Goal: Information Seeking & Learning: Learn about a topic

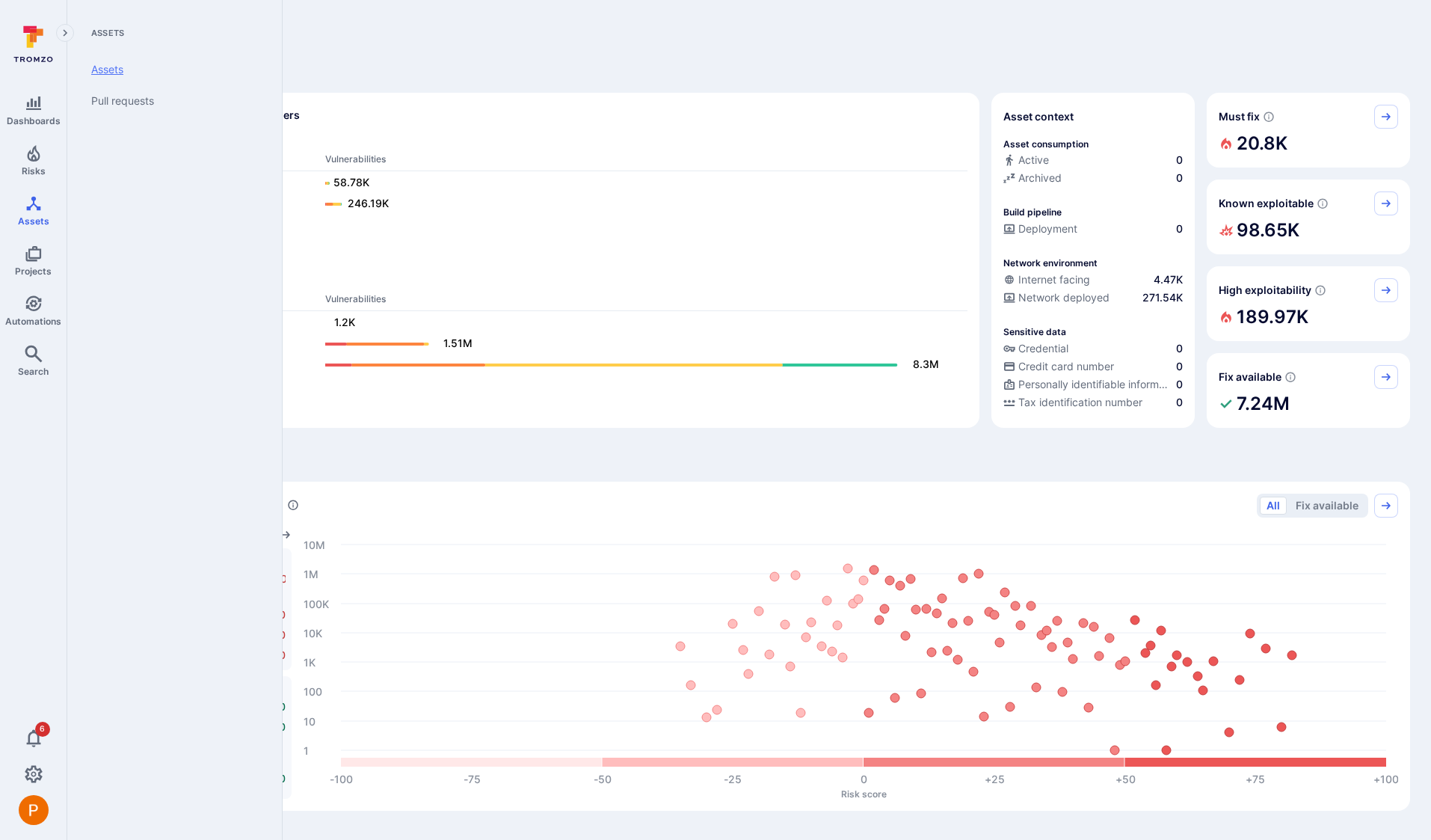
click at [104, 71] on link "Assets" at bounding box center [171, 70] width 185 height 32
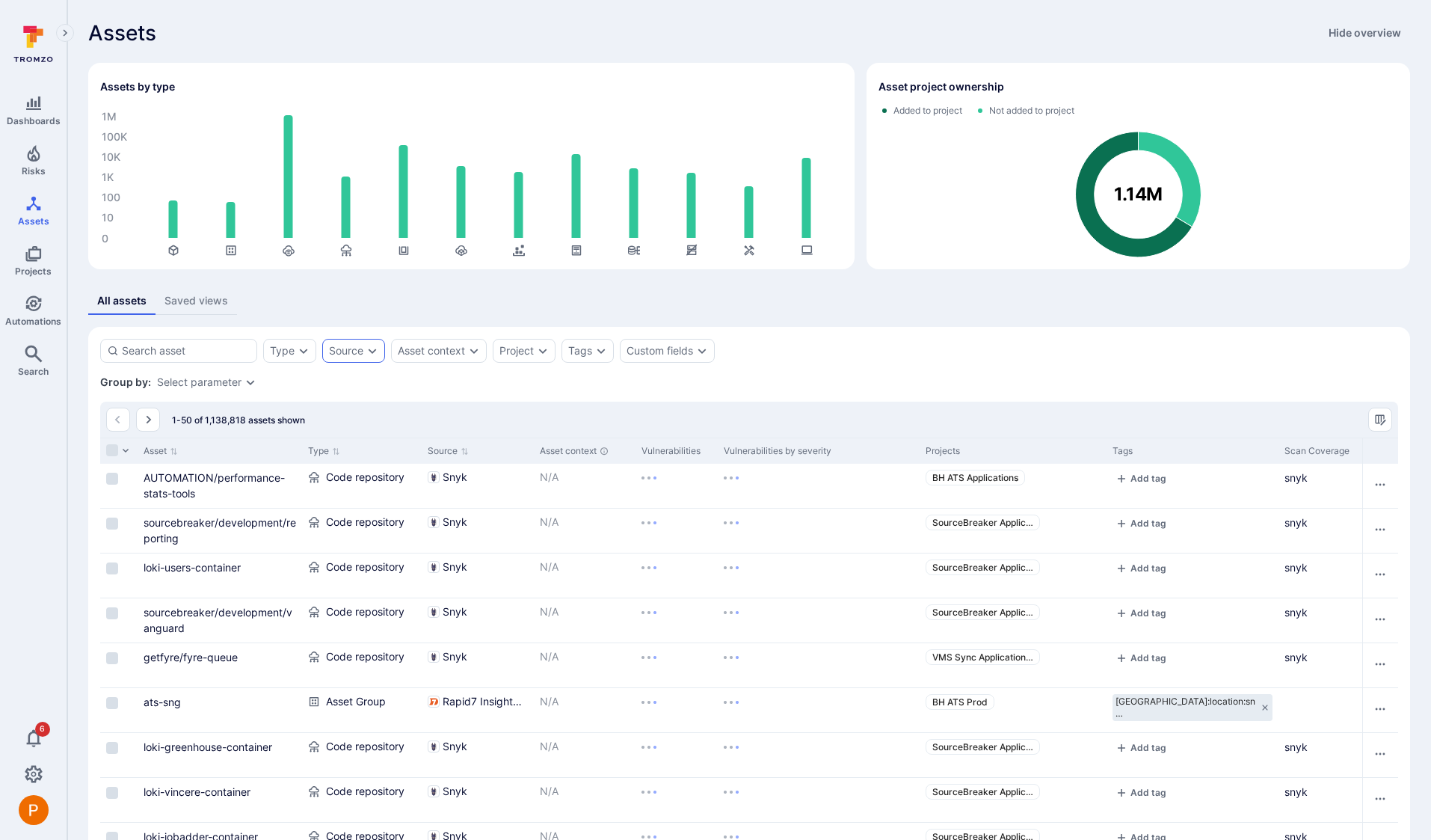
click at [372, 355] on icon "Expand dropdown" at bounding box center [372, 350] width 12 height 12
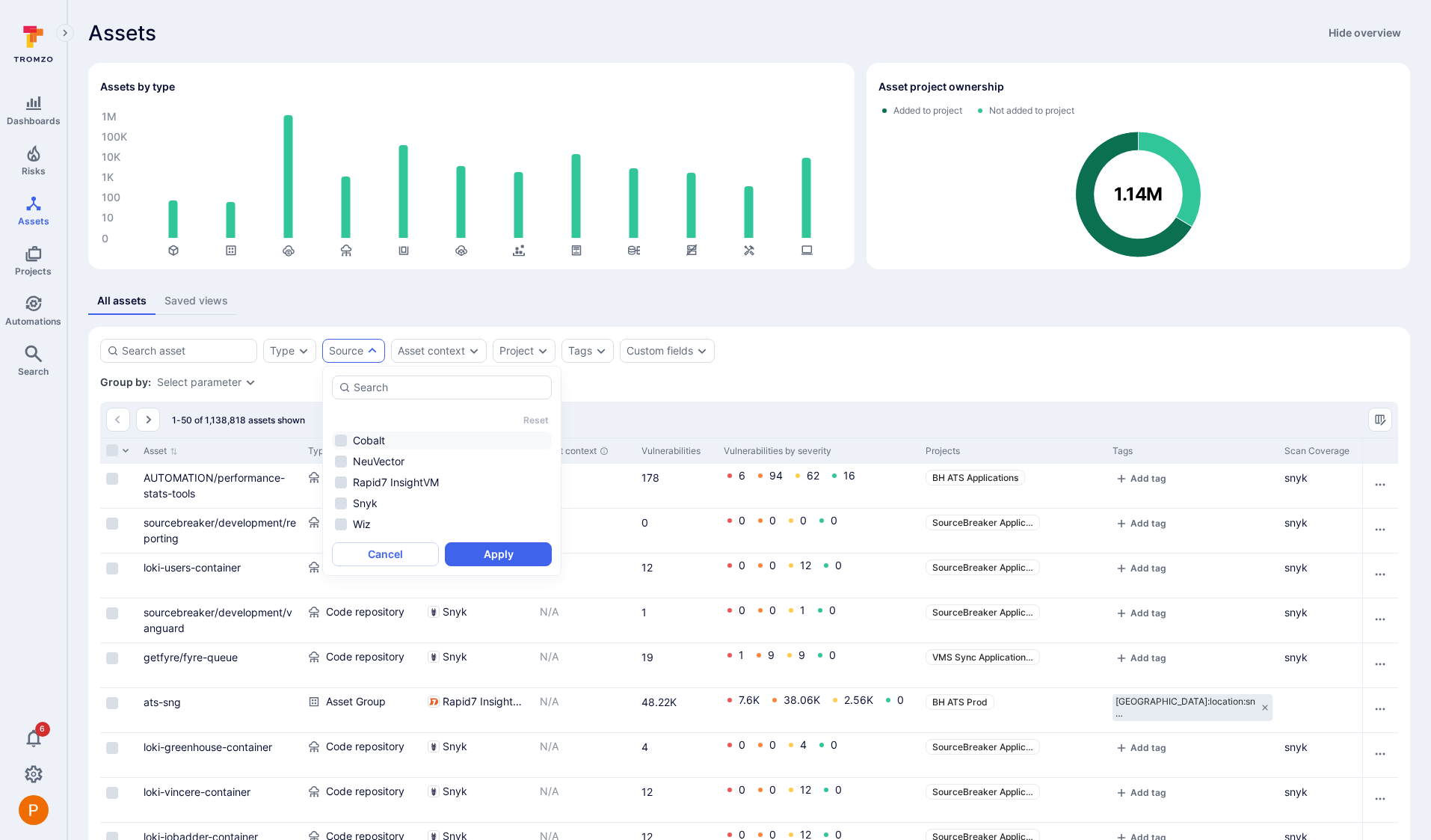
click at [341, 442] on li "Cobalt" at bounding box center [442, 440] width 220 height 18
click at [479, 553] on button "Apply" at bounding box center [498, 554] width 107 height 24
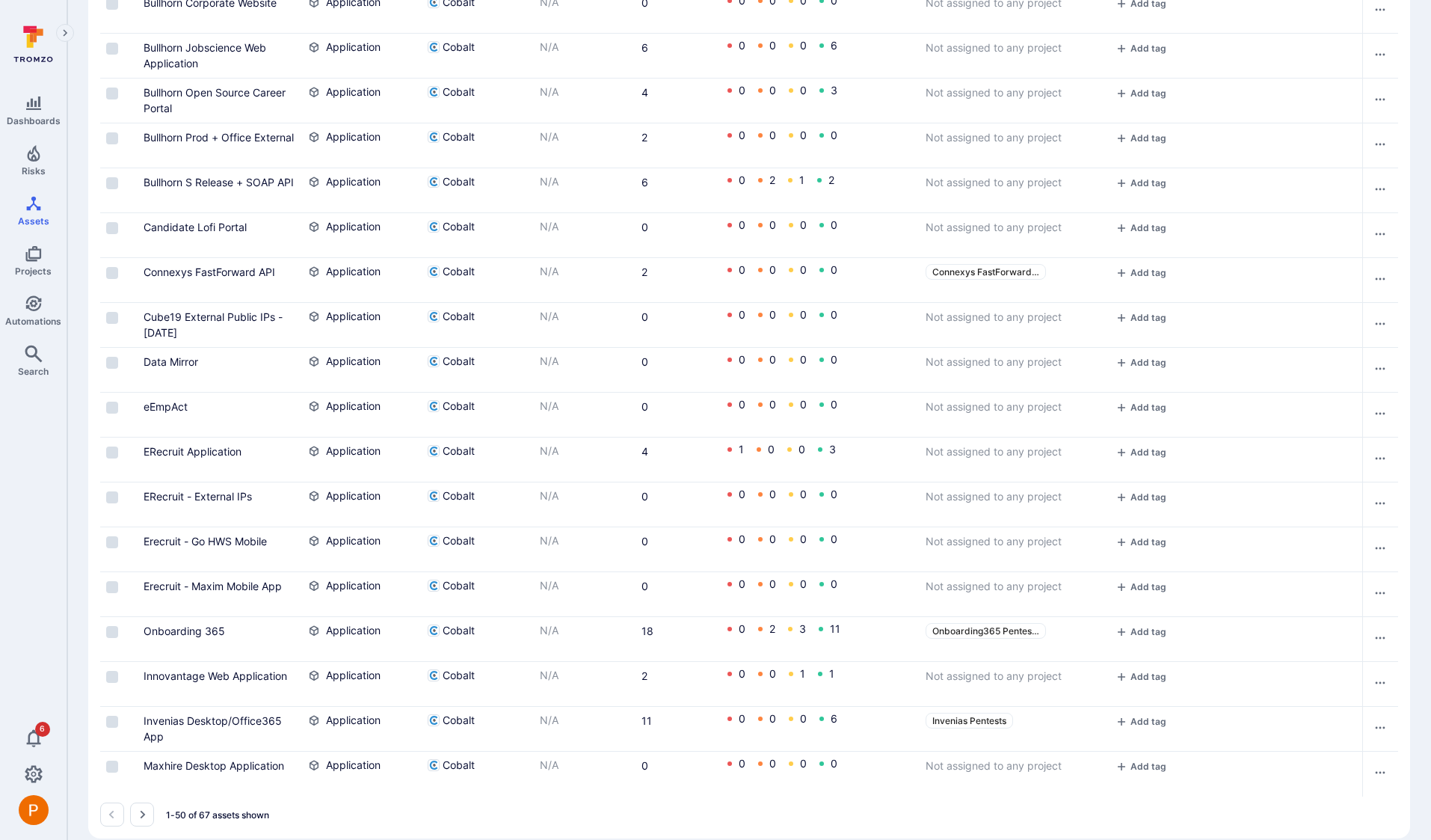
scroll to position [1938, 0]
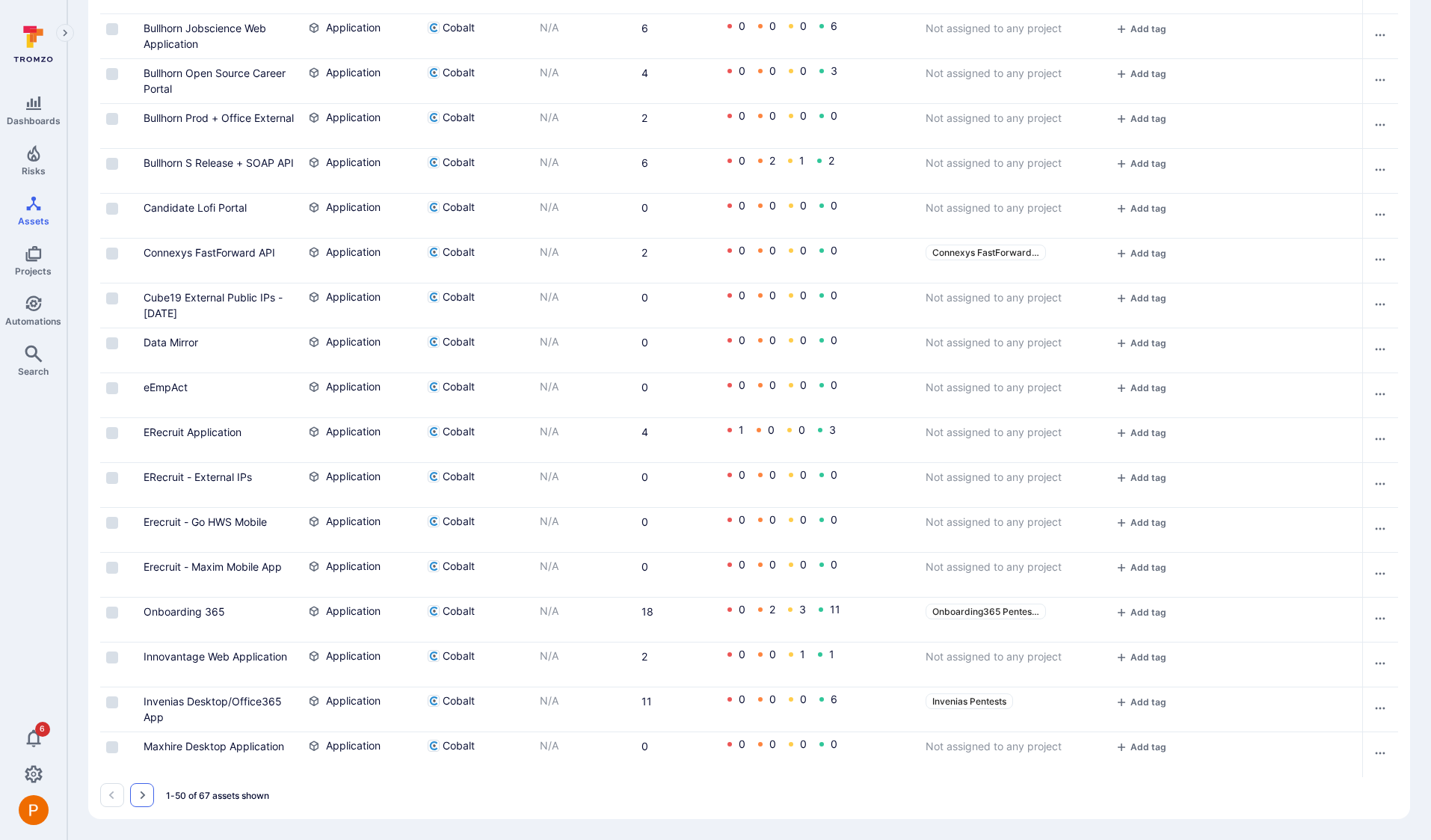
click at [137, 798] on icon "Go to the next page" at bounding box center [142, 795] width 12 height 12
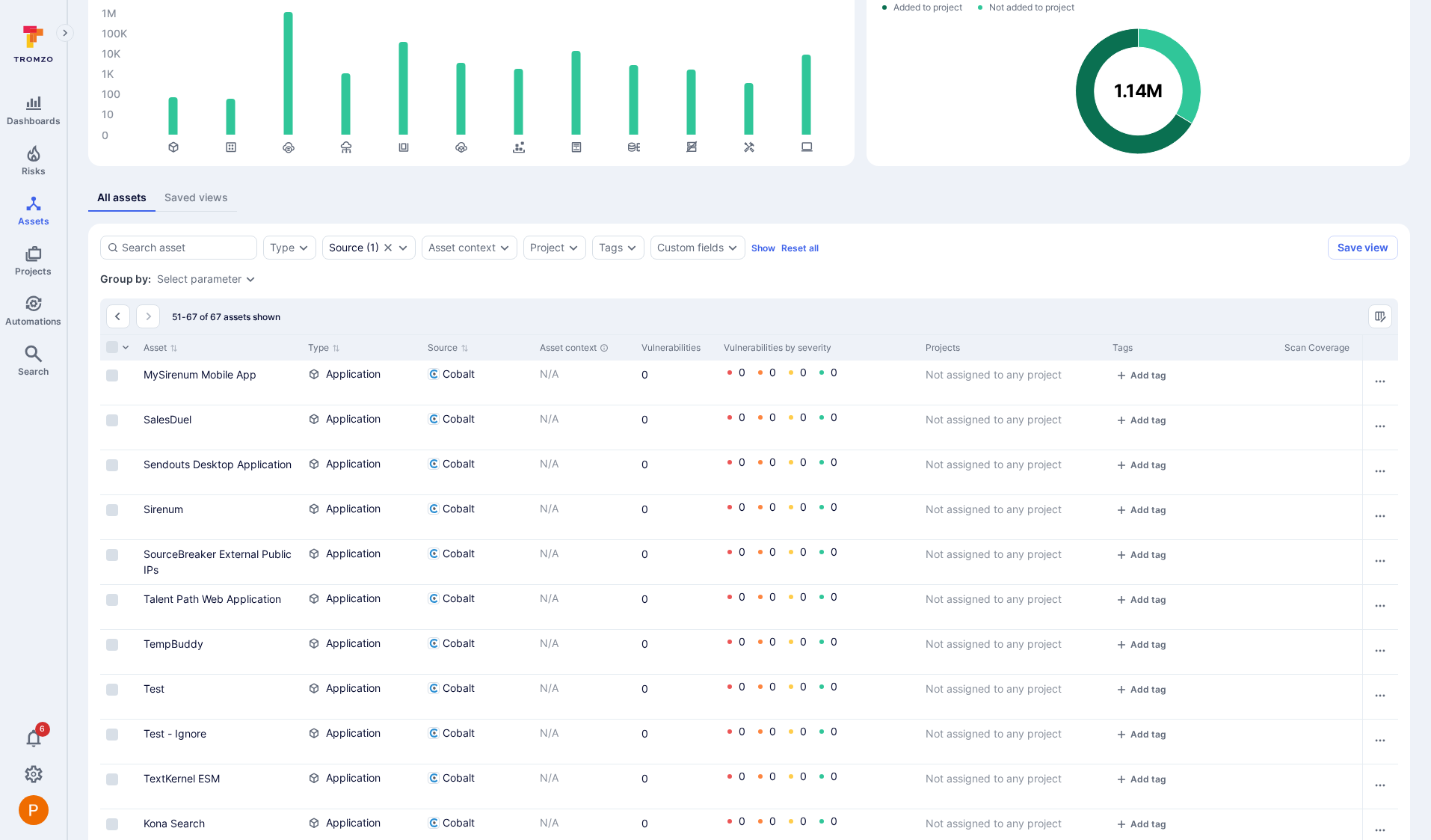
scroll to position [458, 0]
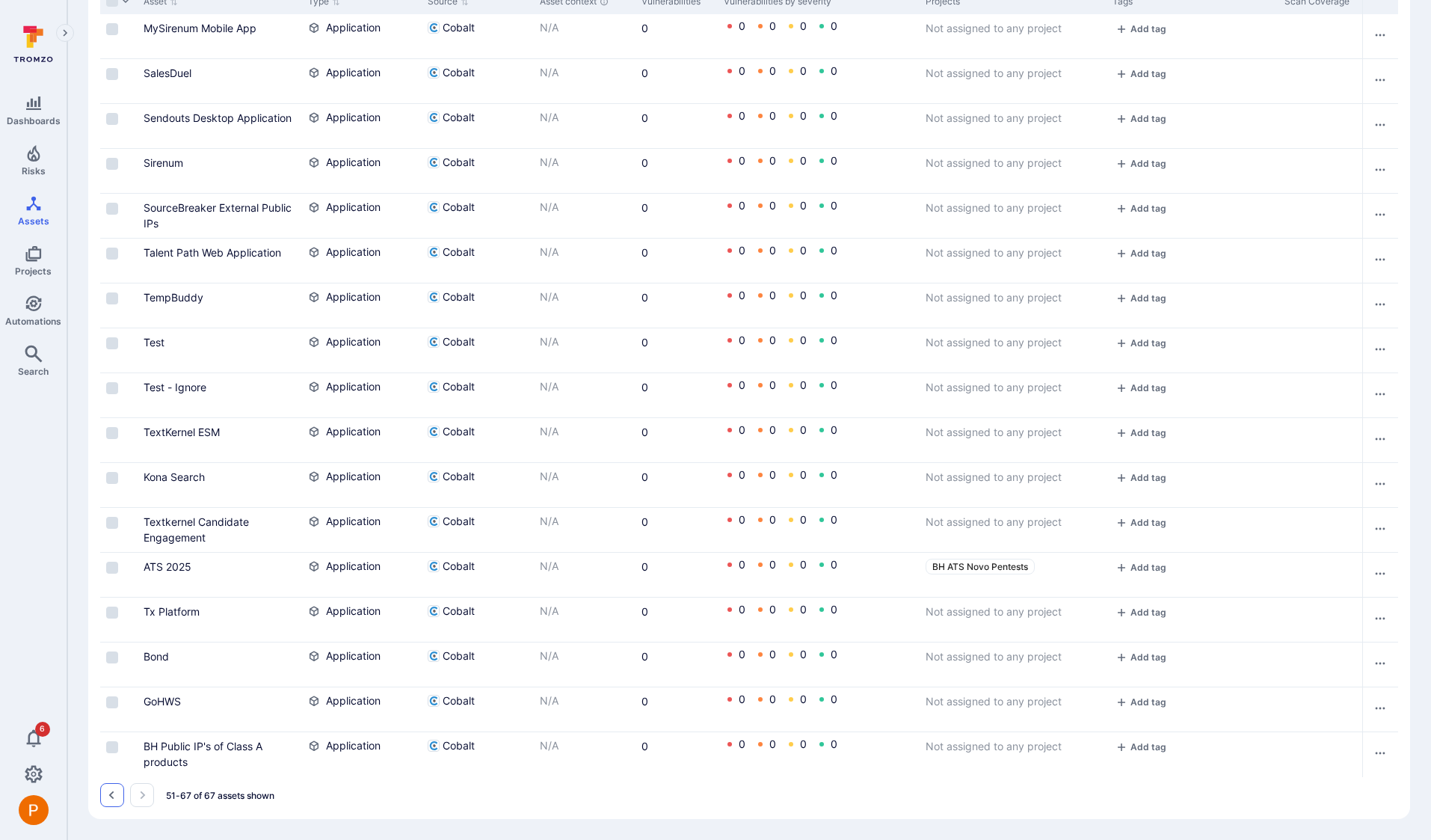
click at [105, 800] on button "Go to the previous page" at bounding box center [112, 794] width 24 height 24
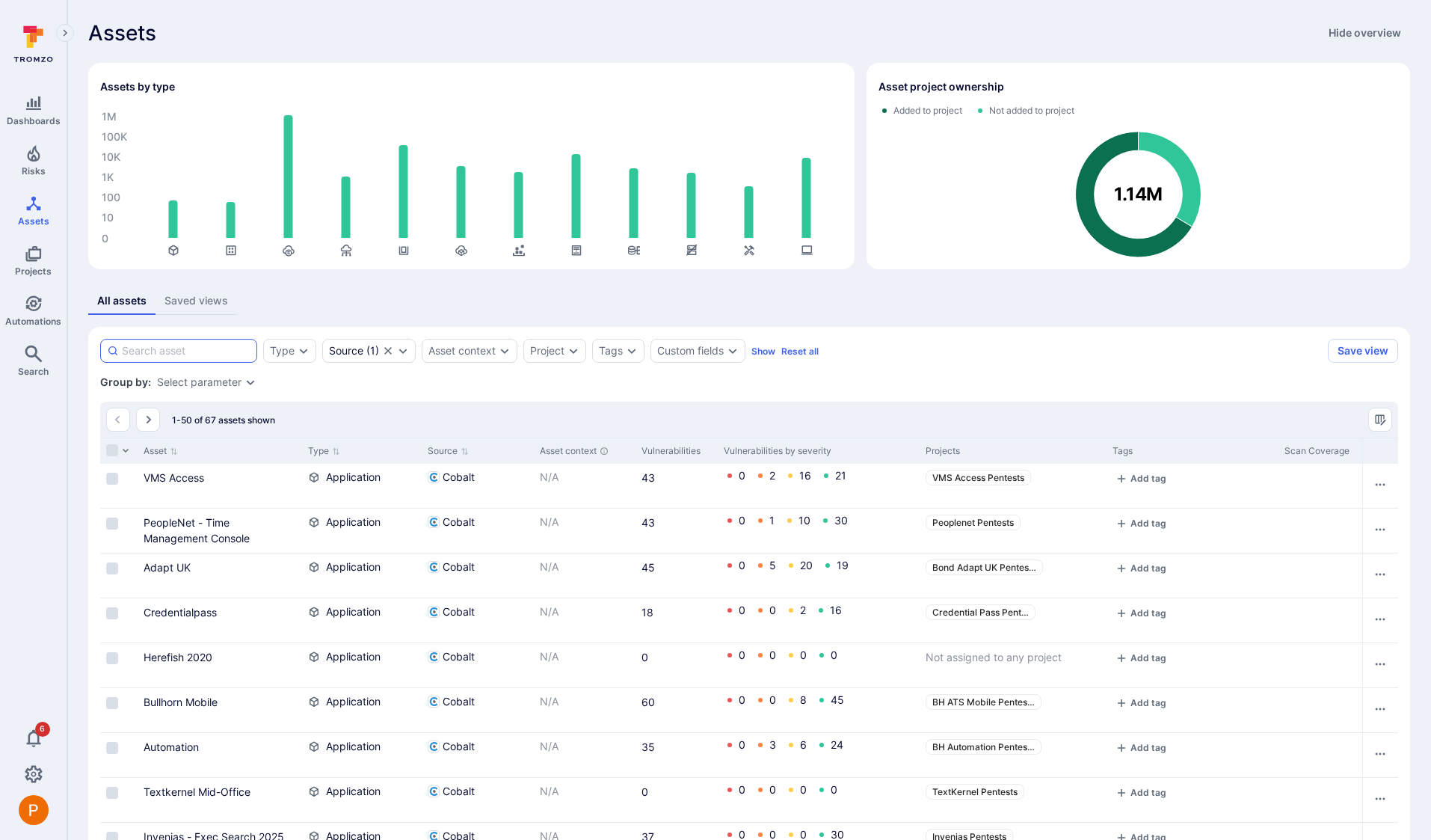
click at [187, 351] on input at bounding box center [186, 350] width 128 height 15
paste input "GoHWS 2025"
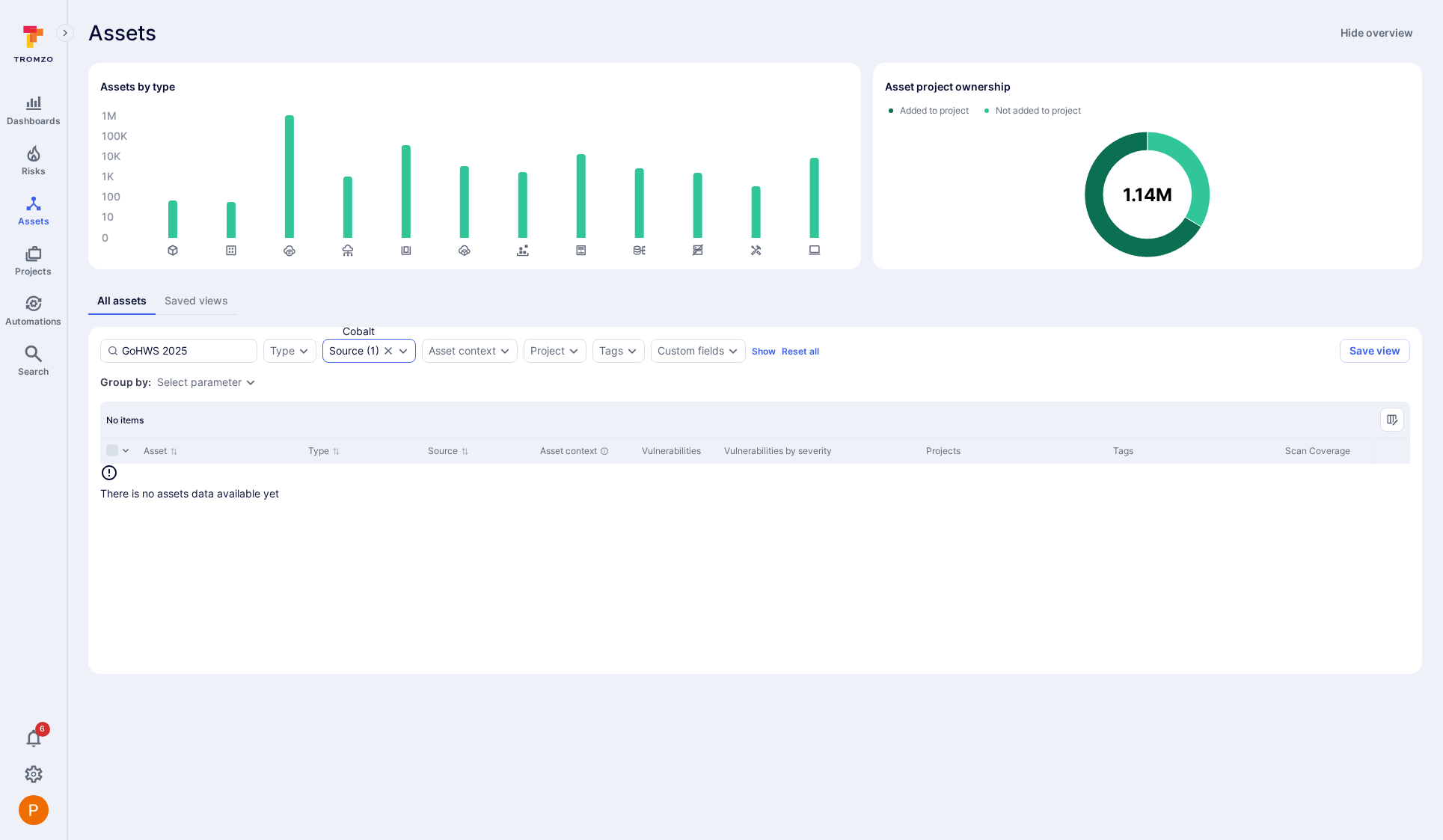
click at [401, 352] on icon "Expand dropdown" at bounding box center [403, 350] width 12 height 12
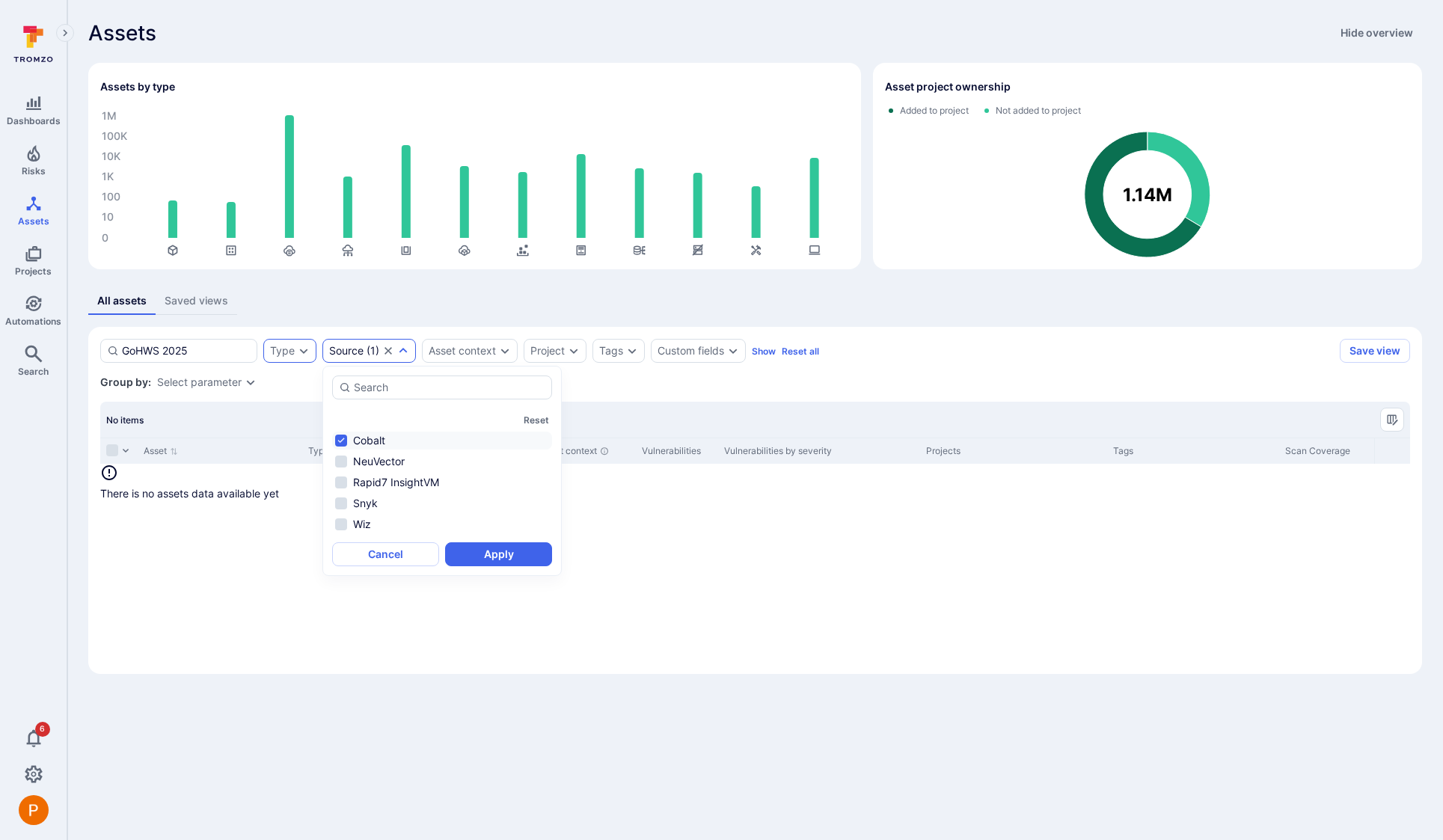
click at [304, 350] on icon "Expand dropdown" at bounding box center [303, 350] width 12 height 12
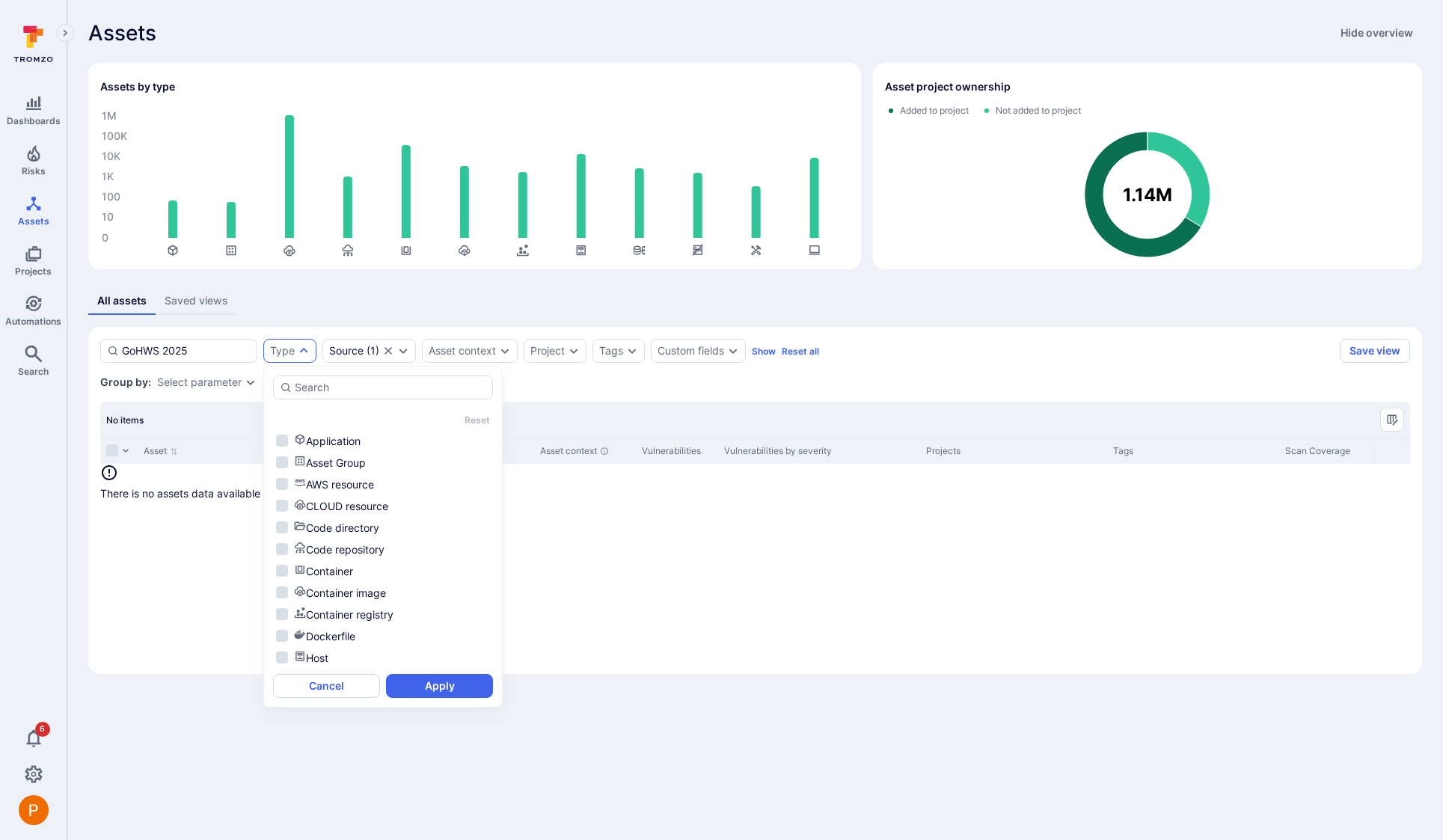
click at [530, 378] on div "Group by: Select parameter" at bounding box center [754, 382] width 1310 height 15
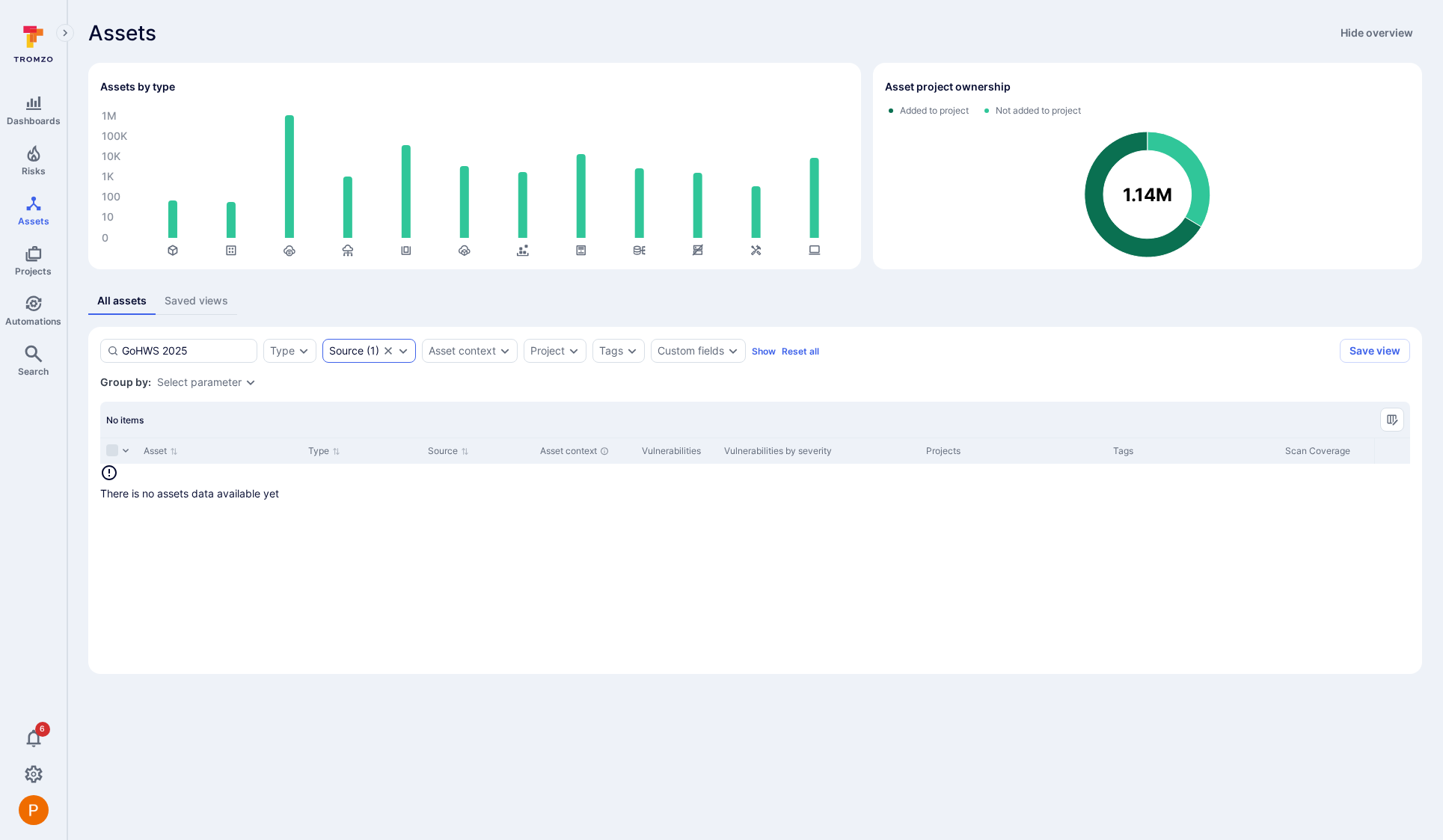
click at [408, 349] on icon "Expand dropdown" at bounding box center [403, 350] width 12 height 12
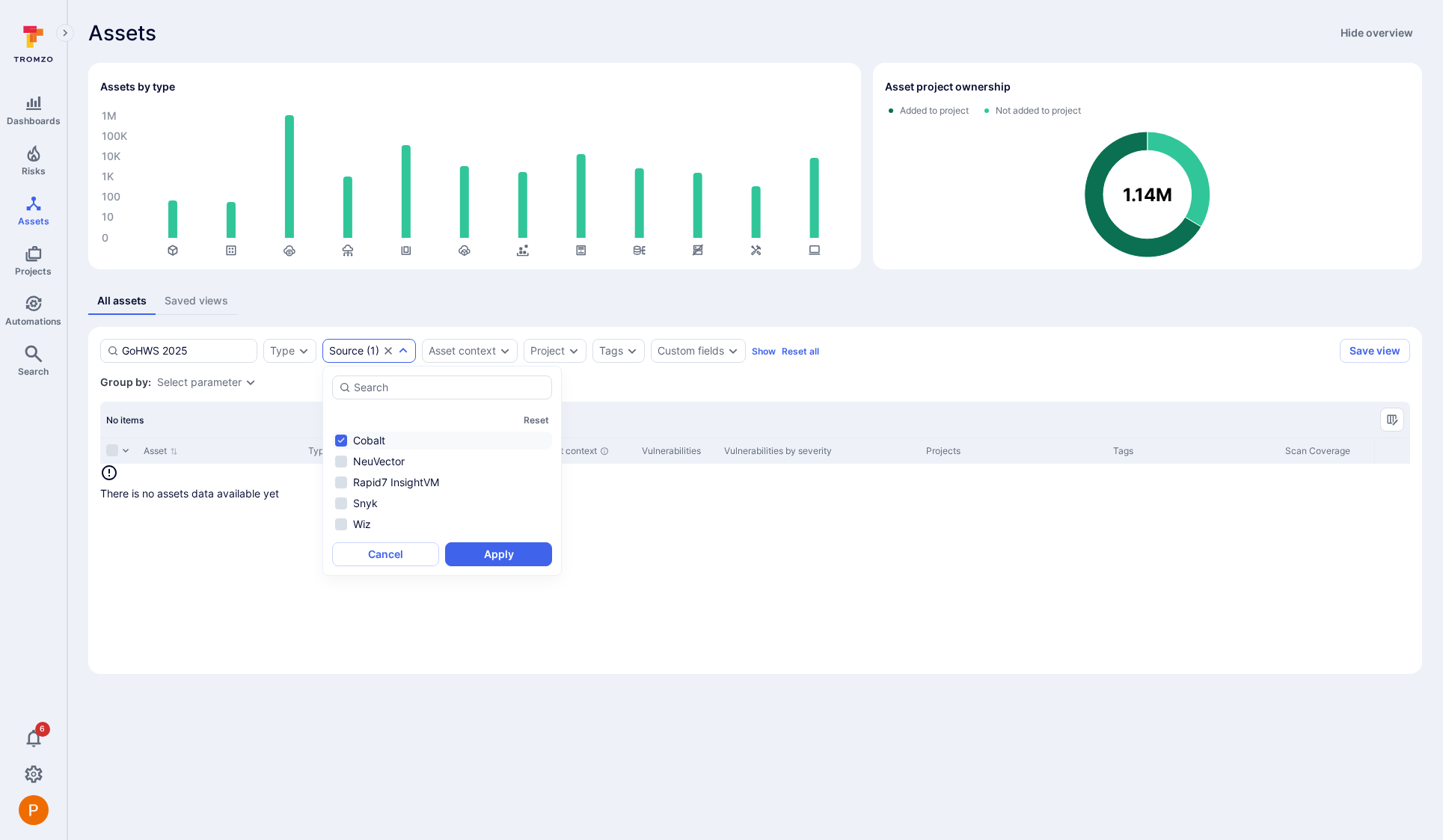
click at [390, 350] on icon "Clear selection" at bounding box center [388, 350] width 12 height 12
click at [622, 387] on div "Group by: Select parameter" at bounding box center [754, 382] width 1310 height 15
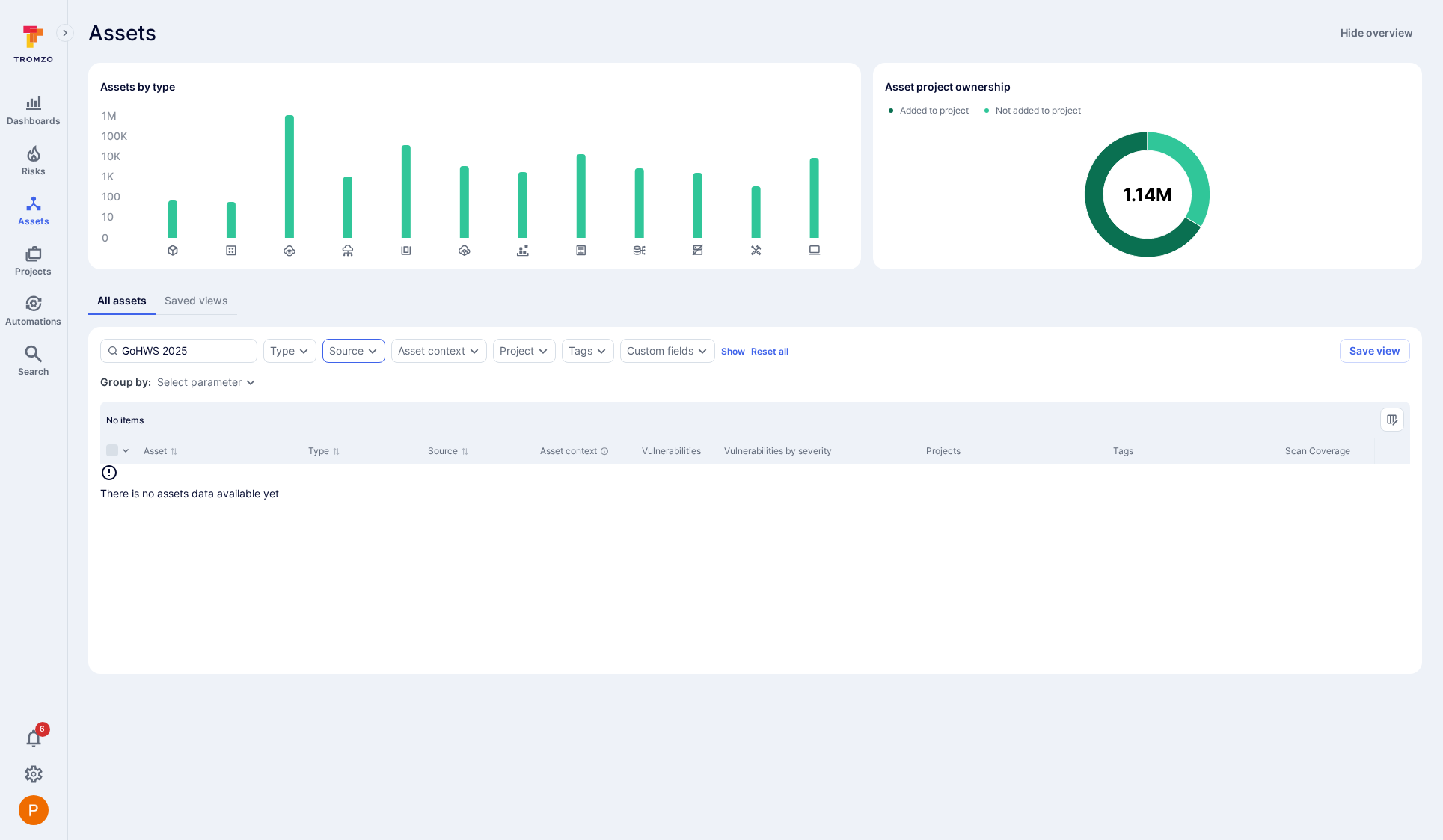
click at [367, 353] on icon "Expand dropdown" at bounding box center [372, 350] width 12 height 12
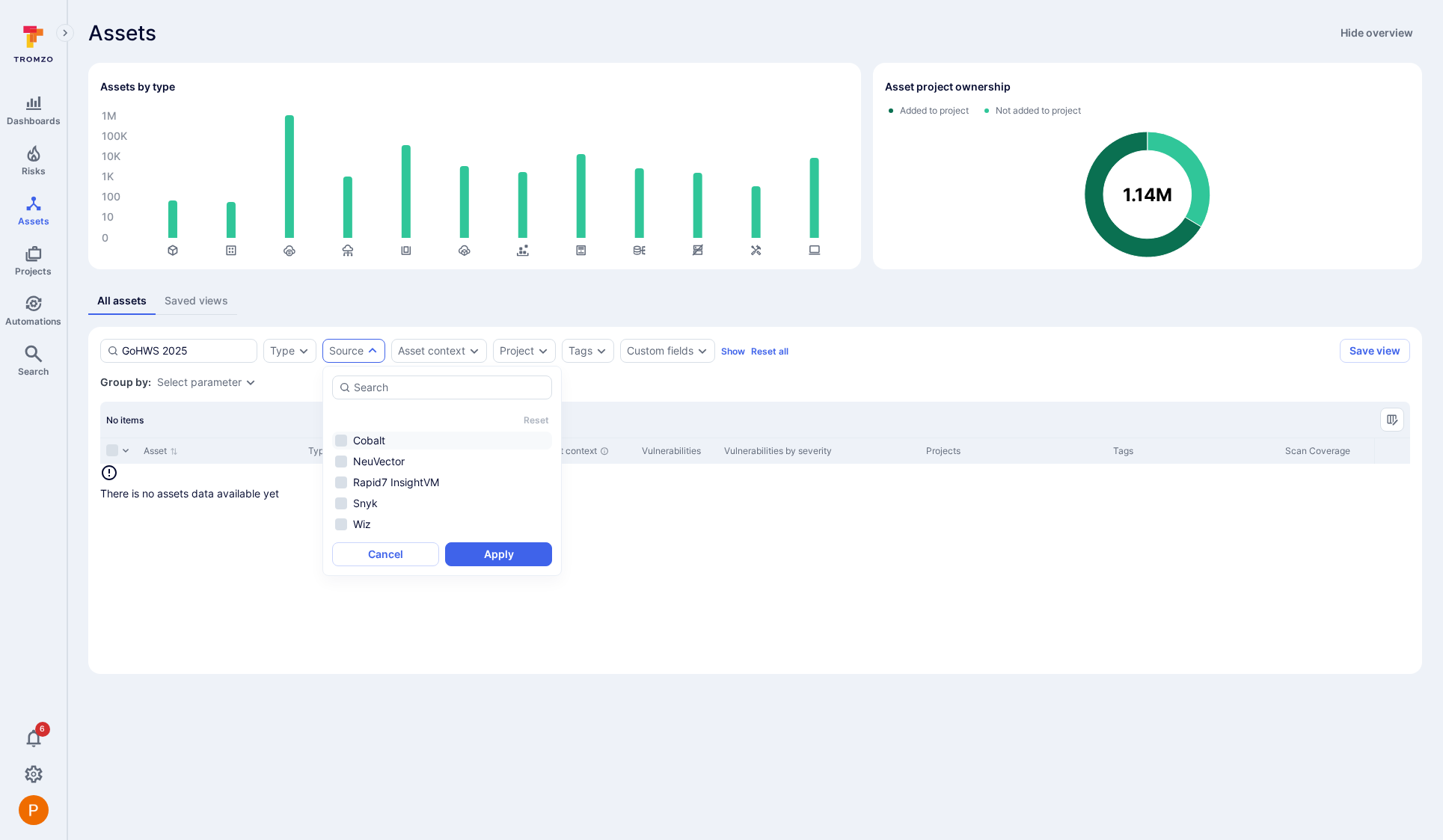
click at [341, 438] on li "Cobalt" at bounding box center [442, 440] width 220 height 18
drag, startPoint x: 166, startPoint y: 349, endPoint x: 210, endPoint y: 353, distance: 44.2
click at [210, 353] on input "GoHWS 2025" at bounding box center [186, 350] width 128 height 15
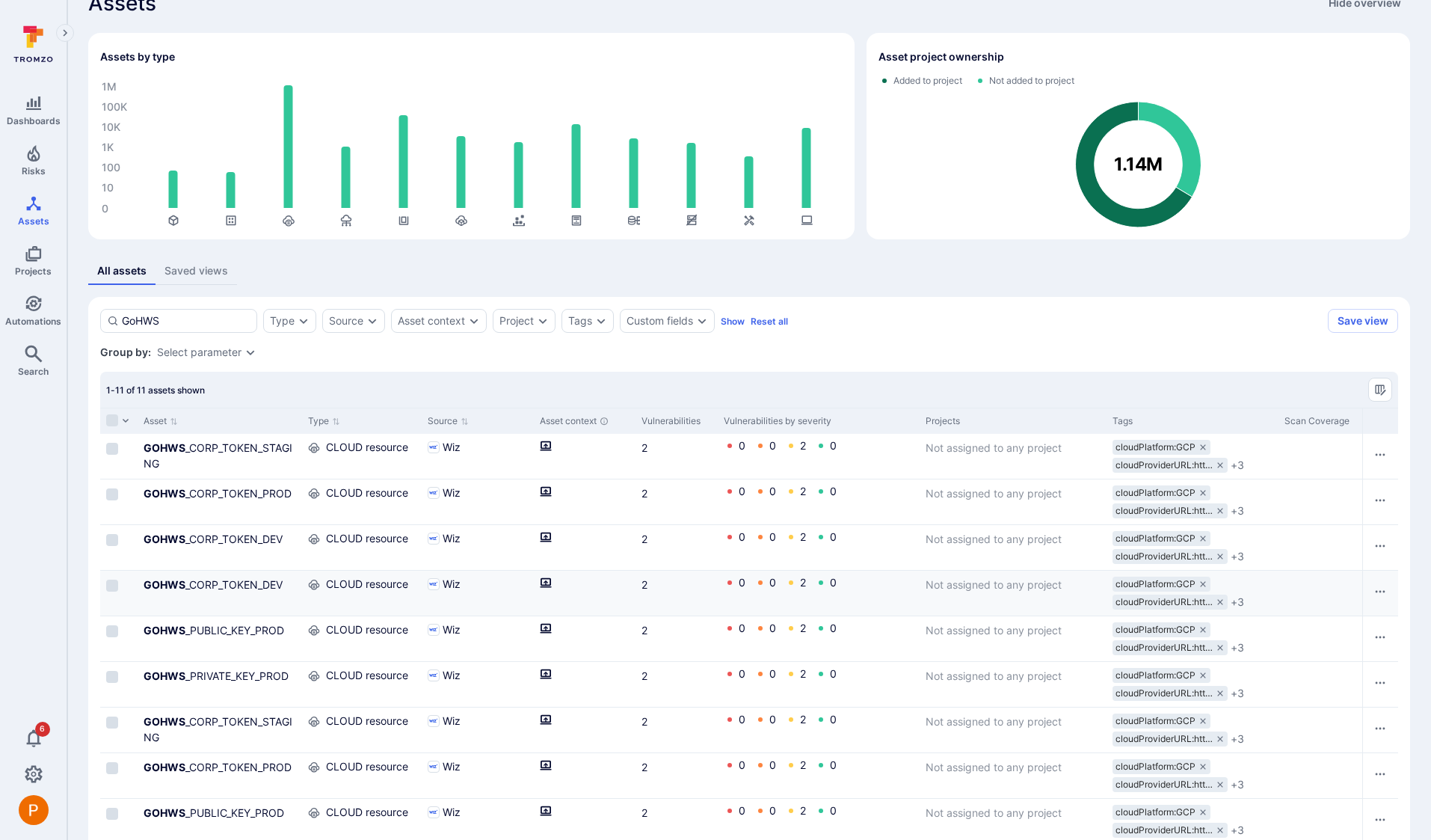
scroll to position [166, 0]
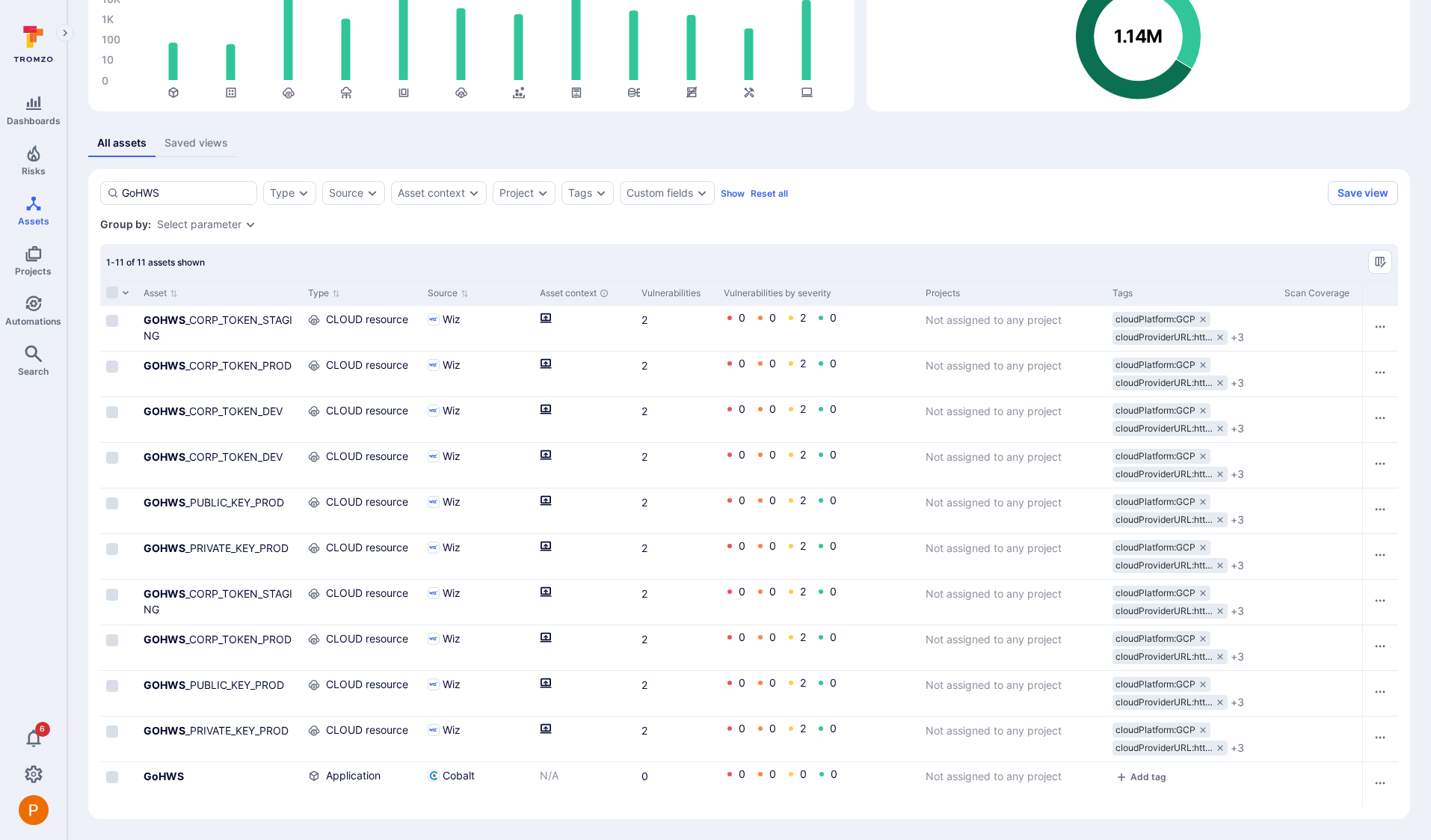
type input "GoHWS"
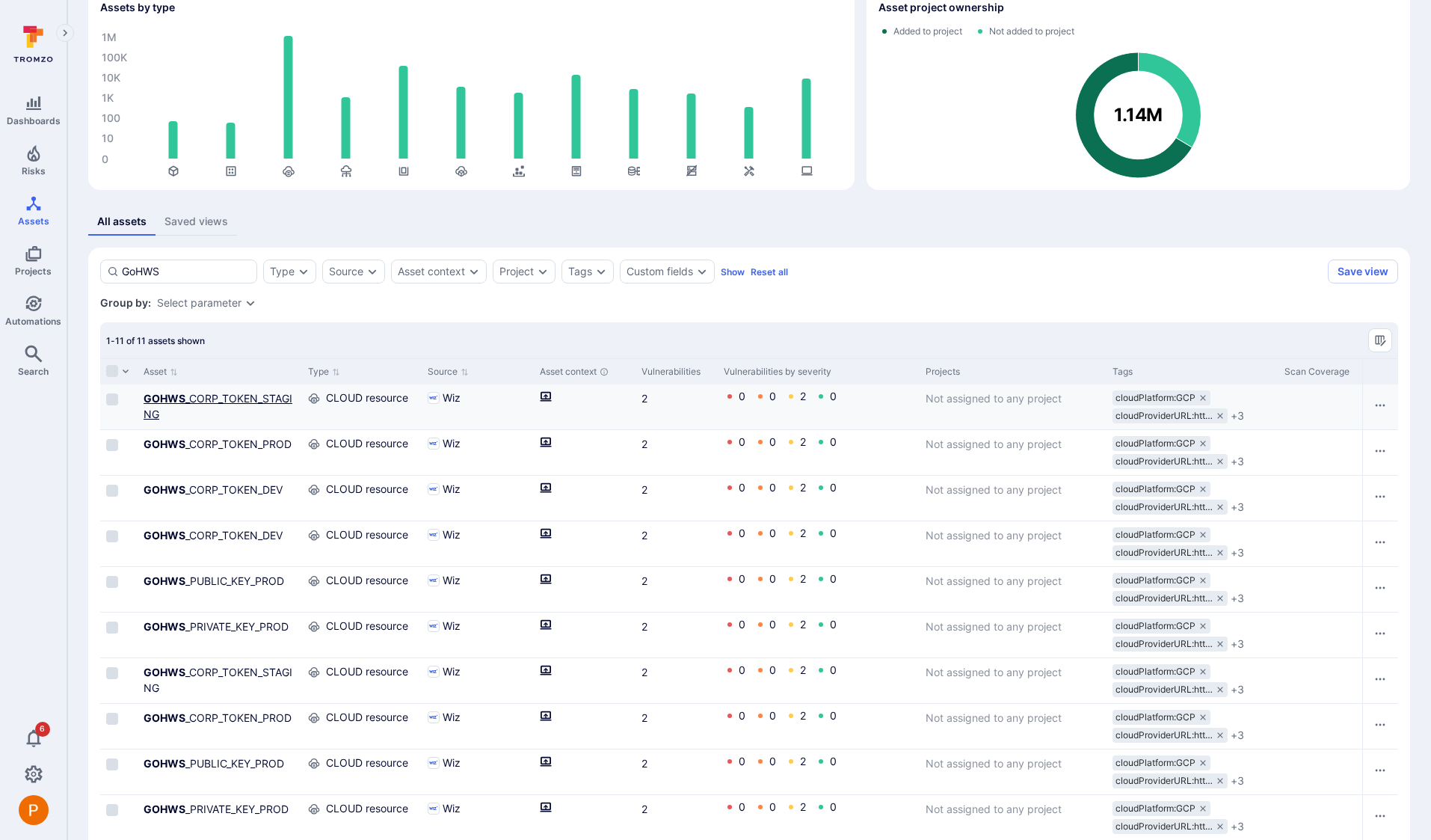
scroll to position [0, 0]
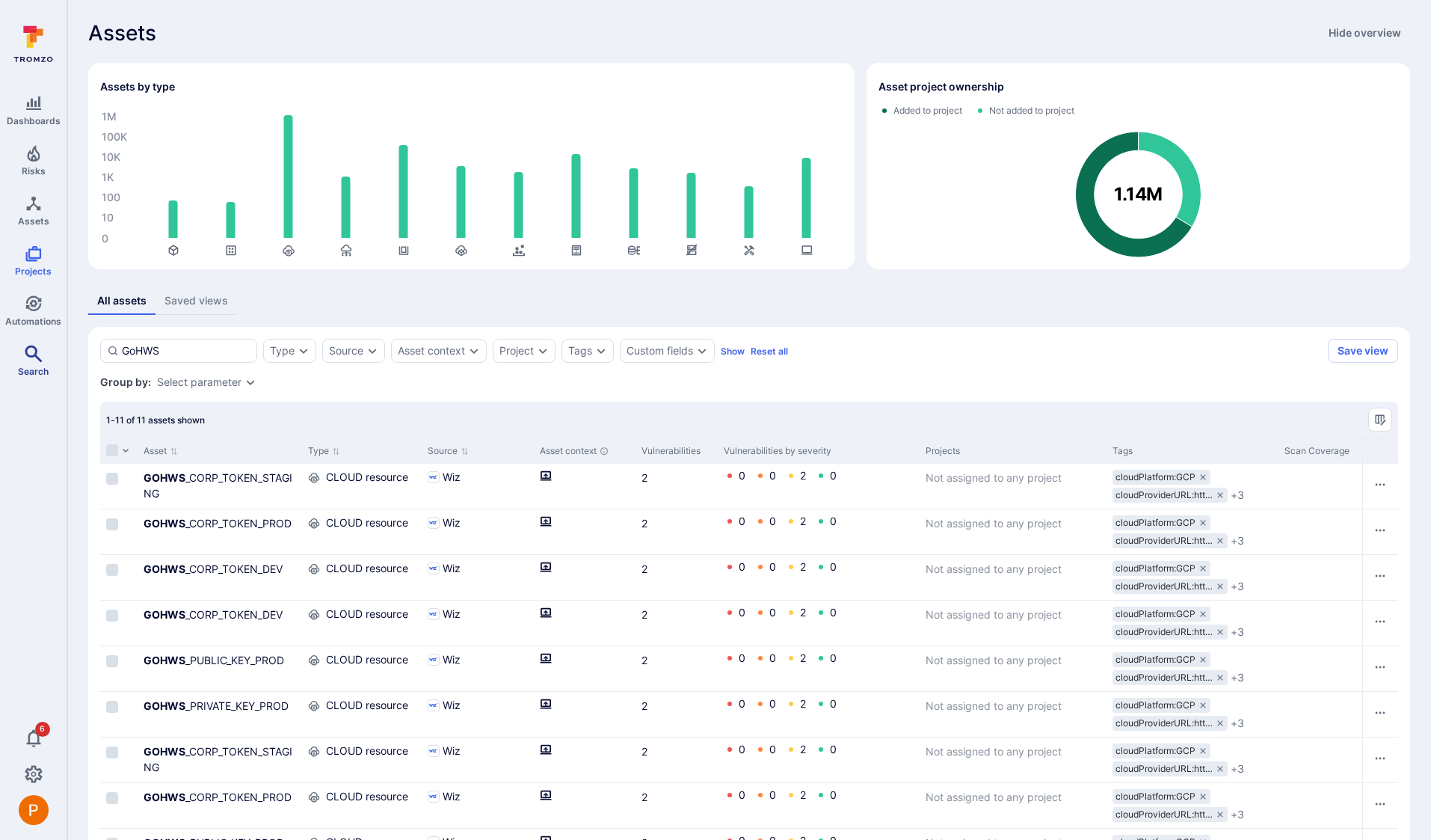
click at [41, 342] on link "Search" at bounding box center [33, 360] width 67 height 44
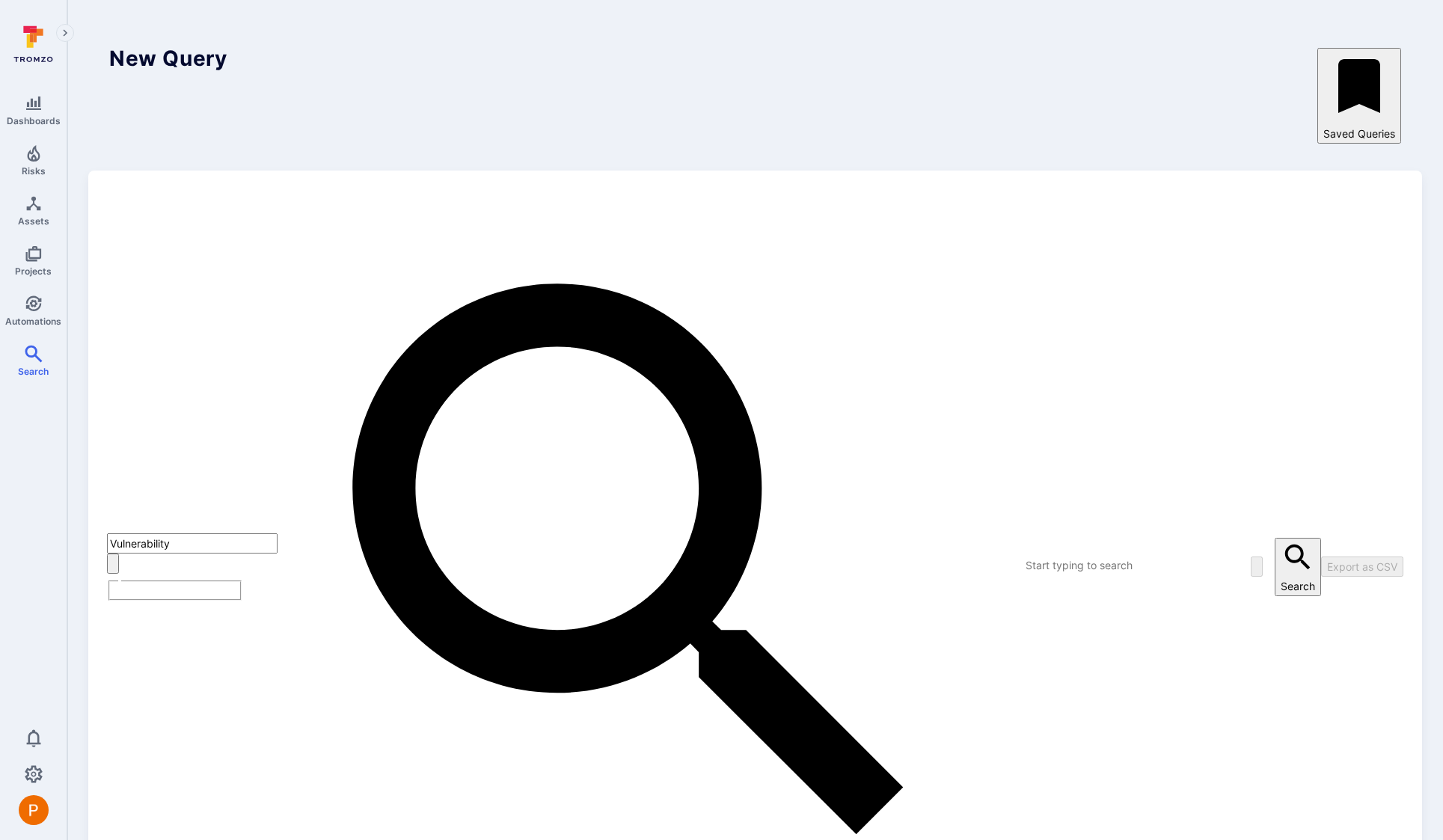
click at [1024, 555] on textarea "Intelligence Graph search area" at bounding box center [1084, 564] width 120 height 18
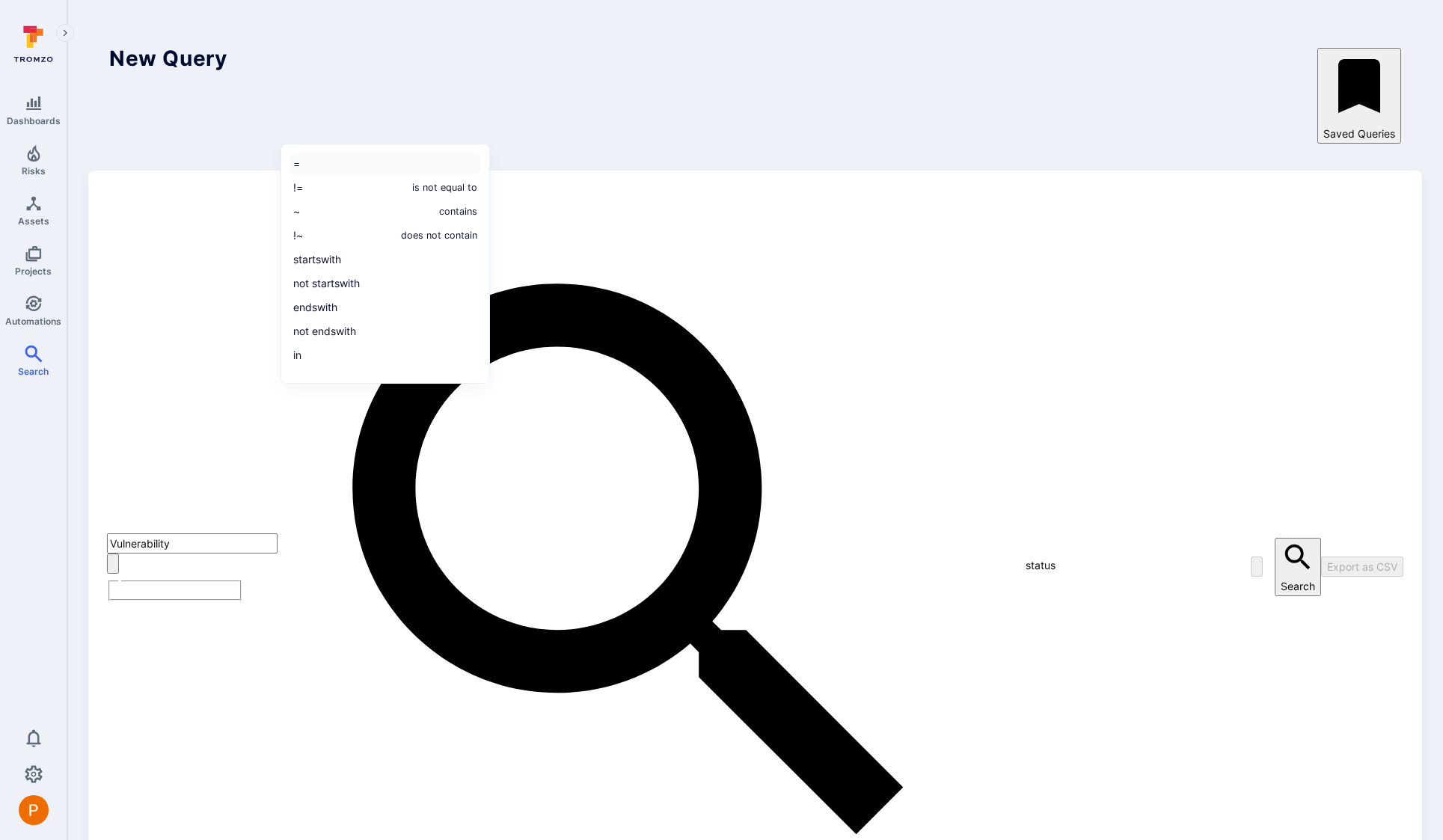
click at [380, 160] on li "=" at bounding box center [386, 163] width 190 height 21
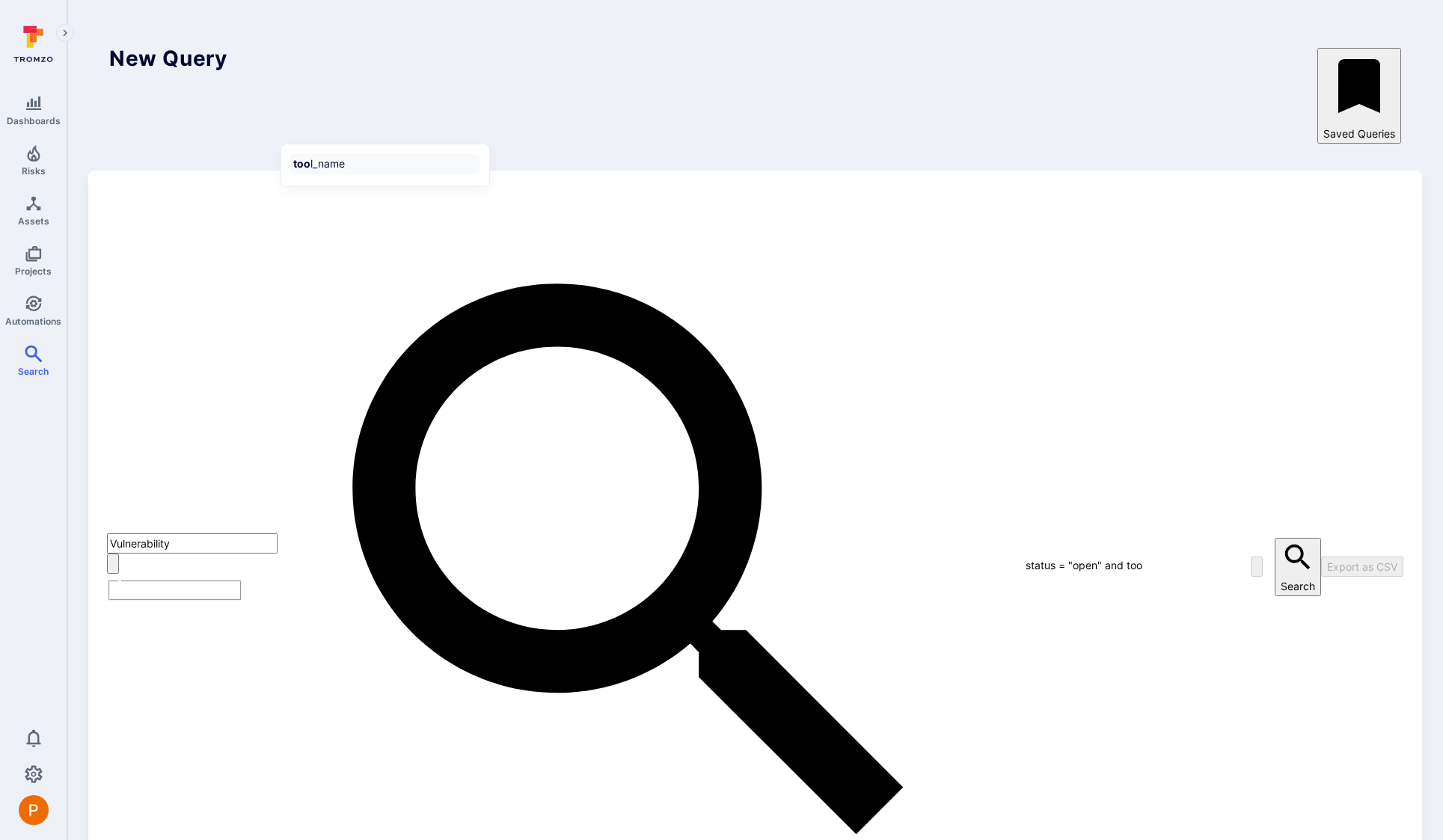
click at [382, 168] on li "too l_name" at bounding box center [386, 163] width 190 height 21
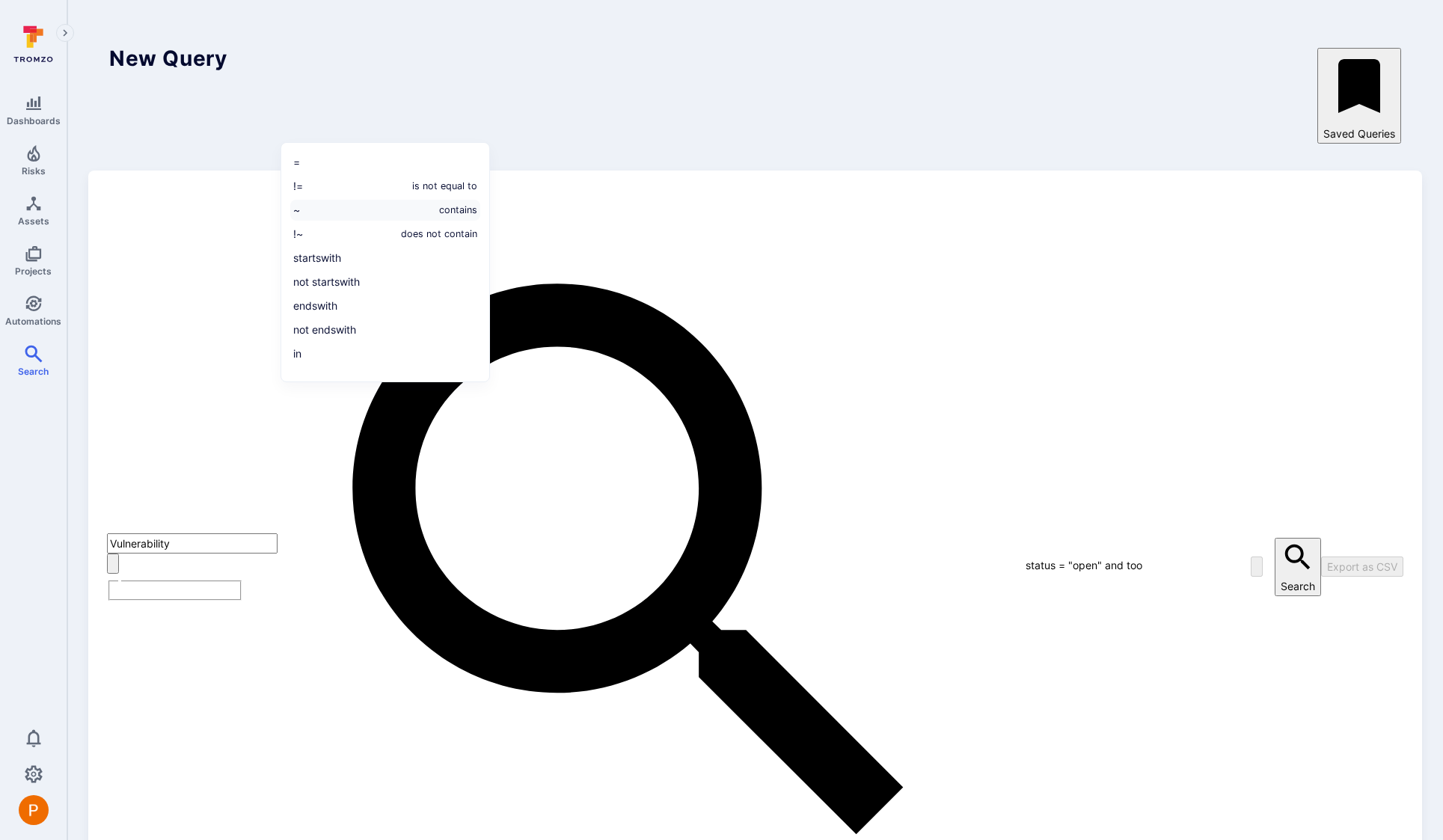
click at [367, 206] on li "~ contains" at bounding box center [386, 210] width 190 height 21
click at [353, 204] on li "~ contains" at bounding box center [386, 211] width 190 height 21
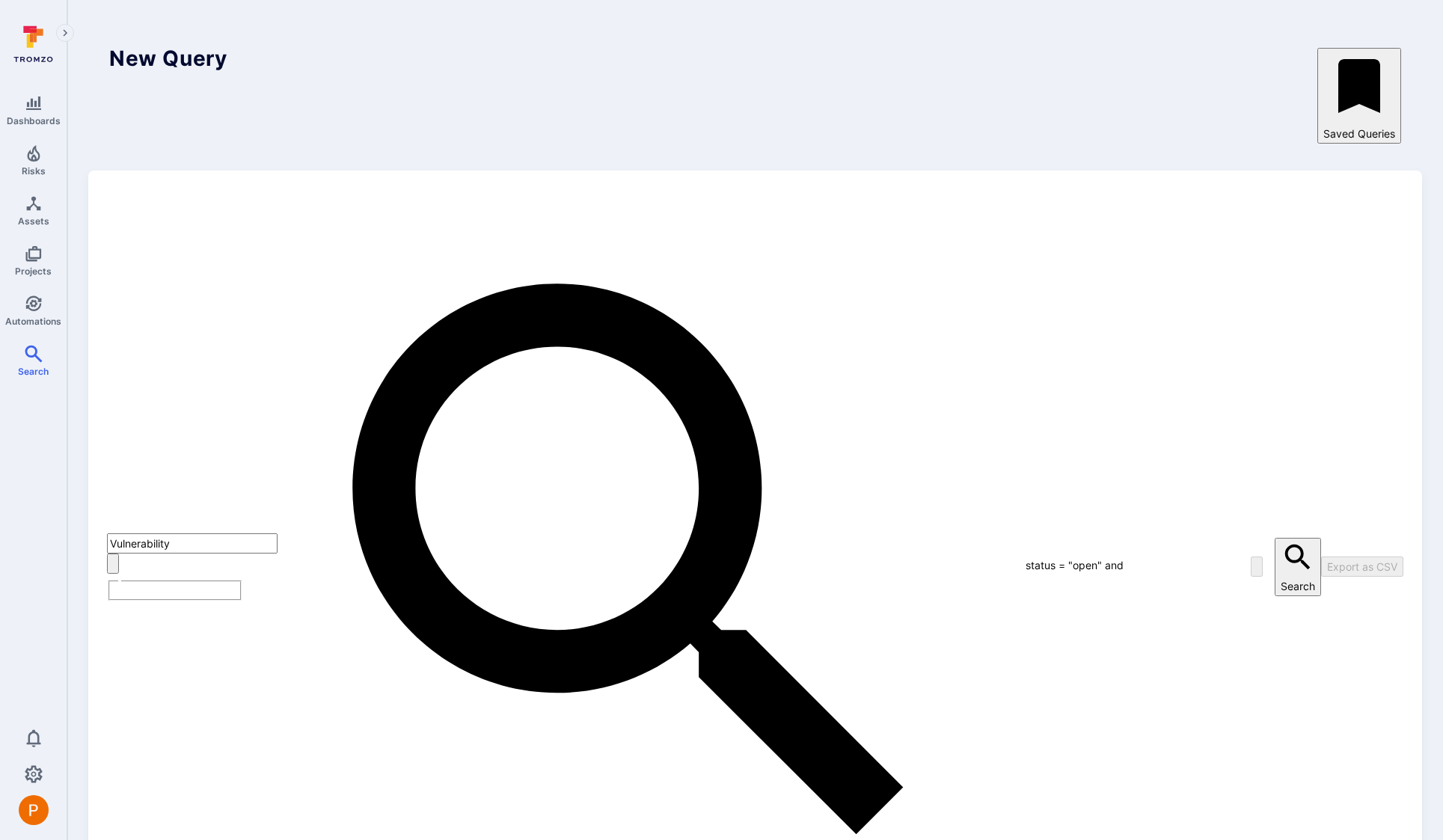
click at [1275, 538] on button "Search" at bounding box center [1298, 567] width 47 height 58
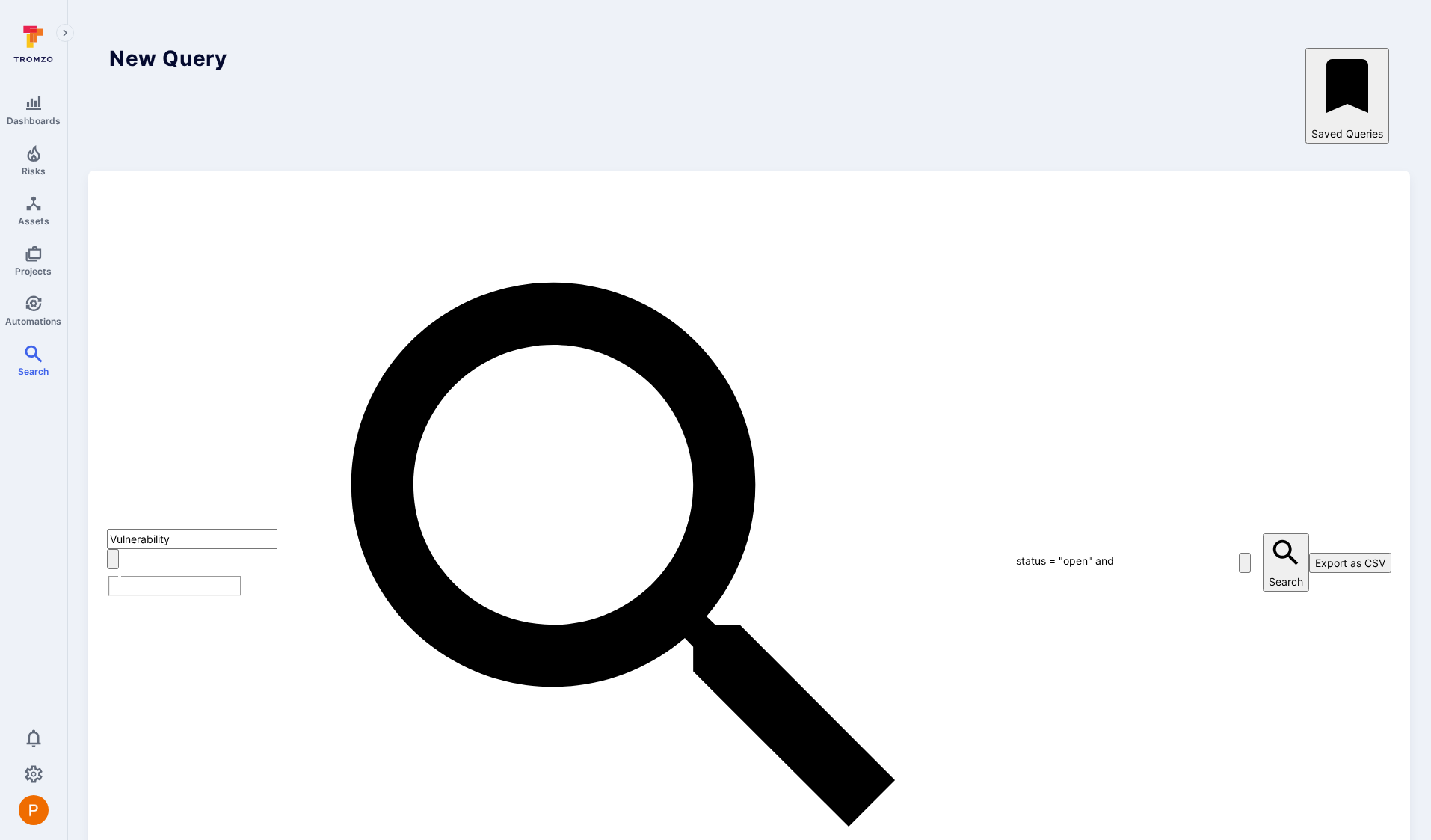
drag, startPoint x: 614, startPoint y: 133, endPoint x: 576, endPoint y: 132, distance: 38.0
click at [1015, 551] on textarea "status = "open" and tool_name ~ "rapid7" and summary ~ "notepad"" at bounding box center [1075, 560] width 120 height 18
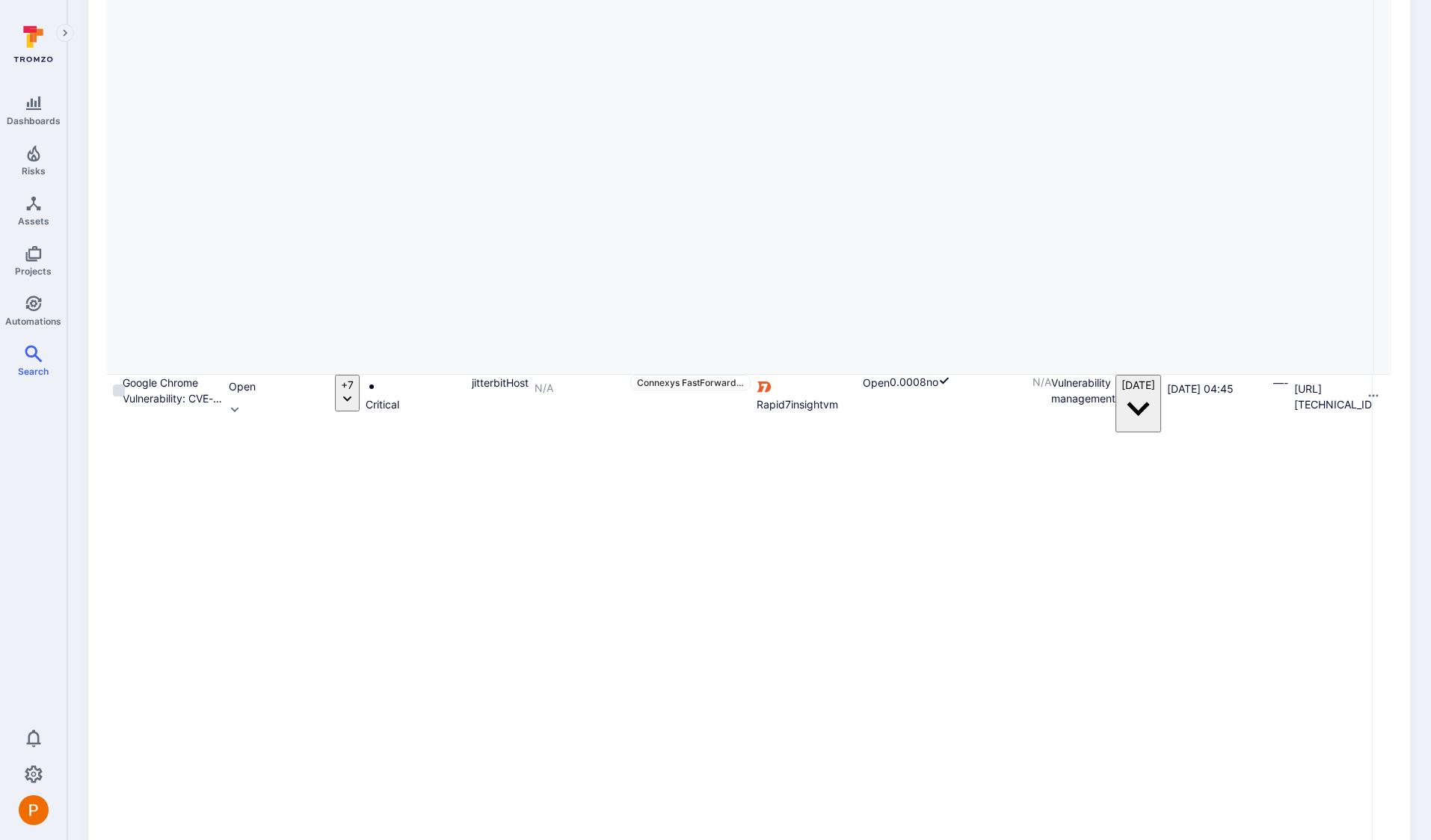
scroll to position [2615, 0]
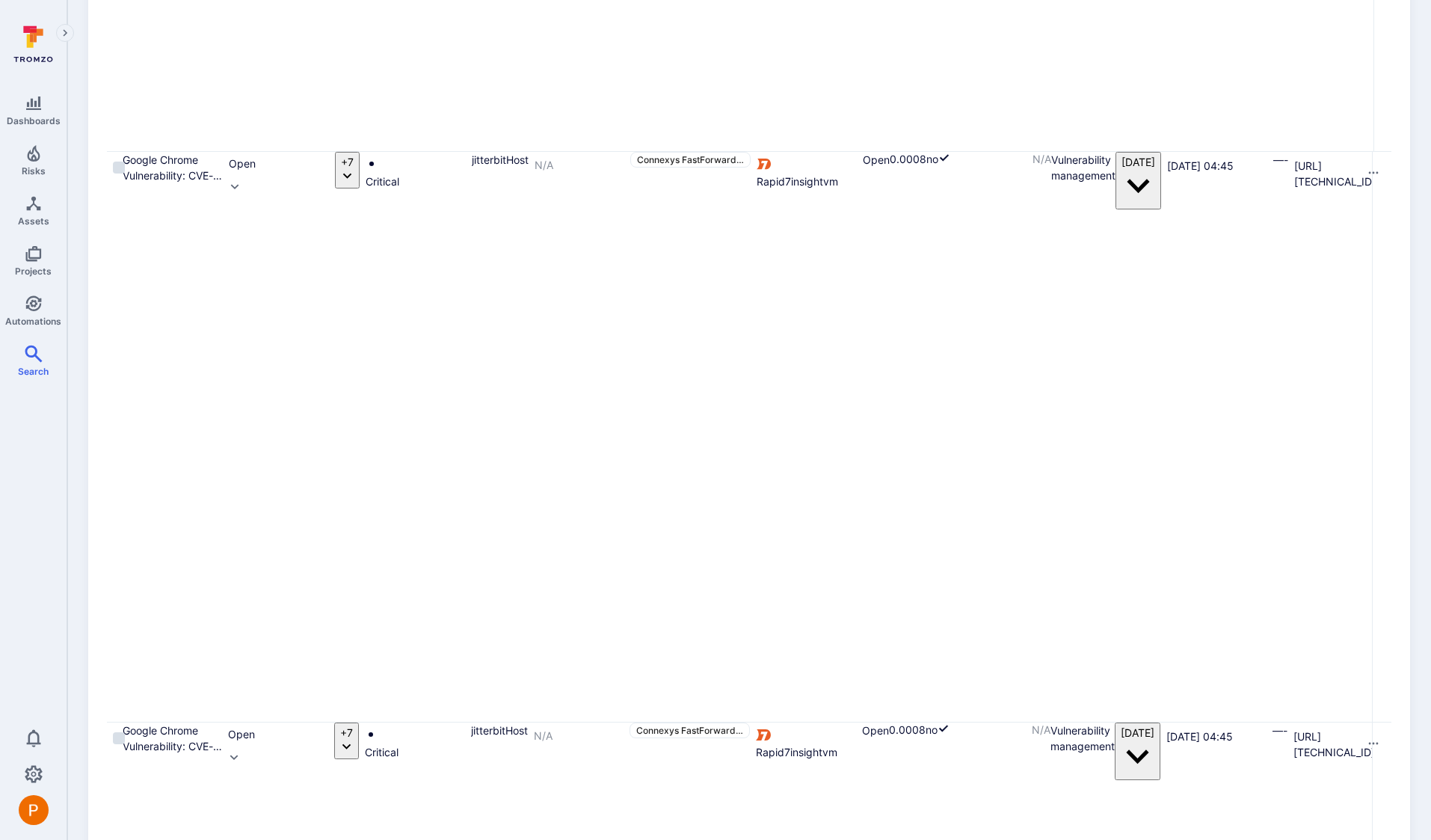
type textarea "status = "open" and tool_name ~ "rapid7" and summary ~ "chrome""
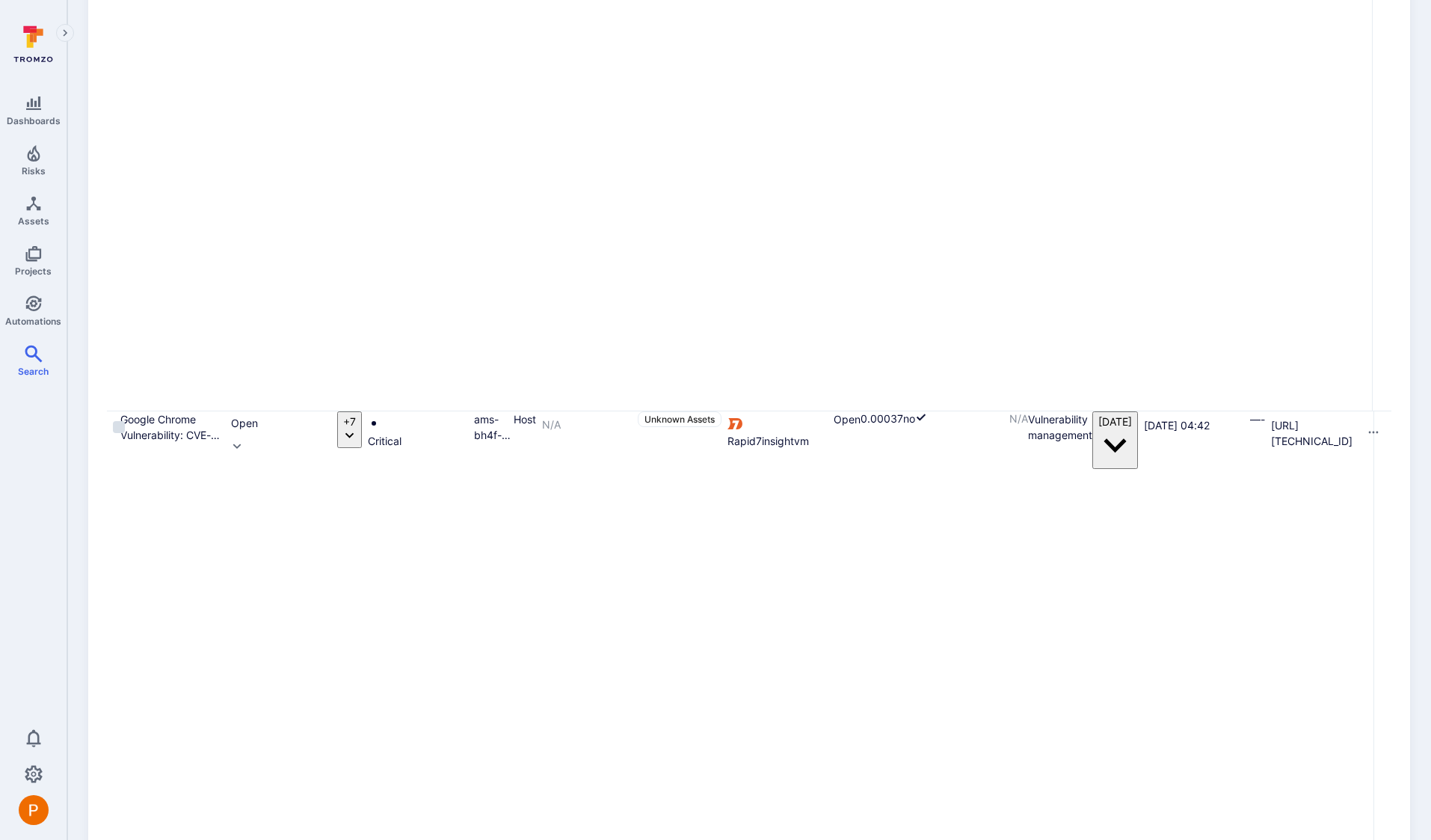
scroll to position [6943, 0]
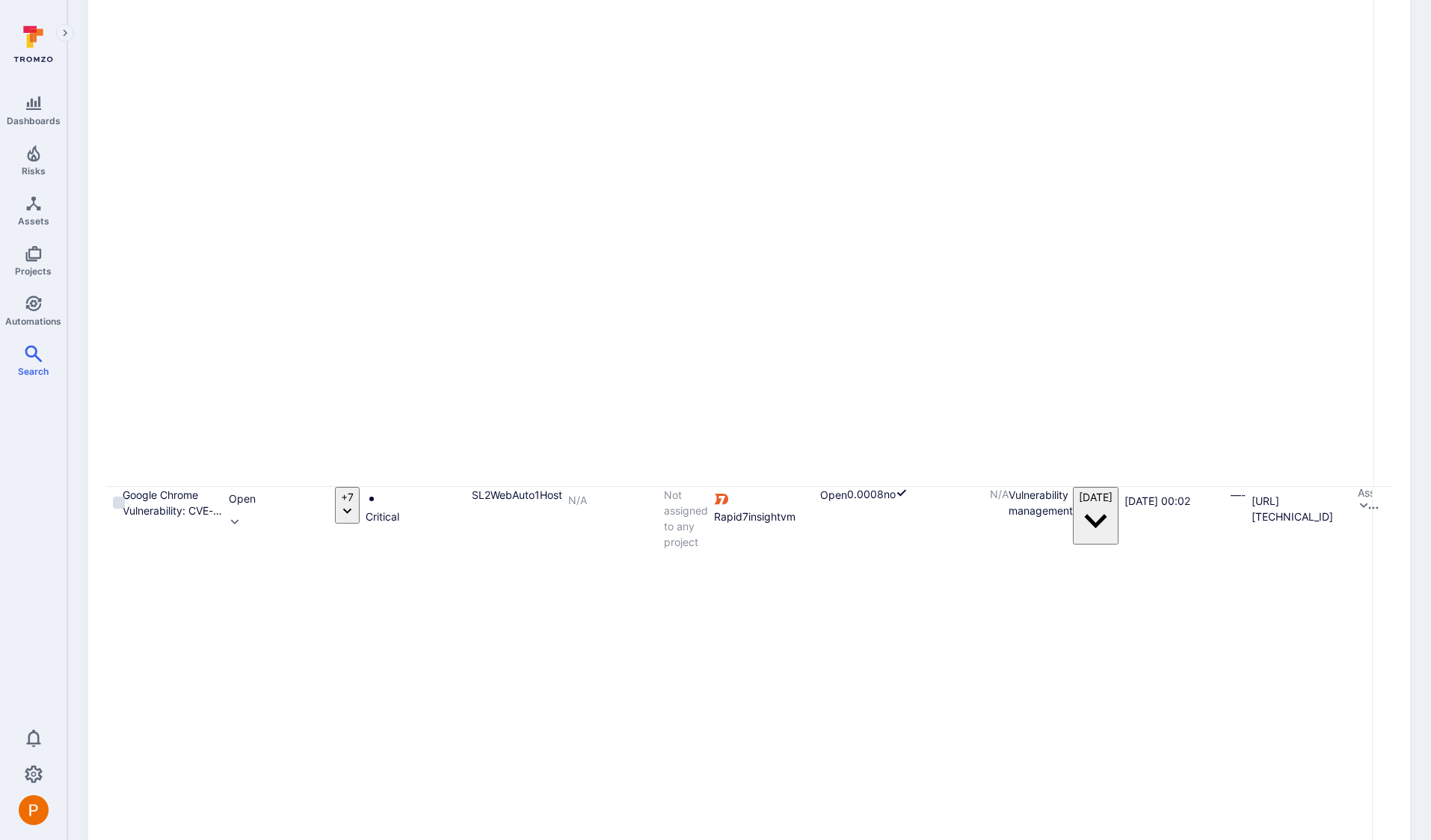
scroll to position [6943, 0]
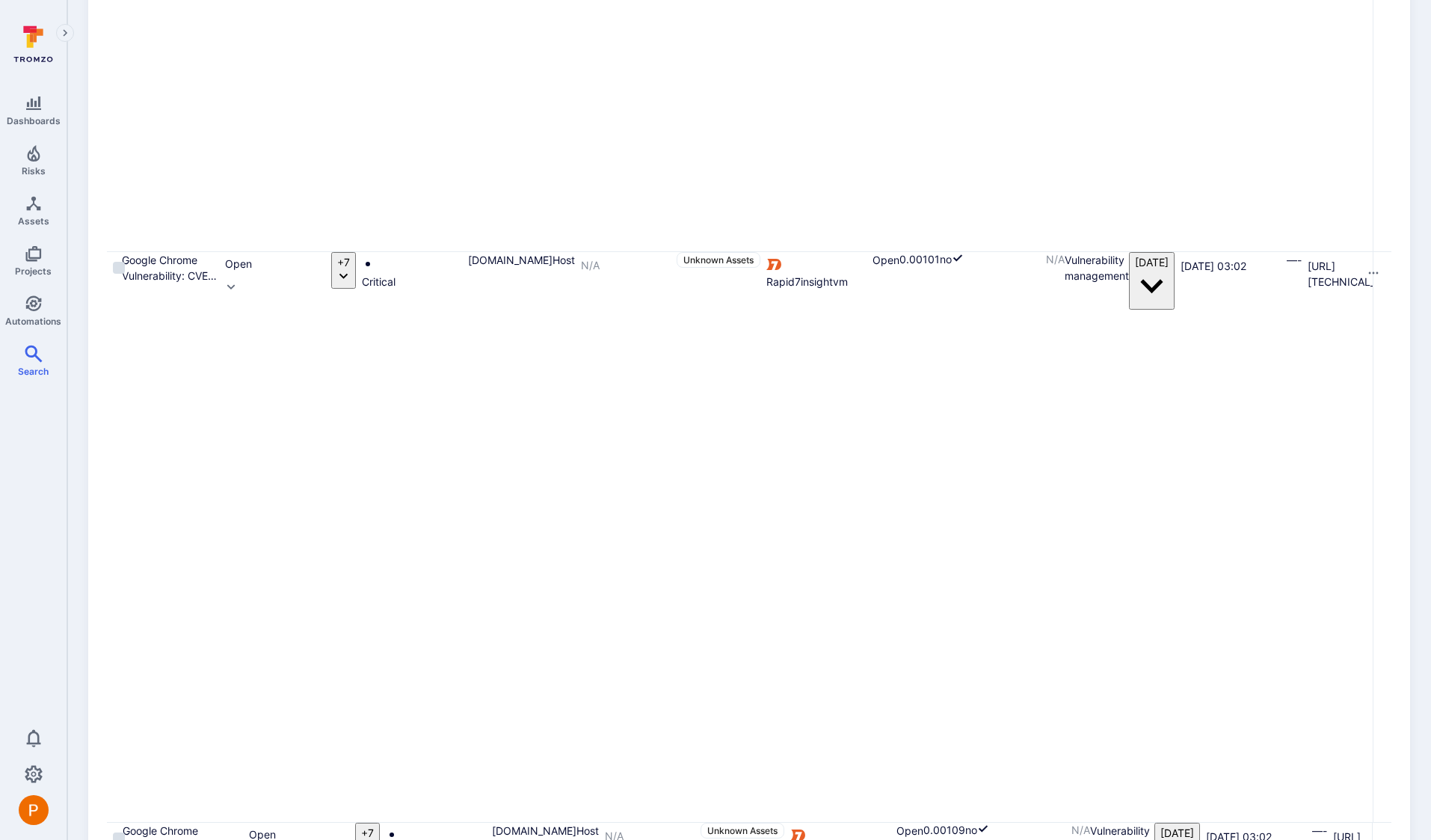
scroll to position [6943, 0]
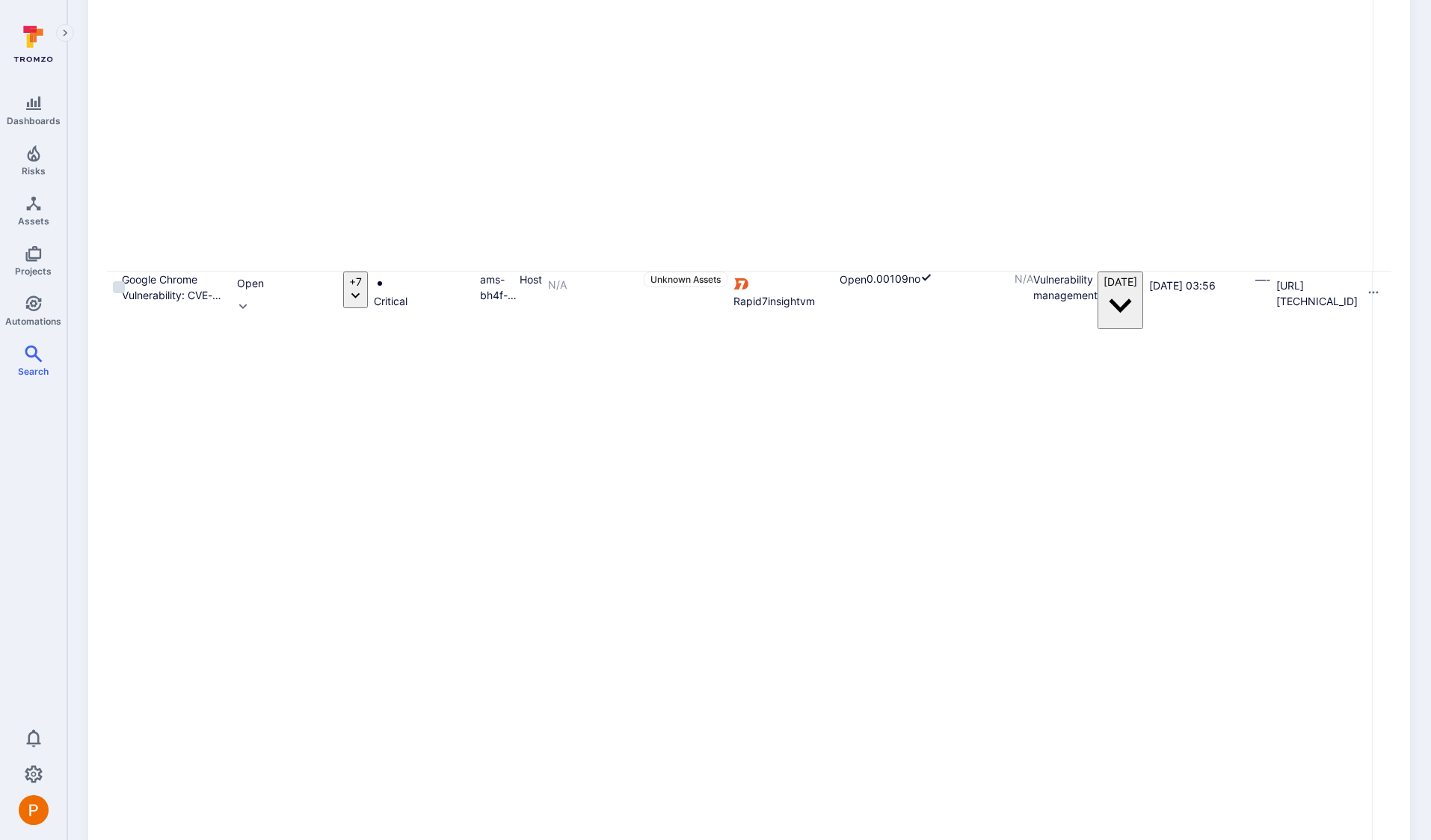
scroll to position [6943, 0]
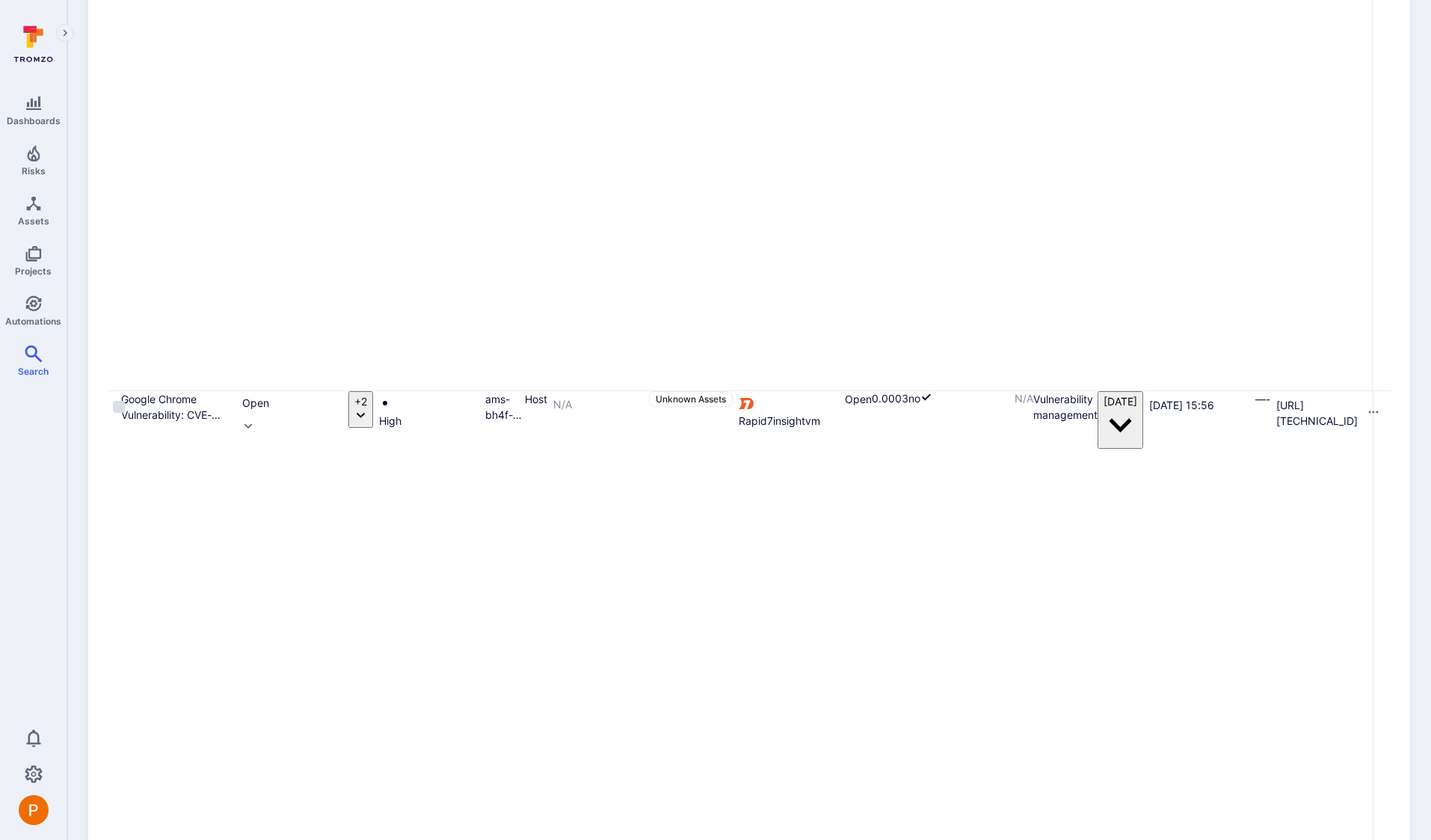
scroll to position [6943, 0]
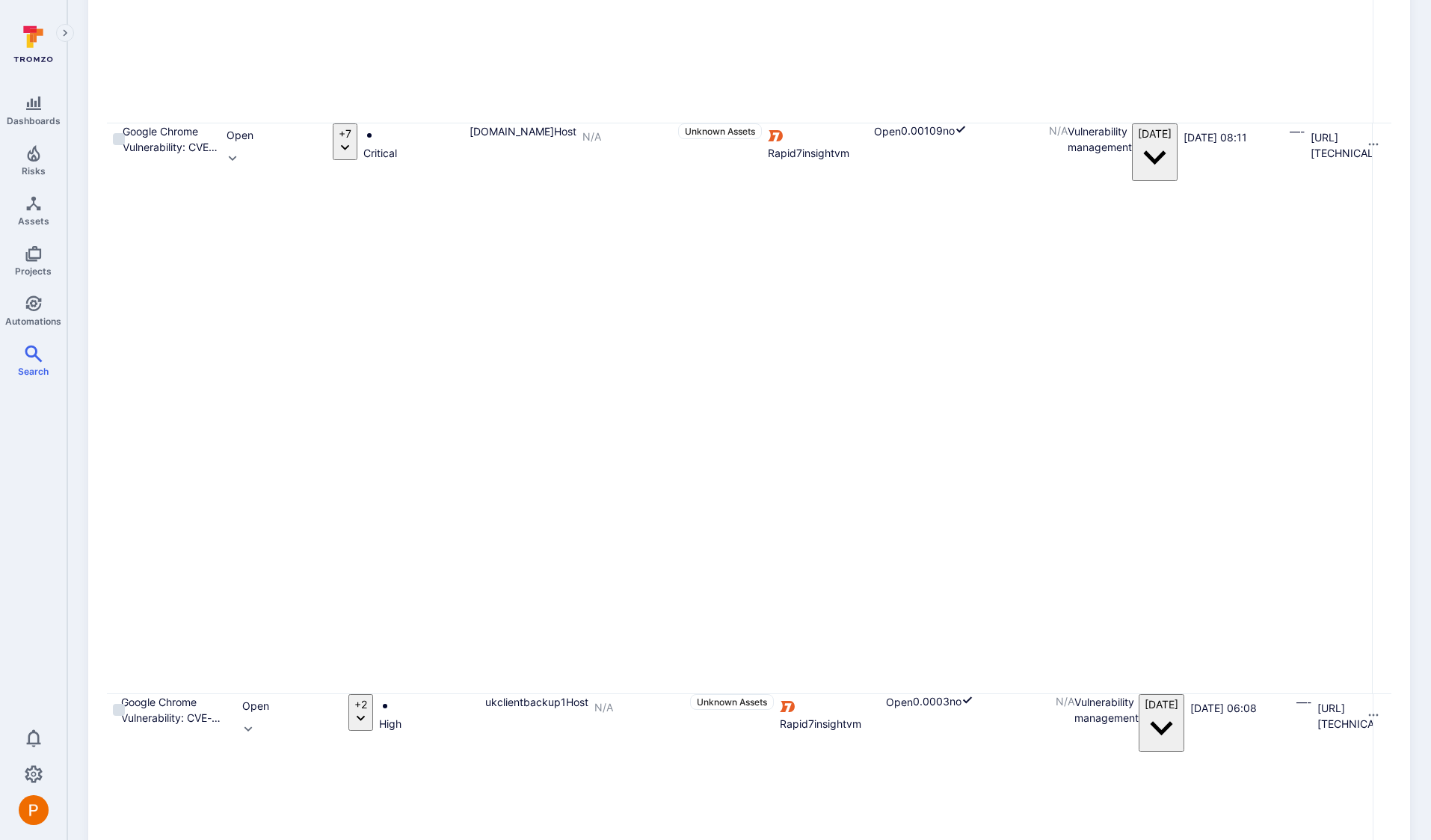
scroll to position [6943, 0]
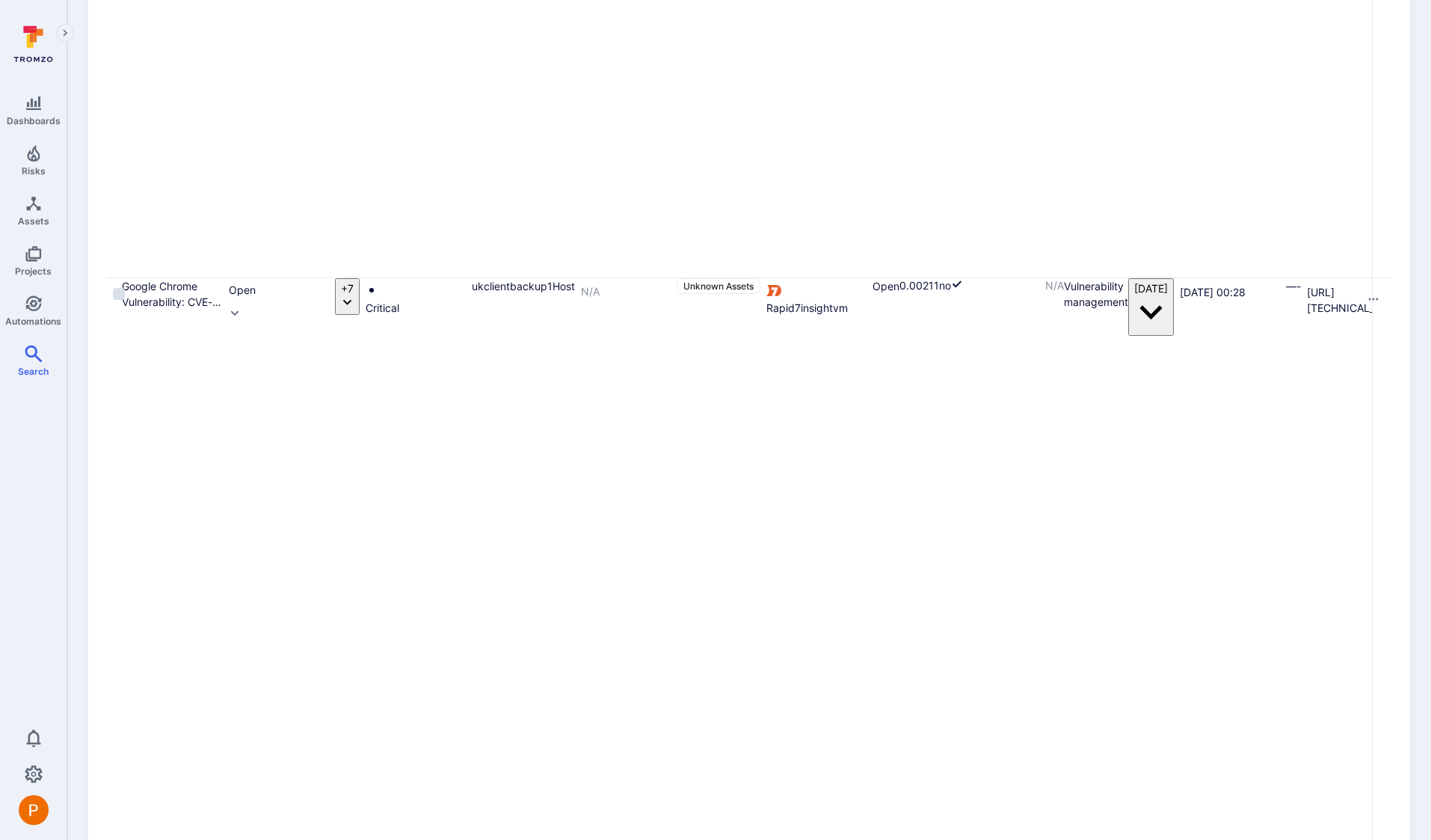
scroll to position [3065, 0]
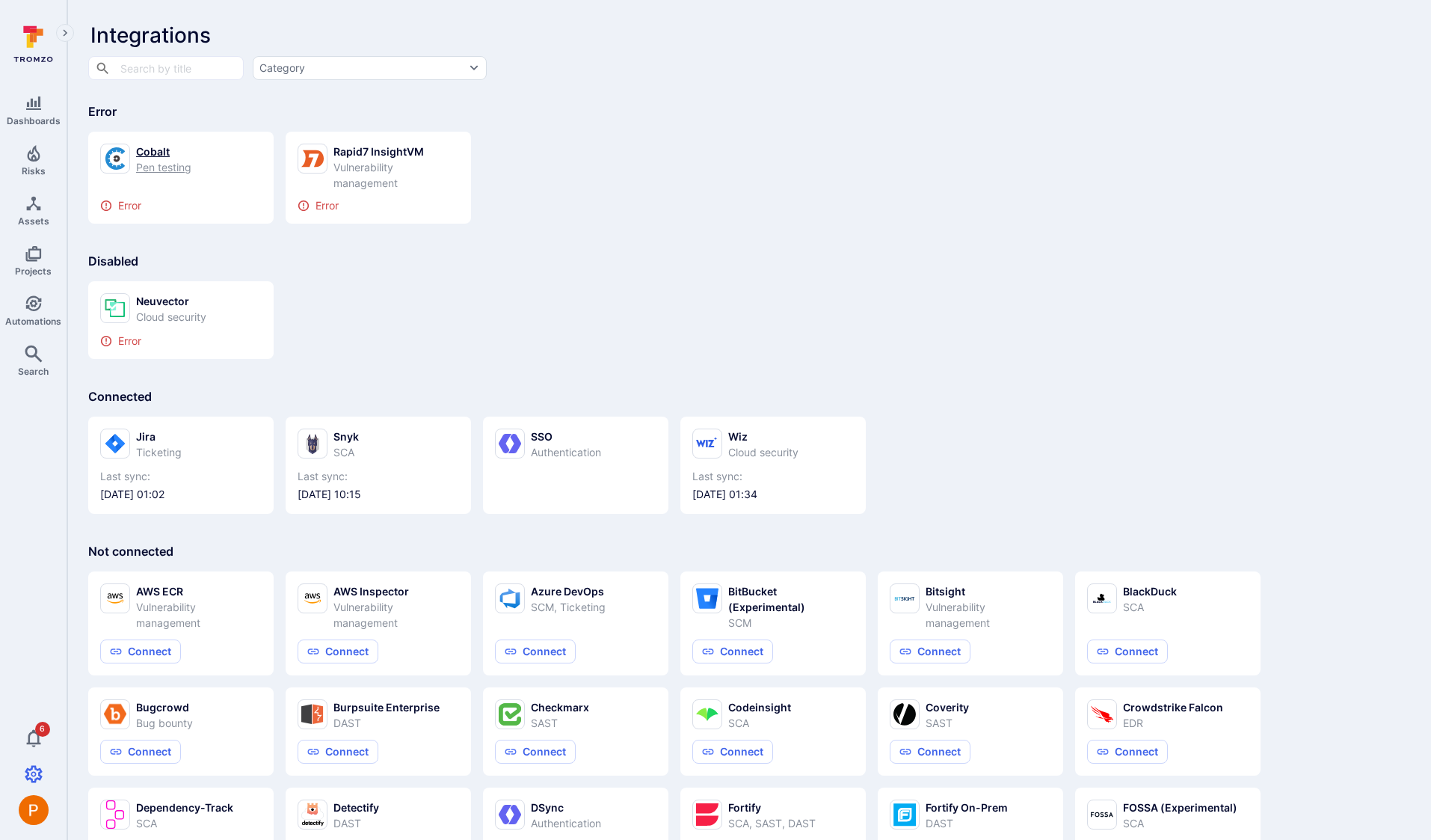
click at [126, 206] on div "Error" at bounding box center [181, 206] width 161 height 12
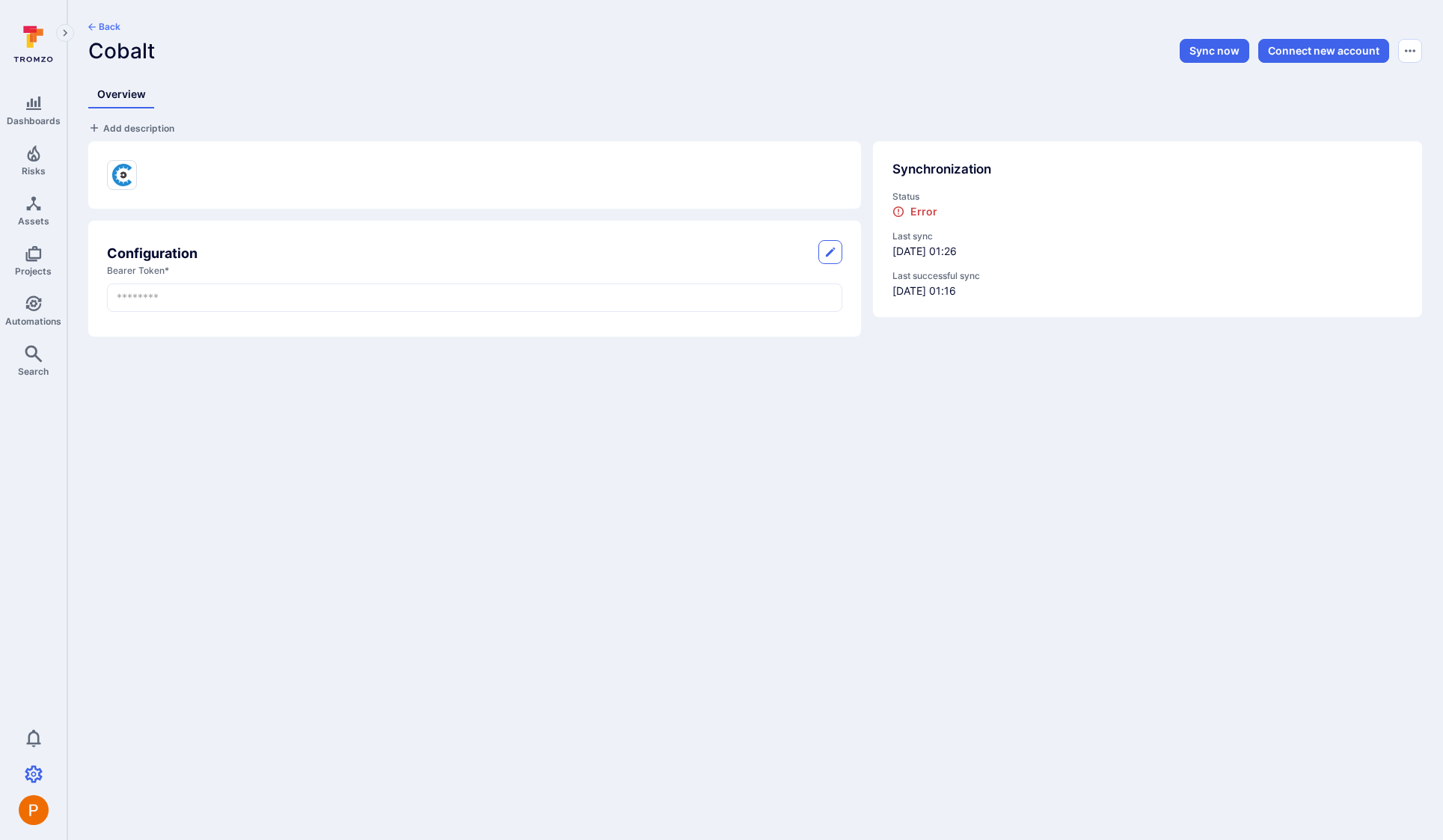
click at [902, 274] on span "Last successful sync" at bounding box center [1147, 276] width 510 height 13
click at [911, 207] on div "Error" at bounding box center [915, 211] width 45 height 12
click at [917, 213] on div "Error" at bounding box center [915, 211] width 45 height 12
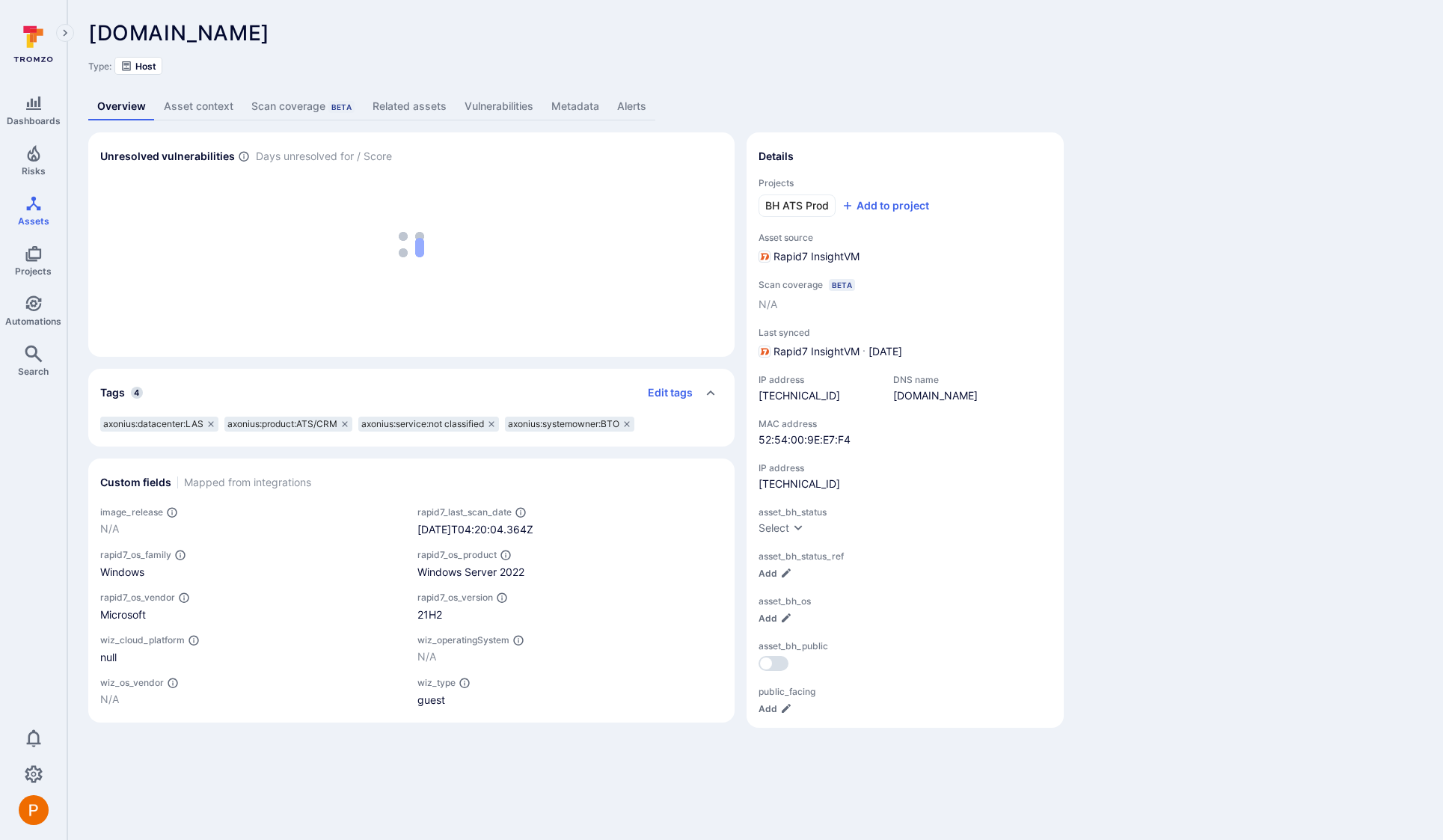
click at [554, 107] on link "Metadata" at bounding box center [575, 106] width 66 height 27
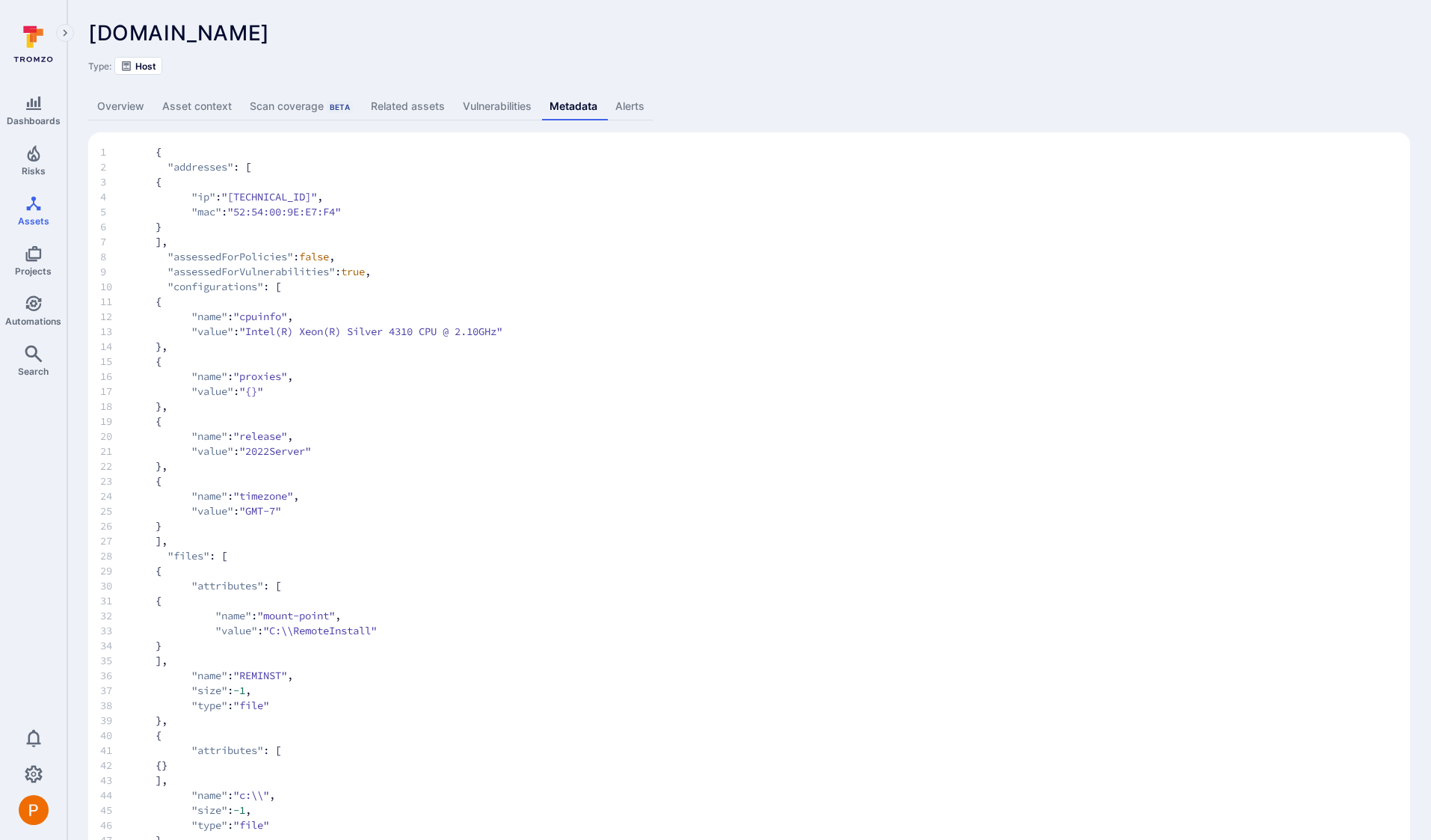
click at [131, 107] on link "Overview" at bounding box center [121, 106] width 65 height 27
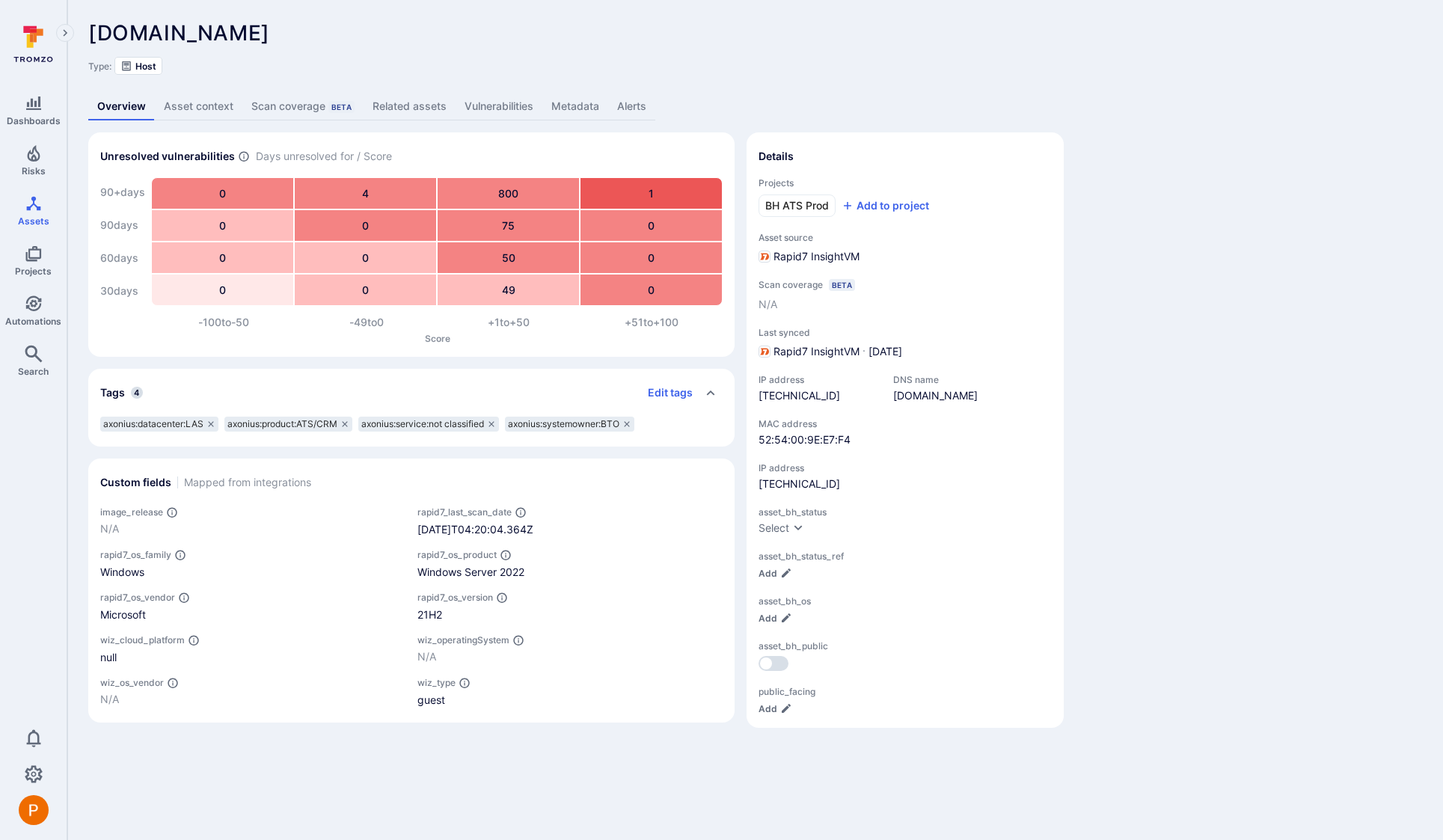
click at [528, 102] on link "Vulnerabilities" at bounding box center [499, 106] width 87 height 27
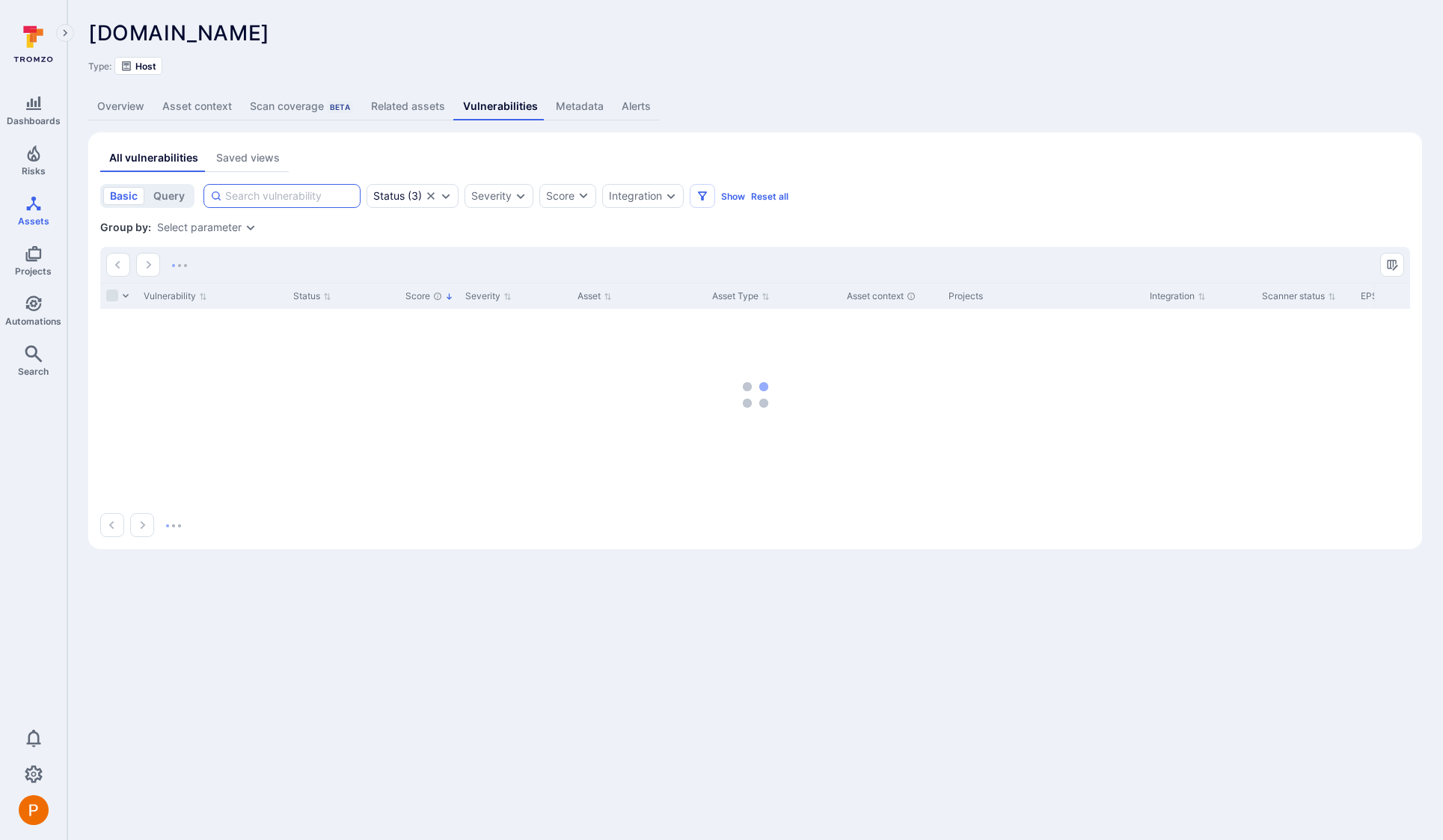
click at [252, 195] on input at bounding box center [289, 196] width 128 height 15
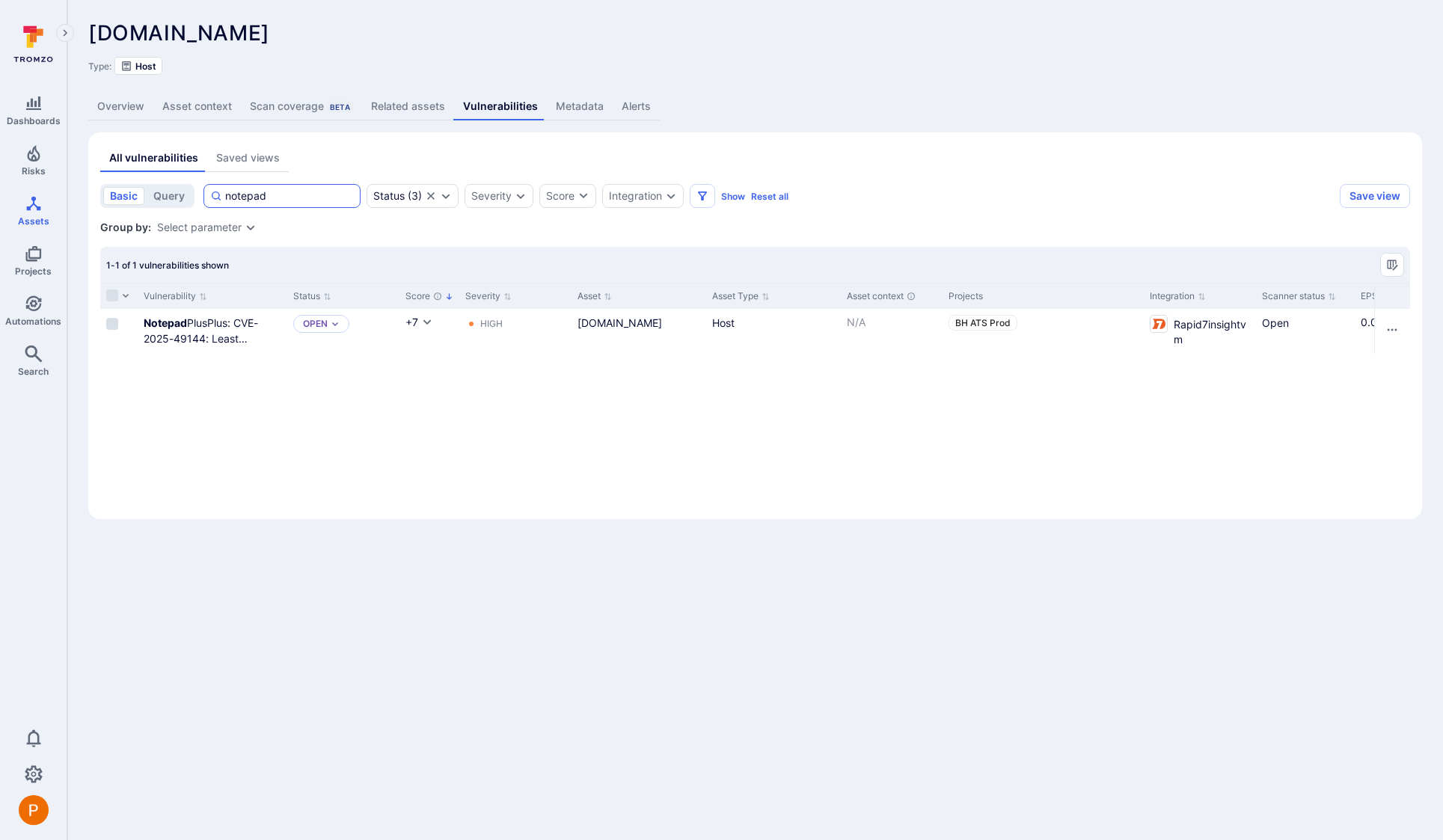
drag, startPoint x: 272, startPoint y: 195, endPoint x: 212, endPoint y: 194, distance: 60.0
click at [212, 194] on div "notepad" at bounding box center [281, 196] width 157 height 24
type input "zip"
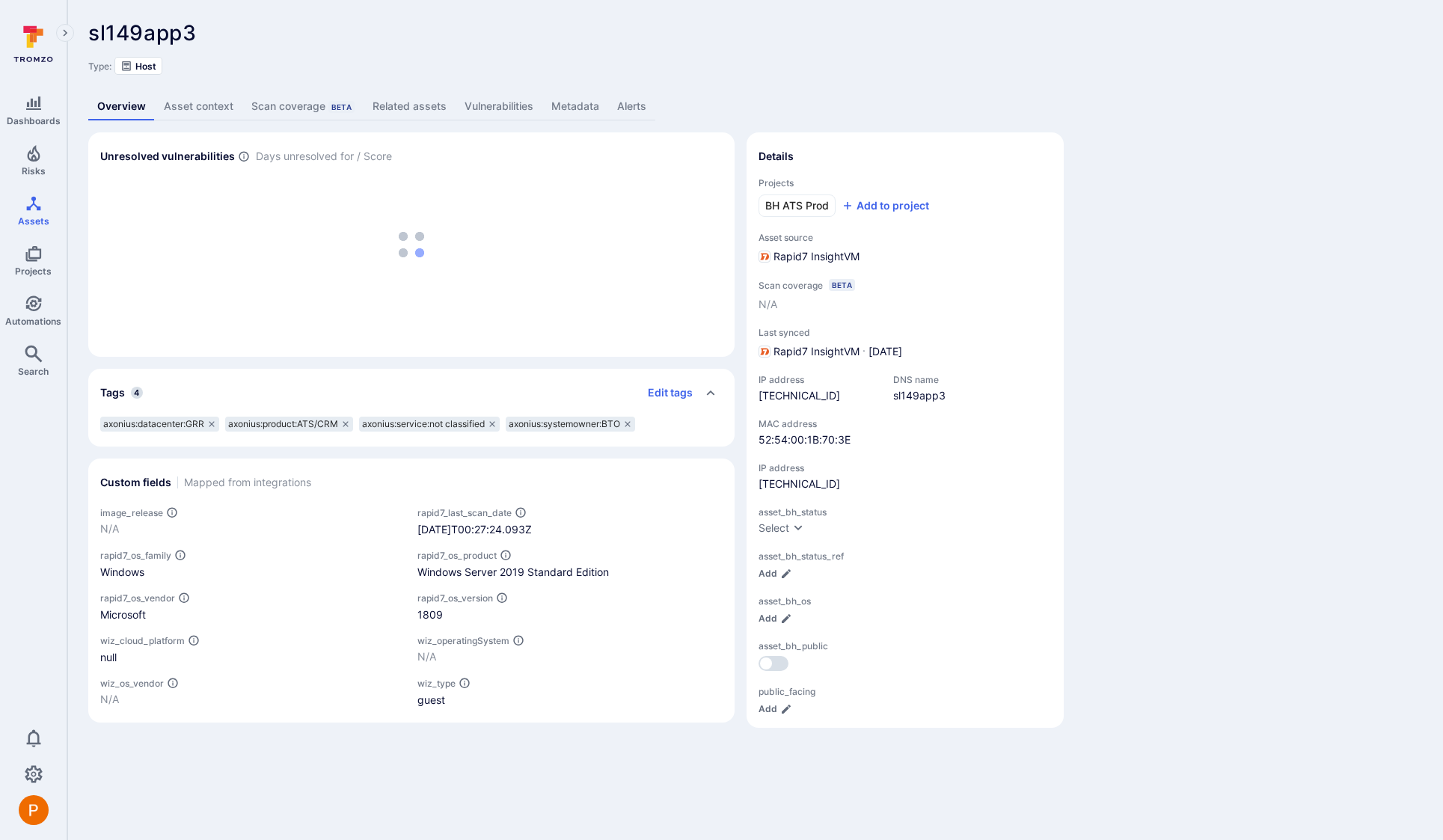
click at [580, 109] on link "Metadata" at bounding box center [575, 106] width 66 height 27
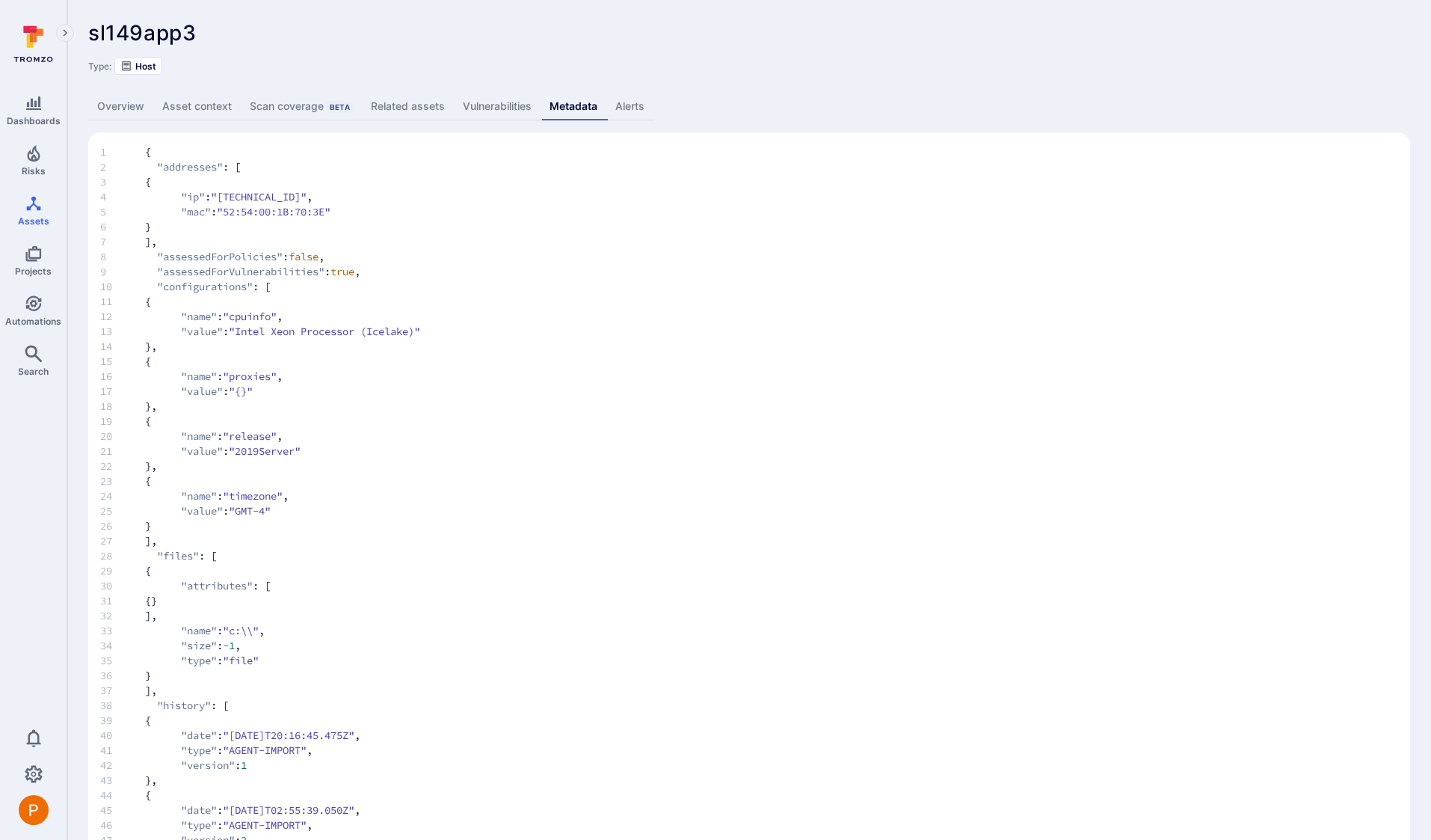
click at [120, 97] on link "Overview" at bounding box center [121, 106] width 65 height 27
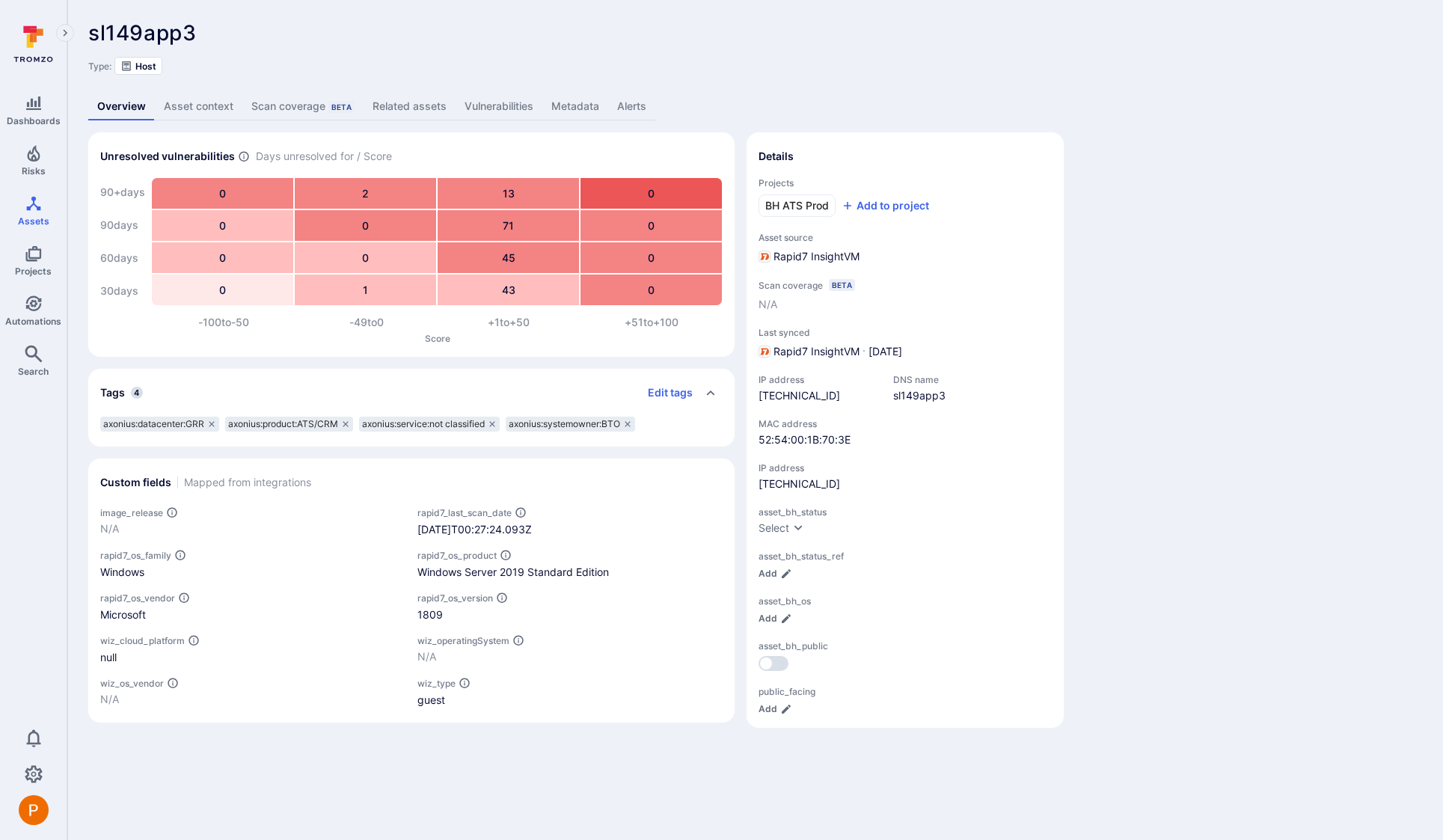
click at [491, 107] on link "Vulnerabilities" at bounding box center [499, 106] width 87 height 27
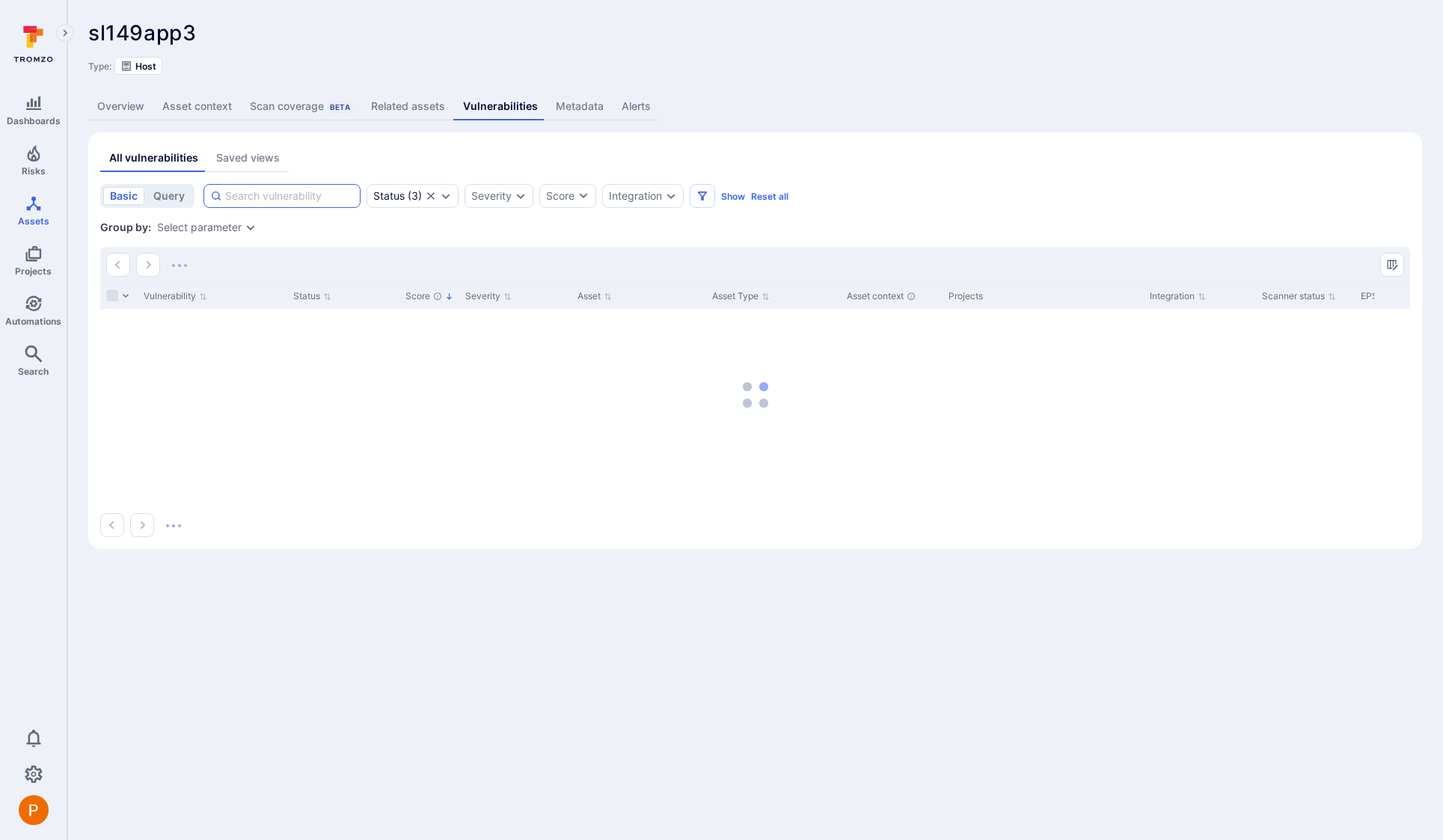
click at [295, 195] on input at bounding box center [289, 196] width 128 height 15
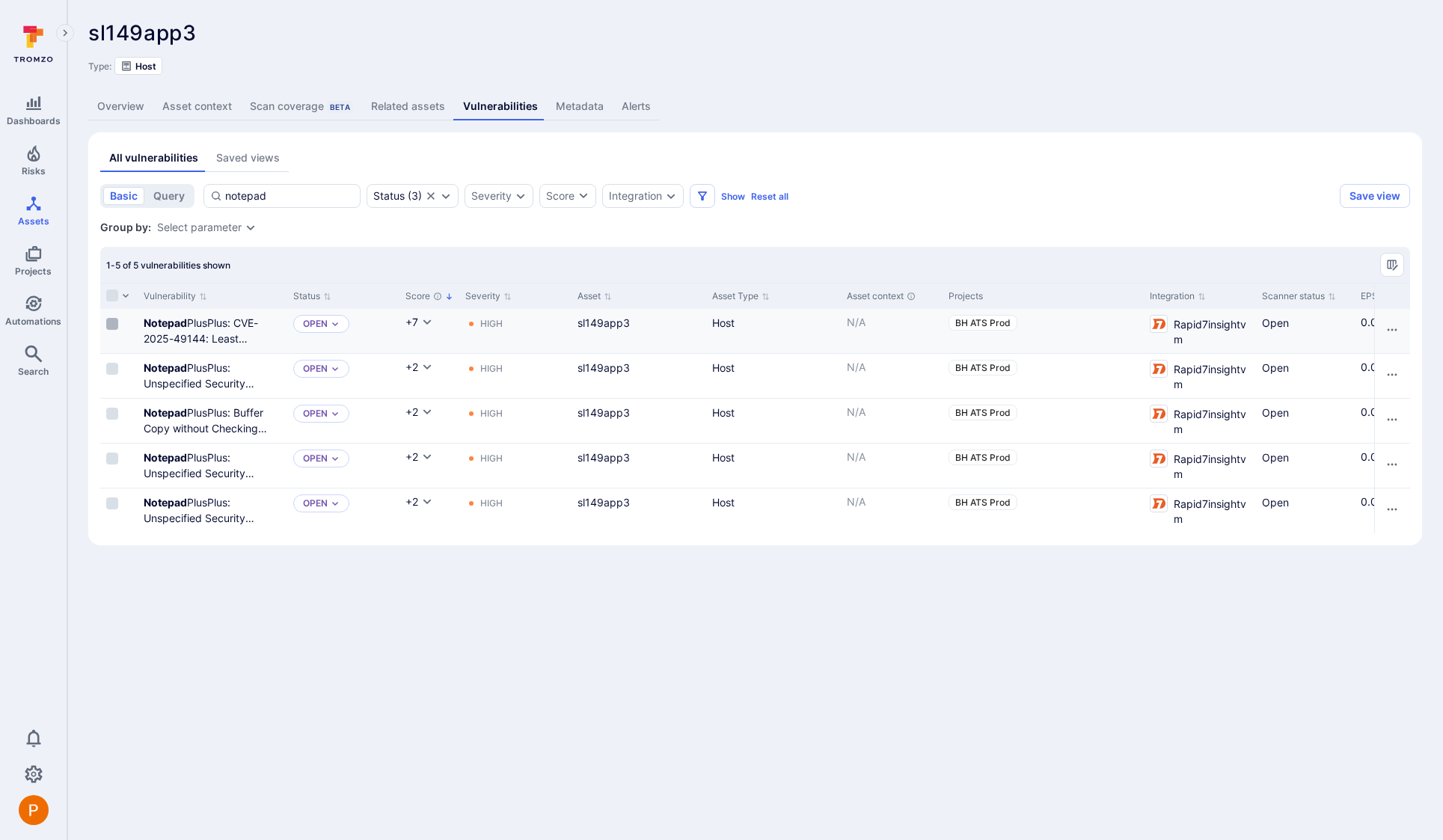
click at [113, 325] on input "Select row" at bounding box center [112, 324] width 12 height 12
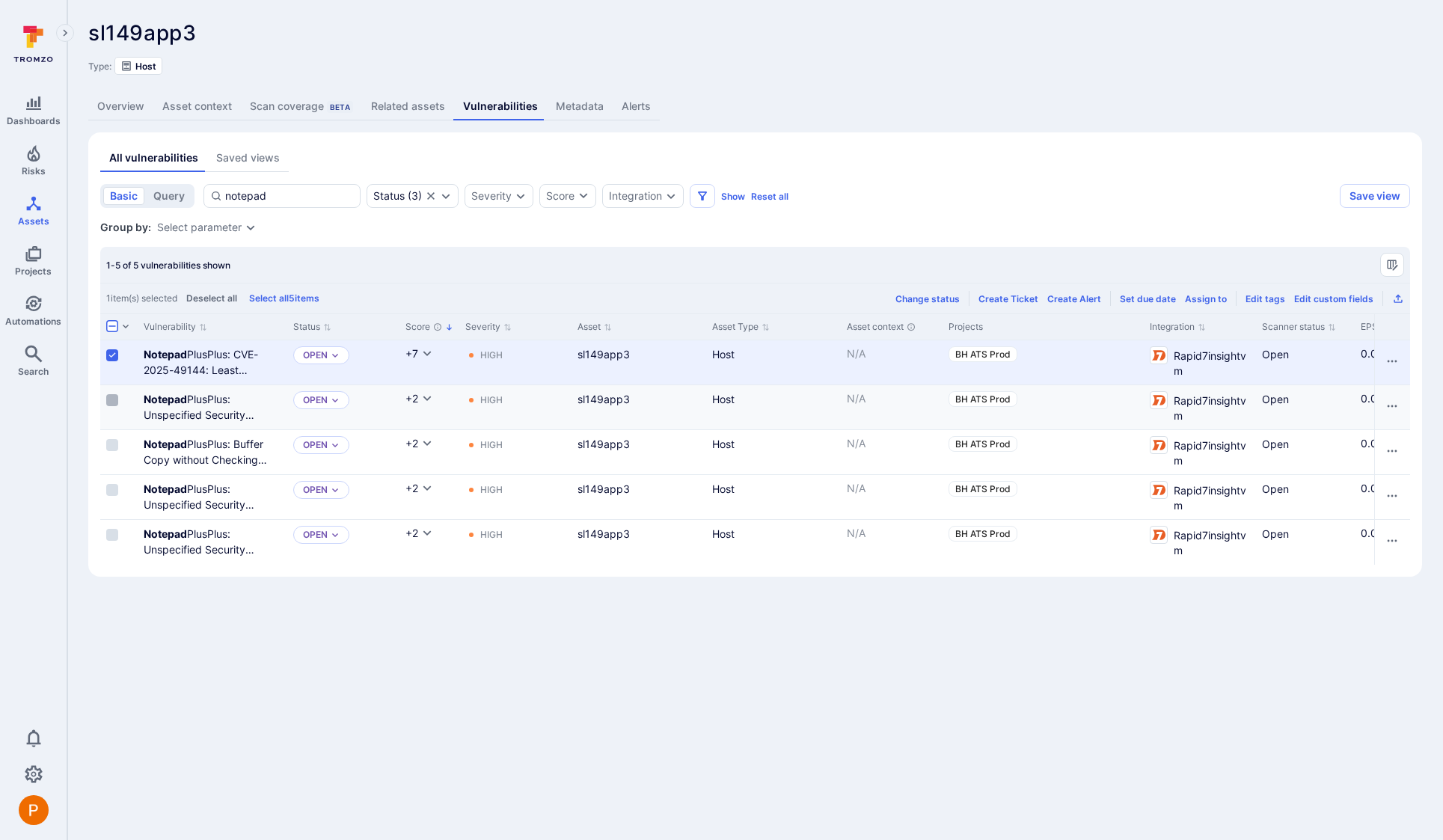
click at [113, 403] on input "Select row" at bounding box center [112, 400] width 12 height 12
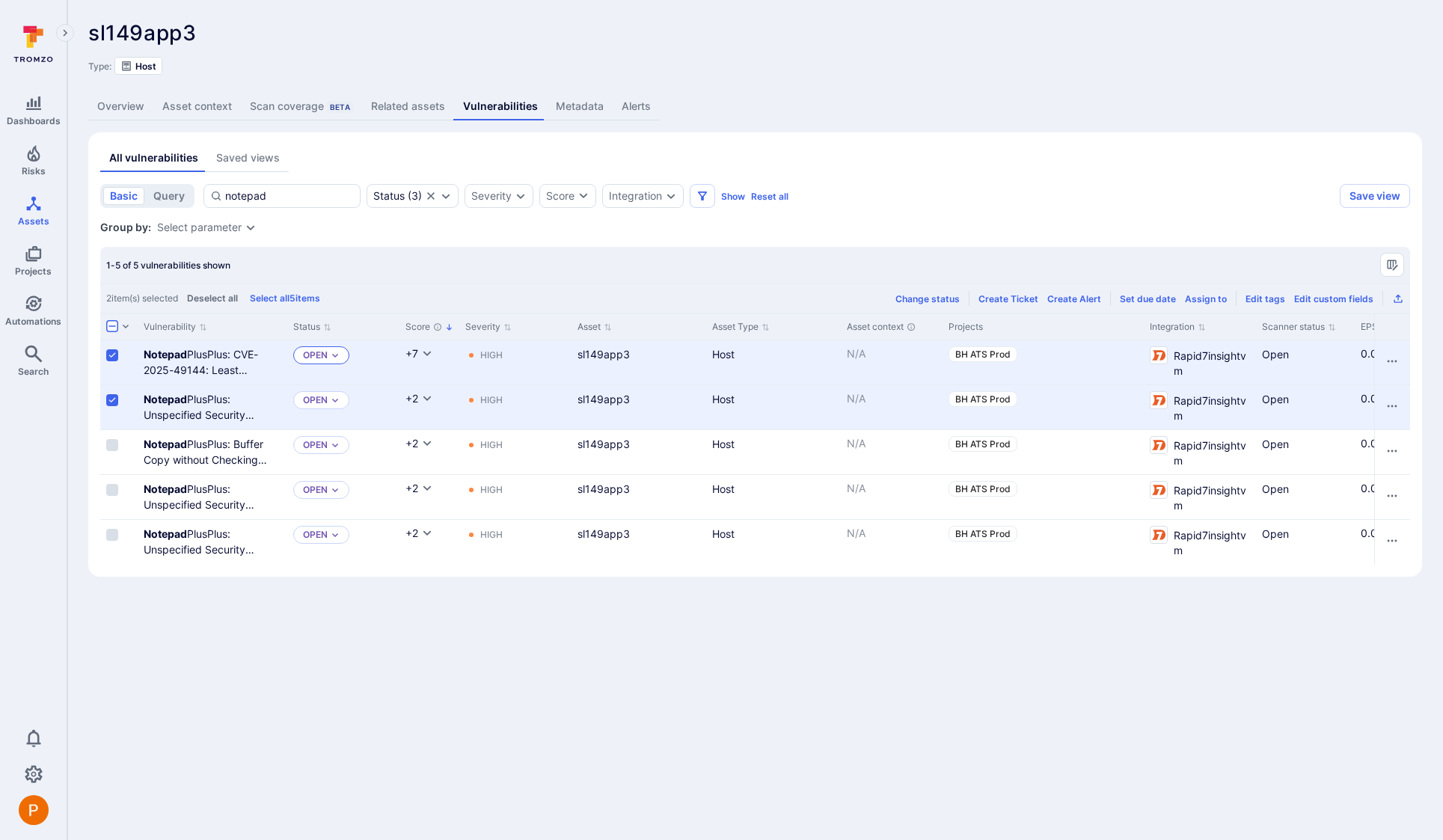
click at [324, 360] on p "Open" at bounding box center [316, 355] width 25 height 12
click at [331, 411] on span "Triaged" at bounding box center [326, 414] width 40 height 11
click at [327, 396] on div "Open" at bounding box center [321, 400] width 56 height 18
click at [337, 460] on span "Triaged" at bounding box center [326, 459] width 40 height 11
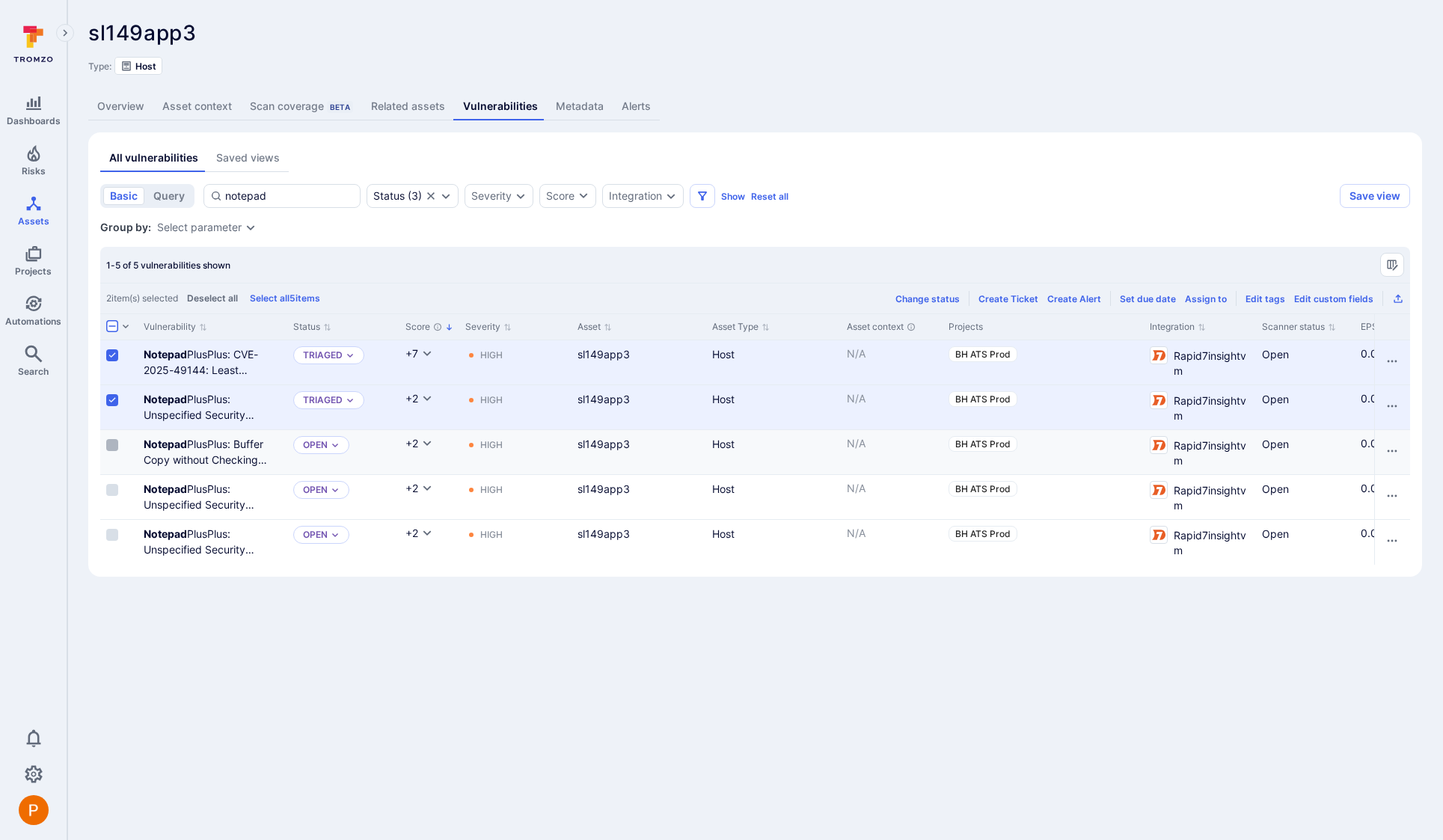
click at [113, 448] on input "Select row" at bounding box center [112, 445] width 12 height 12
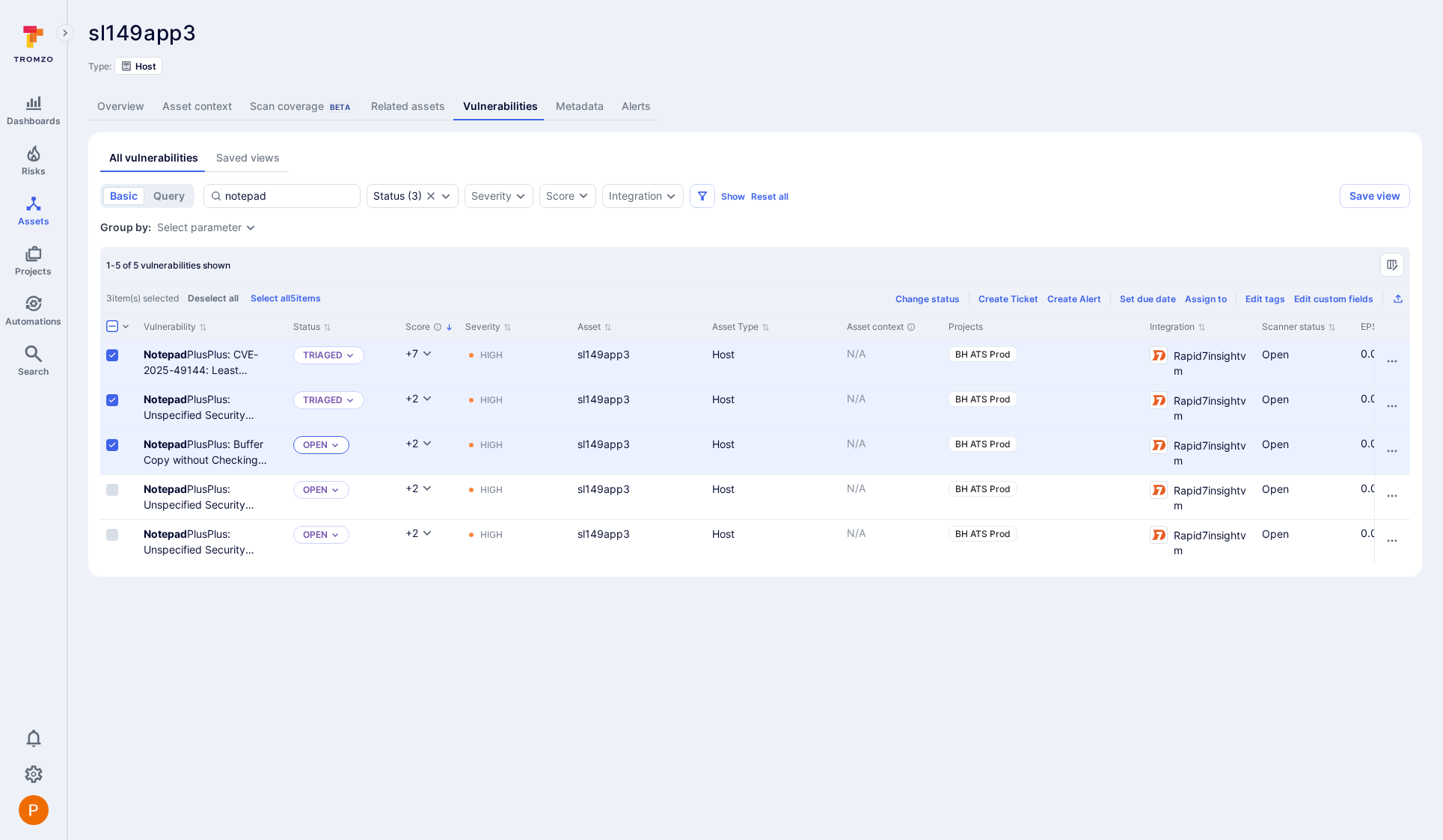
click at [338, 449] on icon "Expand dropdown" at bounding box center [335, 445] width 9 height 9
click at [345, 504] on div "Triaged" at bounding box center [367, 504] width 123 height 17
drag, startPoint x: 275, startPoint y: 192, endPoint x: 216, endPoint y: 188, distance: 59.1
click at [216, 188] on div "notepad" at bounding box center [281, 196] width 157 height 24
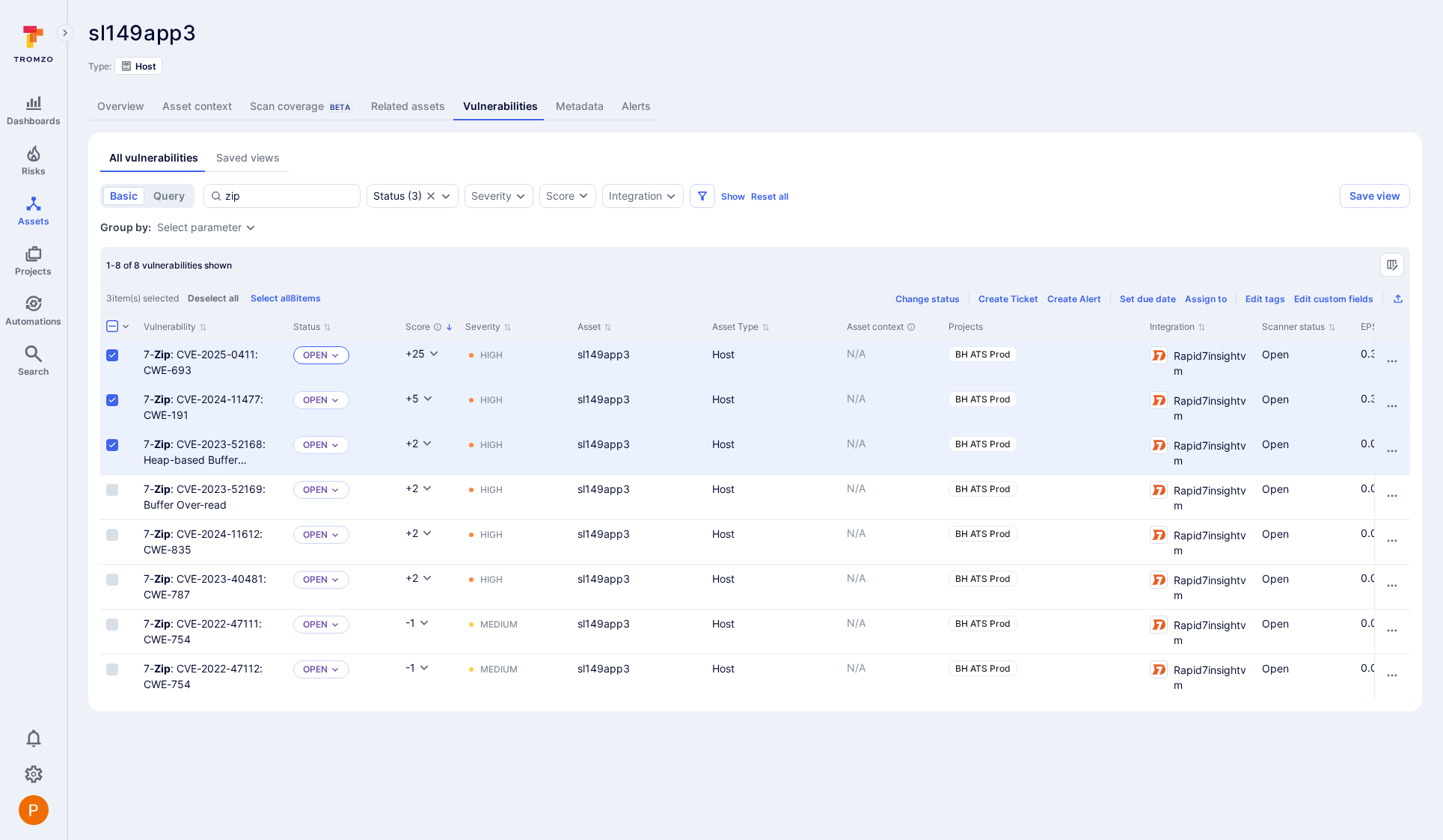
type input "zip"
click at [305, 359] on p "Open" at bounding box center [316, 355] width 25 height 12
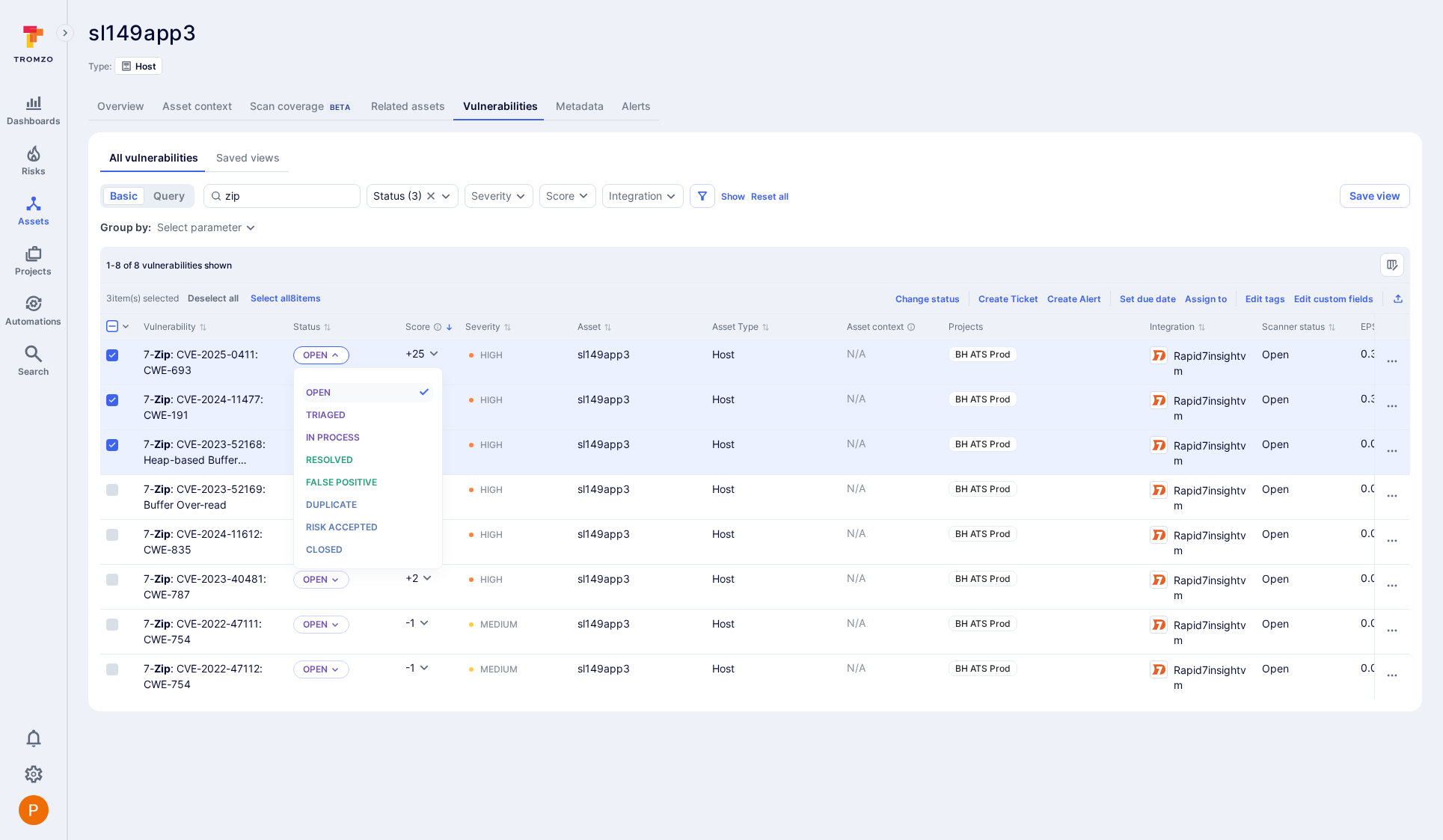
scroll to position [12, 0]
click at [325, 415] on span "Triaged" at bounding box center [326, 414] width 40 height 11
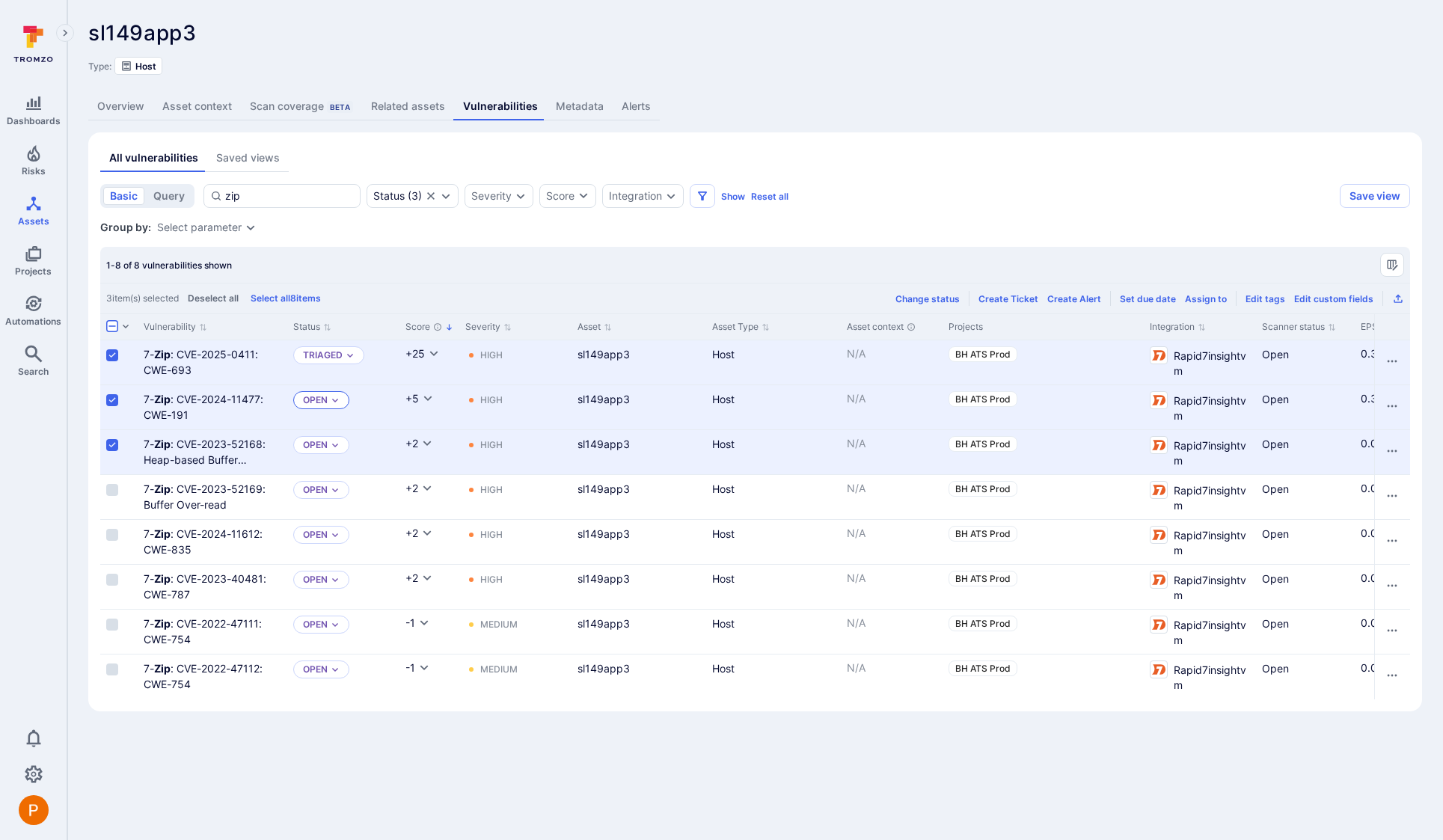
click at [323, 402] on p "Open" at bounding box center [316, 400] width 25 height 12
click at [329, 465] on div "Triaged" at bounding box center [367, 460] width 123 height 17
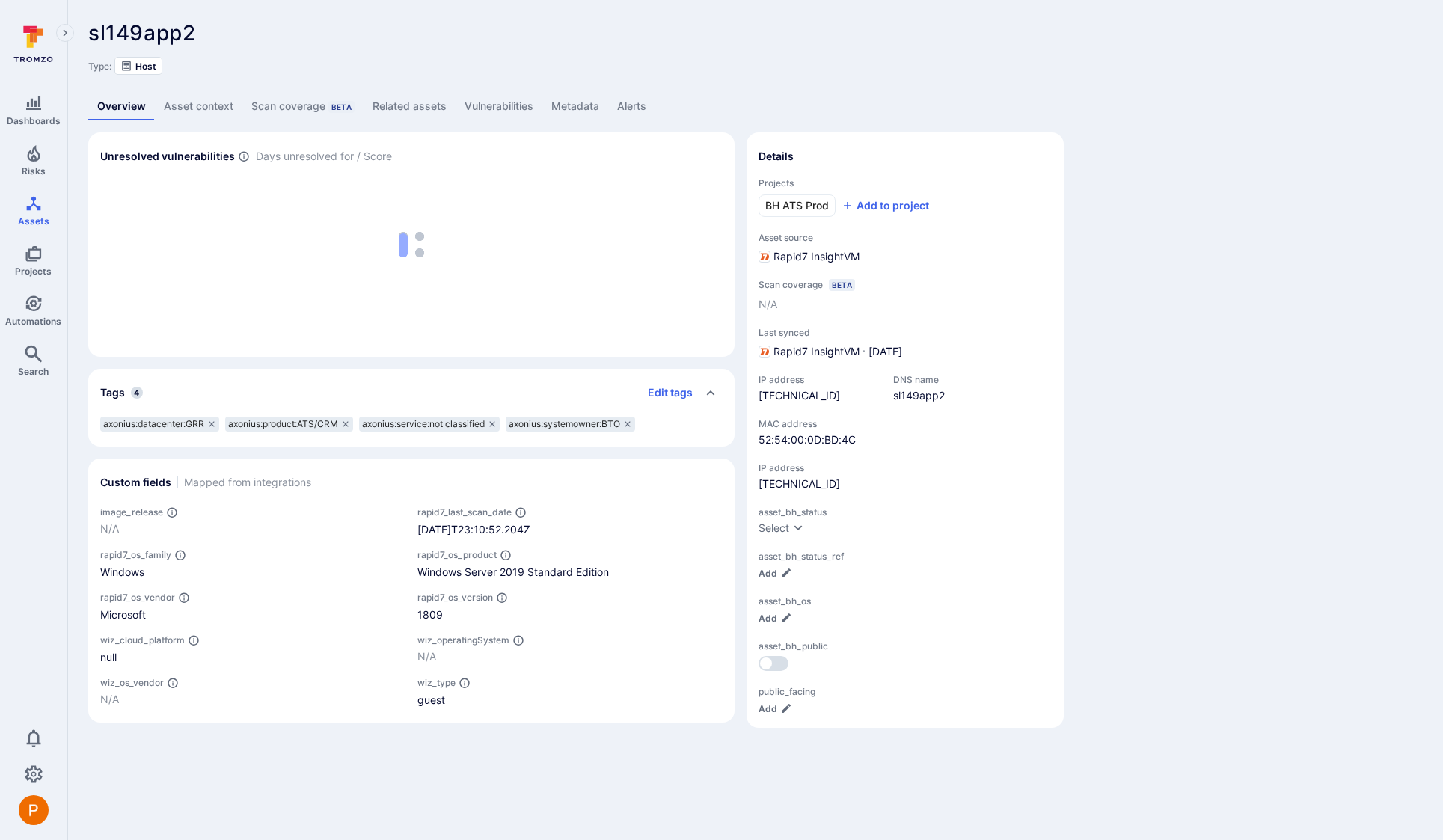
click at [489, 108] on link "Vulnerabilities" at bounding box center [499, 106] width 87 height 27
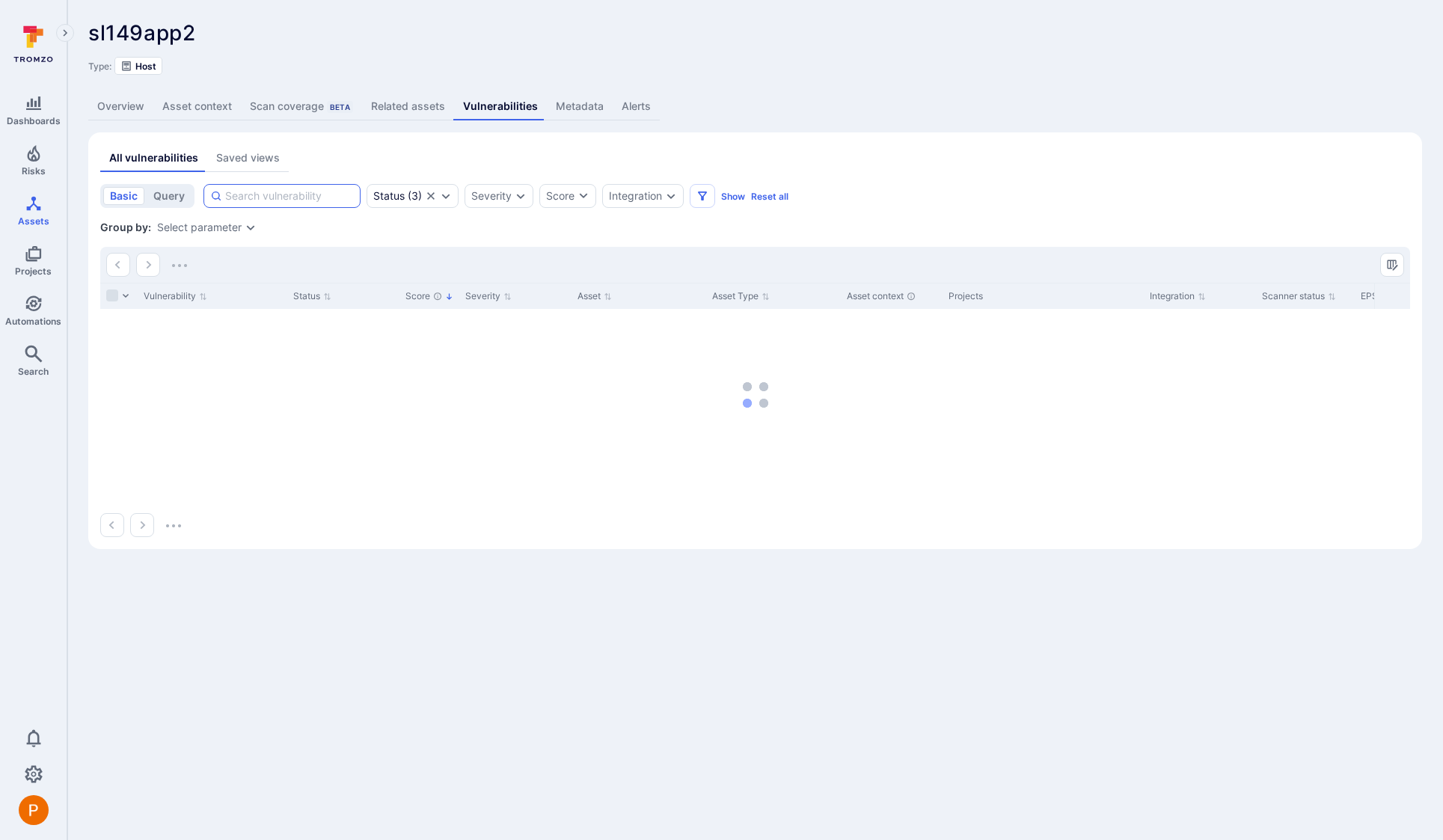
click at [271, 196] on input at bounding box center [289, 196] width 128 height 15
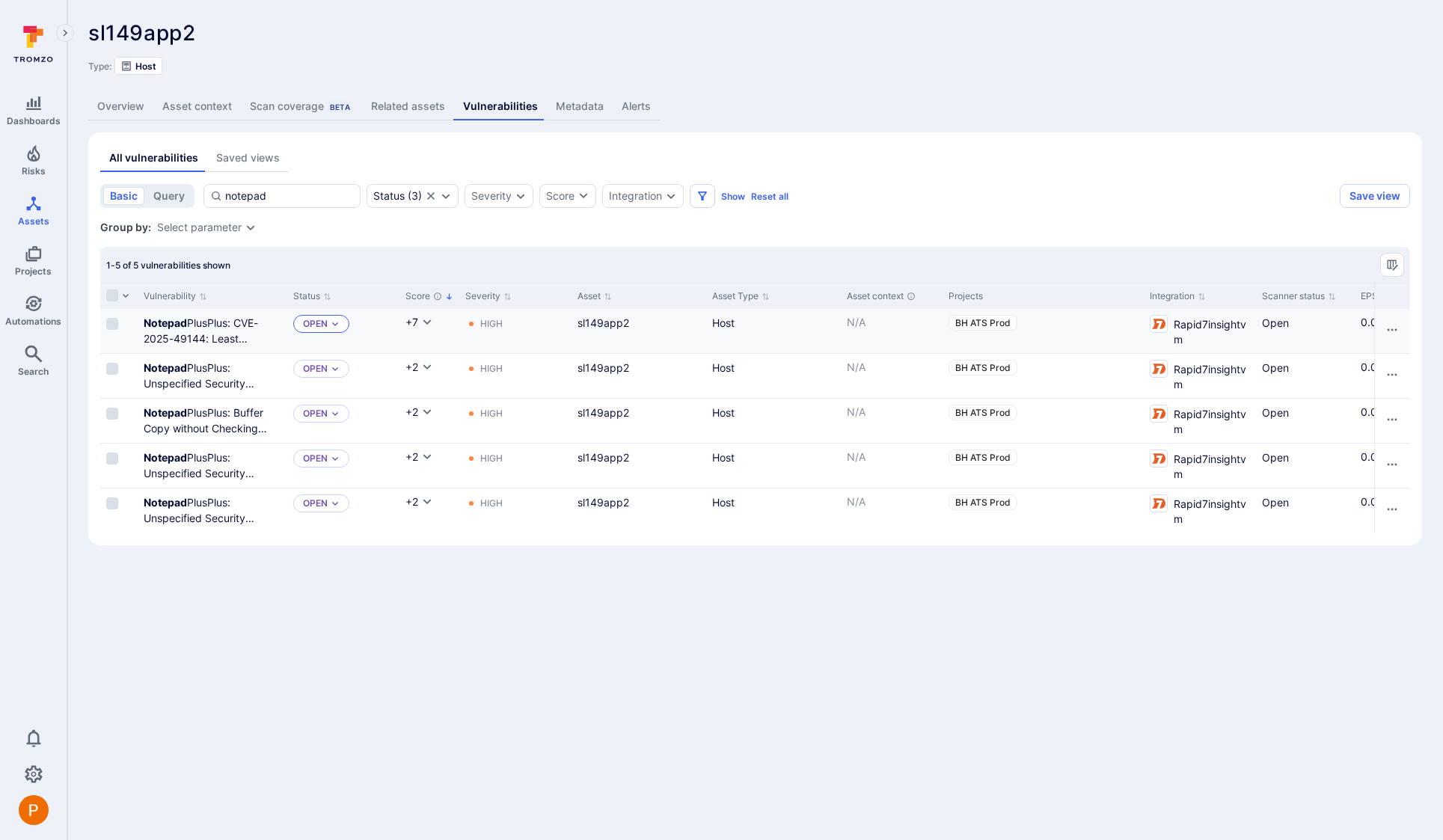
click at [306, 326] on p "Open" at bounding box center [316, 324] width 25 height 12
click at [326, 379] on span "Triaged" at bounding box center [326, 383] width 40 height 11
click at [323, 369] on p "Open" at bounding box center [316, 369] width 25 height 12
click at [335, 426] on span "Triaged" at bounding box center [326, 427] width 40 height 11
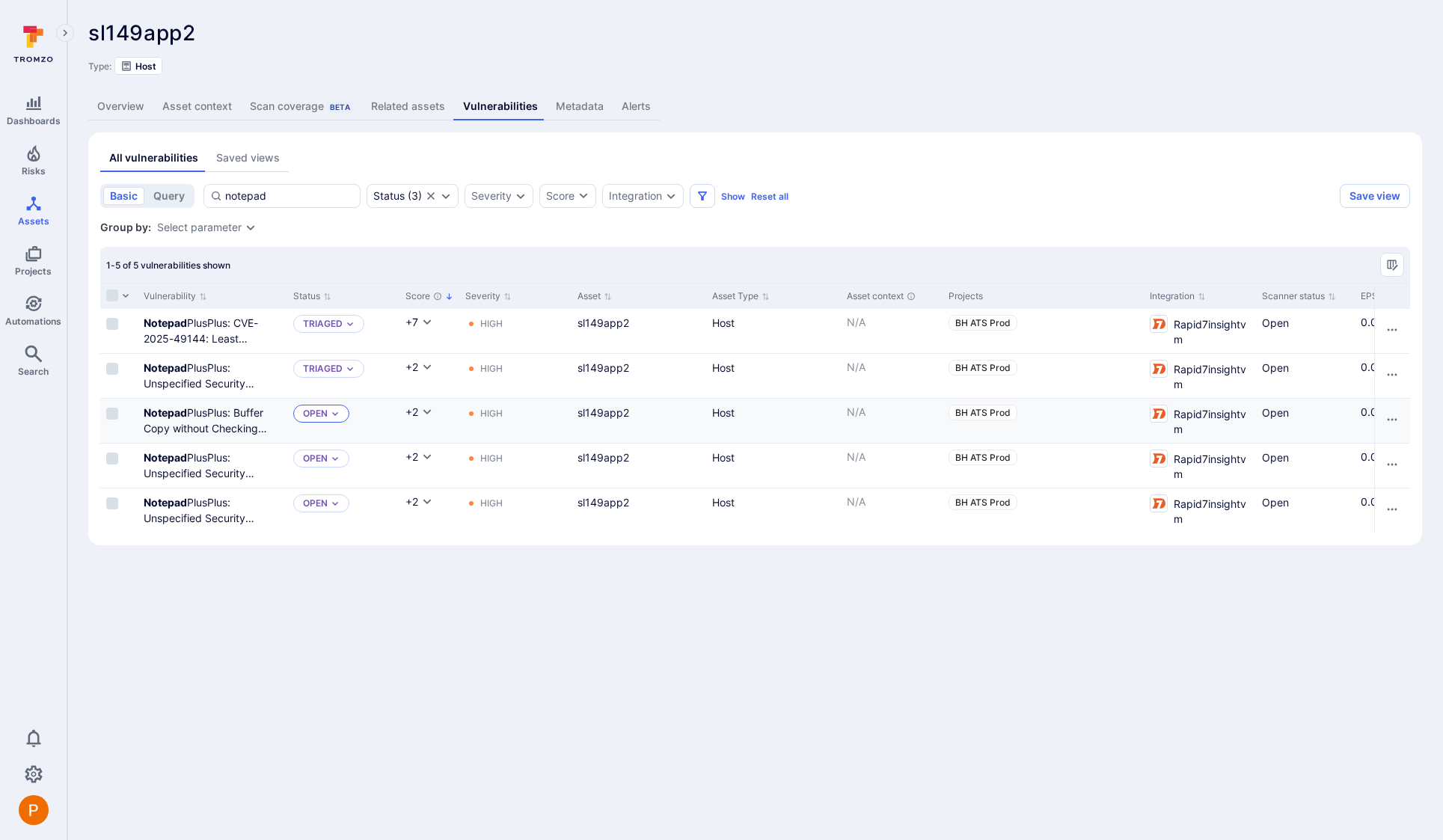
click at [331, 415] on icon "Expand dropdown" at bounding box center [335, 413] width 9 height 9
click at [361, 264] on div "1-5 of 5 vulnerabilities shown" at bounding box center [754, 264] width 1310 height 36
drag, startPoint x: 296, startPoint y: 195, endPoint x: 169, endPoint y: 188, distance: 127.2
click at [169, 188] on div "basic query notepad Status ( 3 ) Severity Score Integration Show Reset all" at bounding box center [716, 196] width 1233 height 24
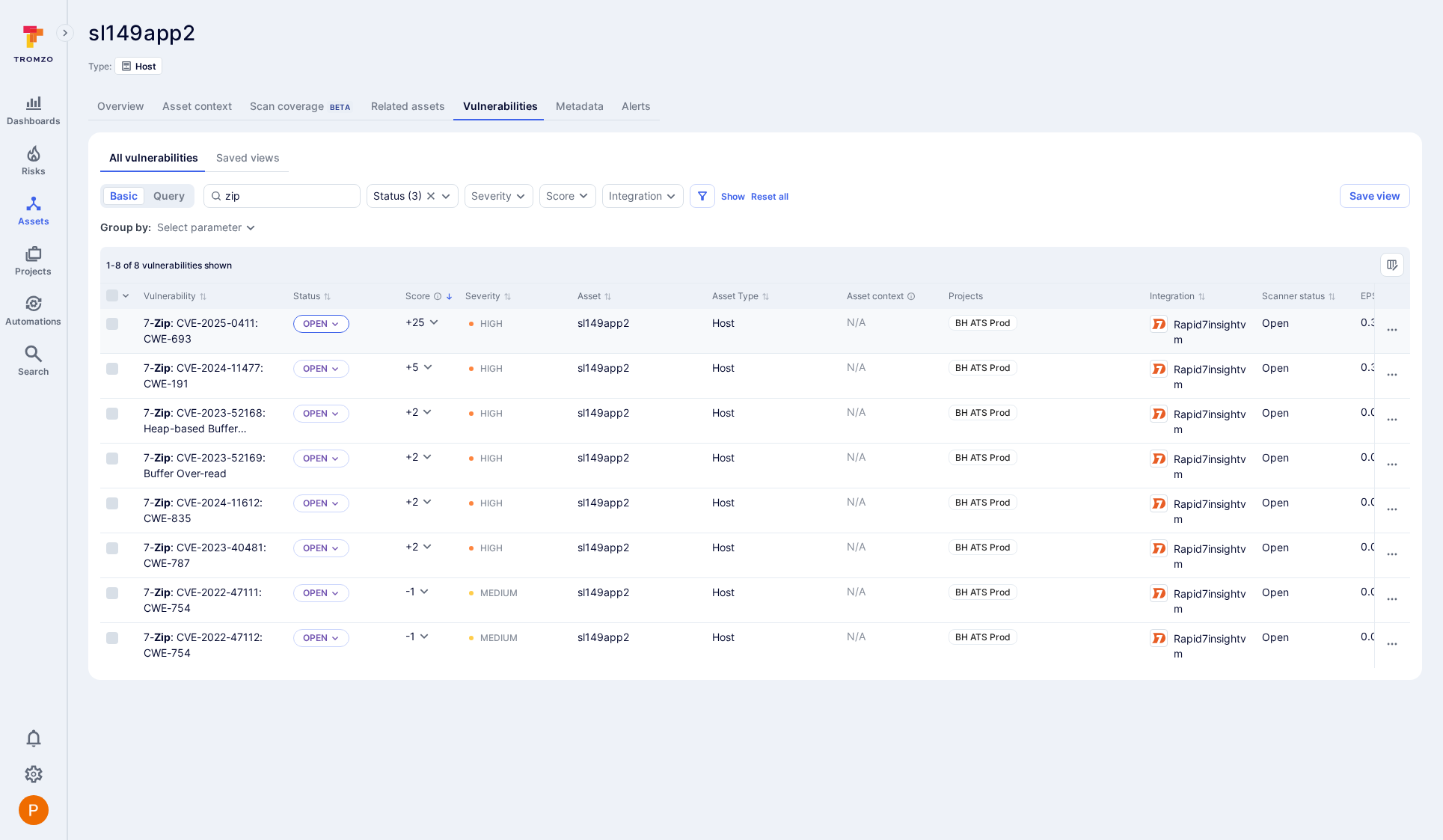
type input "zip"
click at [340, 322] on div "Open" at bounding box center [321, 324] width 56 height 18
click at [340, 382] on span "Triaged" at bounding box center [326, 383] width 40 height 11
click at [326, 375] on div "Open" at bounding box center [321, 369] width 56 height 18
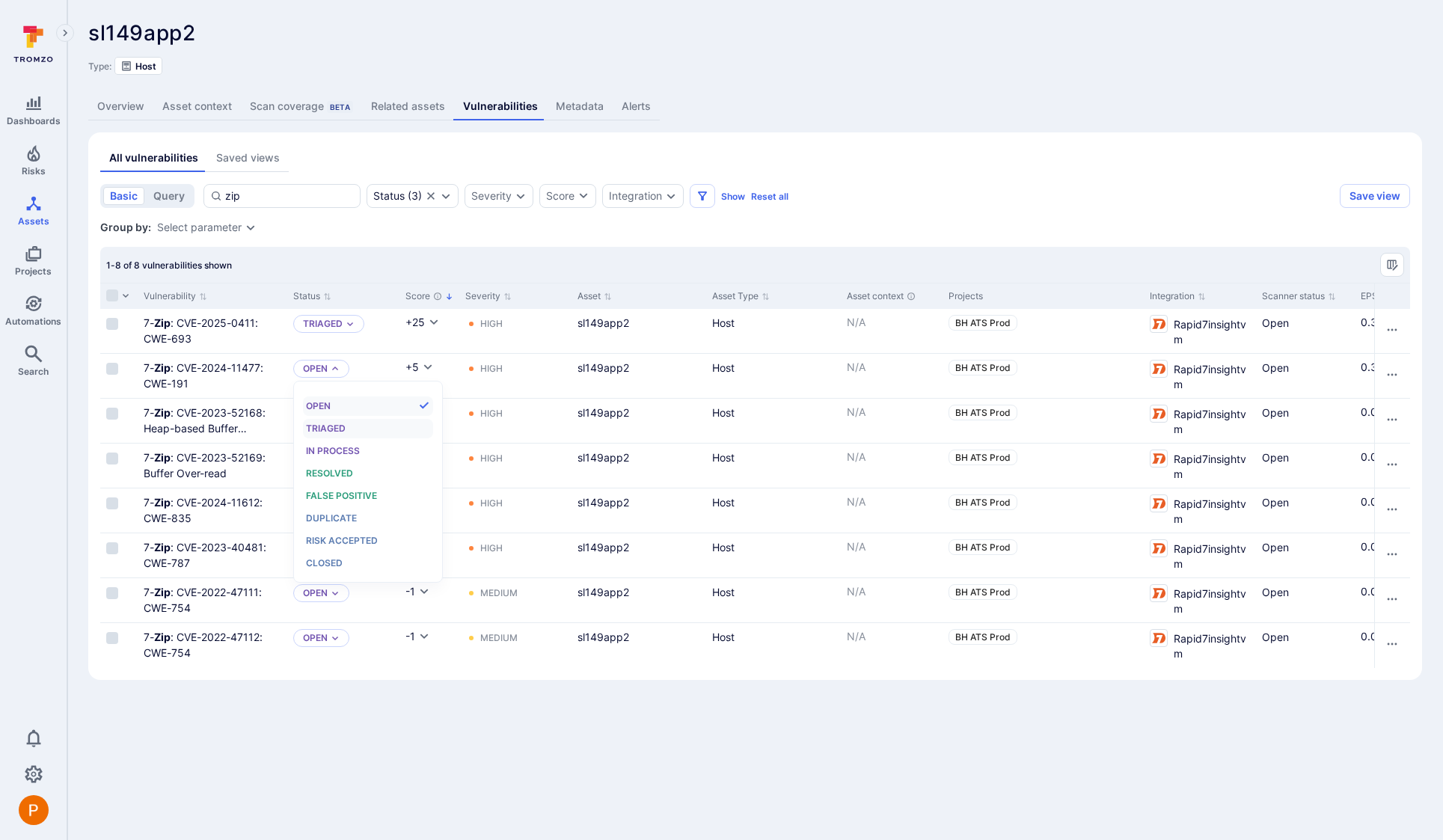
click at [337, 422] on span "Triaged" at bounding box center [326, 427] width 40 height 11
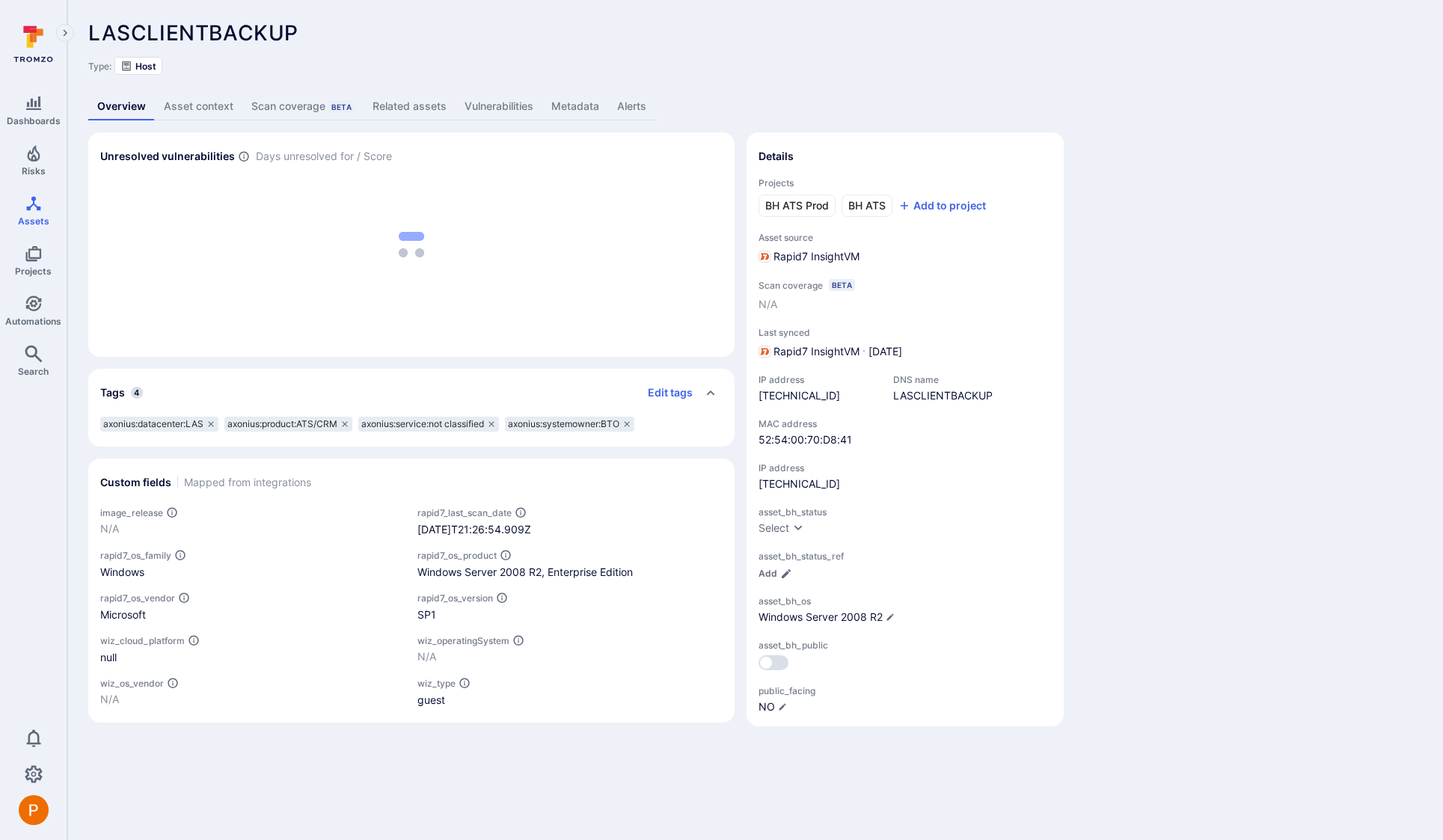
click at [592, 102] on link "Metadata" at bounding box center [575, 106] width 66 height 27
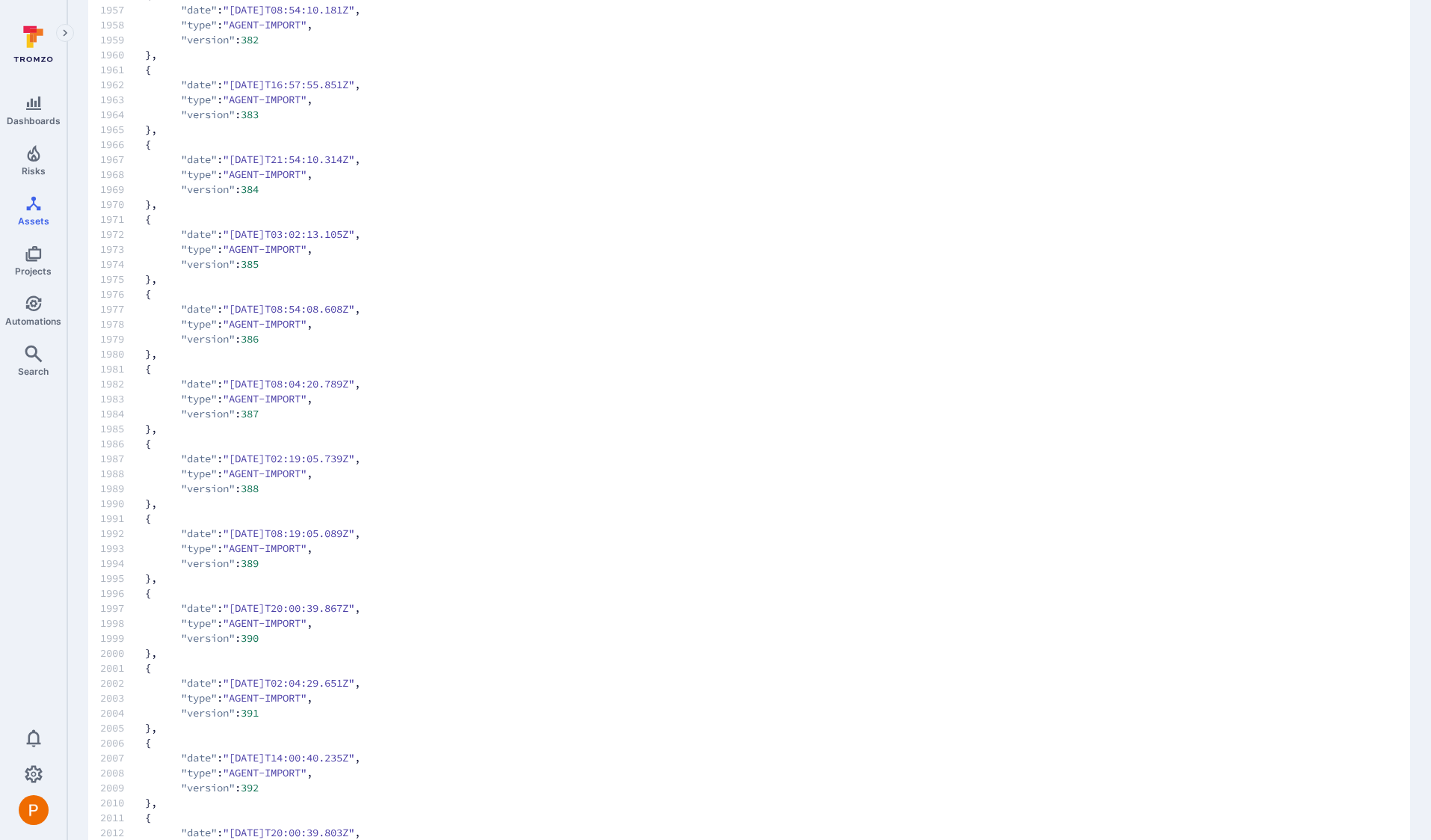
scroll to position [28057, 0]
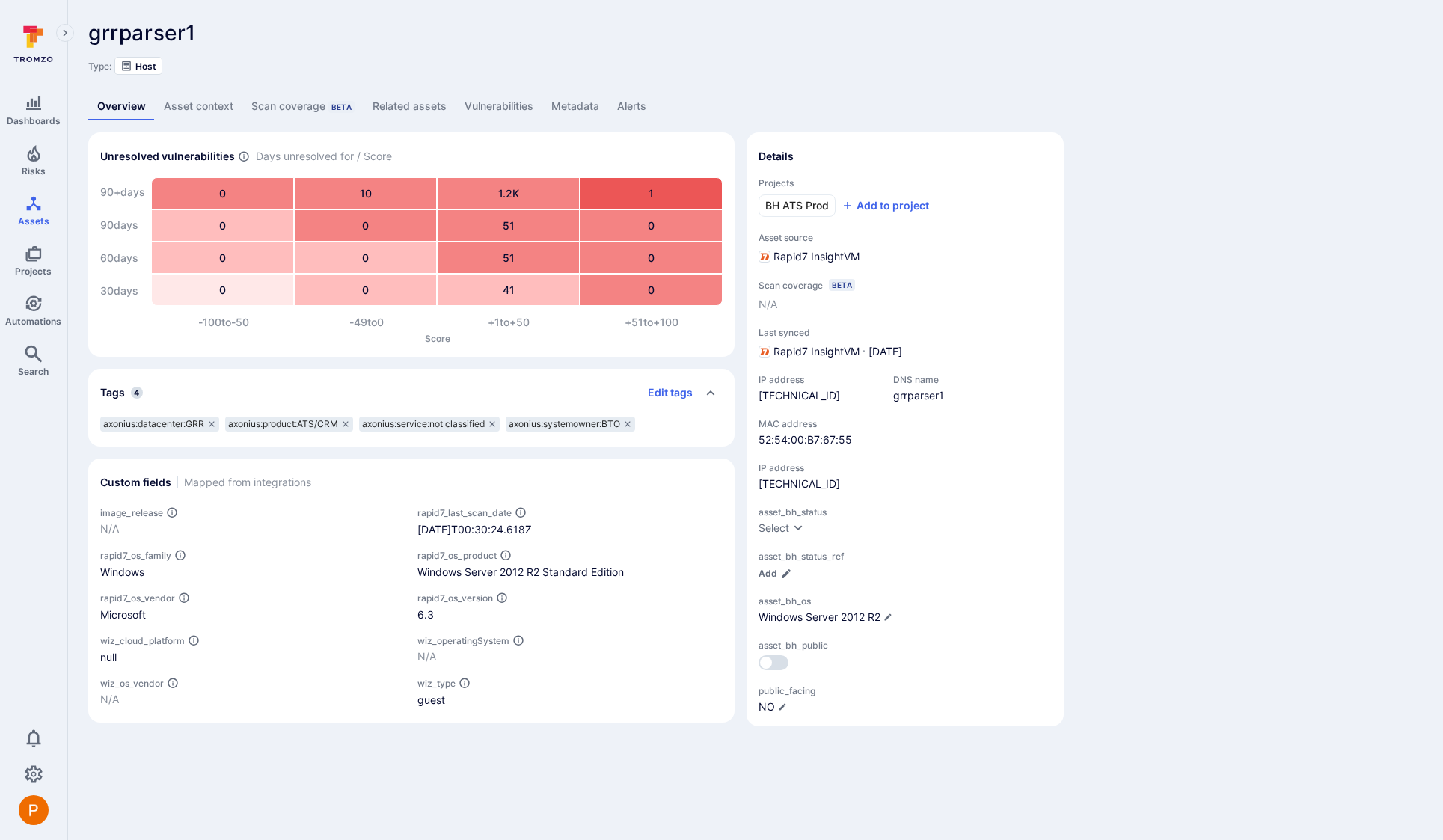
click at [517, 106] on link "Vulnerabilities" at bounding box center [499, 106] width 87 height 27
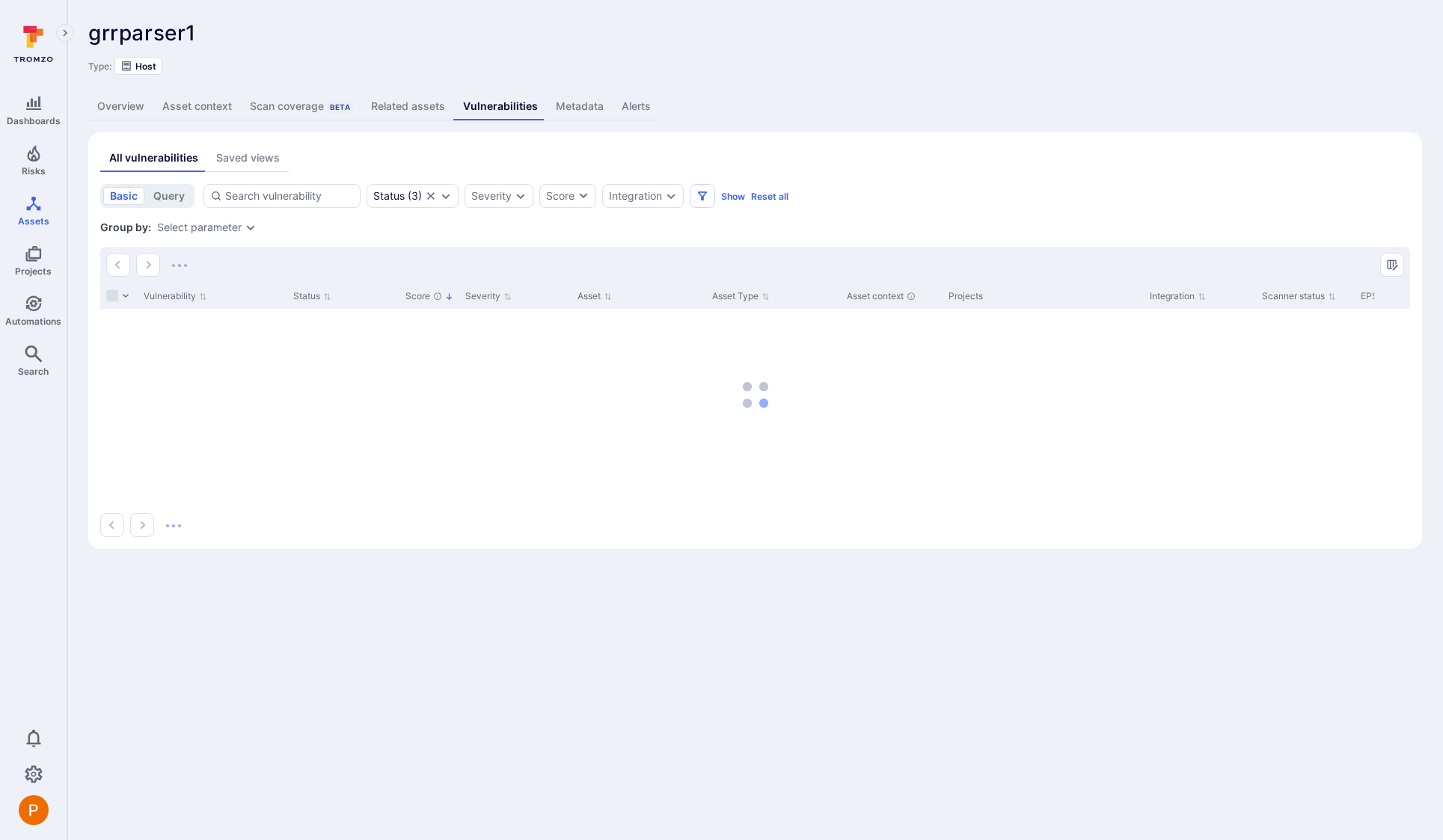
click at [585, 108] on link "Metadata" at bounding box center [580, 106] width 66 height 27
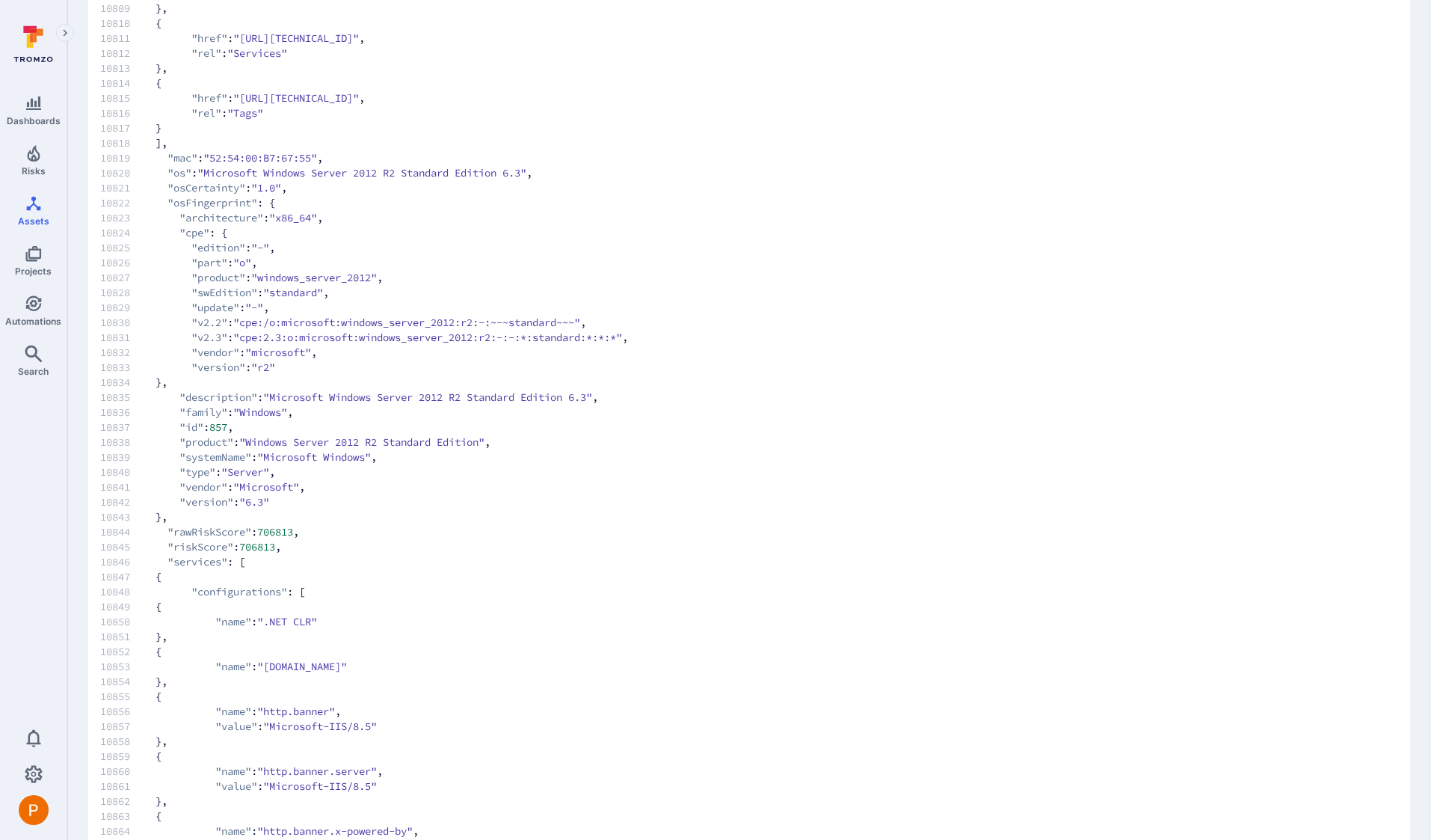
scroll to position [161664, 0]
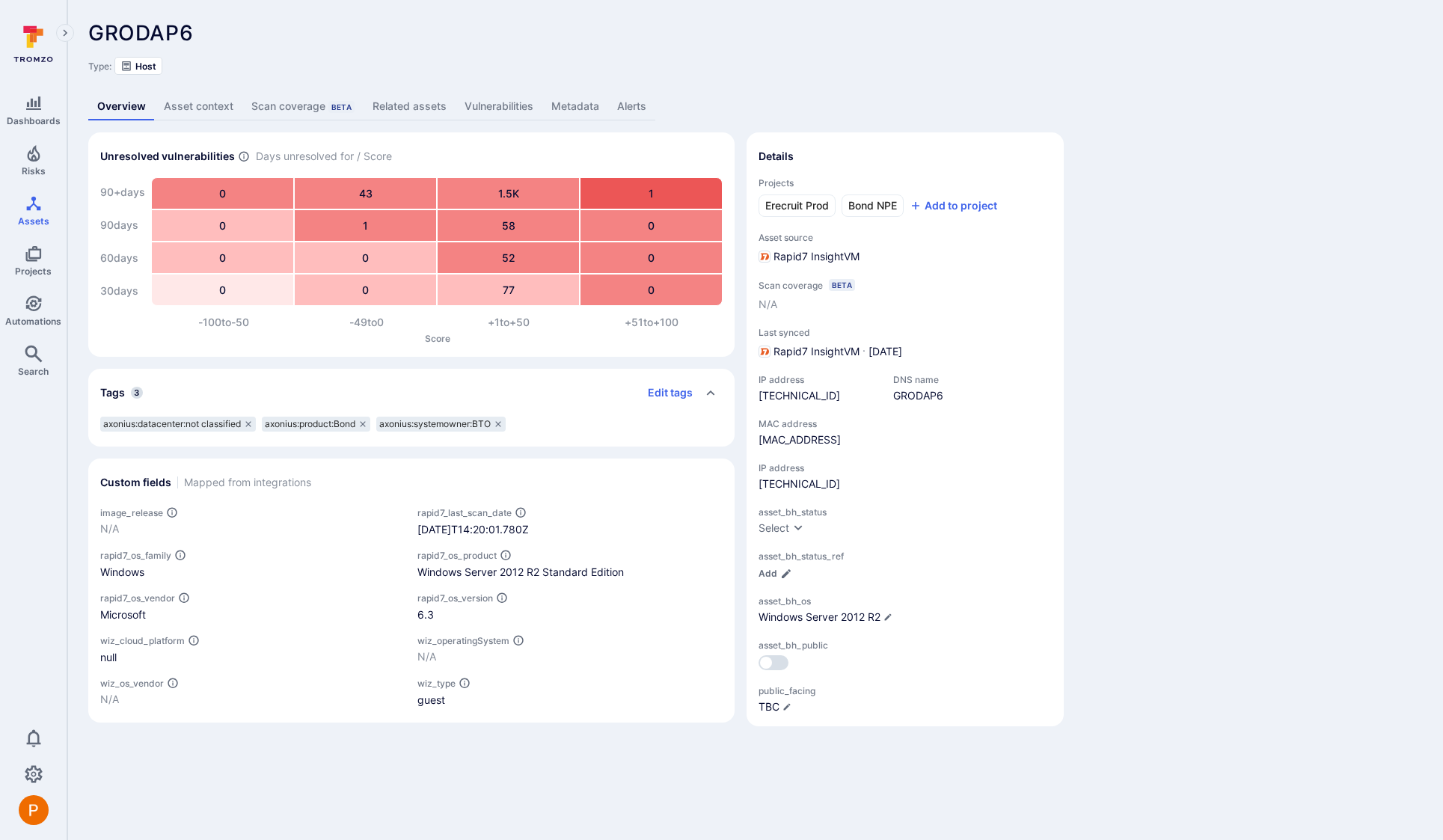
click at [572, 100] on link "Metadata" at bounding box center [575, 106] width 66 height 27
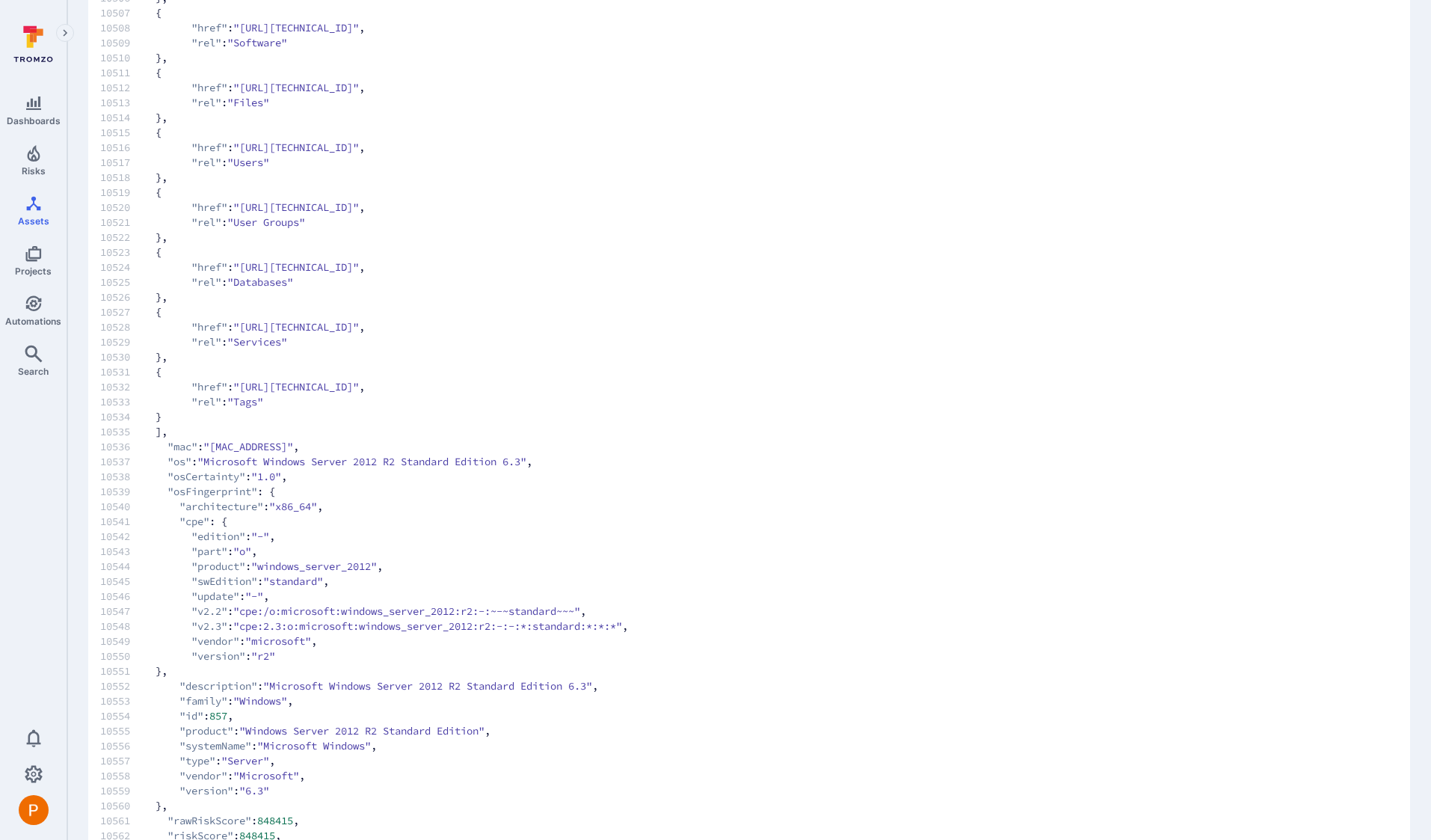
scroll to position [157266, 0]
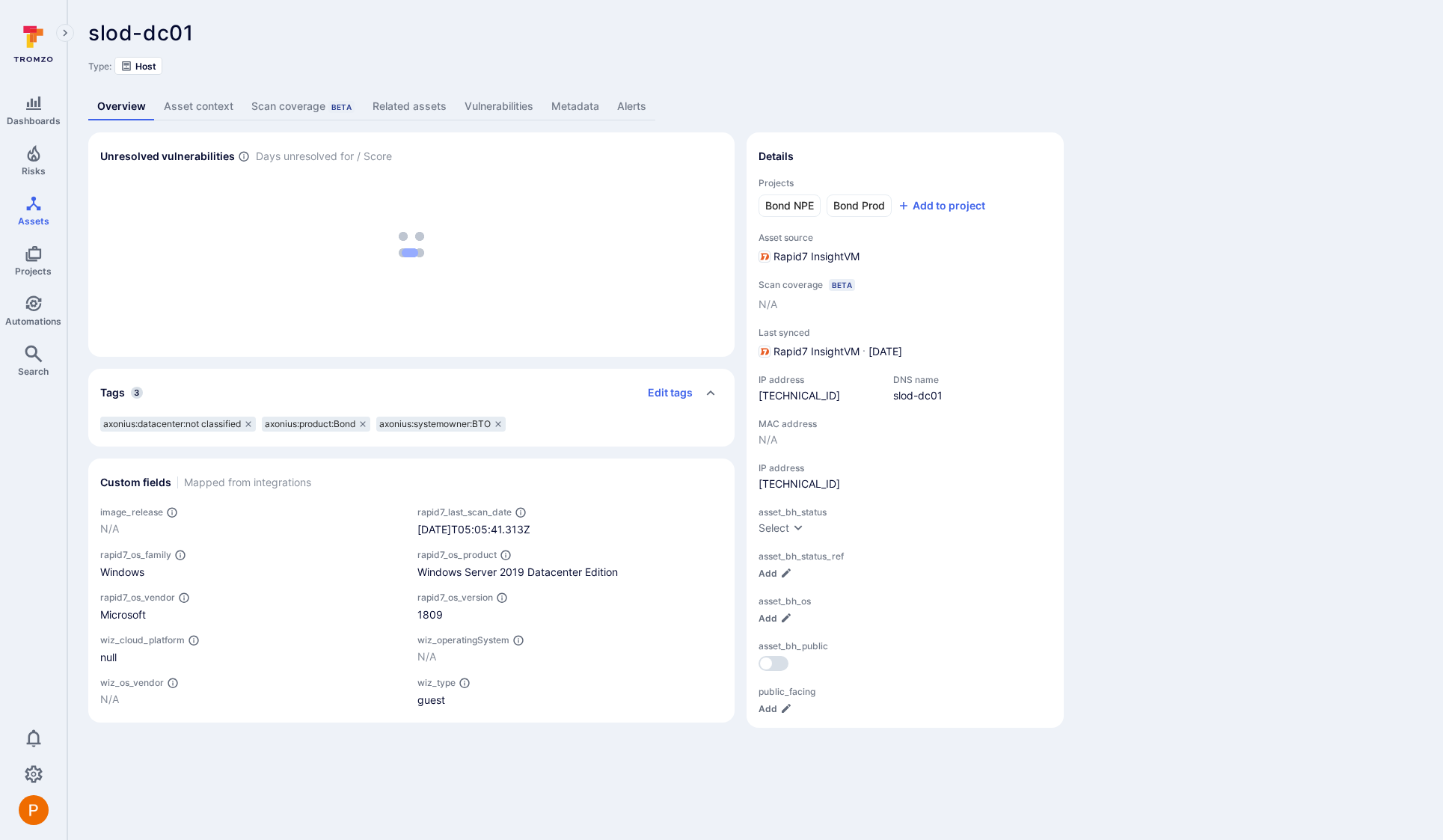
click at [578, 114] on link "Metadata" at bounding box center [575, 106] width 66 height 27
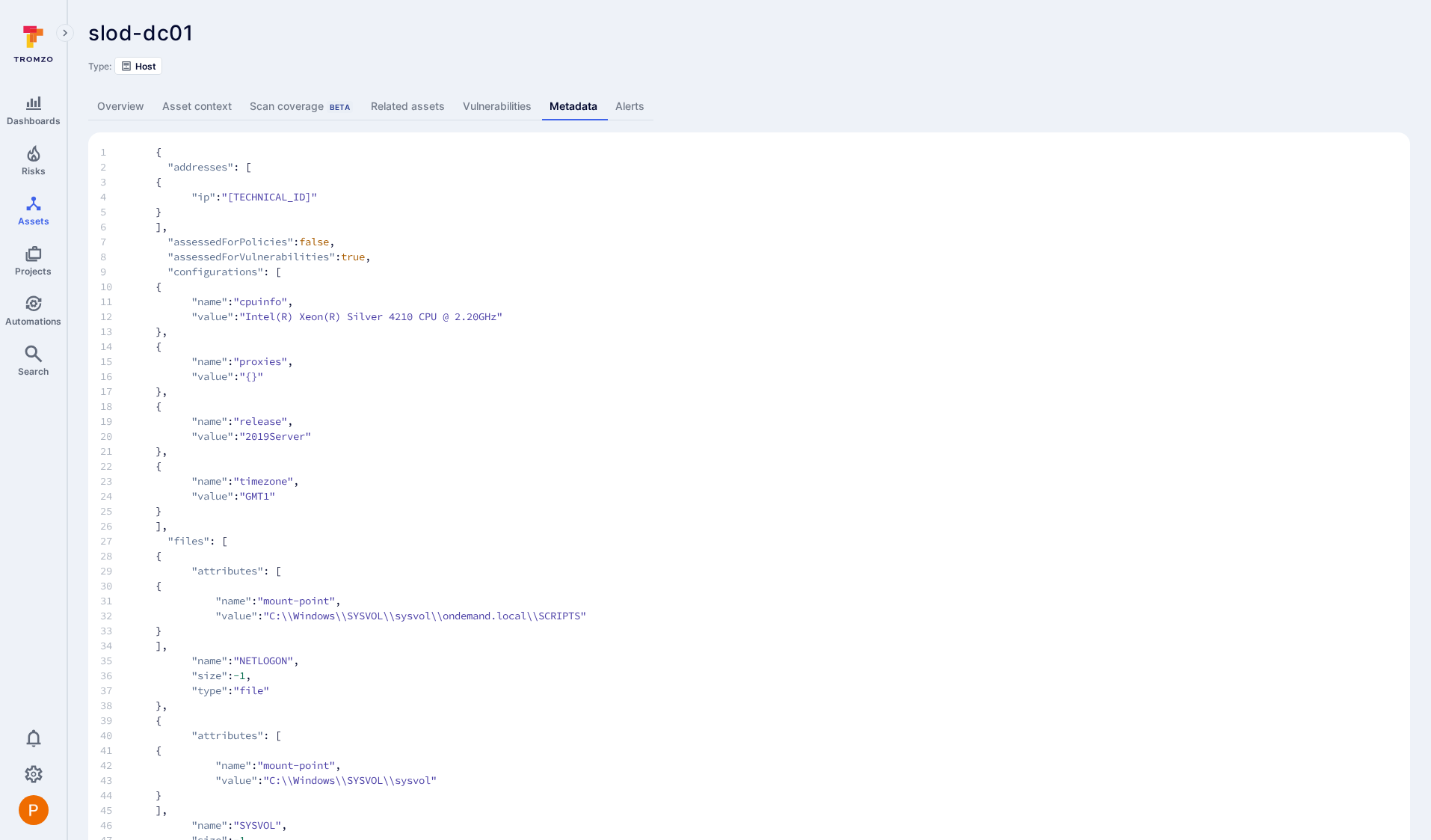
click at [132, 106] on link "Overview" at bounding box center [121, 106] width 65 height 27
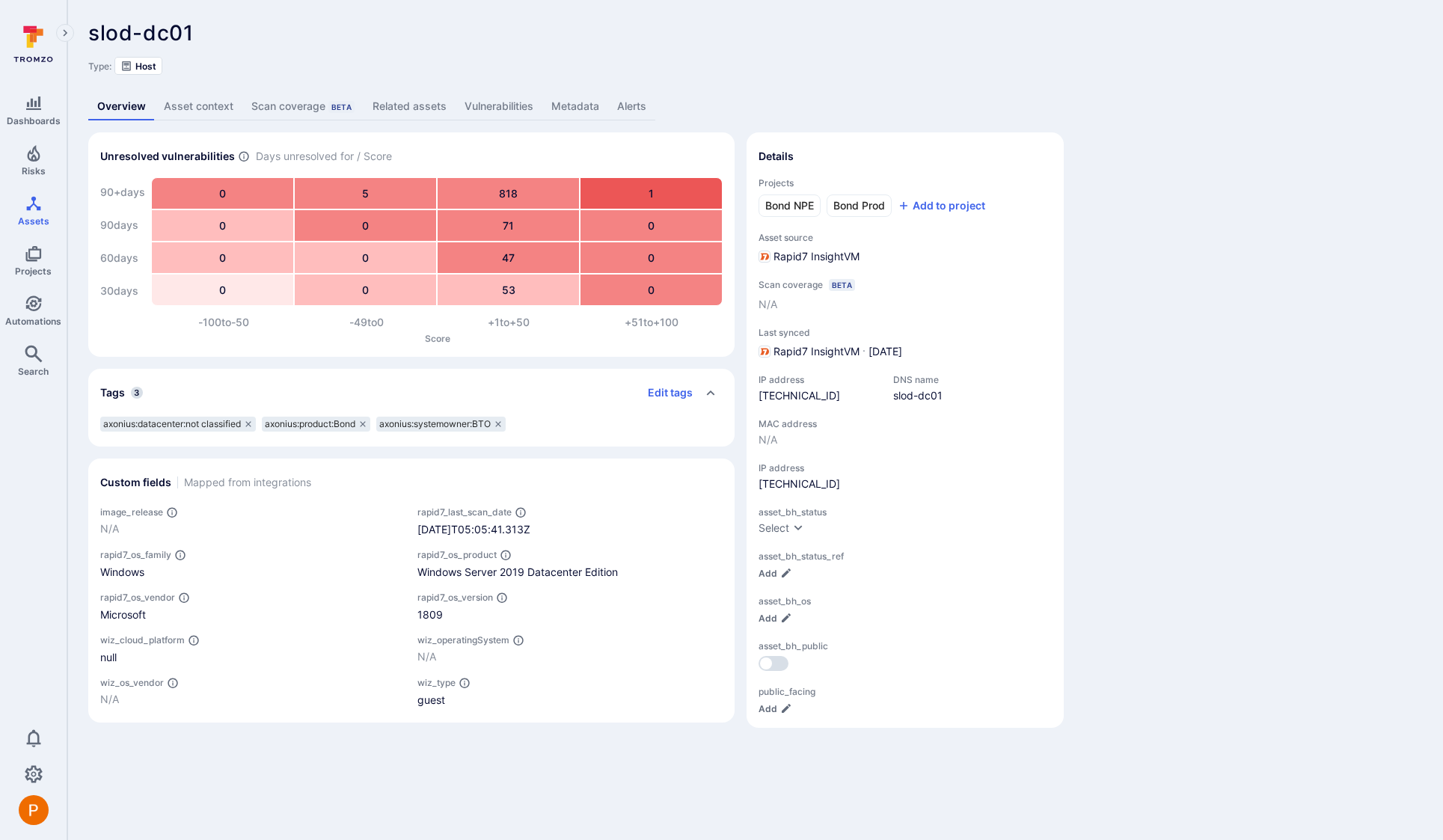
click at [496, 107] on link "Vulnerabilities" at bounding box center [499, 106] width 87 height 27
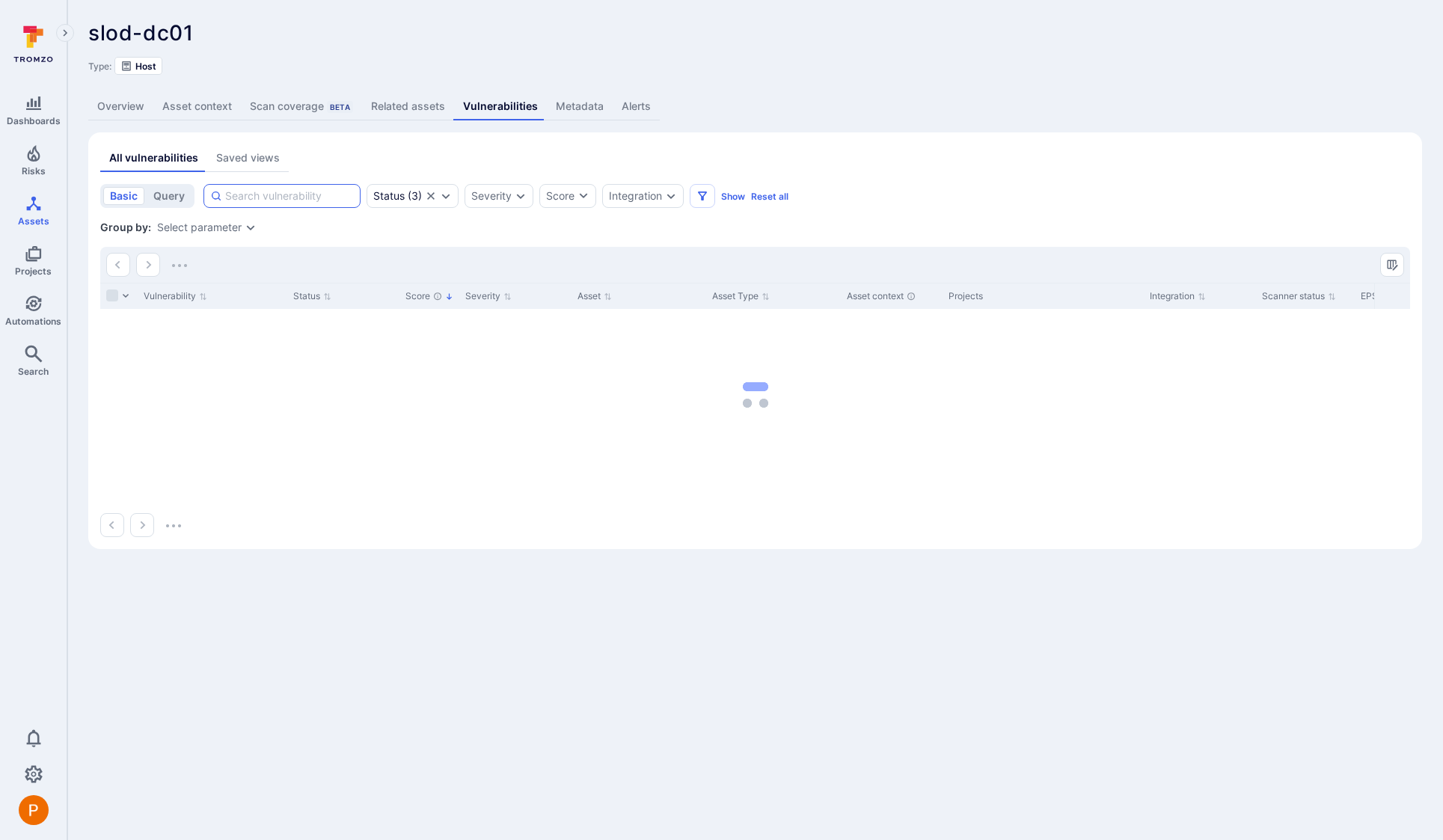
click at [306, 199] on input at bounding box center [289, 196] width 128 height 15
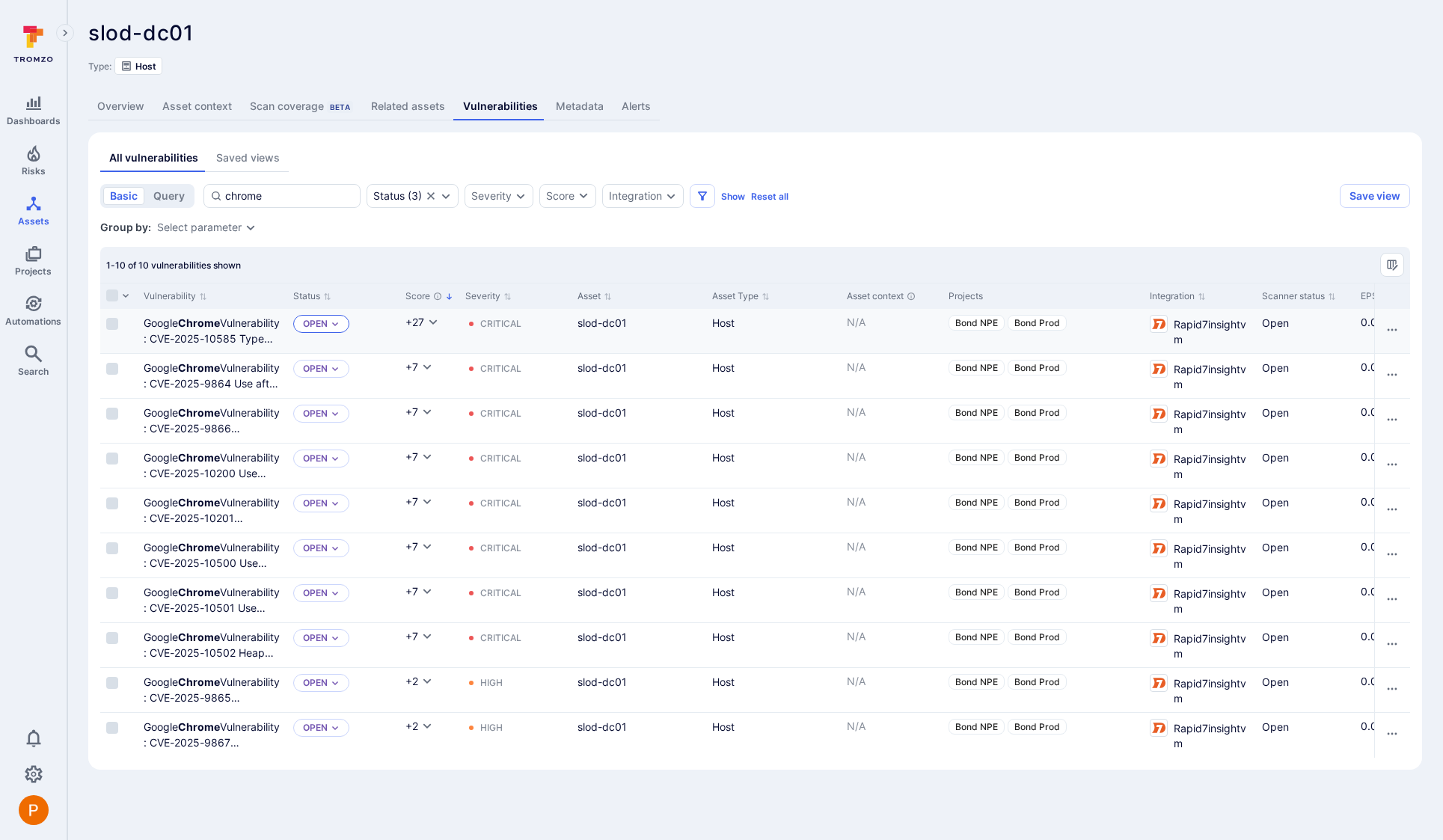
type input "chrome"
click at [329, 323] on div "Open" at bounding box center [321, 324] width 56 height 18
click at [341, 380] on span "Triaged" at bounding box center [326, 383] width 40 height 11
click at [326, 371] on p "Open" at bounding box center [316, 369] width 25 height 12
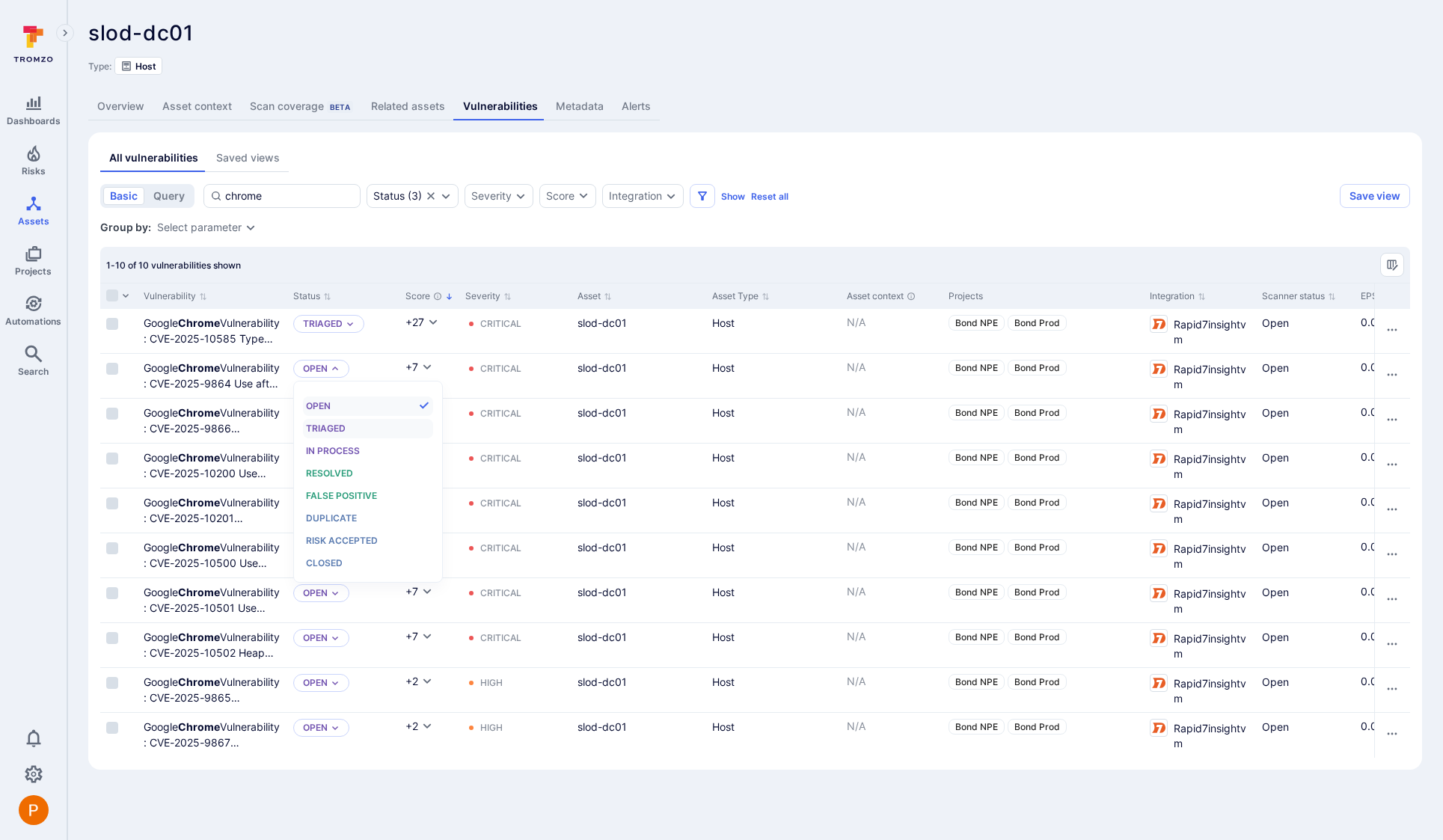
click at [334, 435] on div "Triaged" at bounding box center [367, 429] width 123 height 17
click at [326, 416] on p "Open" at bounding box center [316, 414] width 25 height 12
click at [335, 469] on span "Triaged" at bounding box center [326, 472] width 40 height 11
click at [333, 455] on icon "Expand dropdown" at bounding box center [335, 458] width 9 height 9
click at [332, 517] on span "Triaged" at bounding box center [326, 517] width 40 height 11
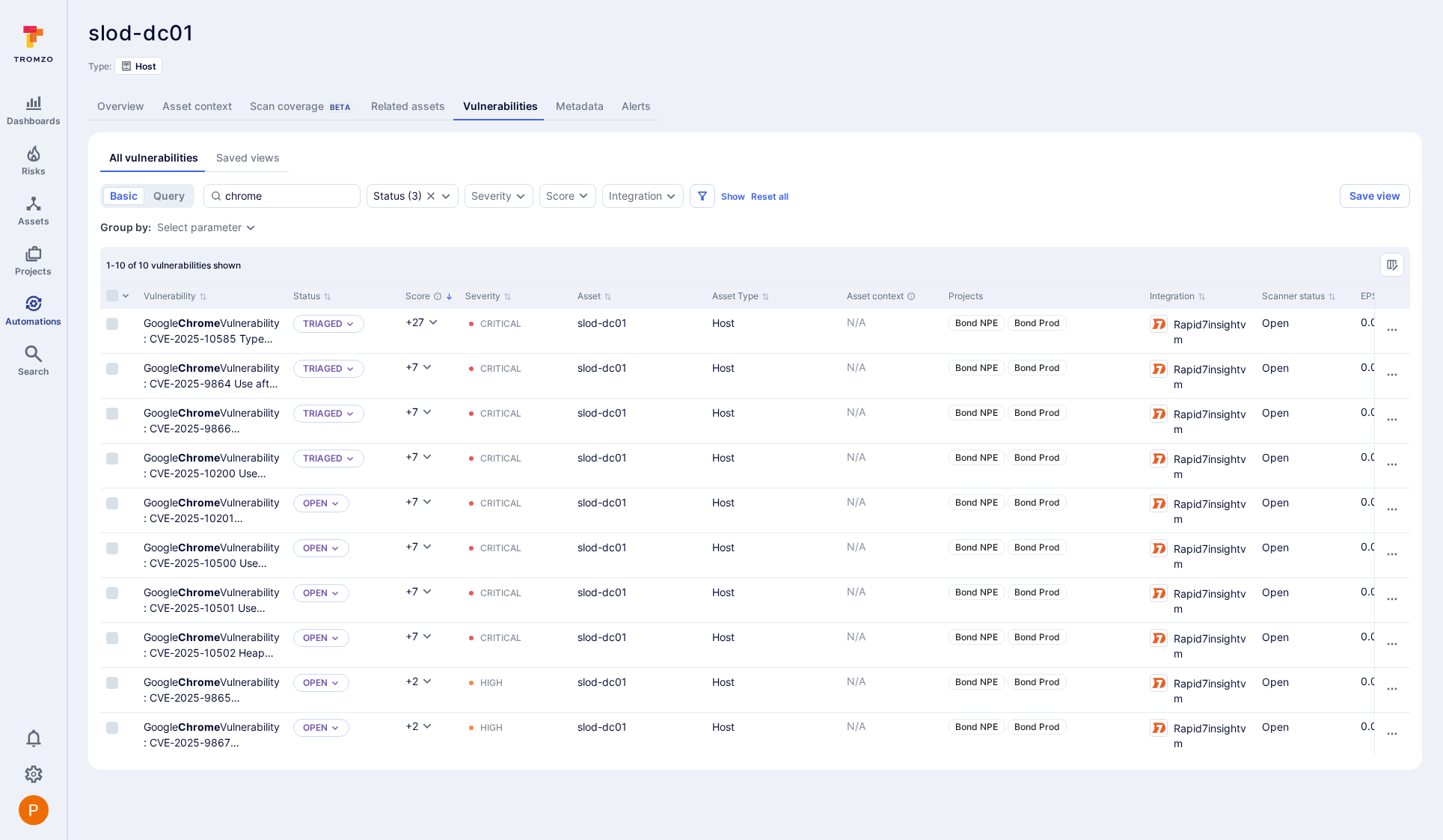
click at [29, 295] on icon "Automations" at bounding box center [34, 304] width 18 height 18
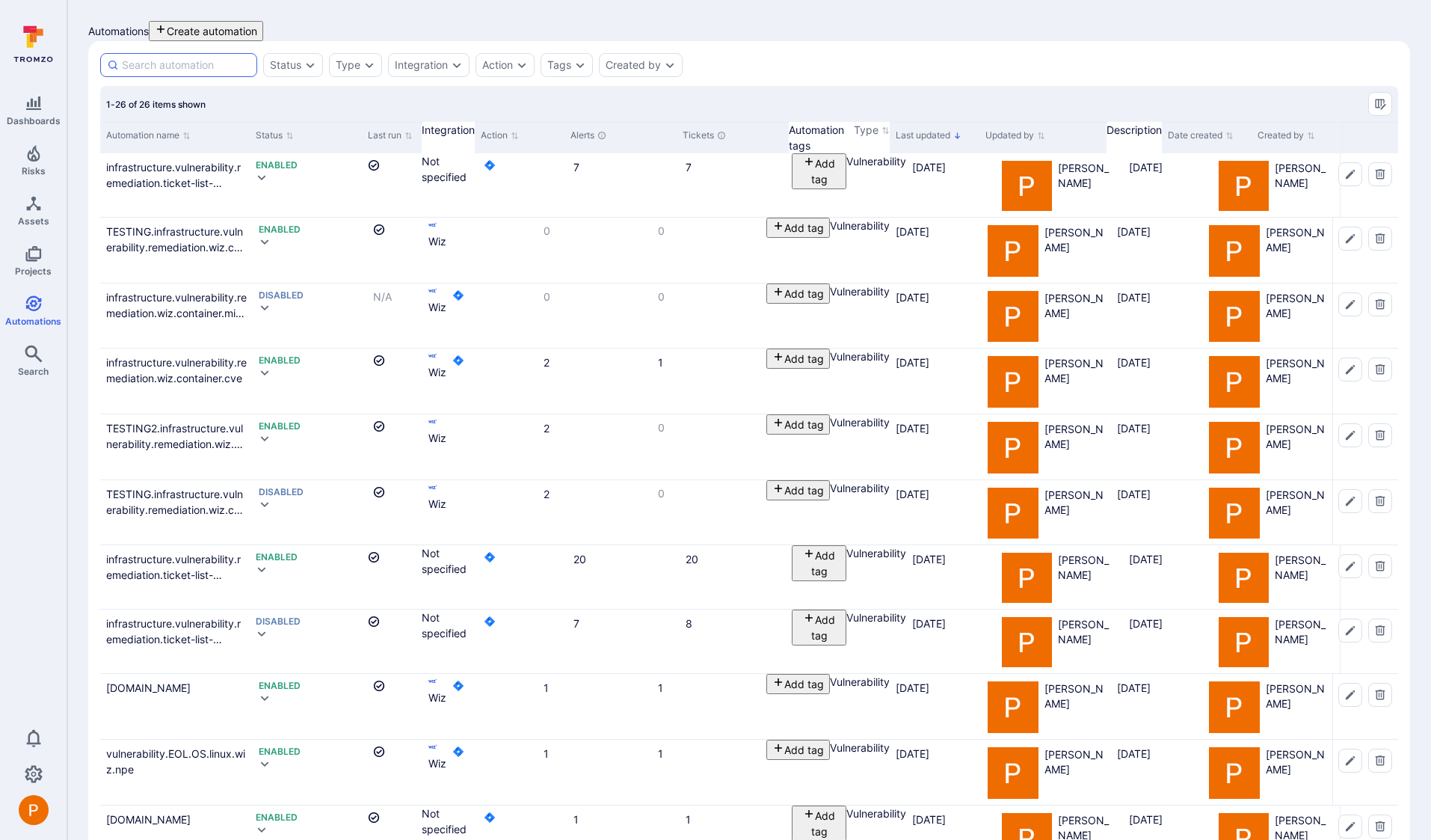
click at [206, 72] on input at bounding box center [186, 65] width 128 height 15
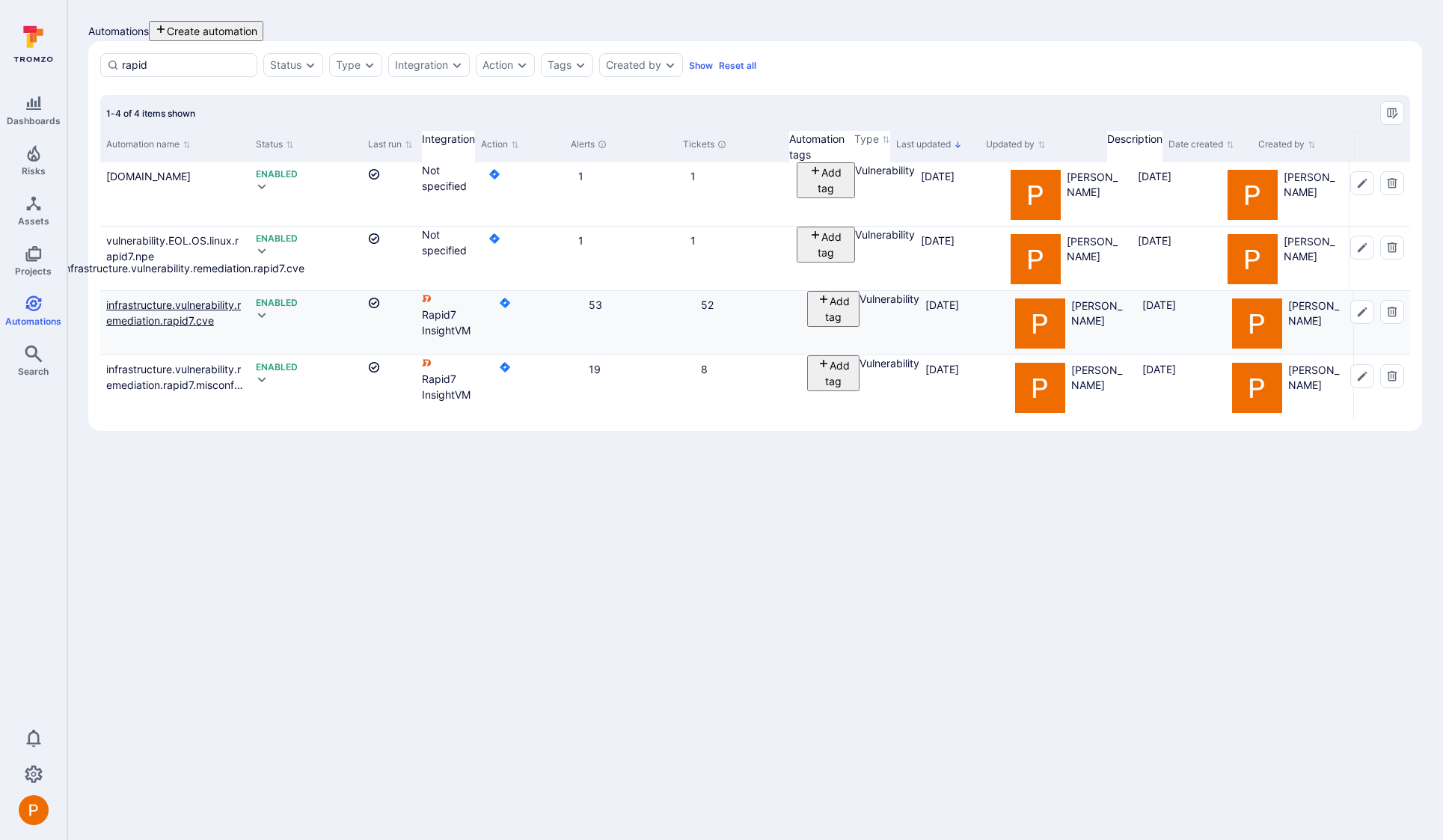
type input "rapid"
click at [187, 298] on link "infrastructure.vulnerability.remediation.rapid7.cve" at bounding box center [174, 312] width 135 height 28
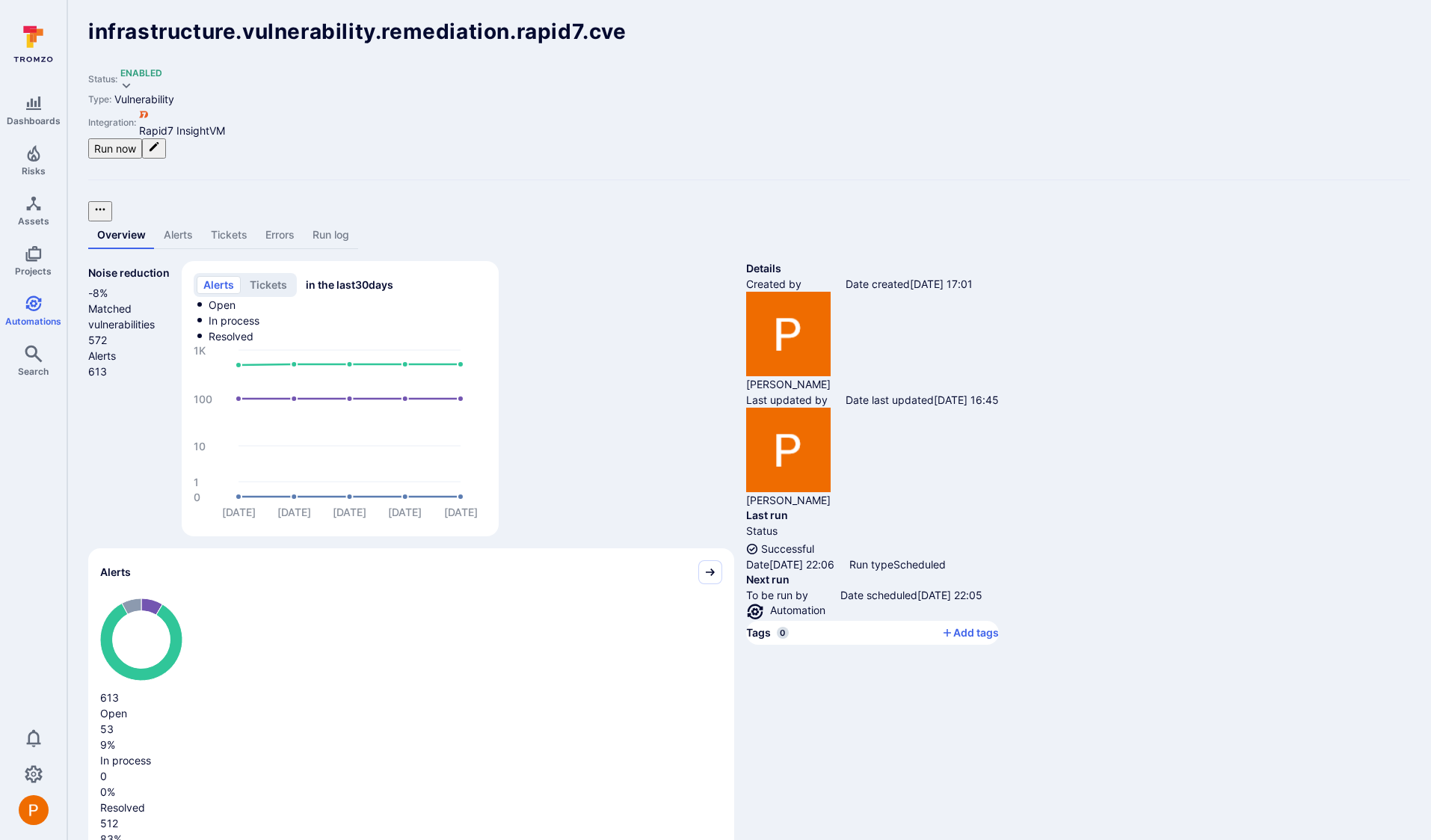
click at [334, 221] on link "Run log" at bounding box center [331, 235] width 55 height 27
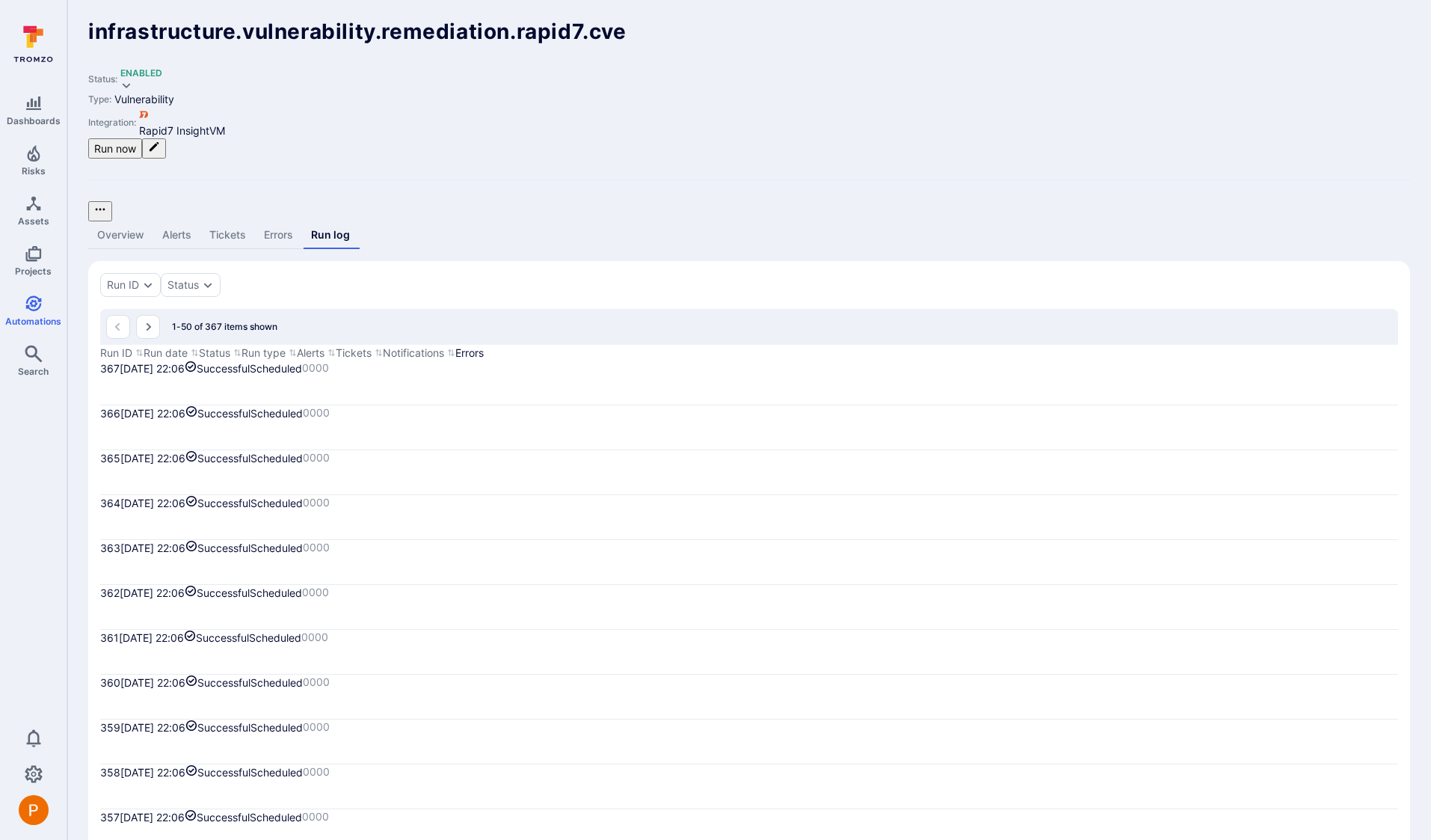
click at [142, 138] on button "Run now" at bounding box center [115, 148] width 54 height 20
click at [286, 221] on link "Errors" at bounding box center [278, 235] width 47 height 27
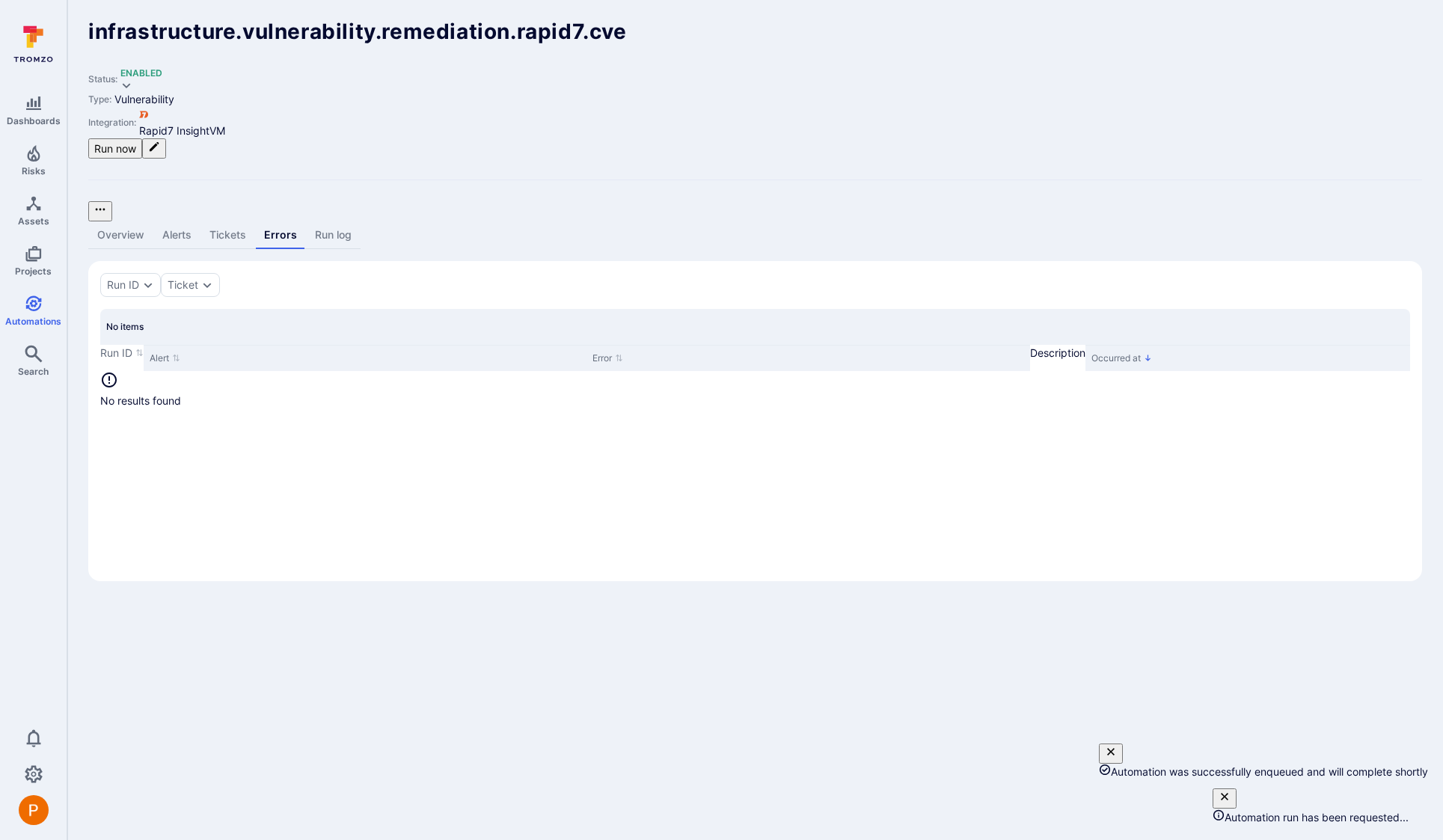
click at [340, 221] on link "Run log" at bounding box center [333, 235] width 55 height 27
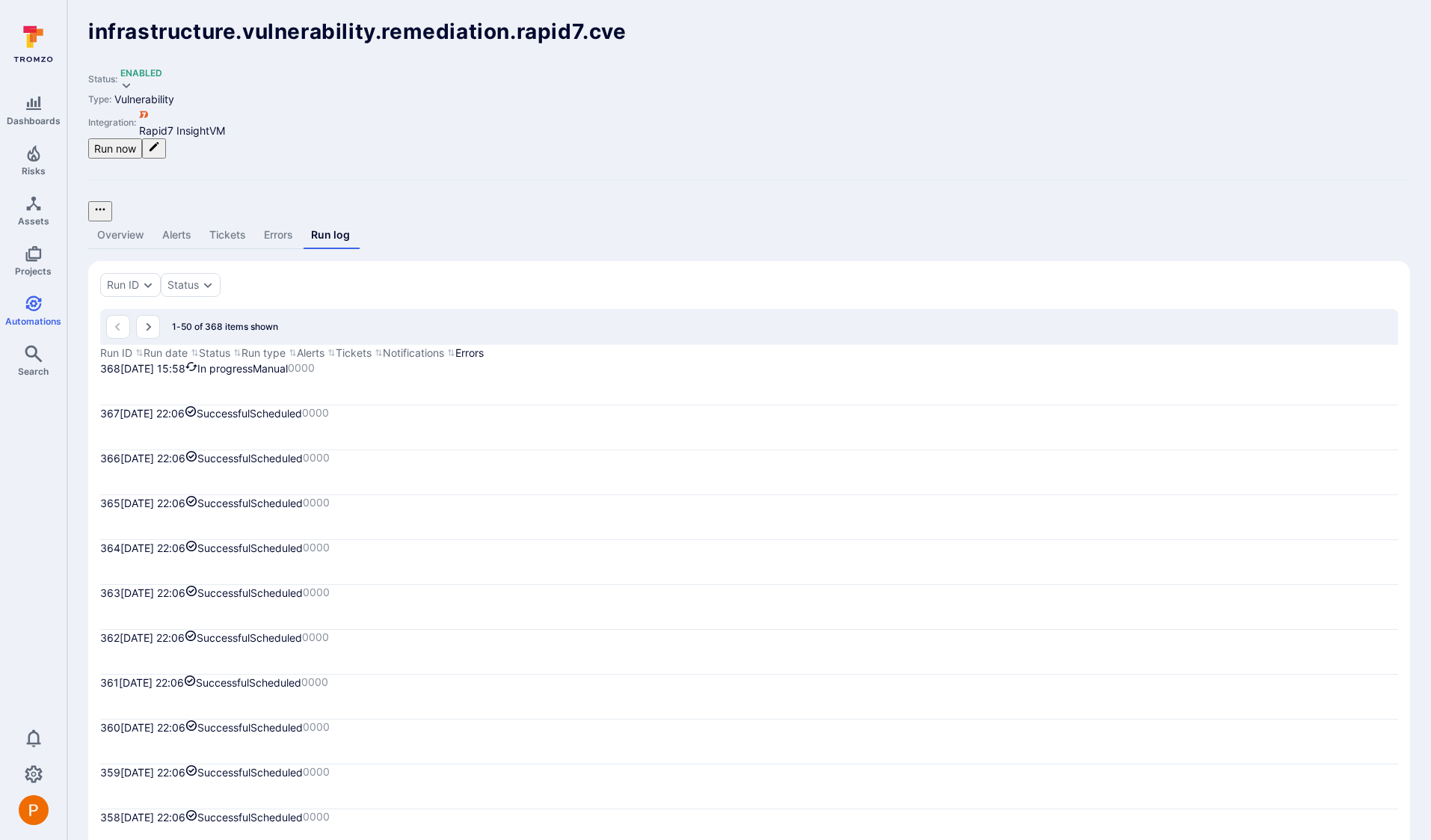
click at [291, 221] on link "Errors" at bounding box center [278, 235] width 47 height 27
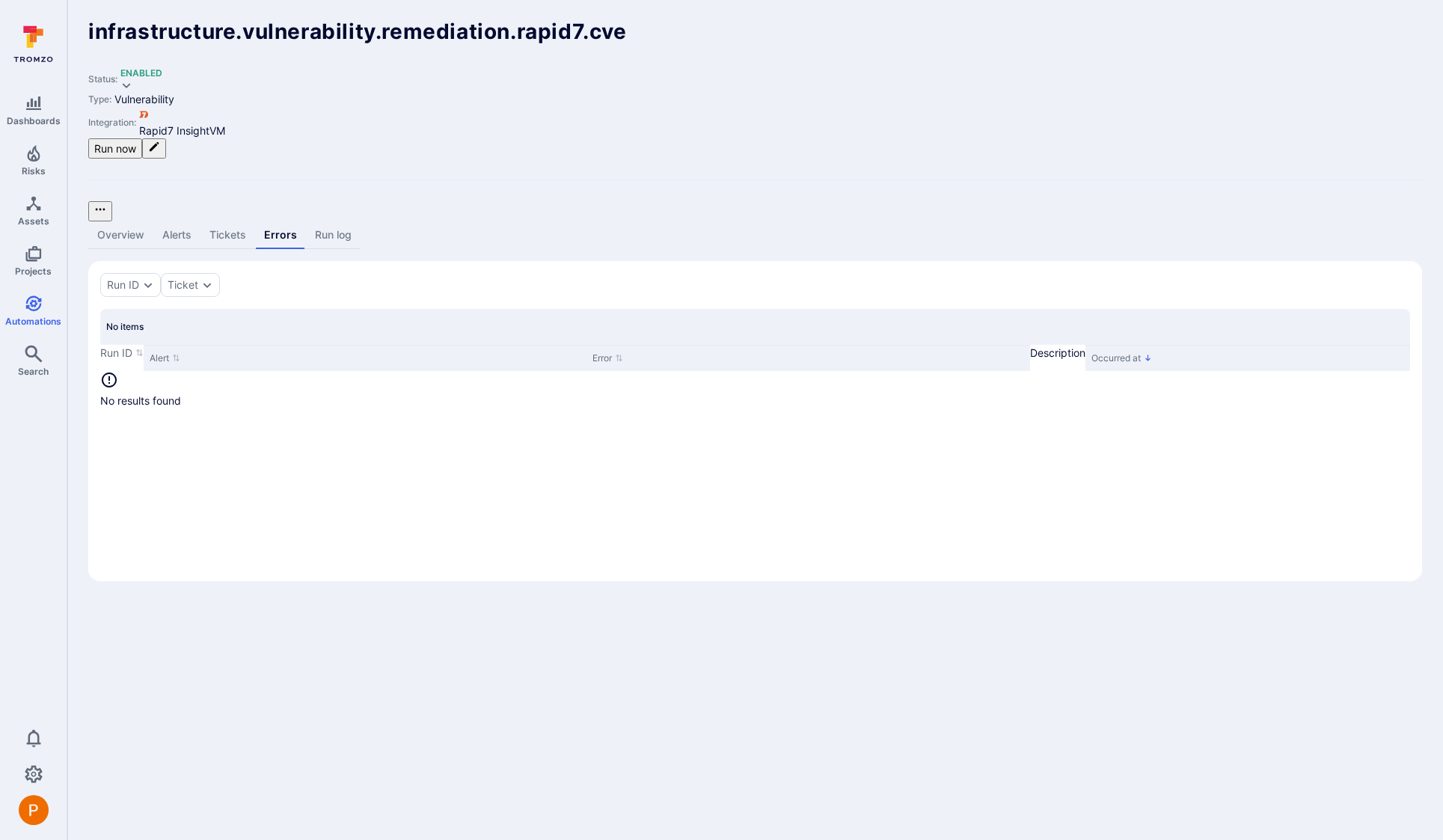
click at [345, 221] on link "Run log" at bounding box center [333, 235] width 55 height 27
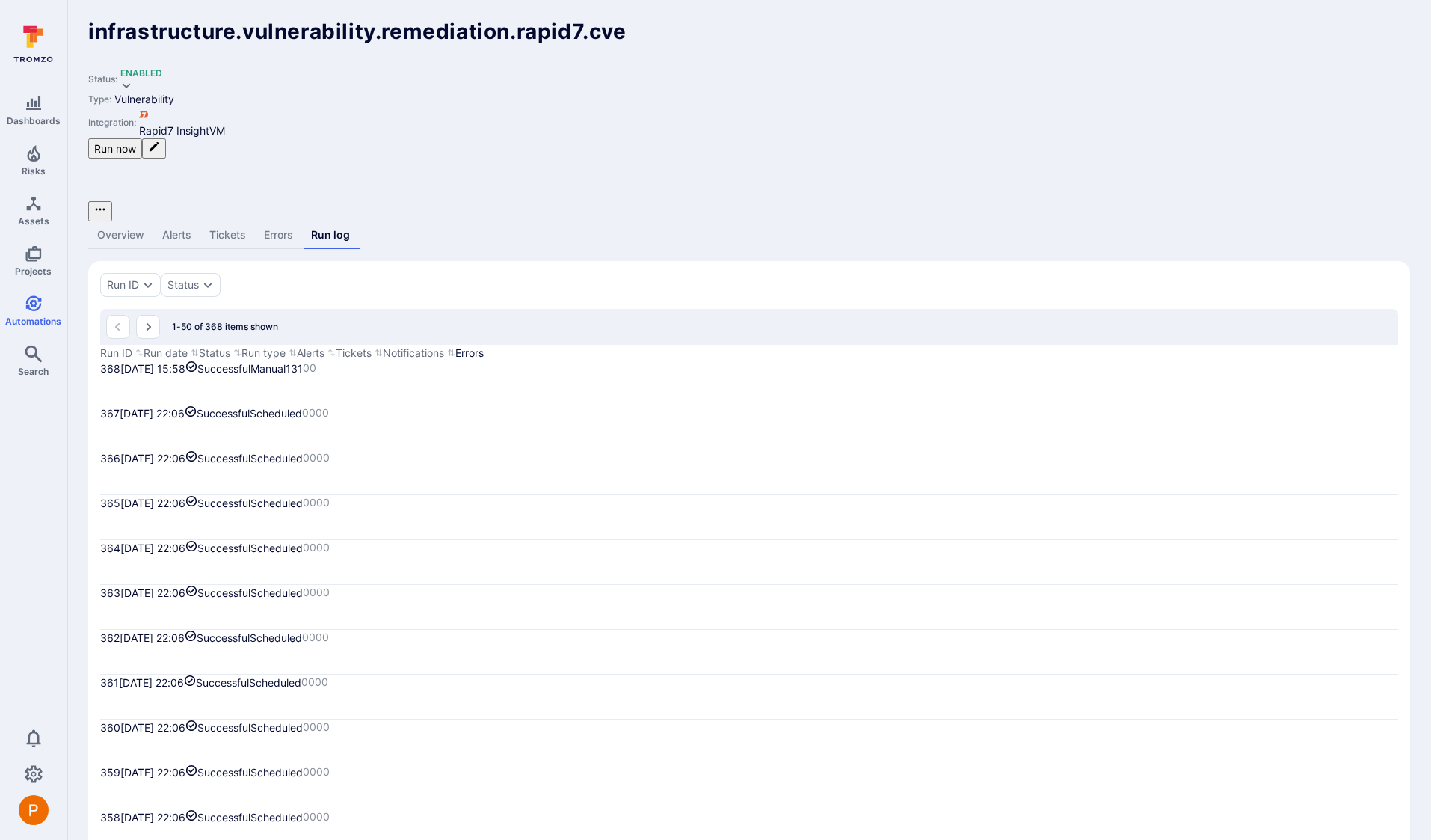
click at [291, 221] on link "Errors" at bounding box center [278, 235] width 47 height 27
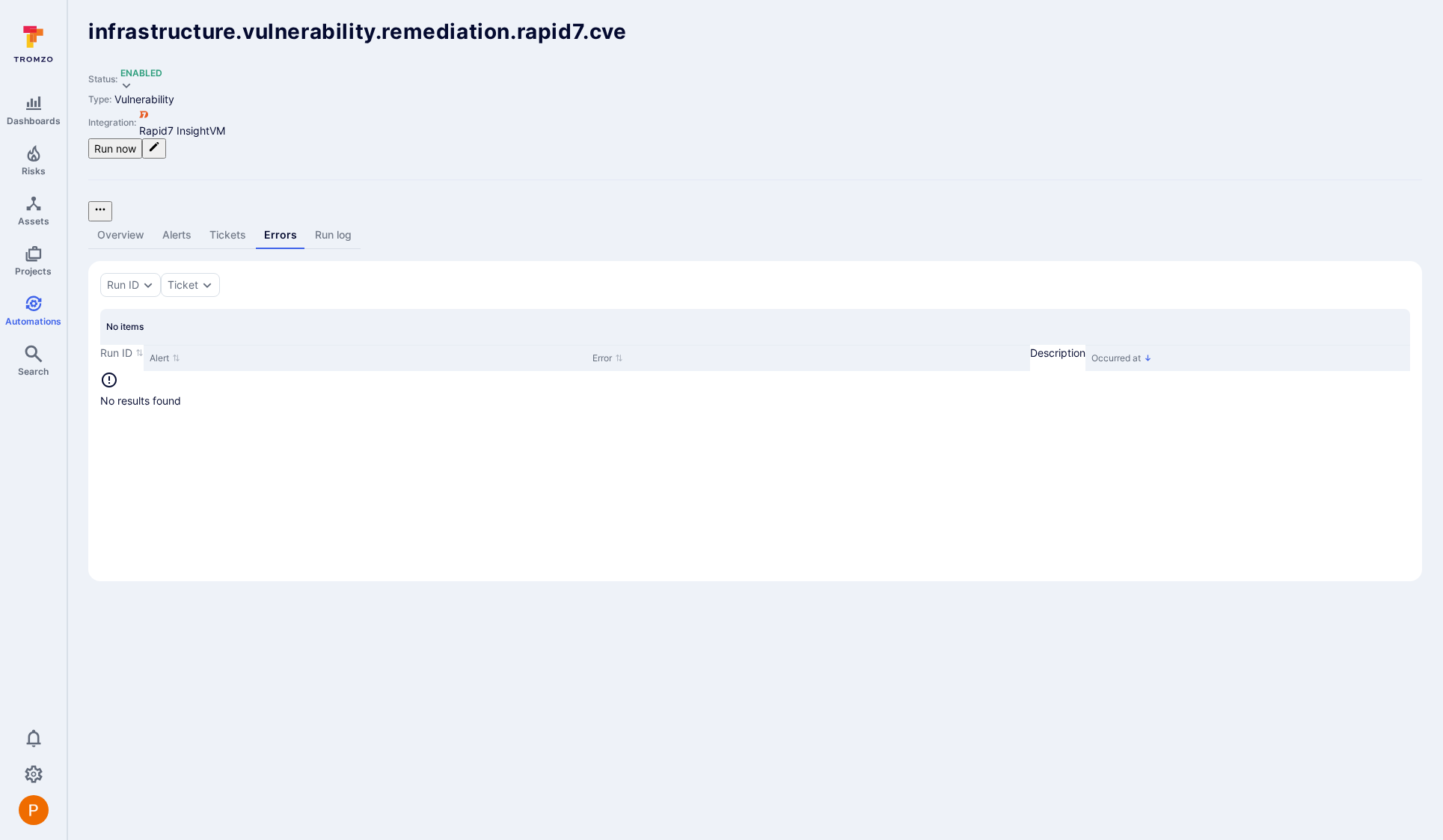
click at [344, 221] on link "Run log" at bounding box center [333, 235] width 55 height 27
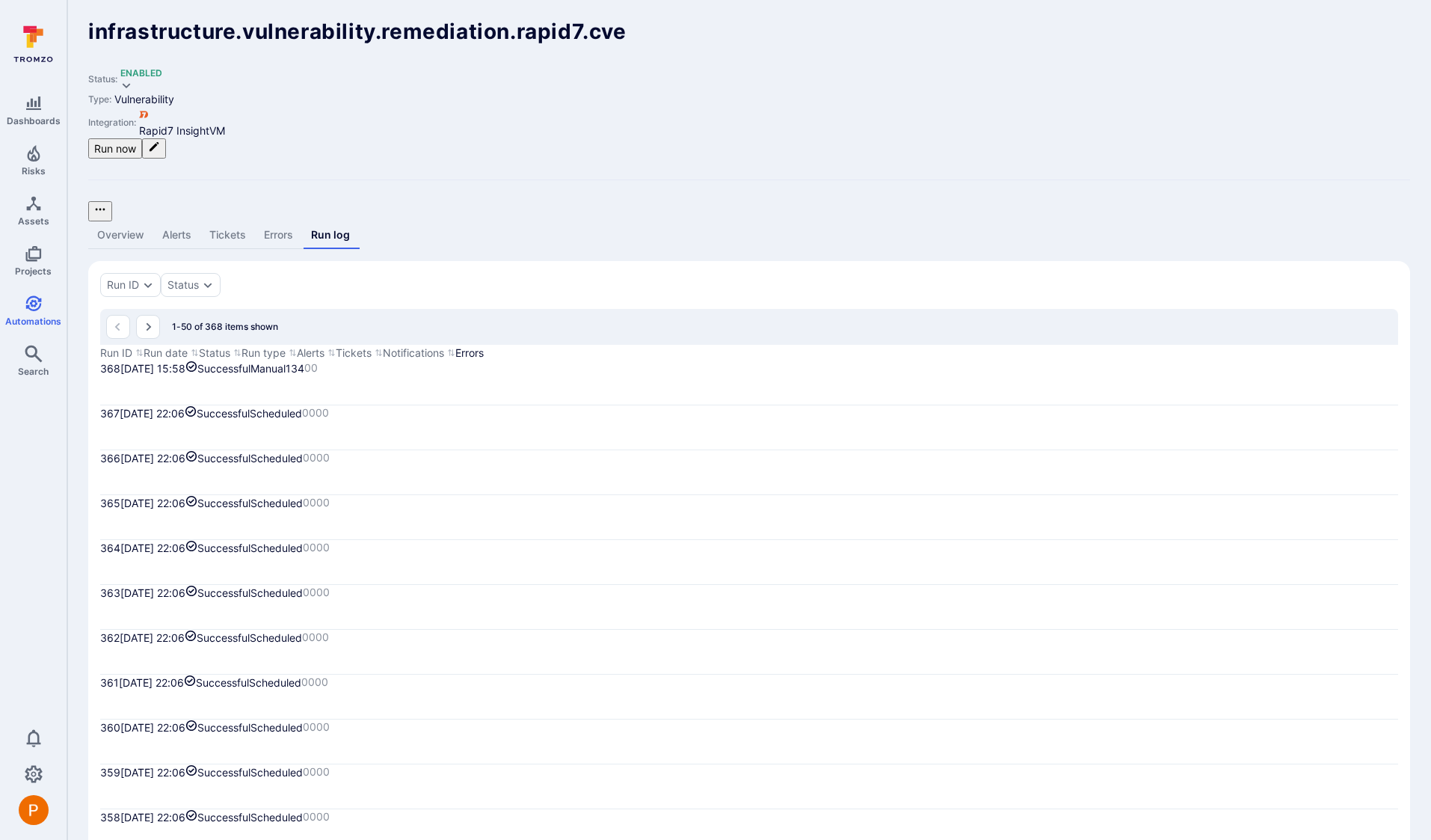
click at [284, 221] on link "Errors" at bounding box center [278, 235] width 47 height 27
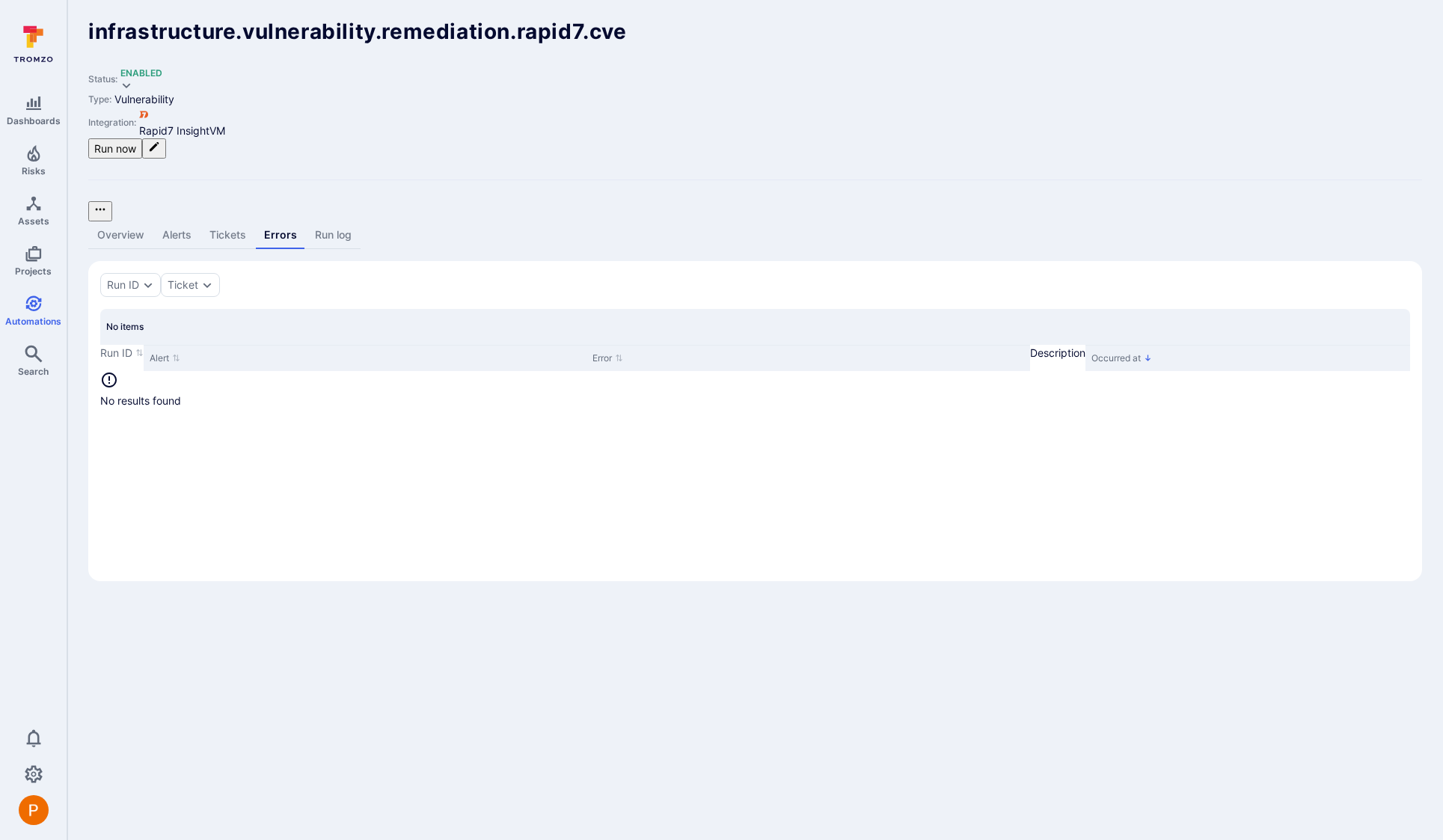
click at [319, 221] on link "Run log" at bounding box center [333, 235] width 55 height 27
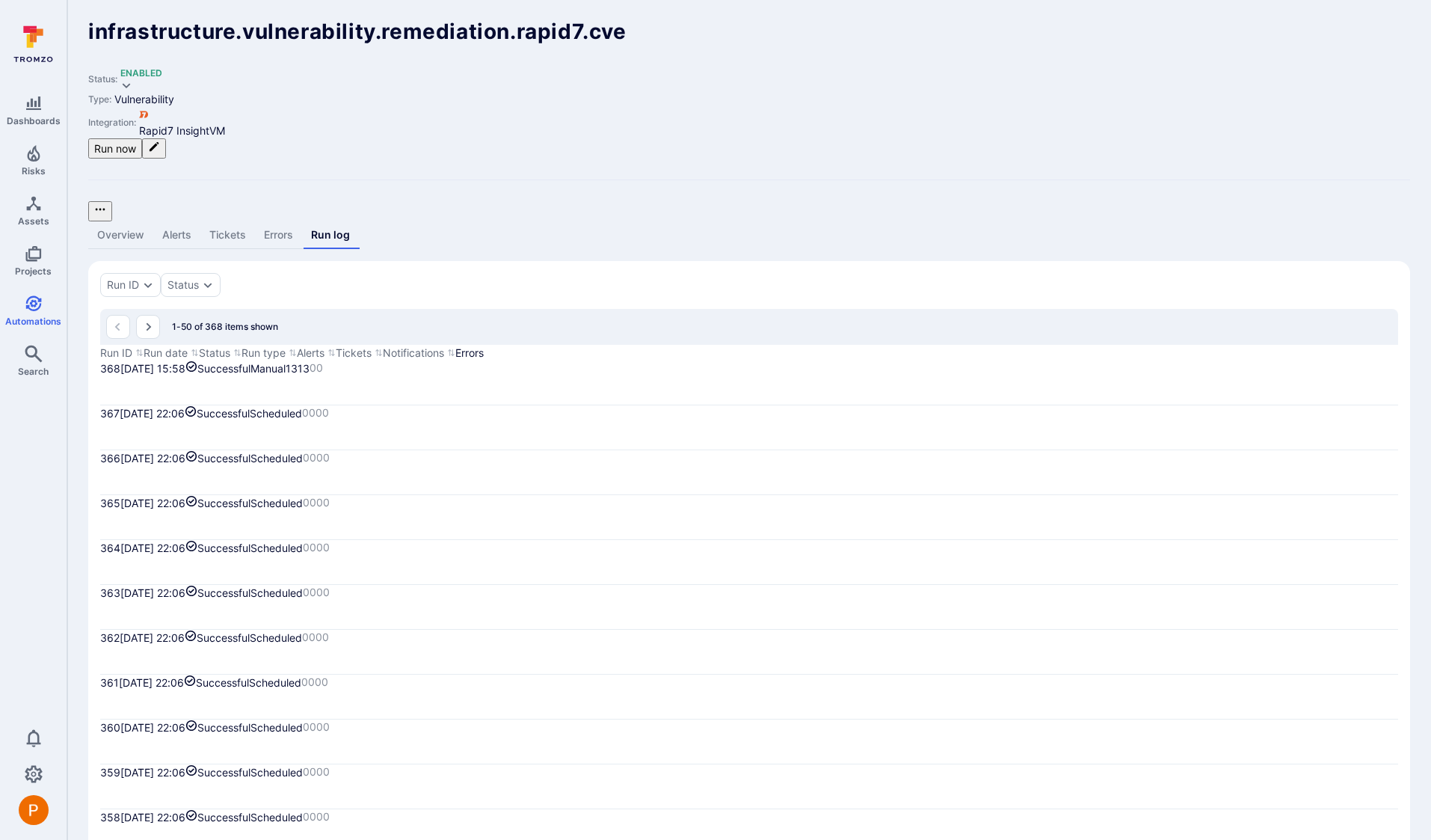
click at [234, 221] on link "Tickets" at bounding box center [228, 235] width 55 height 27
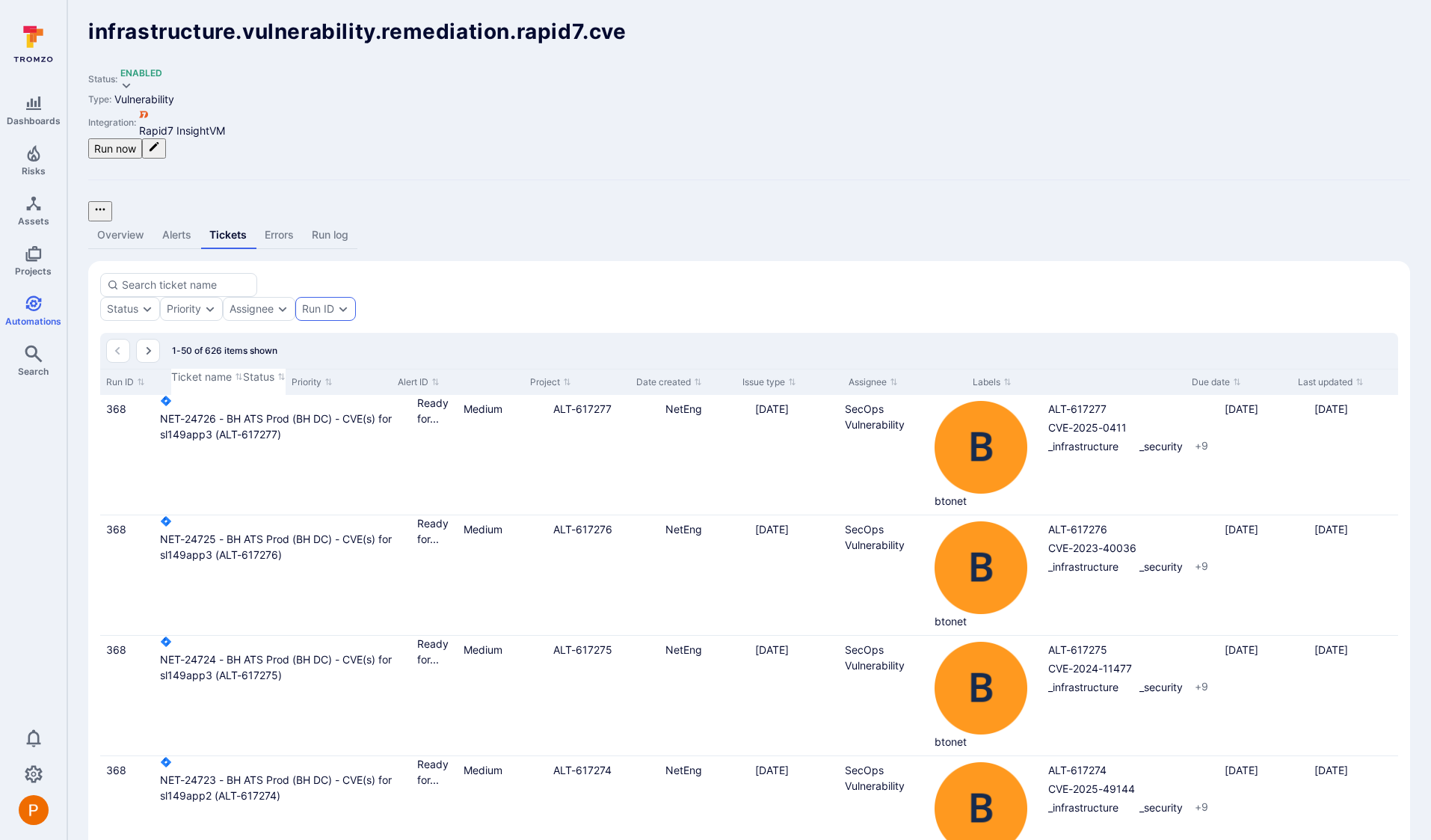
click at [335, 303] on div "Run ID" at bounding box center [318, 309] width 32 height 12
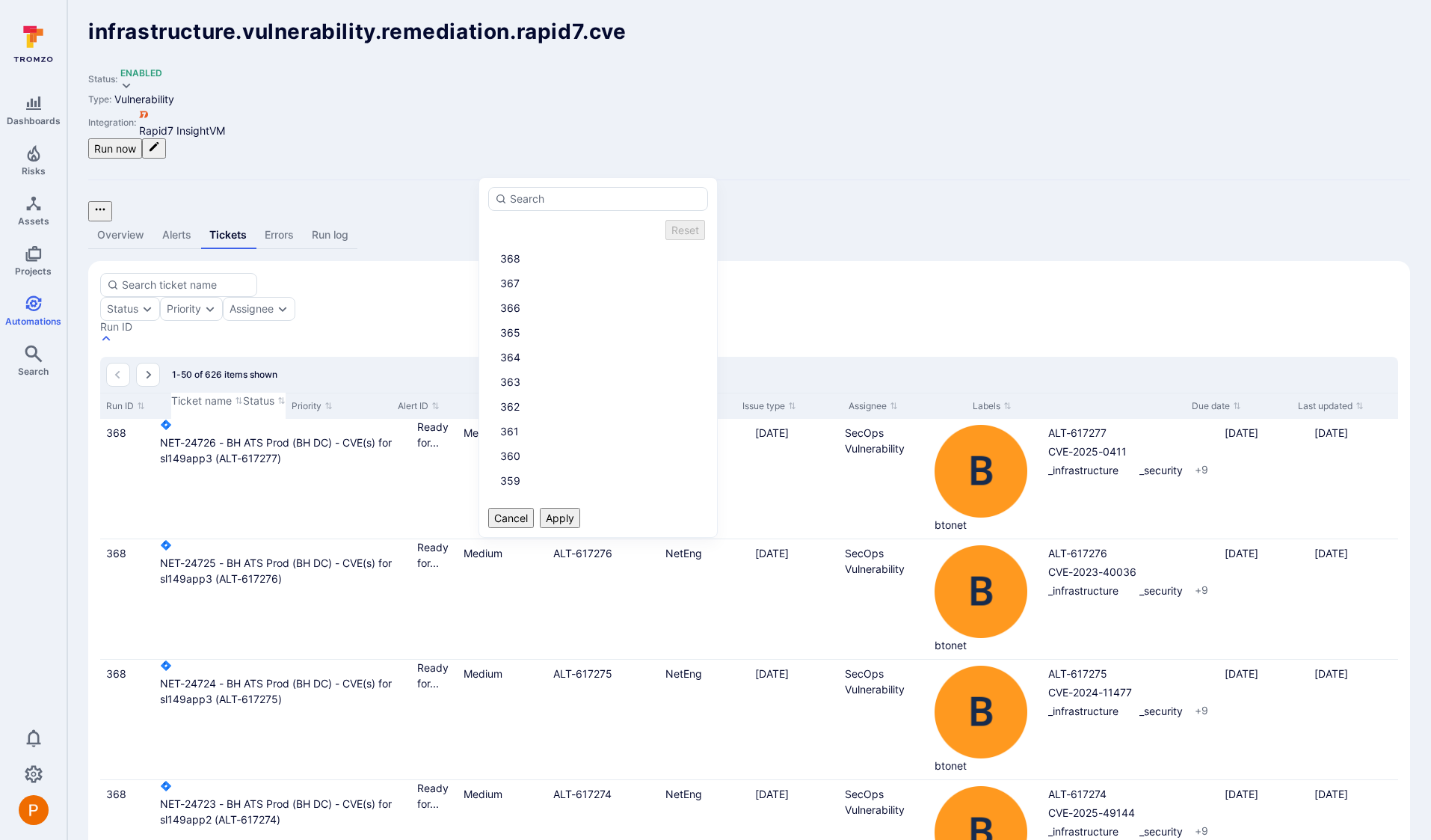
click at [497, 252] on li "368" at bounding box center [599, 259] width 220 height 25
click at [580, 508] on button "Apply" at bounding box center [560, 518] width 41 height 20
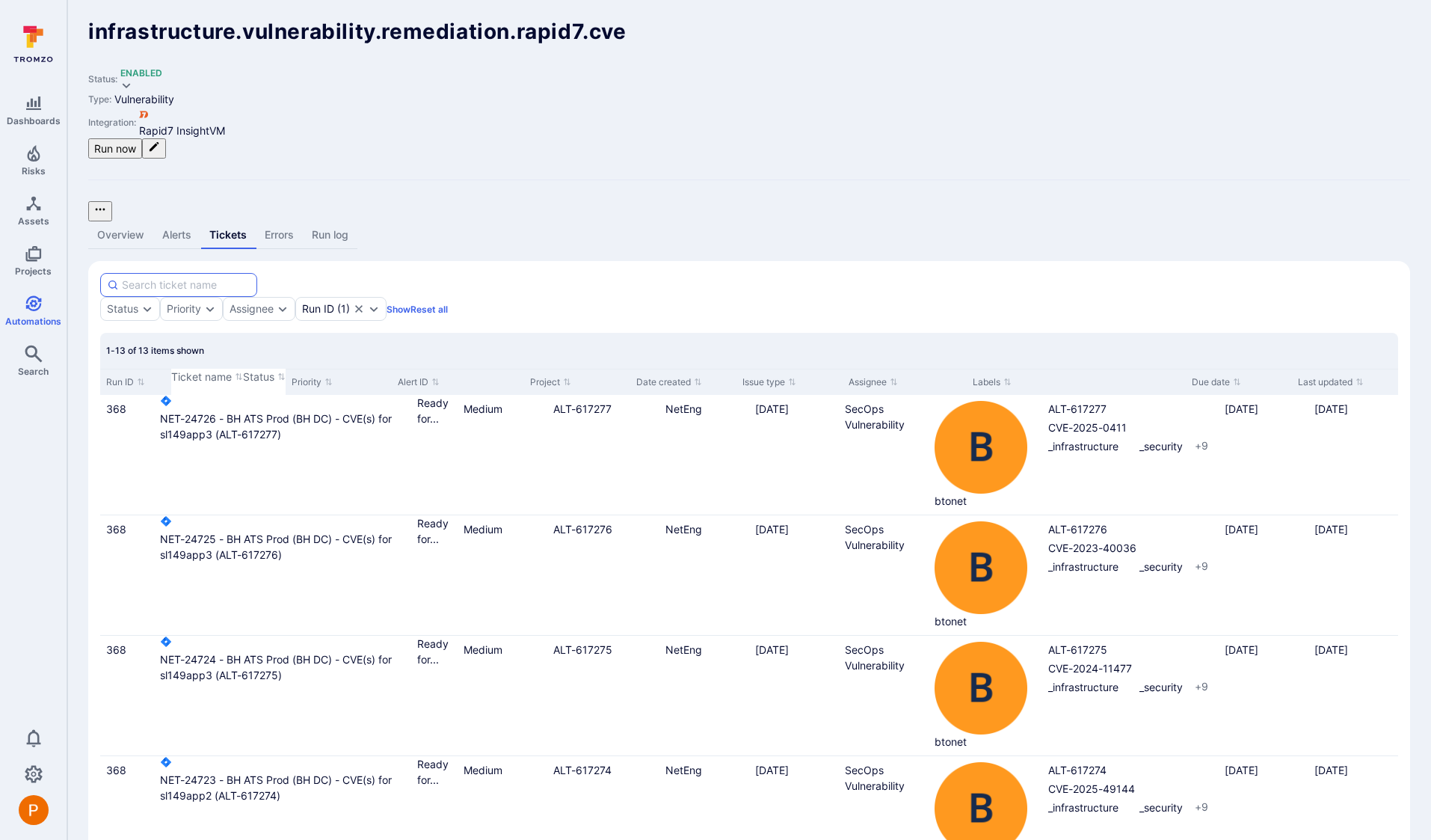
click at [172, 277] on input at bounding box center [186, 285] width 128 height 15
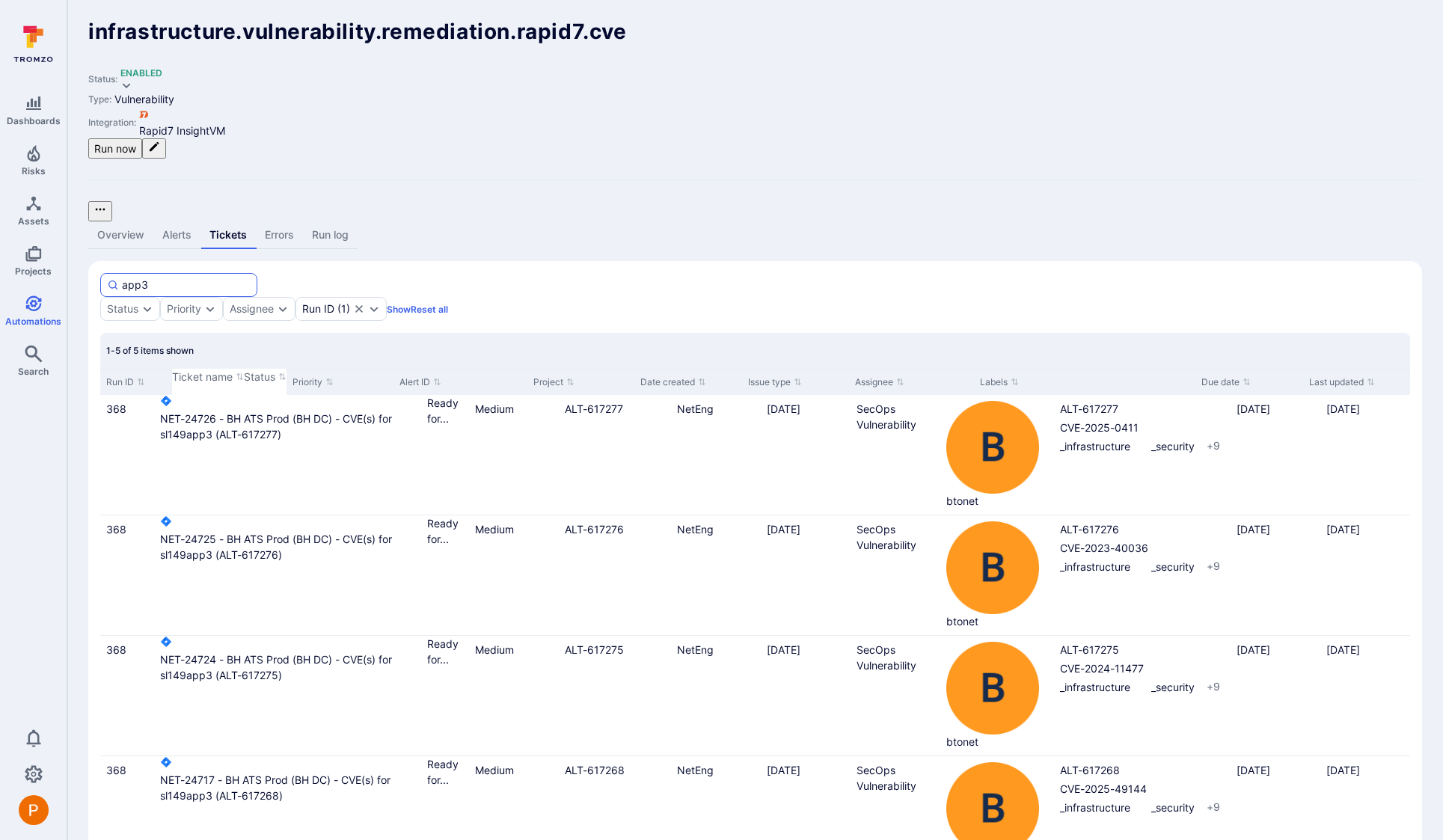
click at [170, 277] on input "app3" at bounding box center [186, 285] width 128 height 15
type input "app2"
drag, startPoint x: 176, startPoint y: 160, endPoint x: 93, endPoint y: 160, distance: 83.0
click at [93, 261] on section "app2 Status Priority Assignee Run ID ( 1 ) Show Reset all Search : app2 Run IDs…" at bounding box center [755, 574] width 1334 height 627
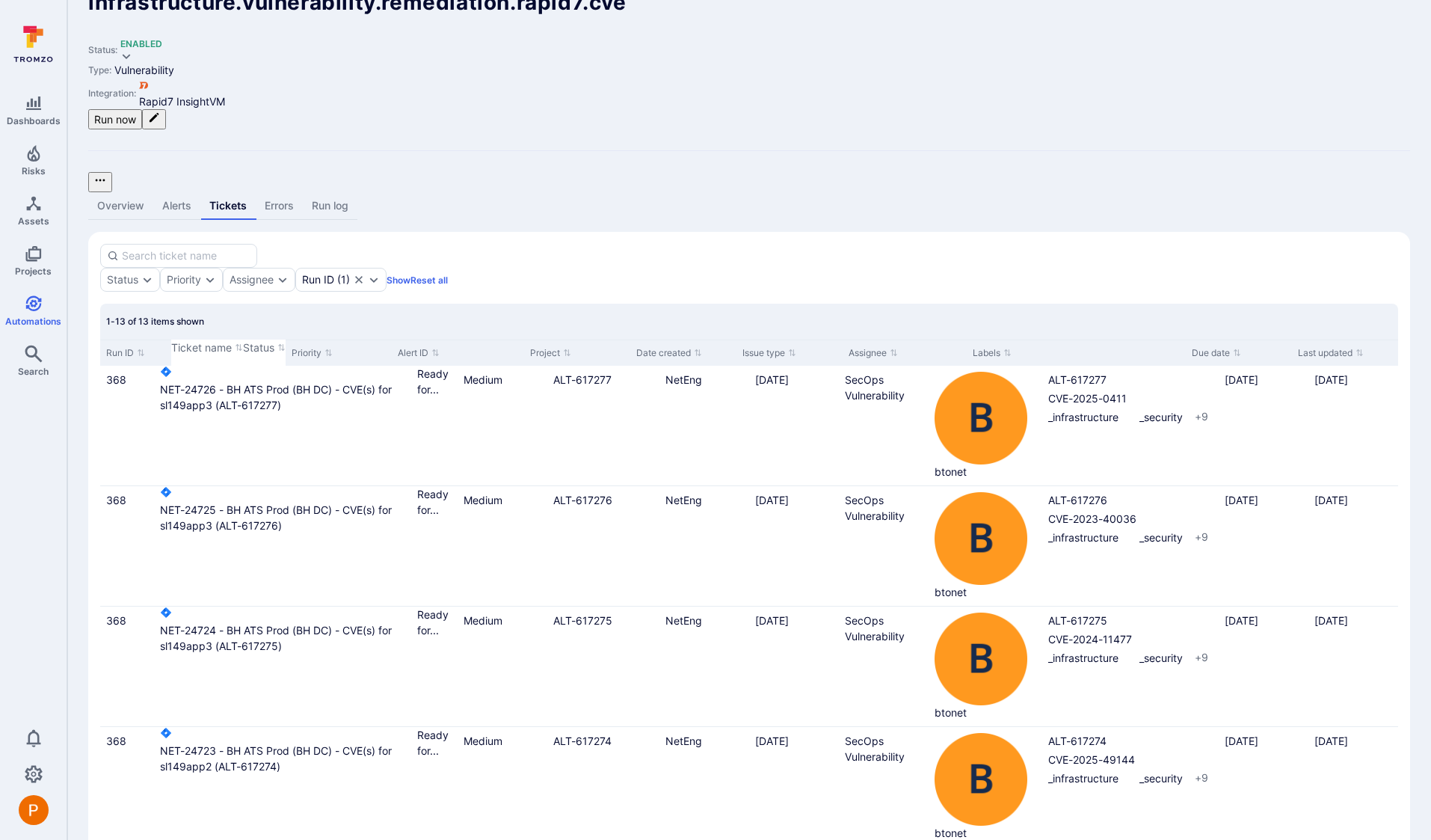
scroll to position [33, 0]
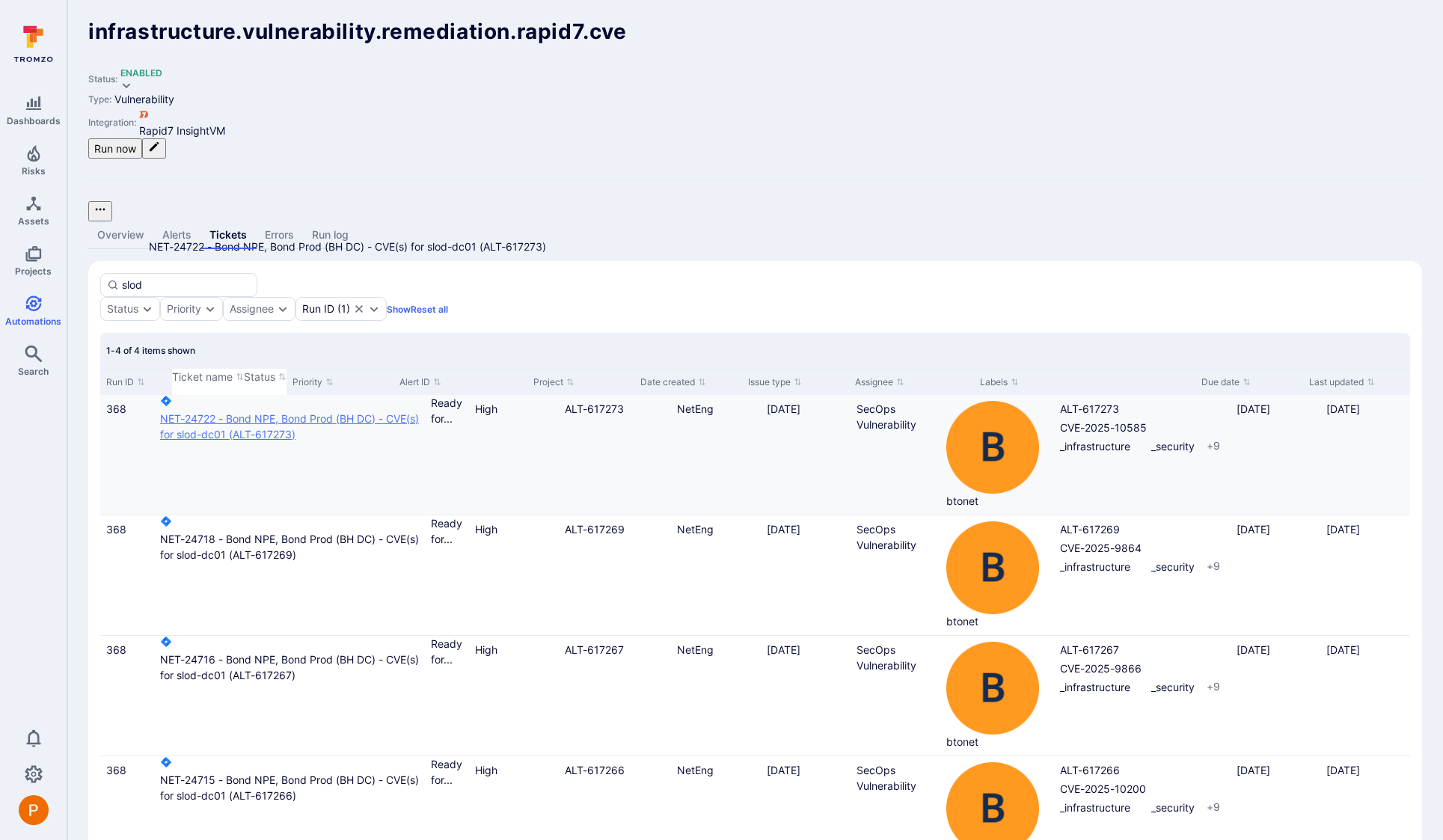
type input "slod"
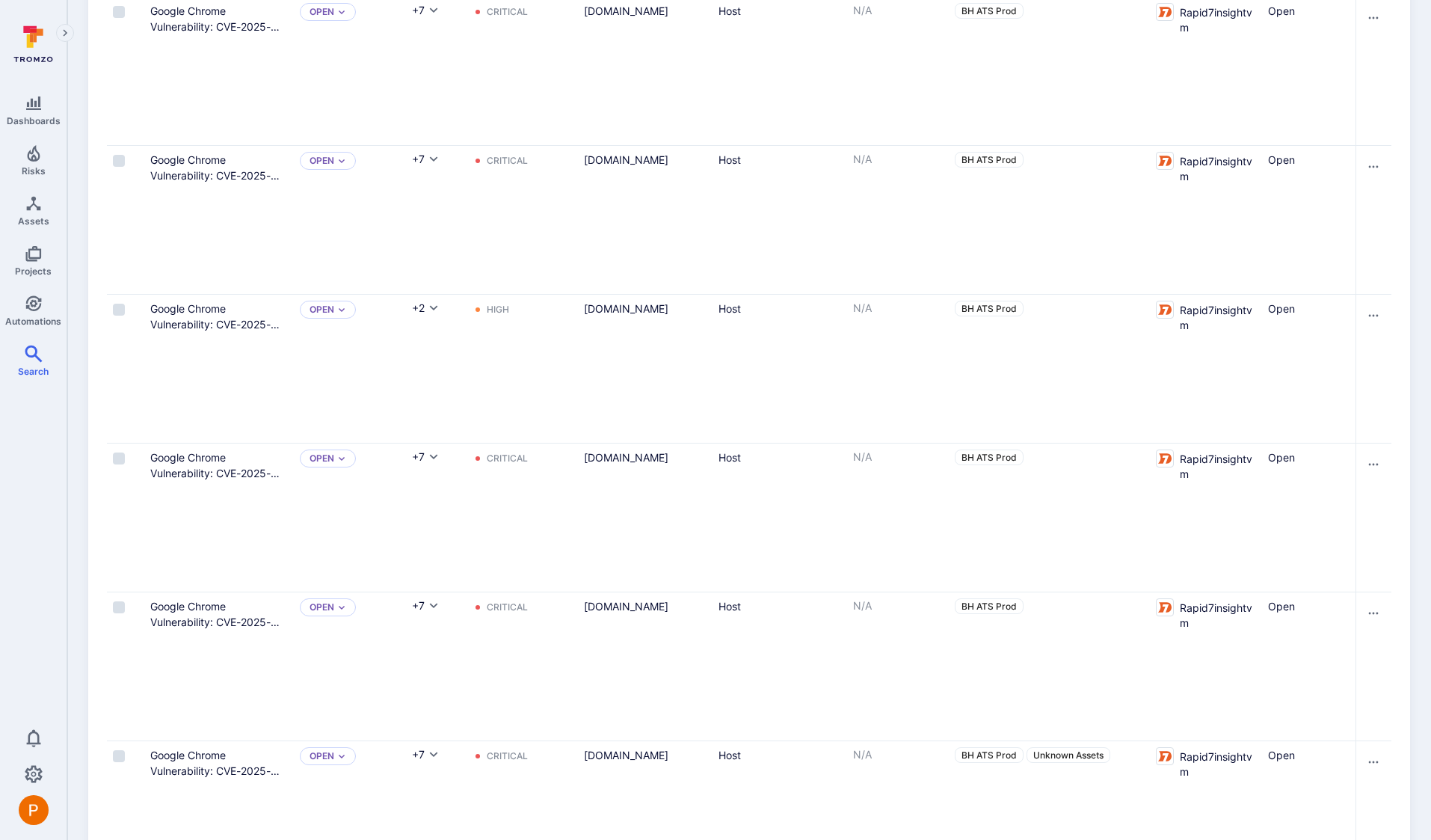
scroll to position [6943, 0]
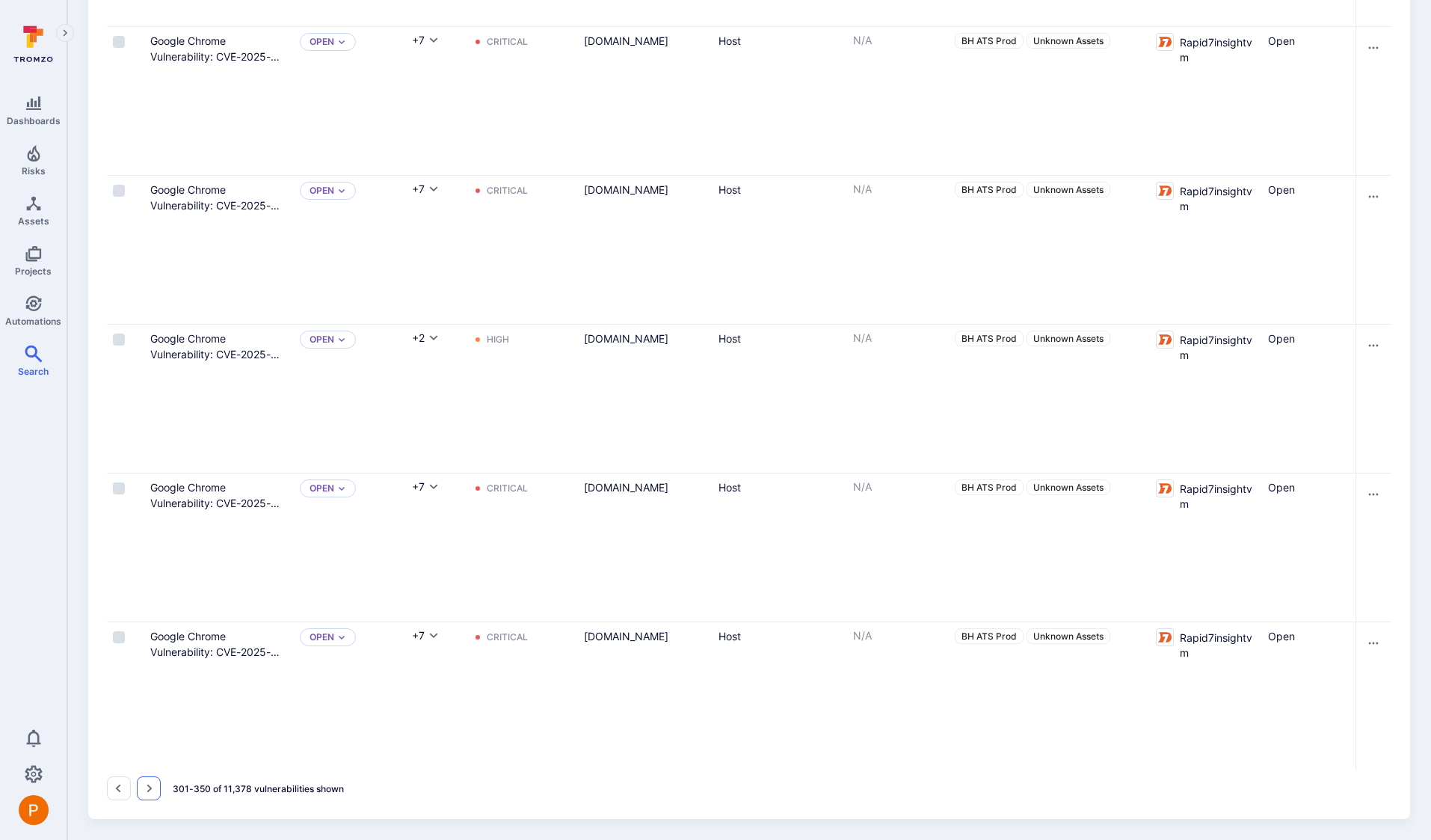
click at [152, 790] on icon "Go to the next page" at bounding box center [149, 788] width 12 height 12
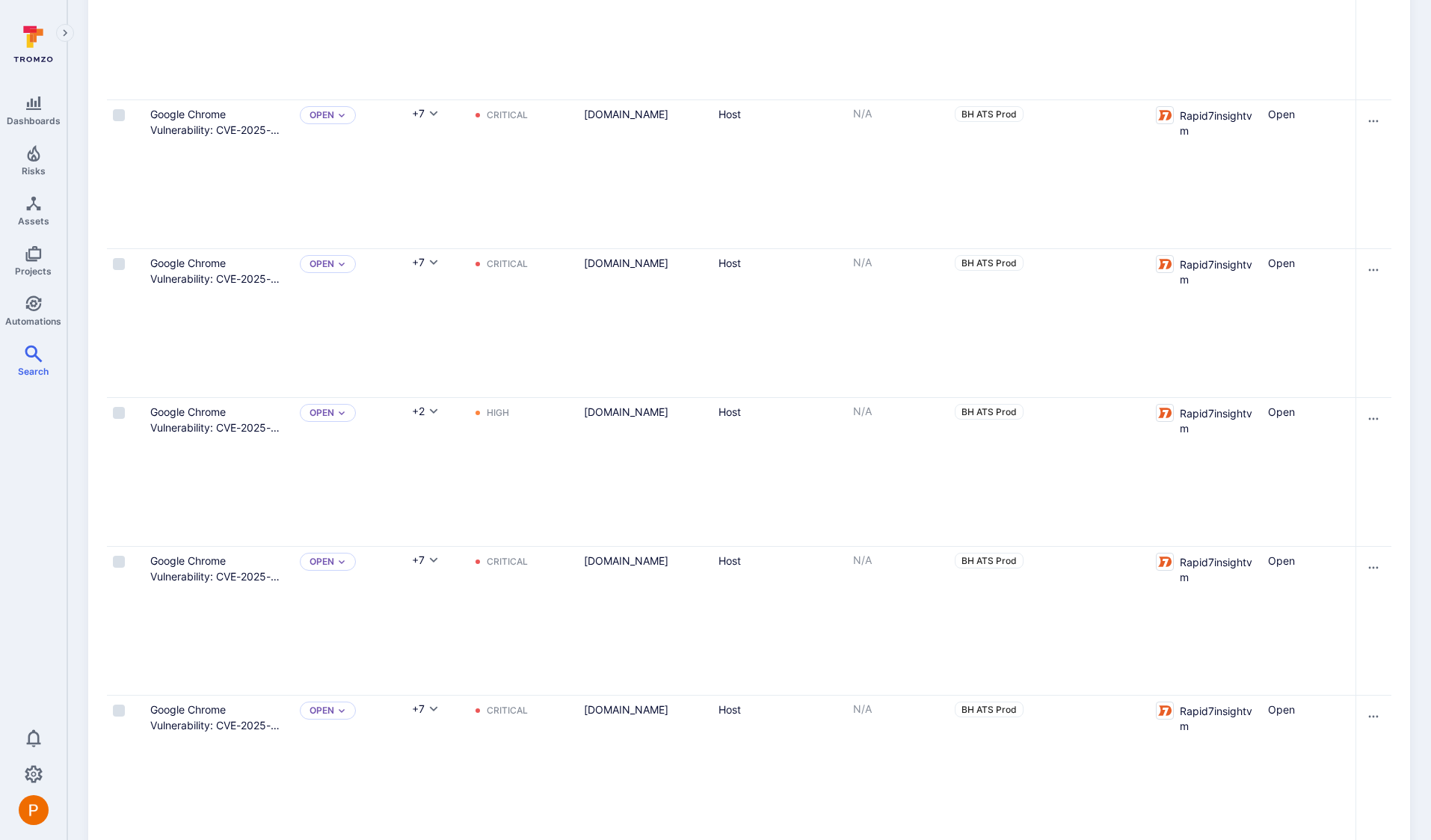
scroll to position [6943, 0]
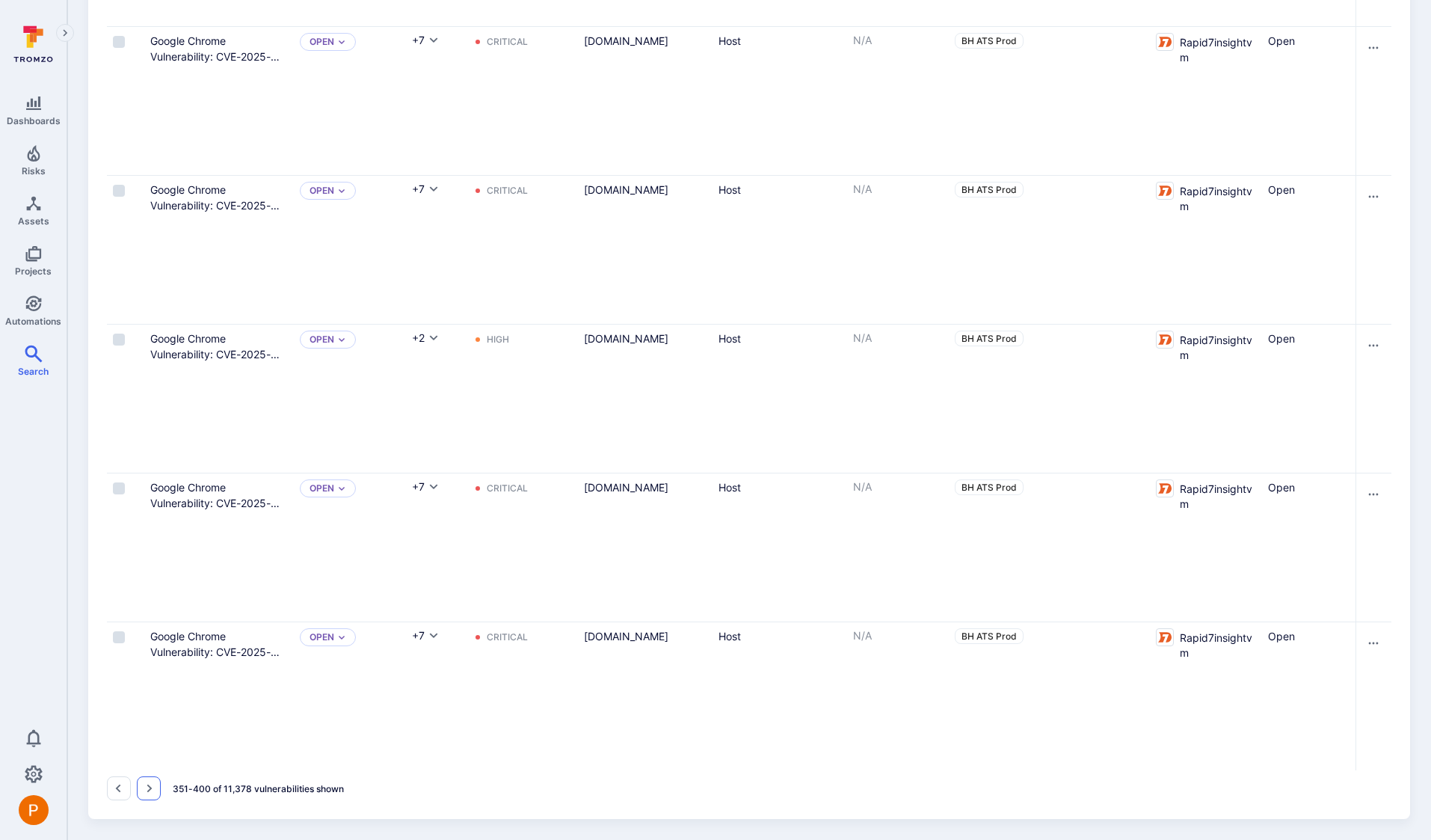
click at [154, 788] on icon "Go to the next page" at bounding box center [149, 788] width 12 height 12
click at [148, 788] on icon "Go to the next page" at bounding box center [149, 788] width 12 height 12
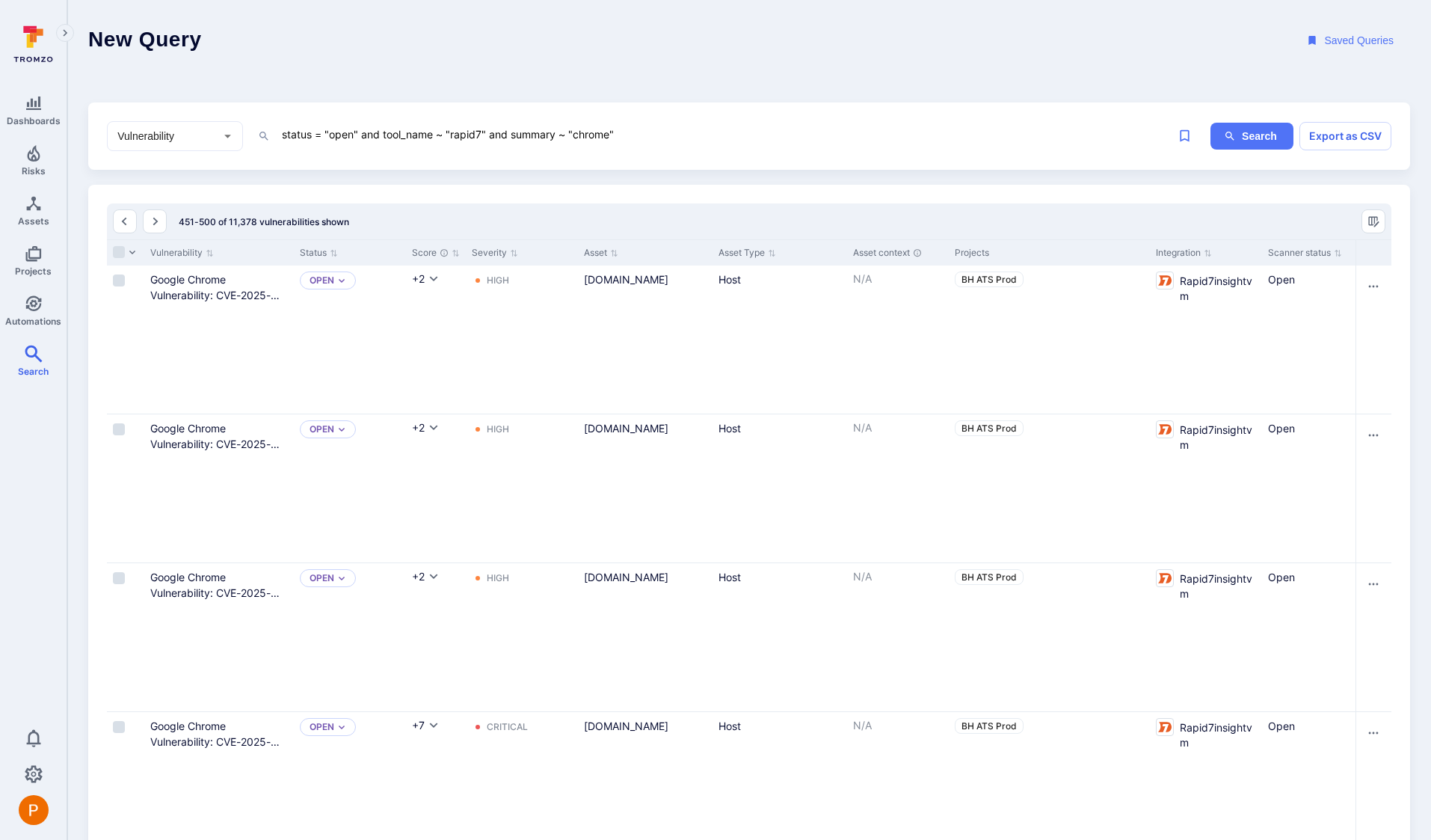
drag, startPoint x: 635, startPoint y: 137, endPoint x: 279, endPoint y: 129, distance: 356.1
click at [279, 129] on div "status = "open" and tool_name ~ "rapid7" and summary ~ "chrome" x" at bounding box center [696, 136] width 877 height 22
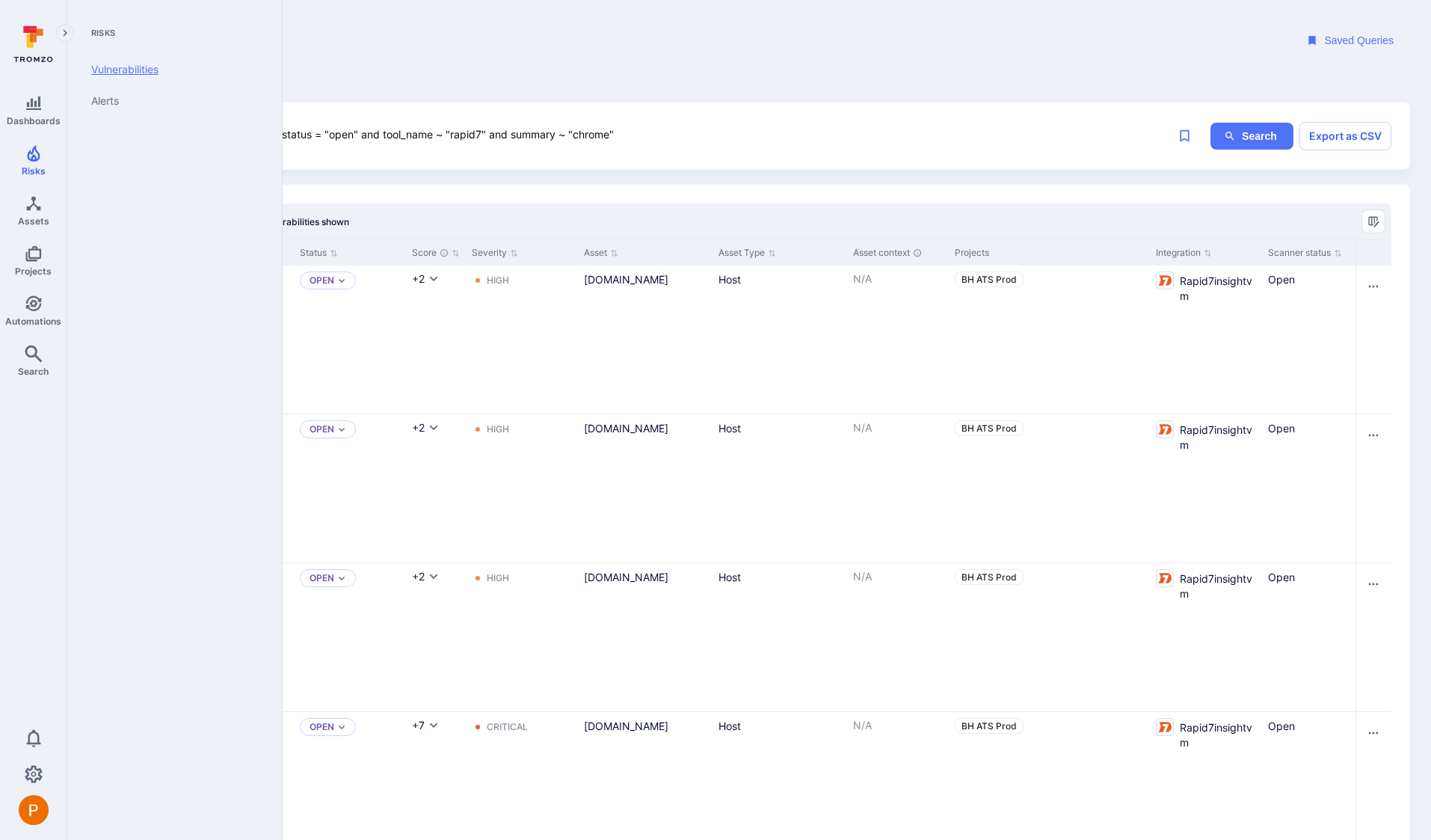
click at [114, 70] on link "Vulnerabilities" at bounding box center [171, 70] width 185 height 32
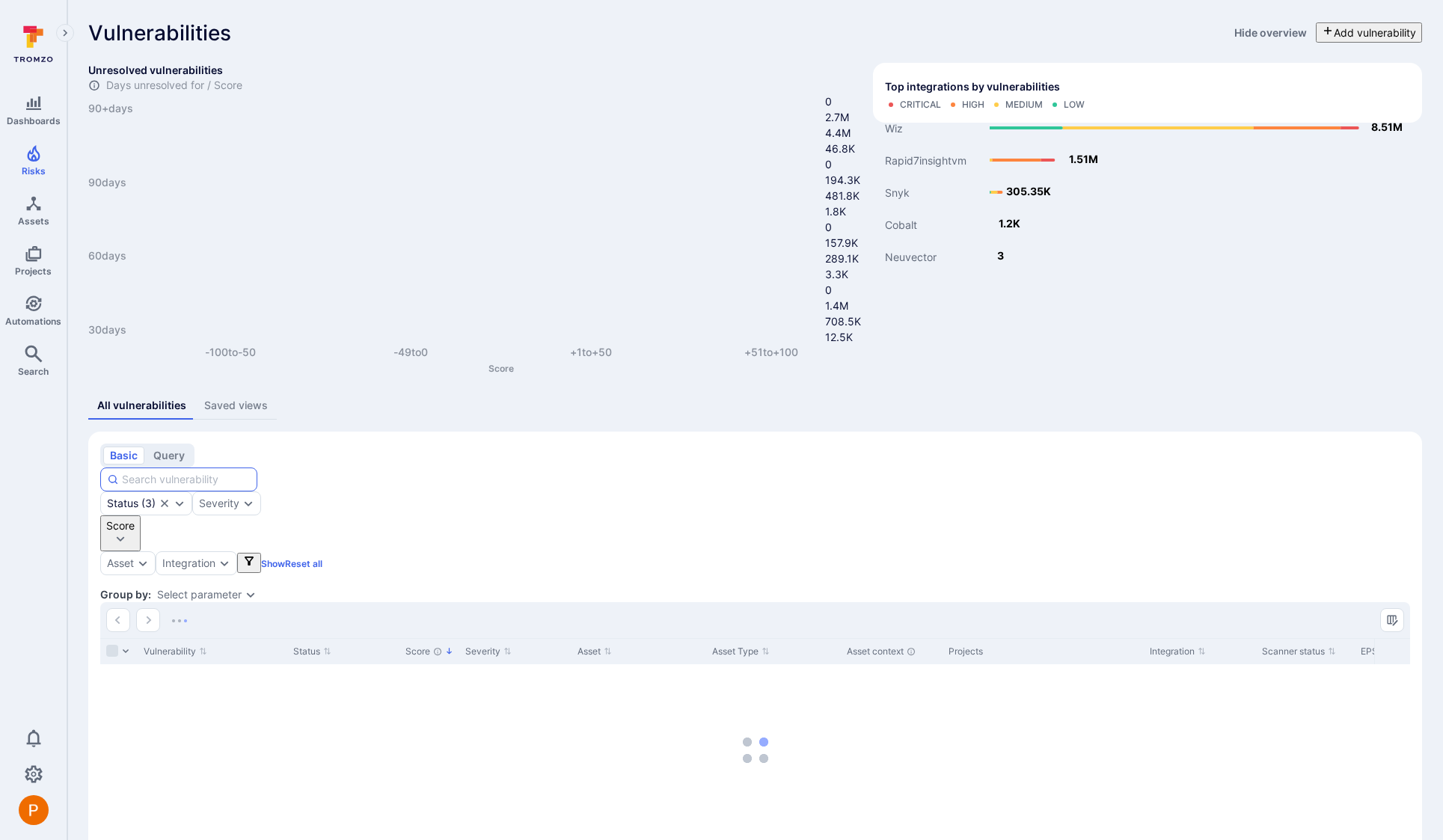
click at [251, 472] on input at bounding box center [186, 480] width 128 height 15
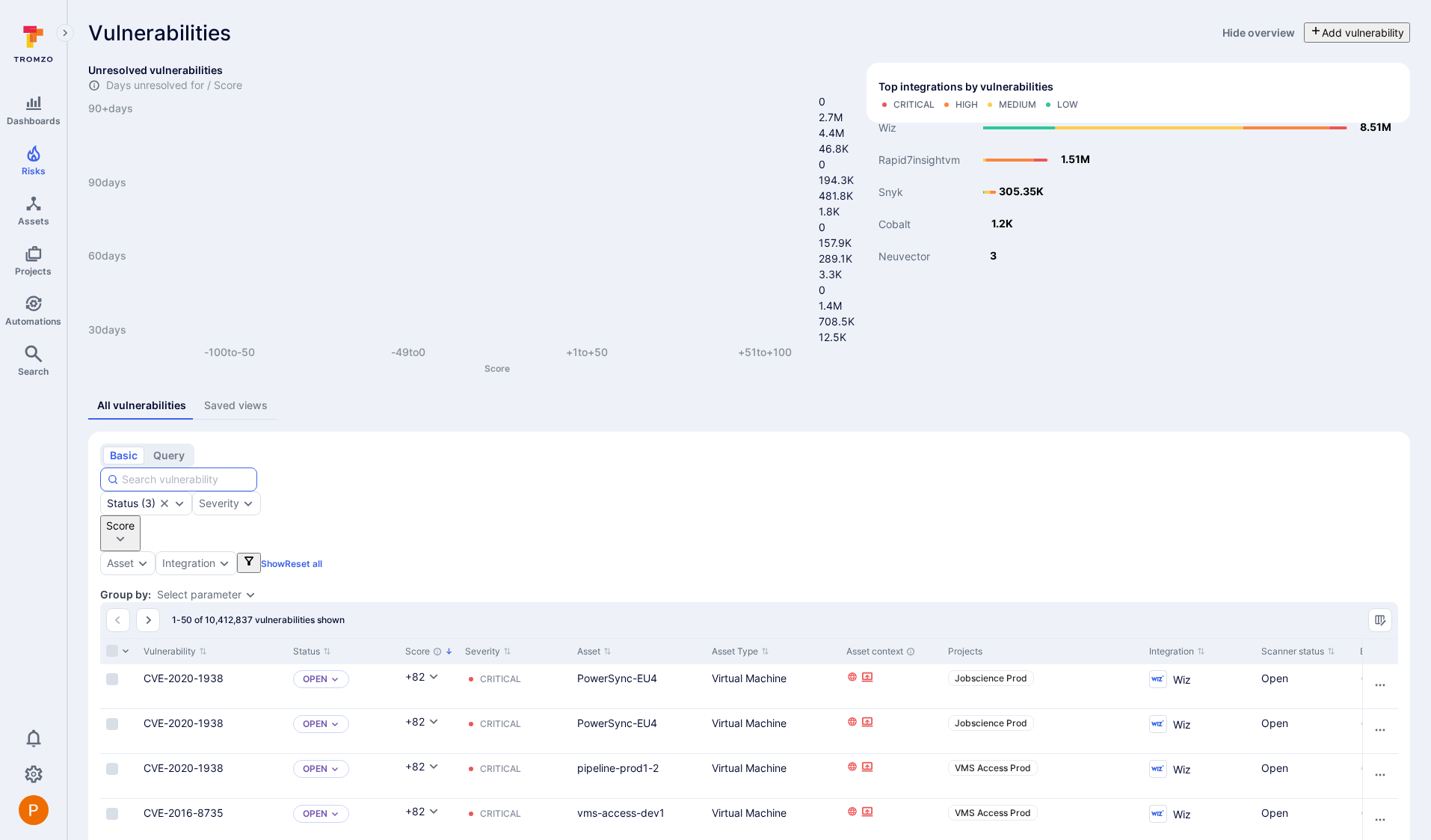
click at [251, 472] on input at bounding box center [186, 480] width 128 height 15
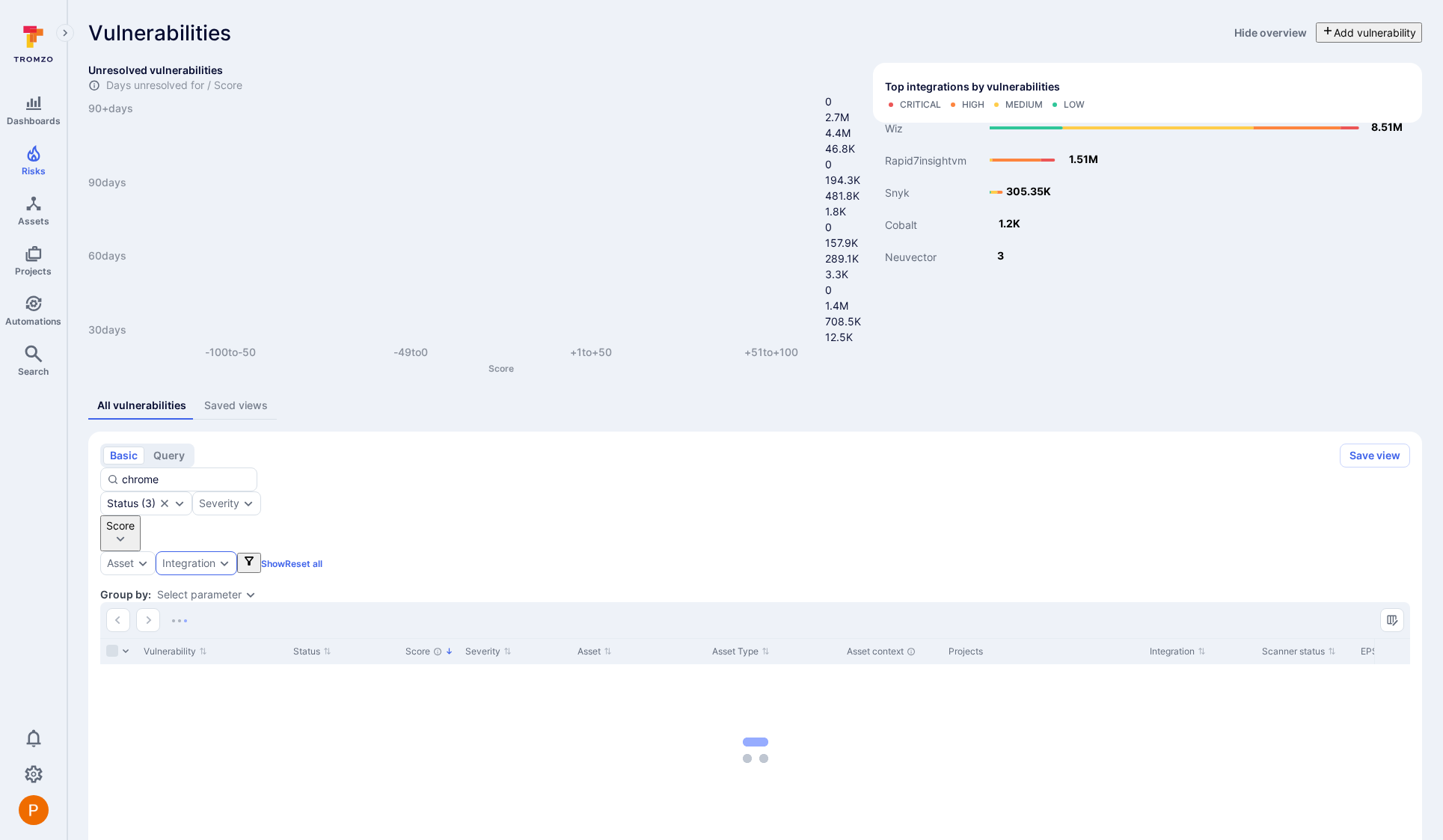
type input "chrome"
click at [231, 557] on icon "Expand dropdown" at bounding box center [224, 563] width 12 height 12
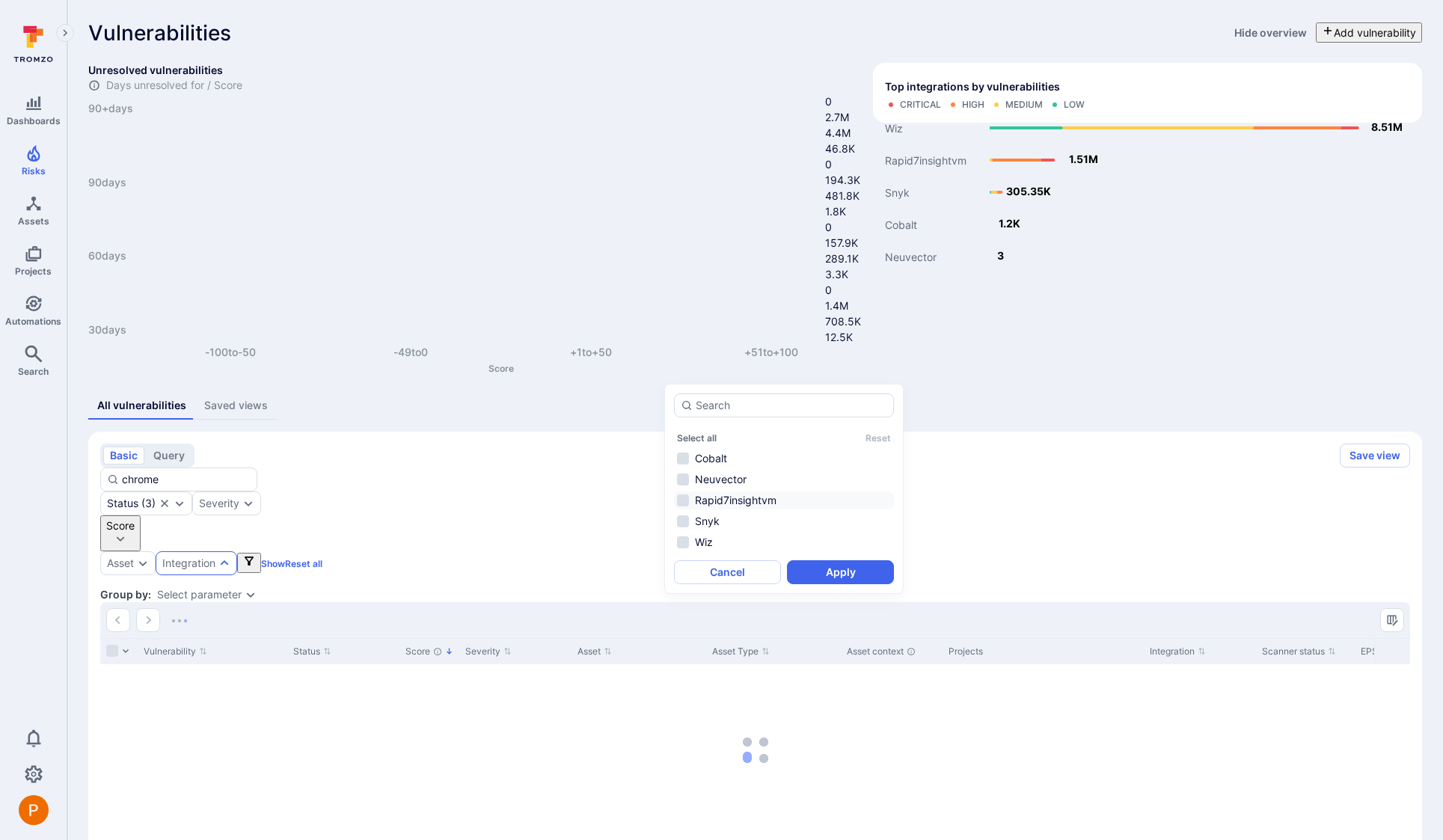
click at [684, 502] on li "Rapid7insightvm" at bounding box center [784, 500] width 220 height 18
click at [827, 576] on button "Apply" at bounding box center [840, 572] width 107 height 24
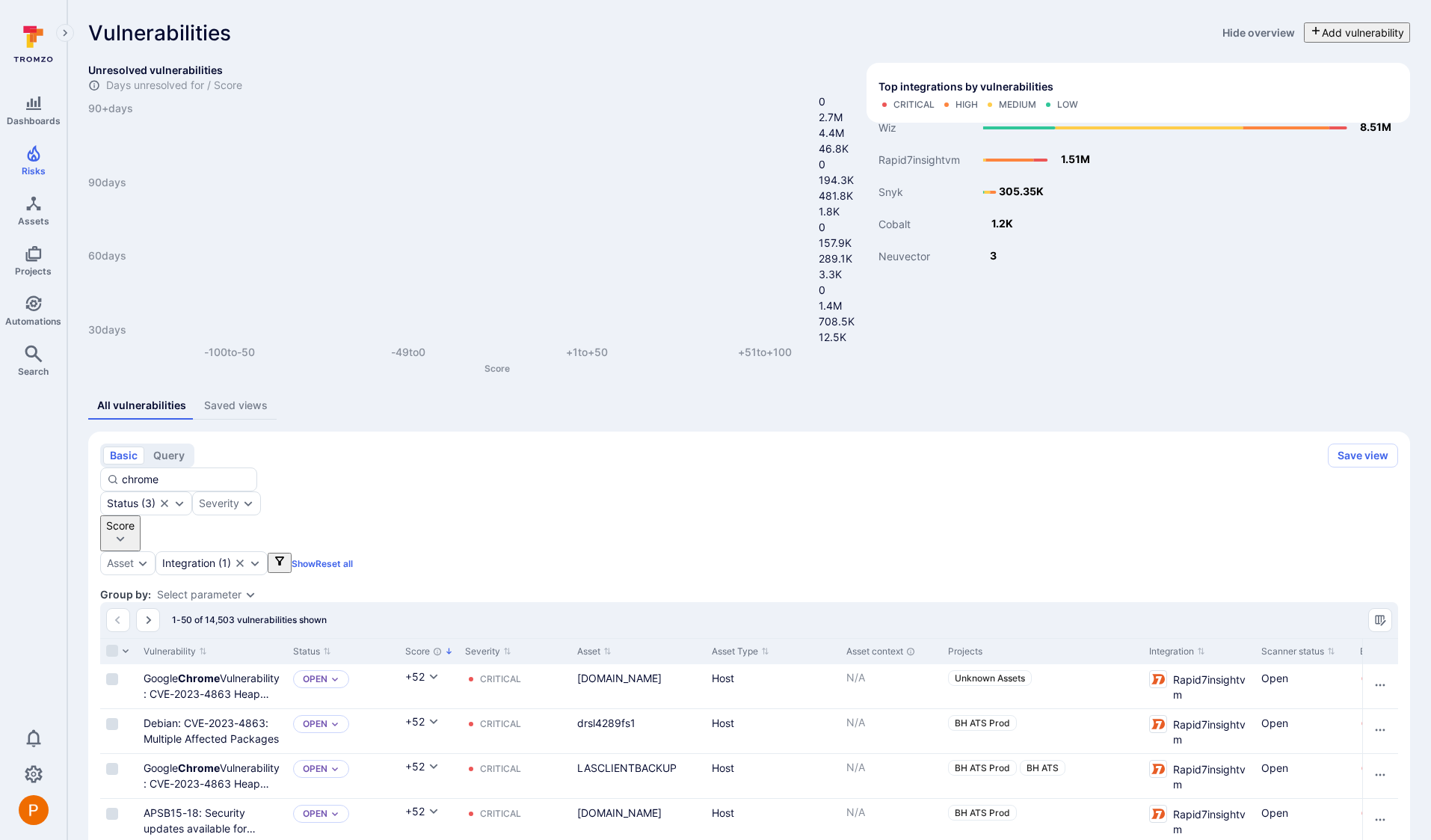
click at [245, 589] on icon "Expand dropdown" at bounding box center [251, 594] width 12 height 12
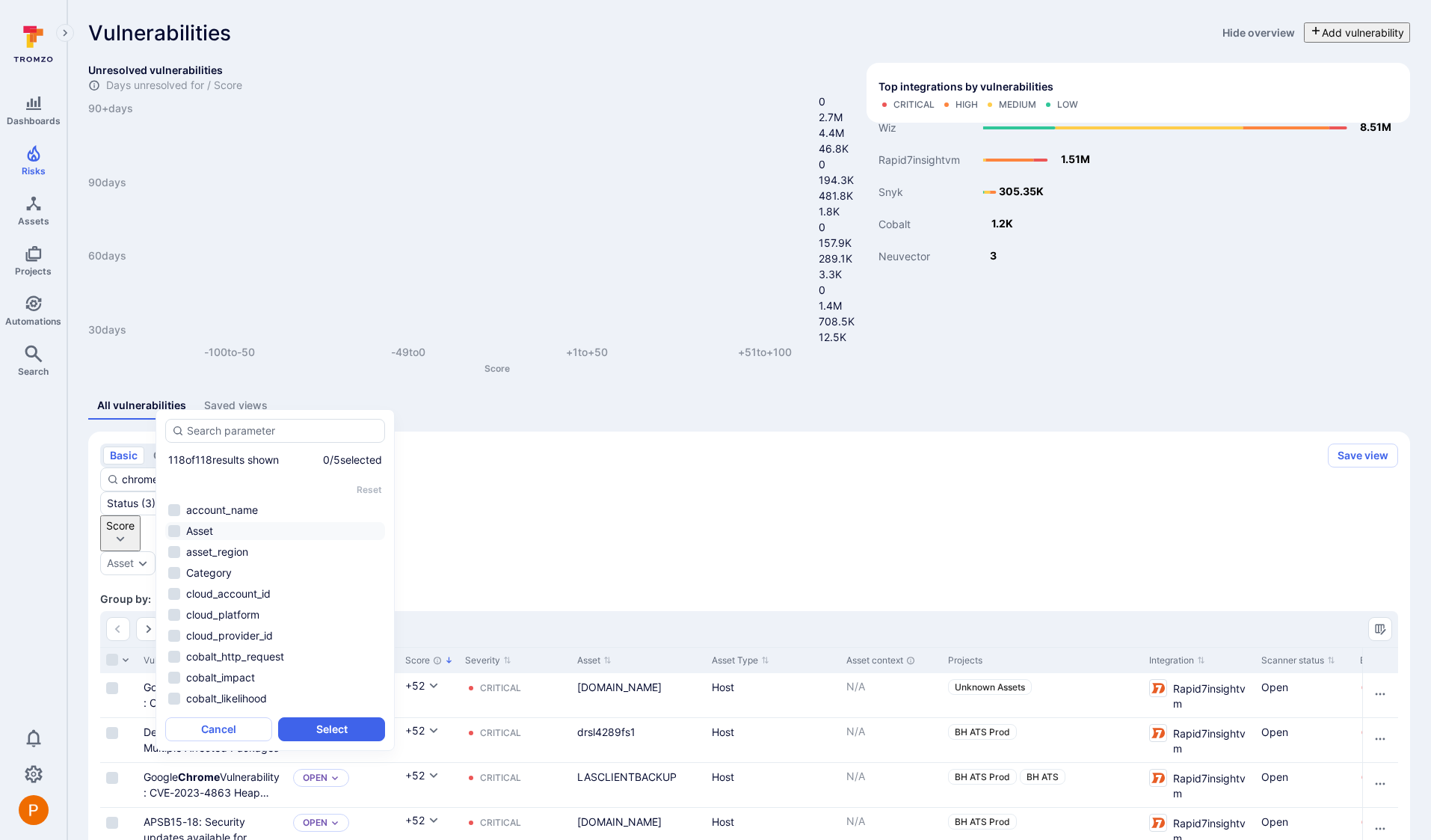
click at [175, 522] on li "Asset" at bounding box center [276, 531] width 220 height 18
click at [325, 730] on button "Select" at bounding box center [331, 728] width 107 height 24
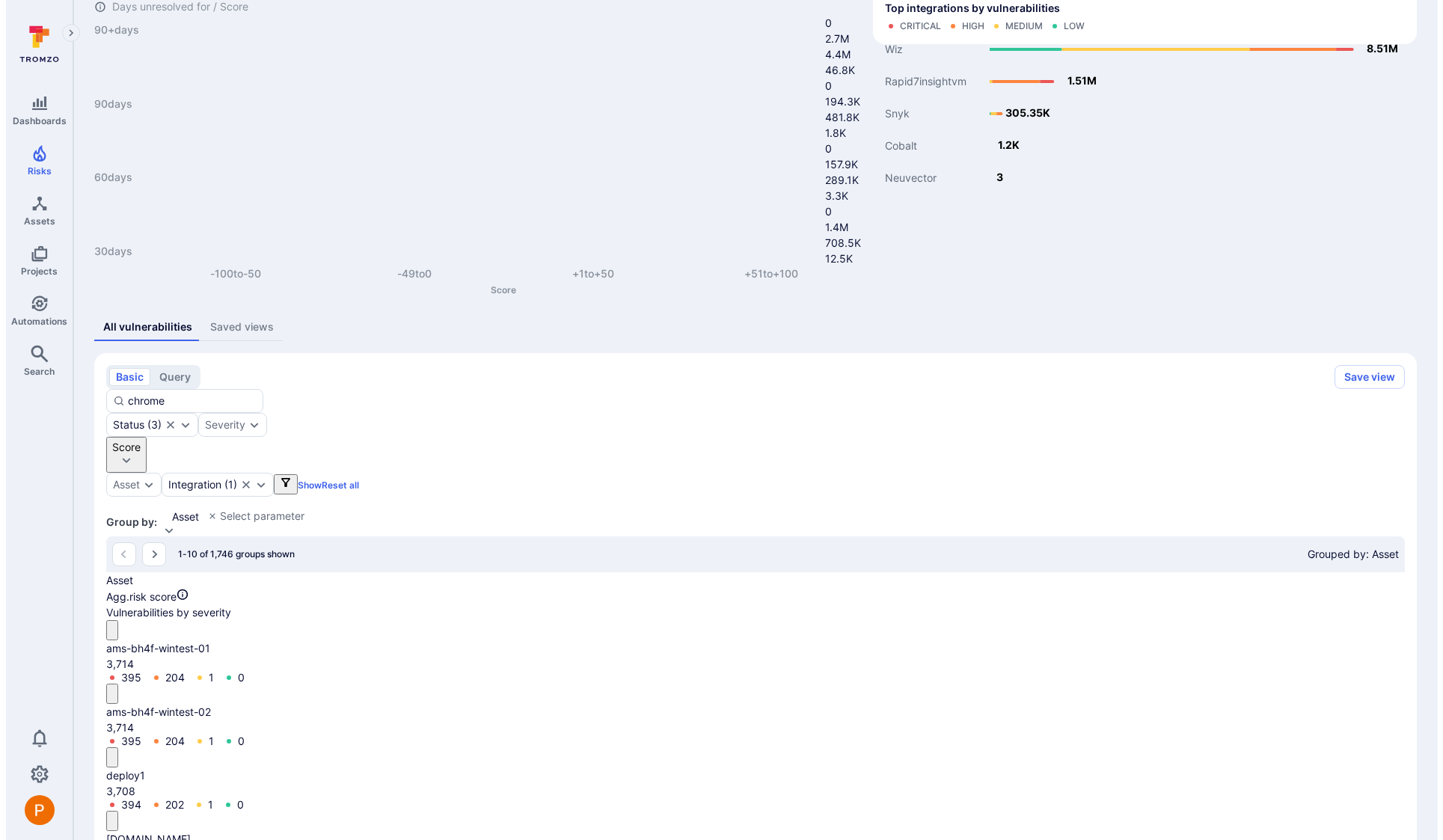
scroll to position [241, 0]
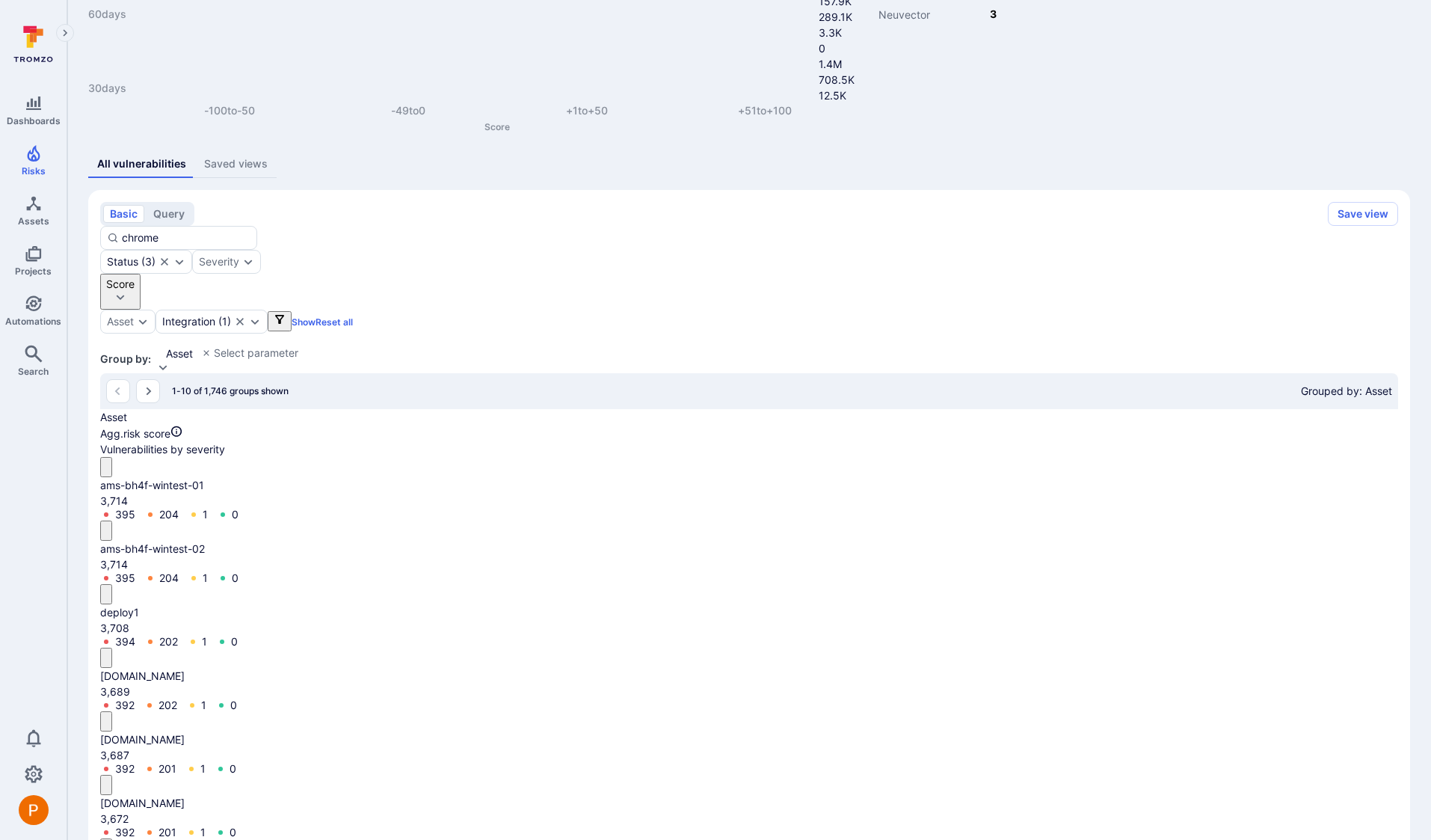
click at [284, 315] on icon "Filters" at bounding box center [280, 319] width 9 height 9
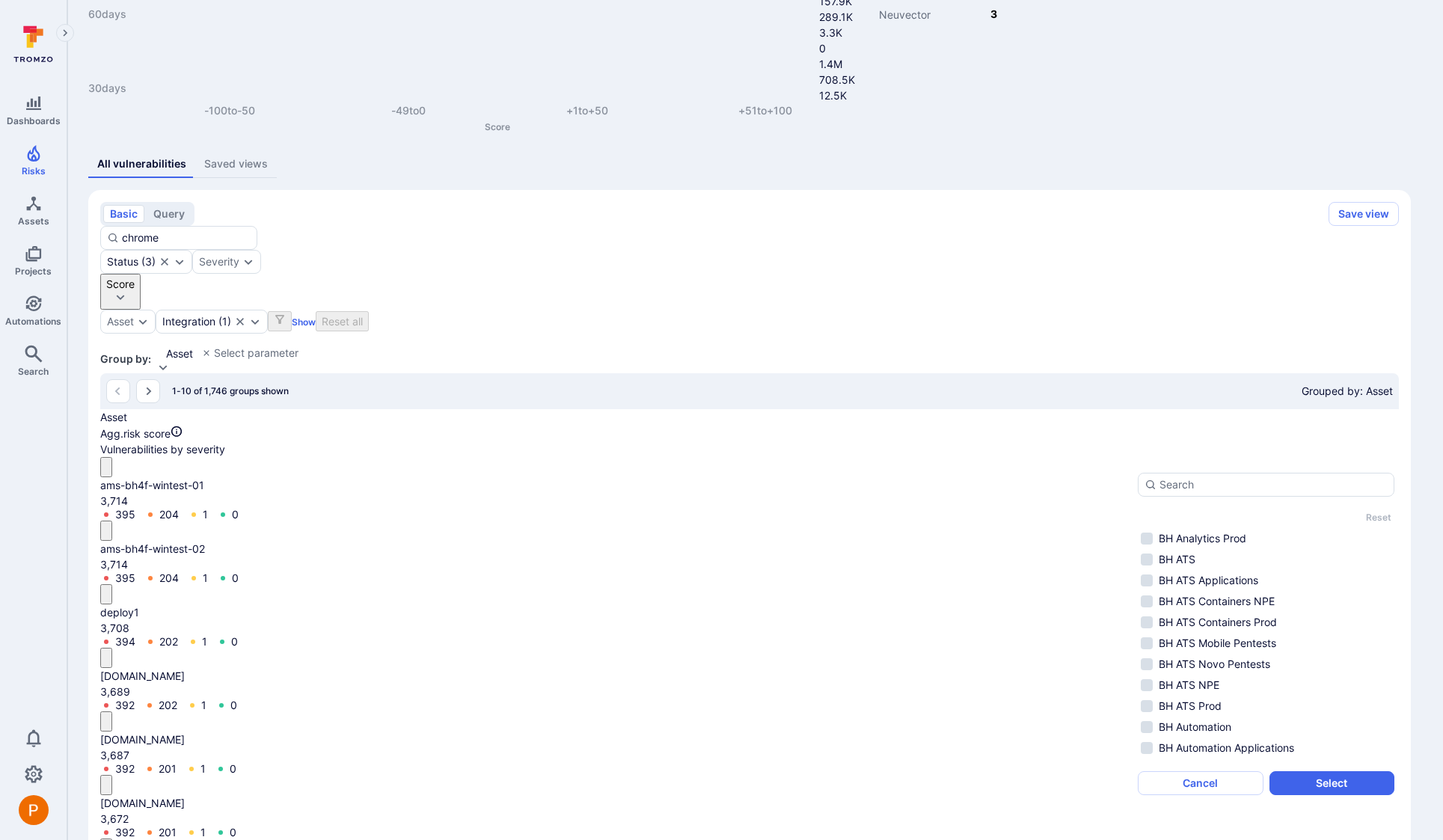
scroll to position [251, 0]
click at [1162, 693] on li "BH ATS Prod" at bounding box center [1266, 684] width 256 height 18
click at [1327, 795] on button "Select" at bounding box center [1331, 783] width 126 height 24
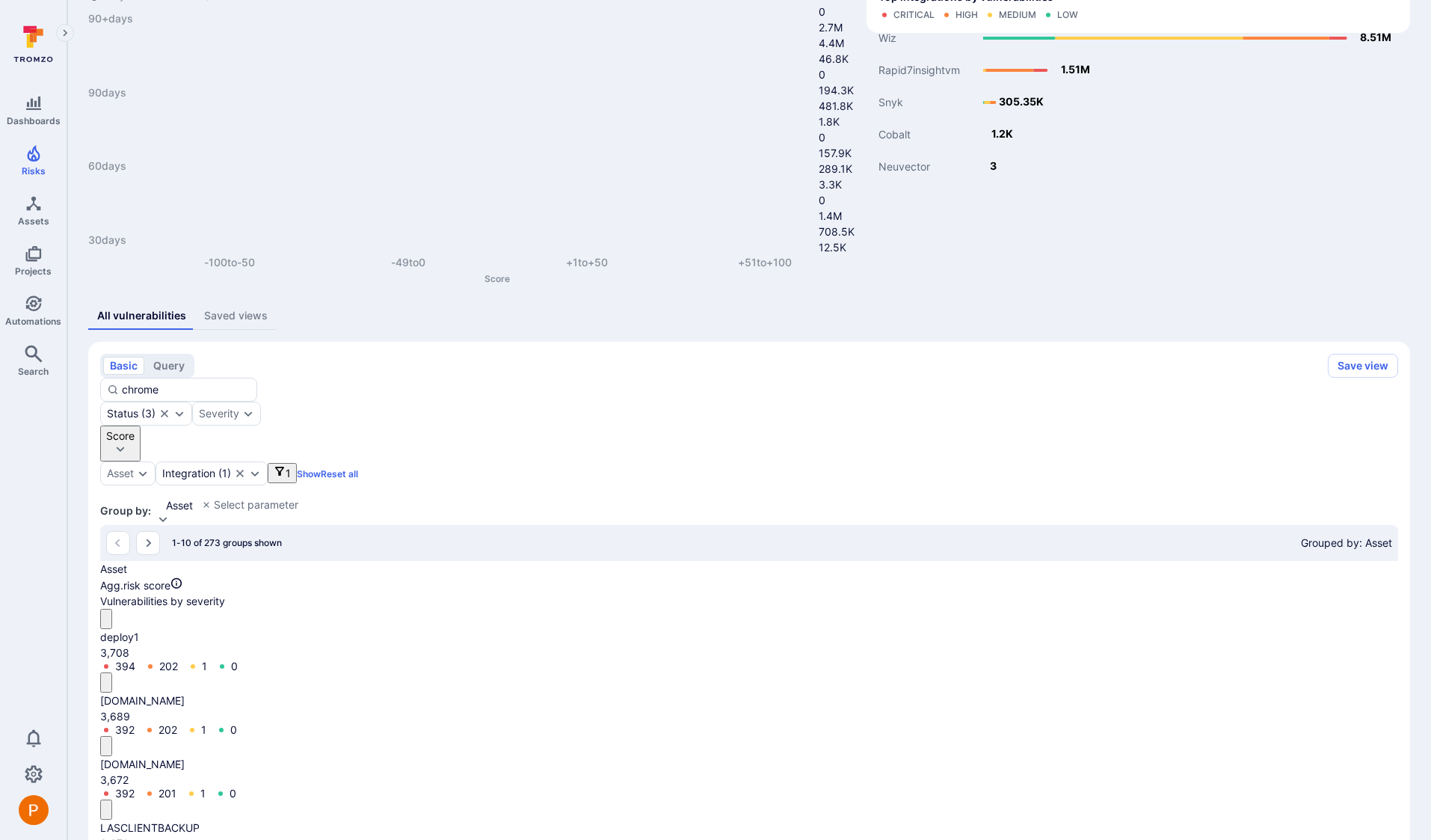
scroll to position [241, 0]
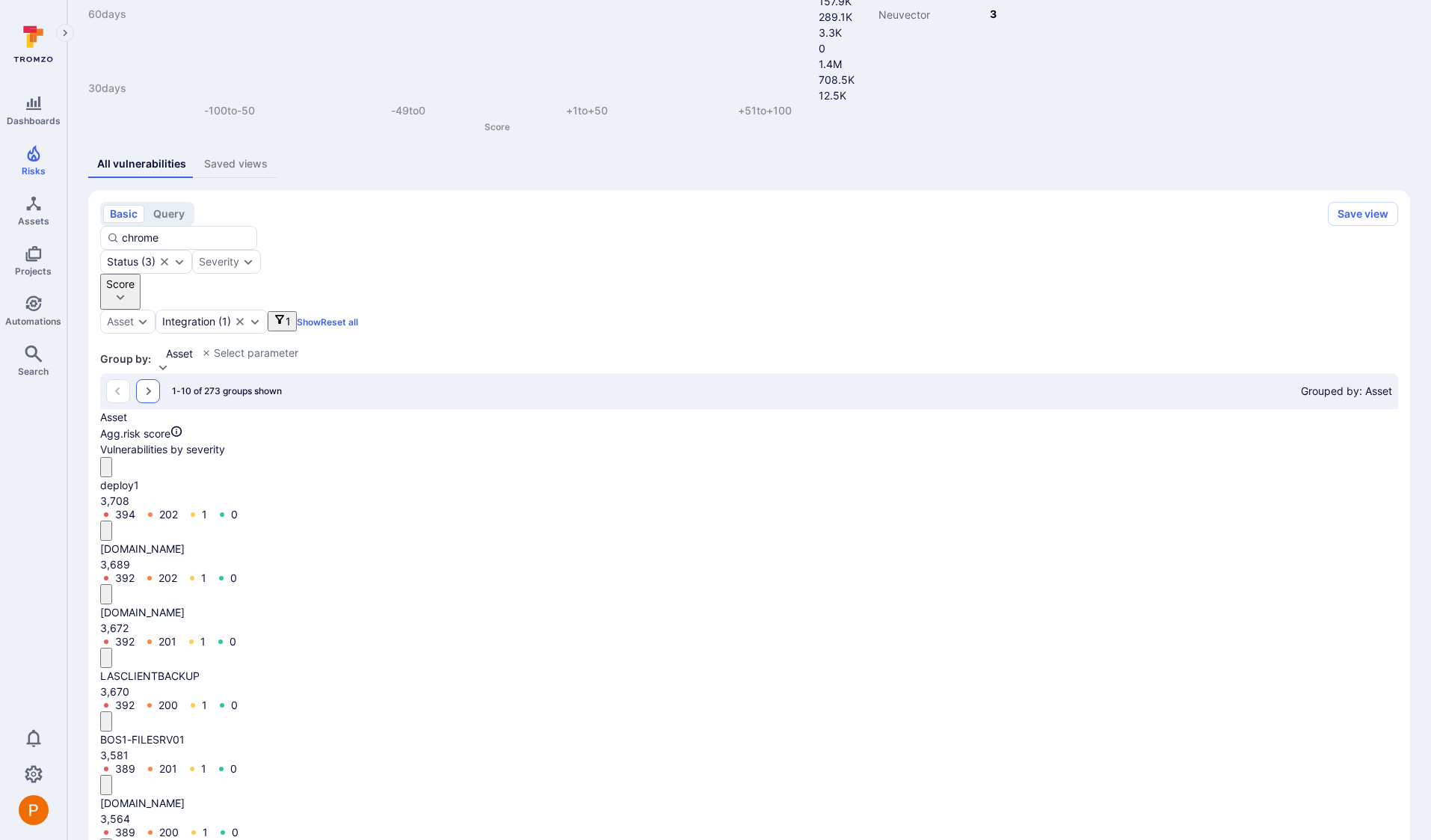
click at [150, 385] on icon "Go to the next page" at bounding box center [148, 391] width 12 height 12
click at [147, 387] on icon "Go to the next page" at bounding box center [149, 391] width 5 height 8
click at [143, 385] on icon "Go to the next page" at bounding box center [148, 391] width 12 height 12
click at [151, 385] on icon "Go to the next page" at bounding box center [148, 391] width 12 height 12
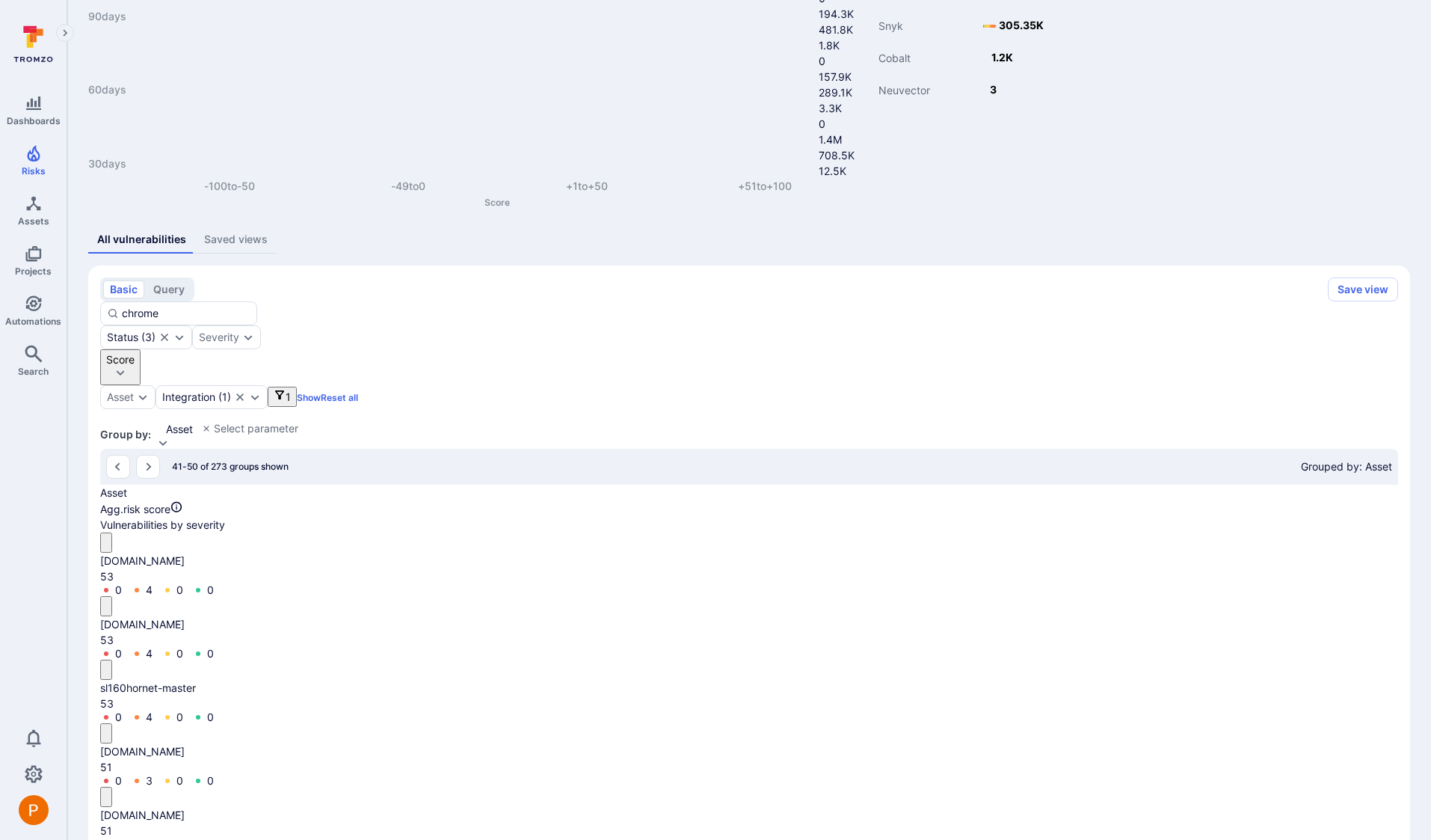
scroll to position [149, 0]
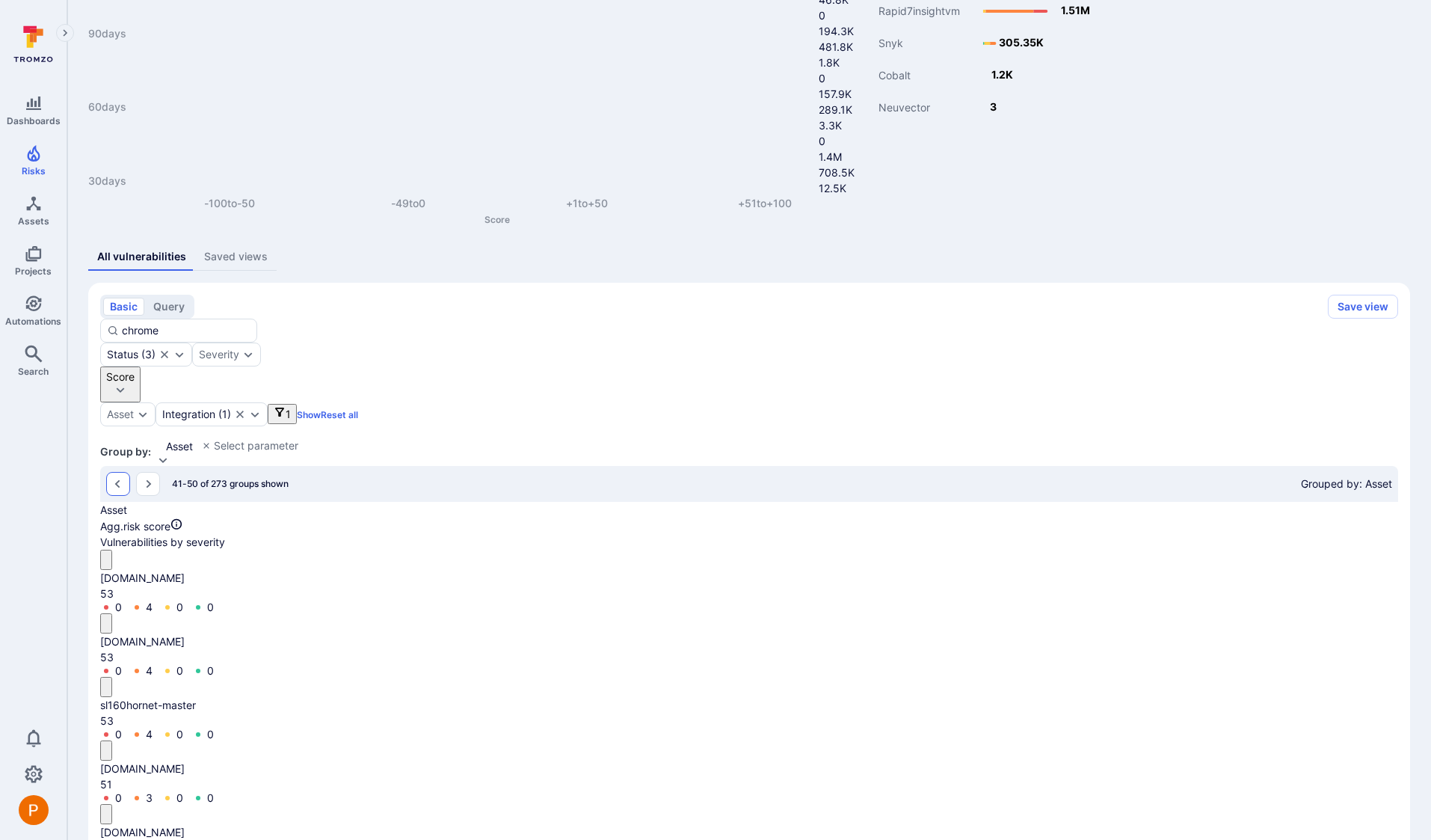
click at [114, 472] on button "Go to the previous page" at bounding box center [118, 484] width 24 height 24
click at [114, 478] on icon "Go to the previous page" at bounding box center [118, 484] width 12 height 12
click at [149, 408] on icon "Expand dropdown" at bounding box center [142, 414] width 12 height 12
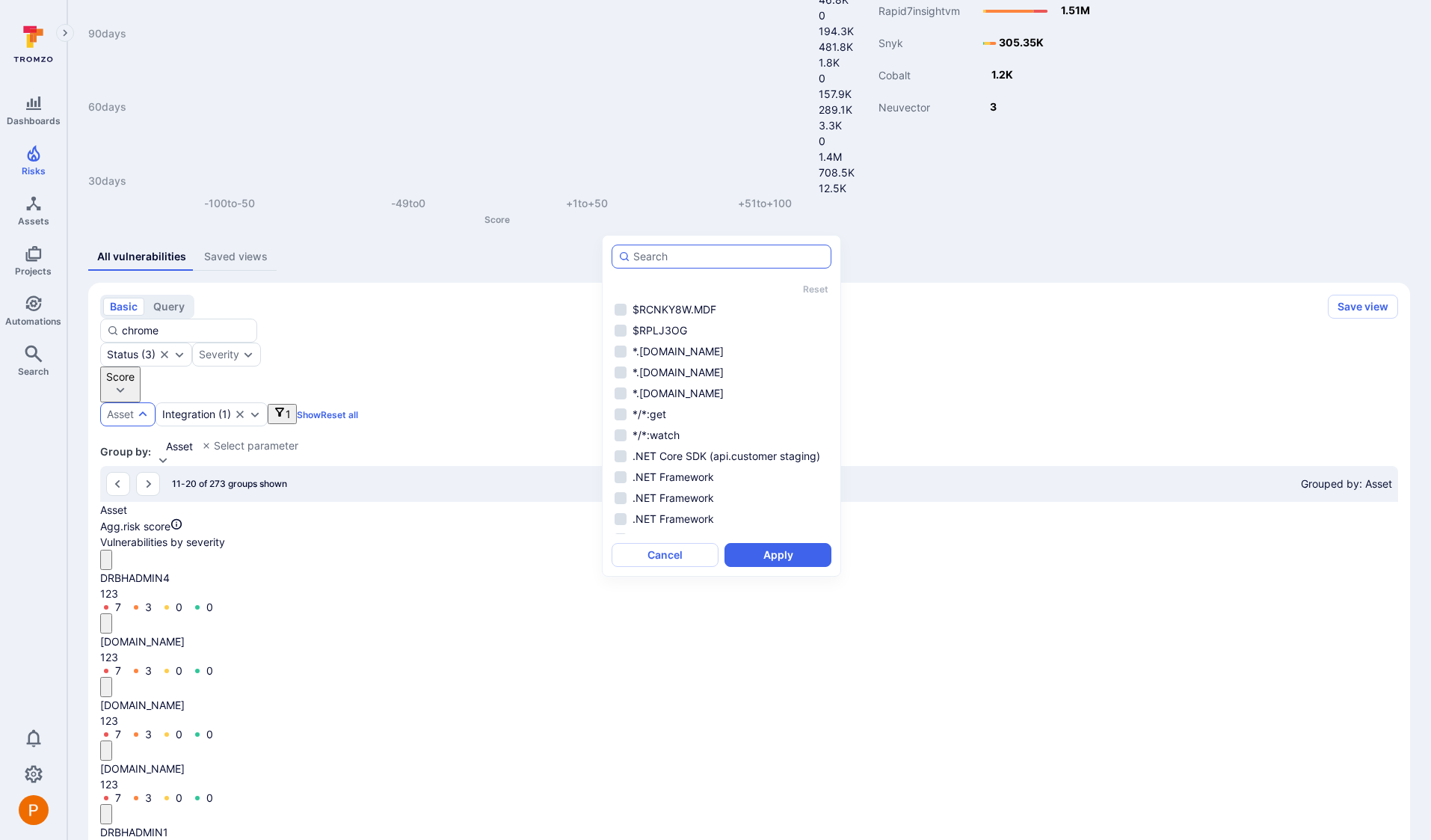
click at [658, 261] on input "autocomplete options" at bounding box center [729, 256] width 191 height 15
click at [698, 309] on li "7-Zip (sl166app1)" at bounding box center [722, 310] width 220 height 18
type input "sl1"
click at [763, 556] on button "Apply" at bounding box center [778, 554] width 107 height 24
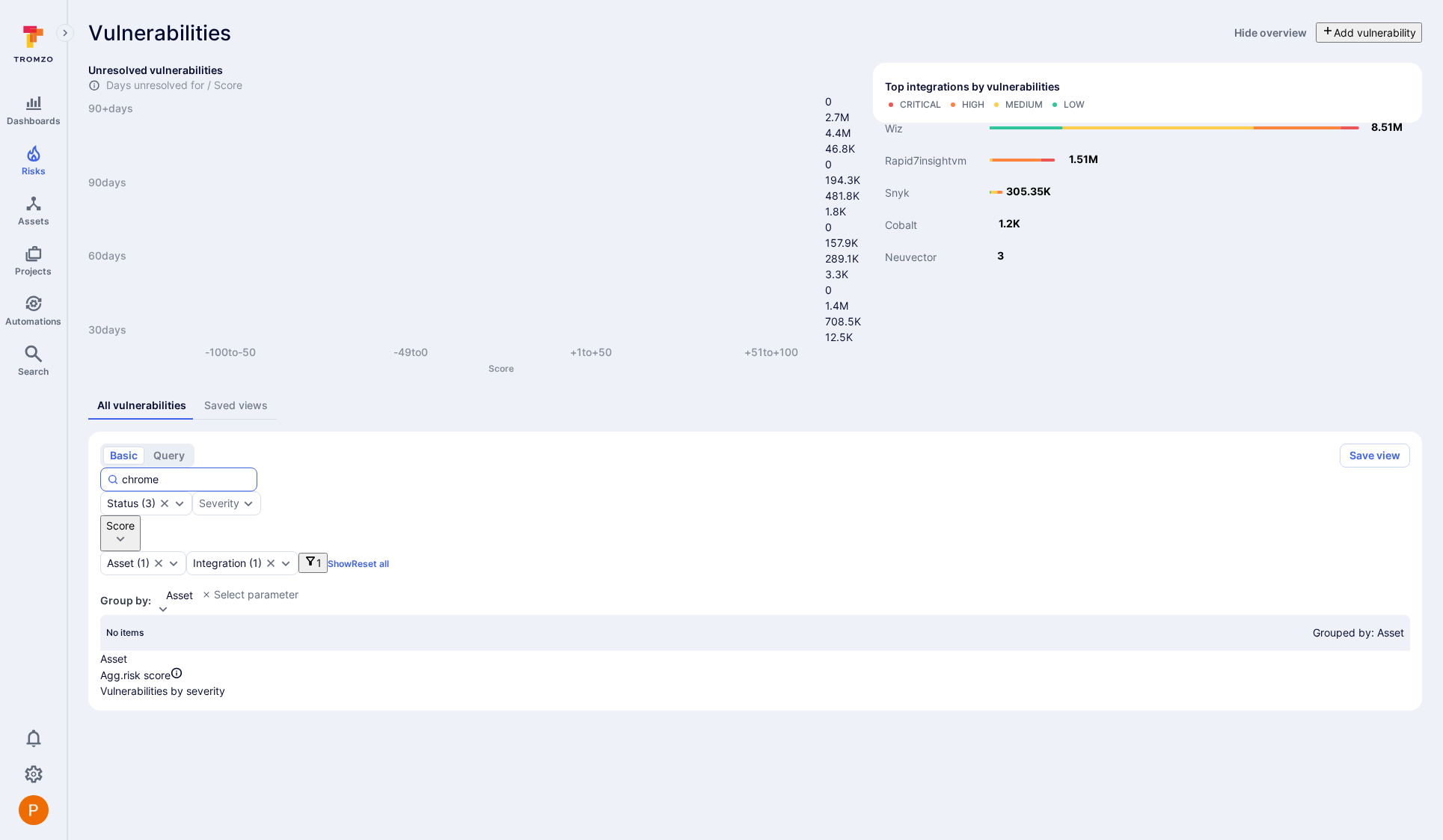
drag, startPoint x: 276, startPoint y: 369, endPoint x: 211, endPoint y: 369, distance: 65.0
click at [211, 467] on div "chrome" at bounding box center [178, 479] width 157 height 24
click at [150, 557] on div "Asset ( 1 )" at bounding box center [127, 563] width 42 height 12
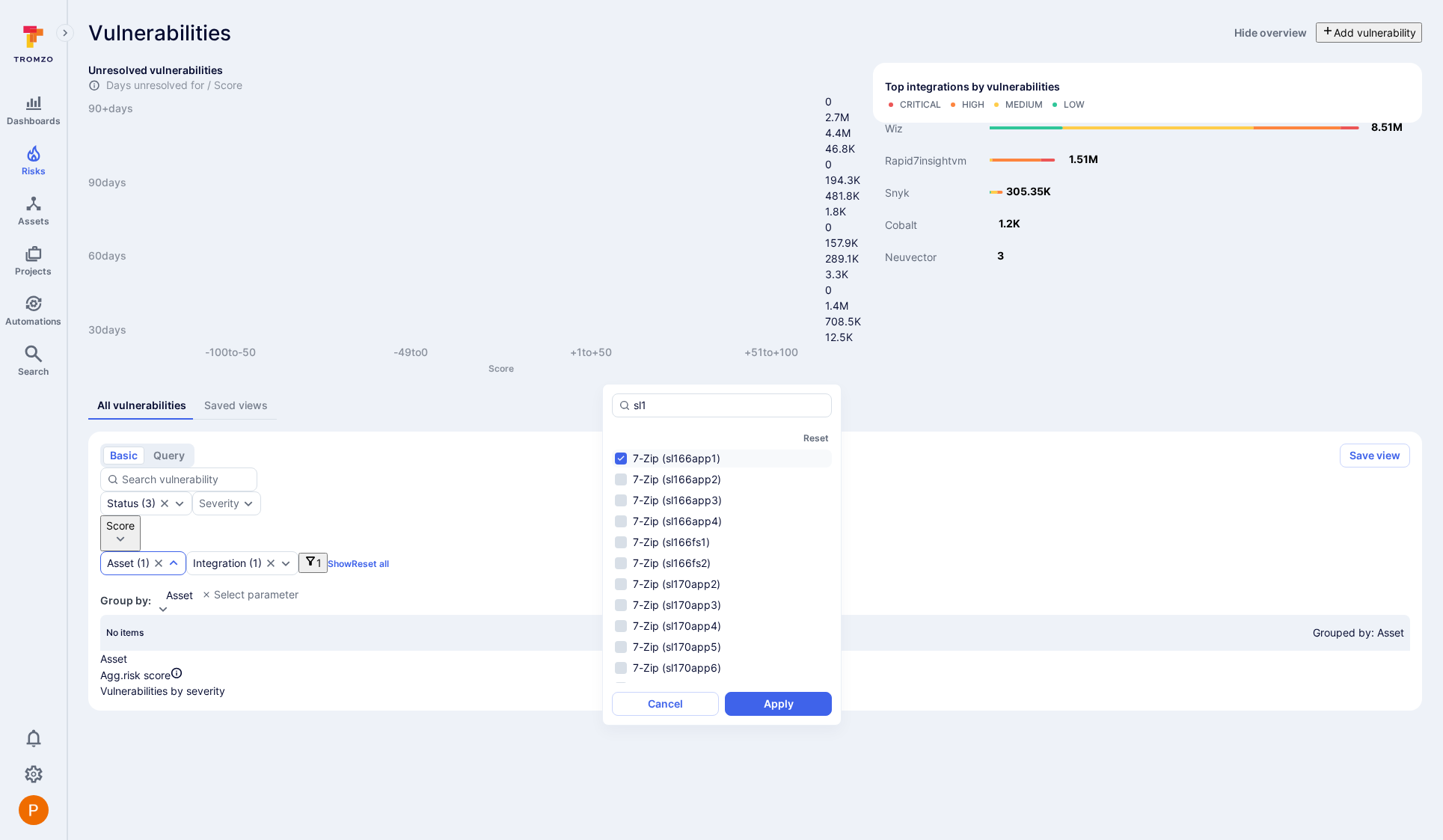
click at [623, 460] on li "7-Zip (sl166app1)" at bounding box center [722, 459] width 220 height 18
click at [749, 700] on button "Apply" at bounding box center [778, 703] width 107 height 24
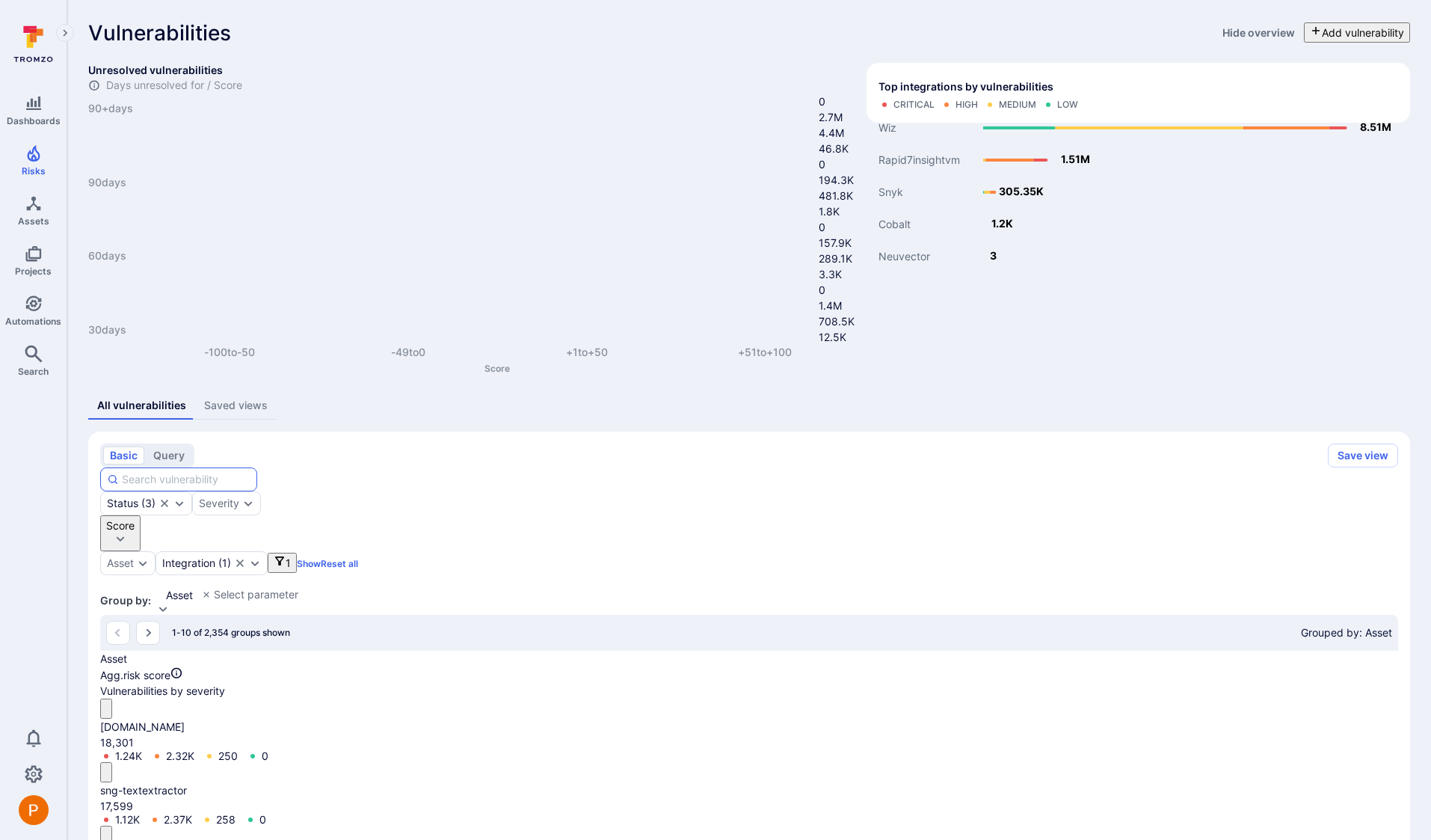
click at [251, 472] on input at bounding box center [186, 480] width 128 height 15
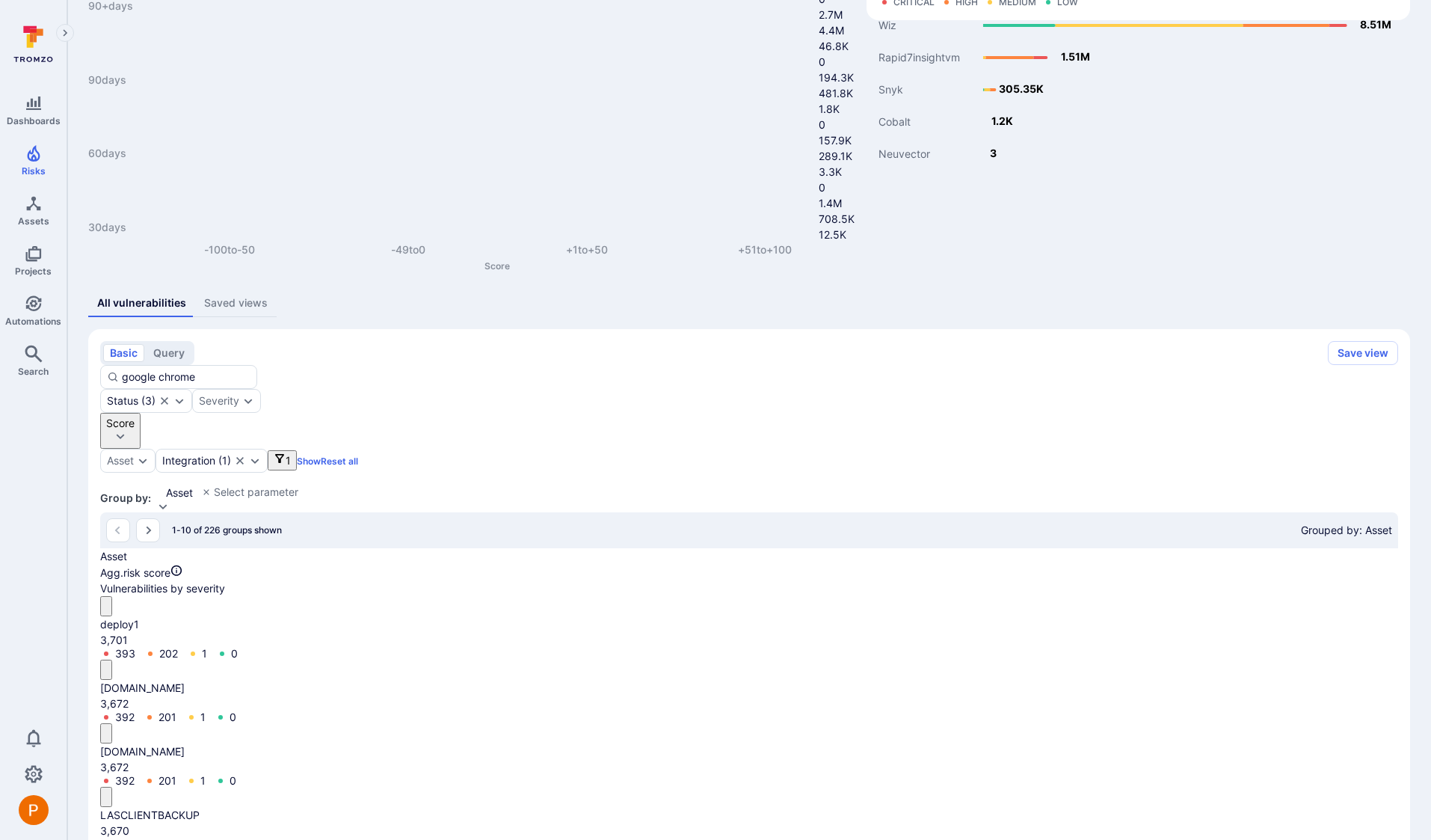
scroll to position [241, 0]
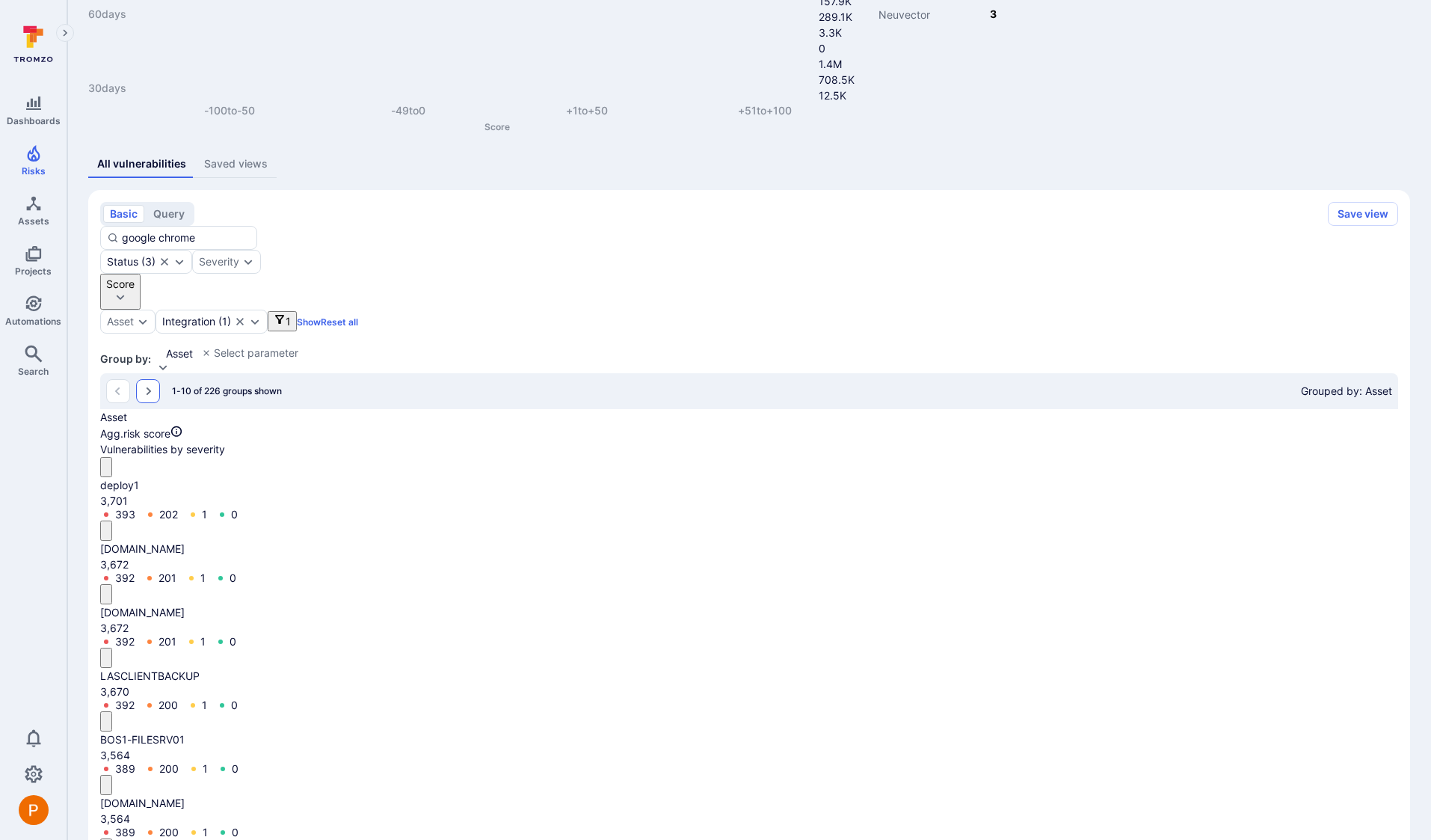
type input "google chrome"
click at [144, 385] on icon "Go to the next page" at bounding box center [148, 391] width 12 height 12
click at [148, 385] on icon "Go to the next page" at bounding box center [148, 391] width 12 height 12
click at [143, 379] on button "Go to the next page" at bounding box center [147, 390] width 24 height 24
click at [53, 316] on span "Automations" at bounding box center [32, 321] width 56 height 11
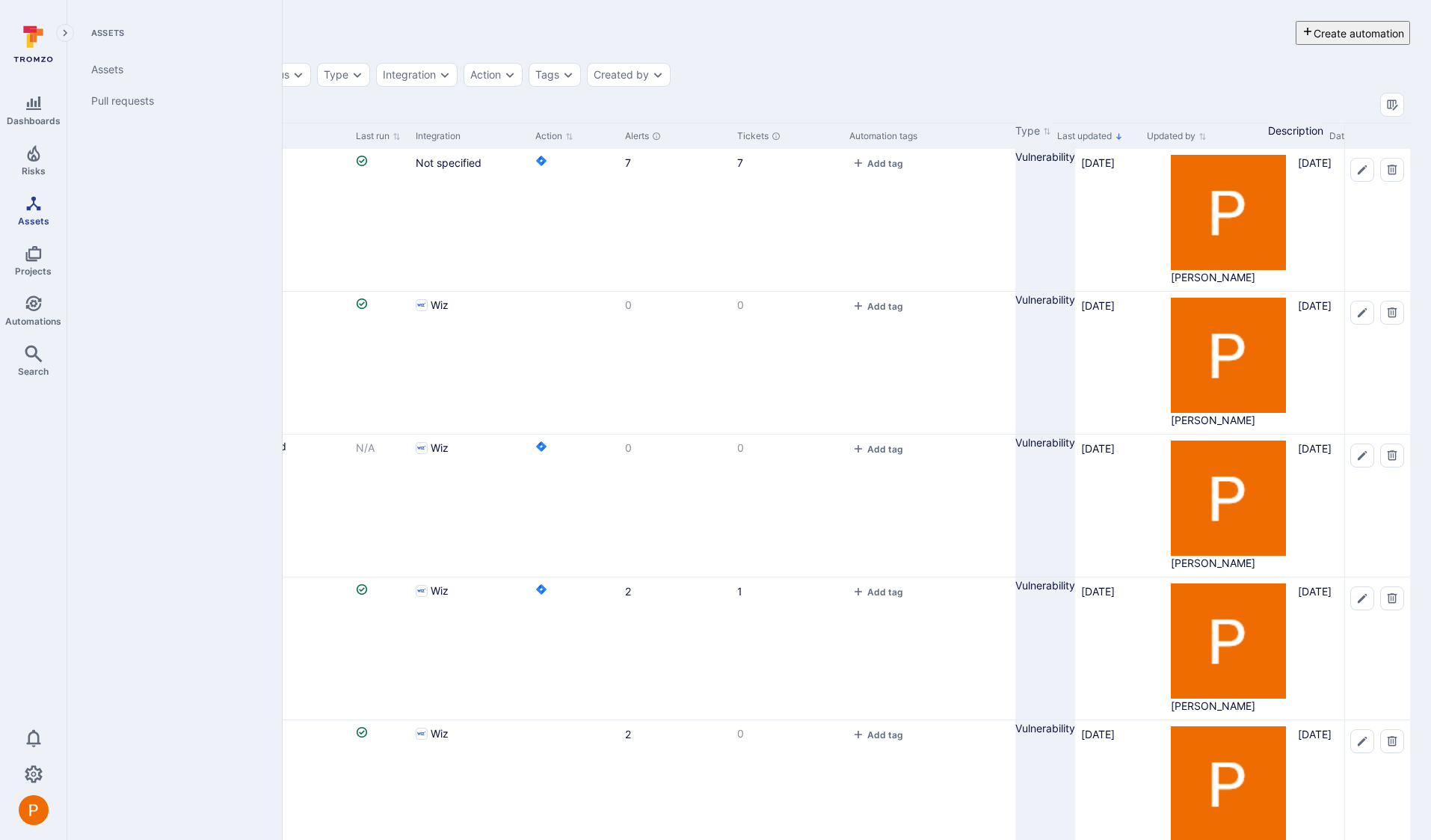
click at [40, 211] on icon "Assets" at bounding box center [34, 204] width 18 height 18
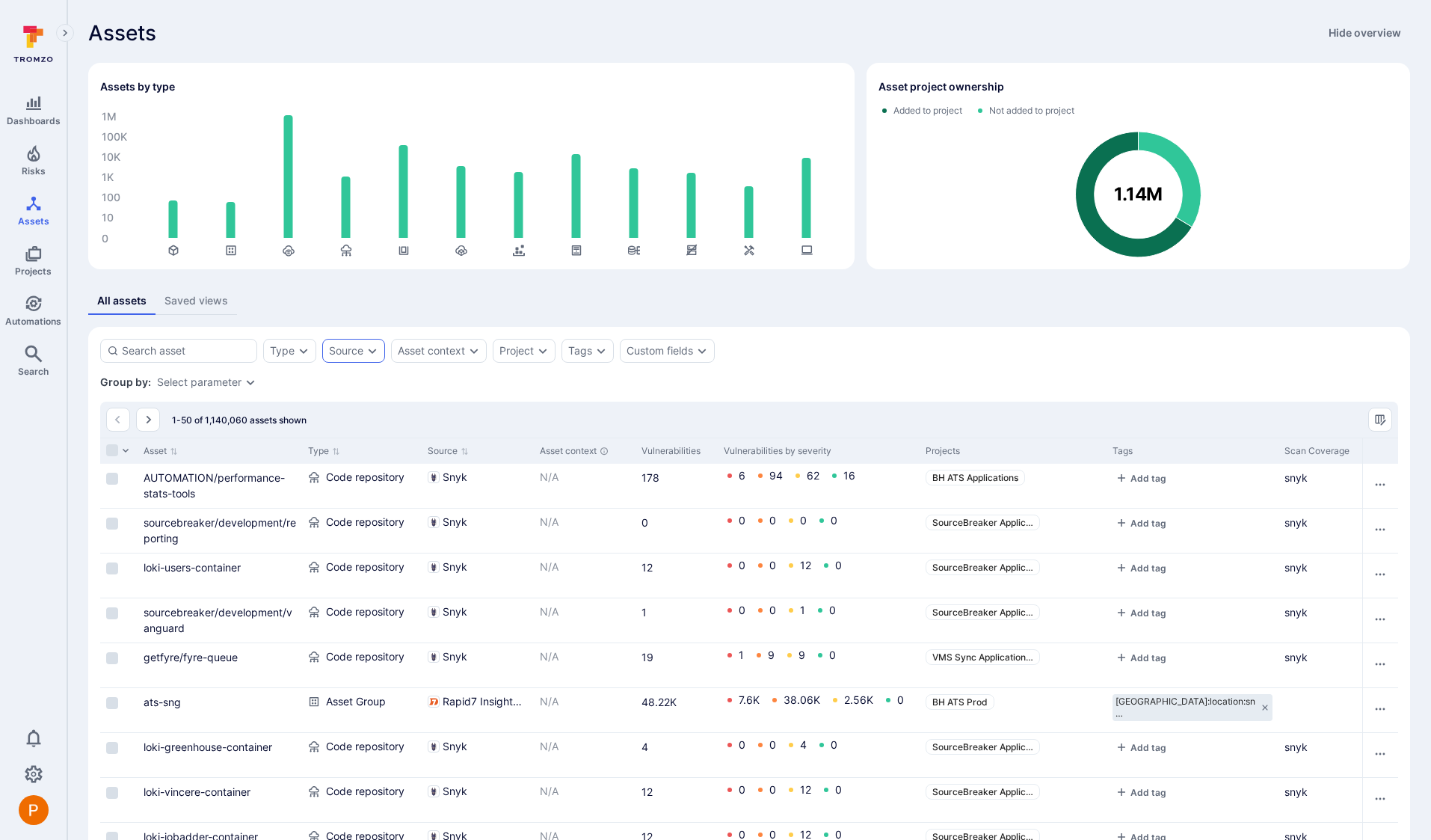
click at [371, 355] on icon "Expand dropdown" at bounding box center [372, 350] width 12 height 12
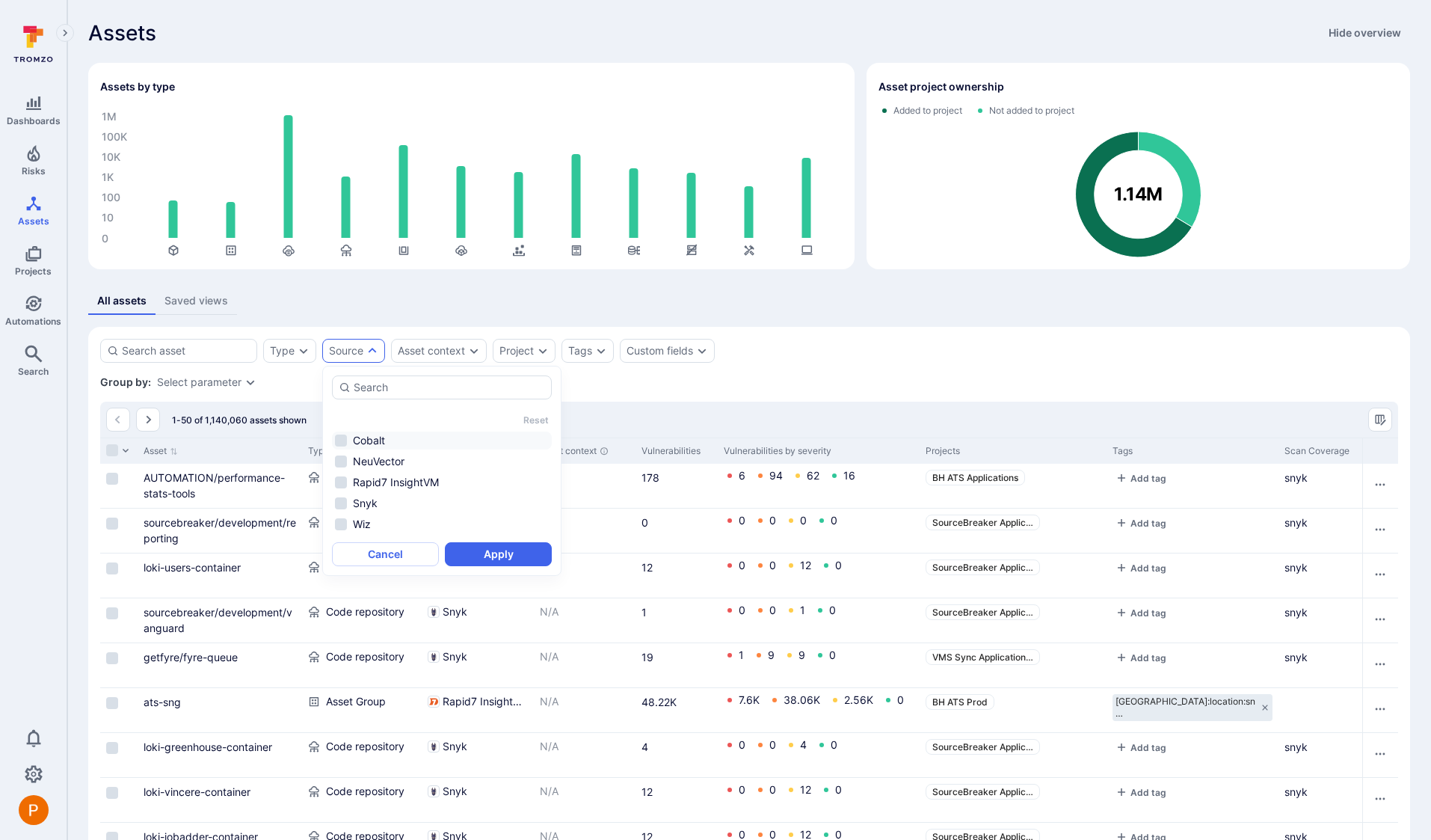
click at [342, 435] on li "Cobalt" at bounding box center [442, 440] width 220 height 18
click at [491, 552] on button "Apply" at bounding box center [498, 554] width 107 height 24
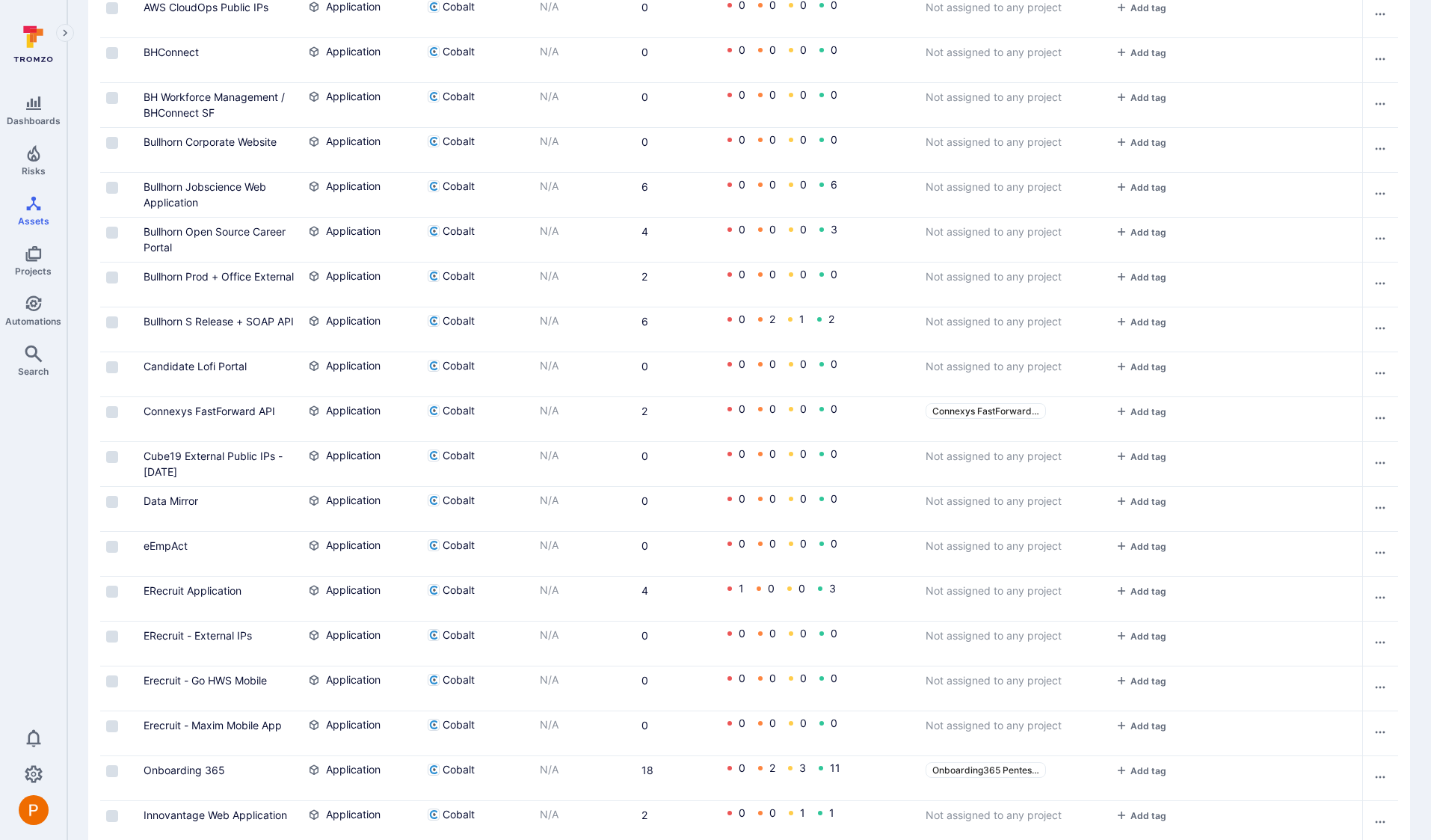
scroll to position [1938, 0]
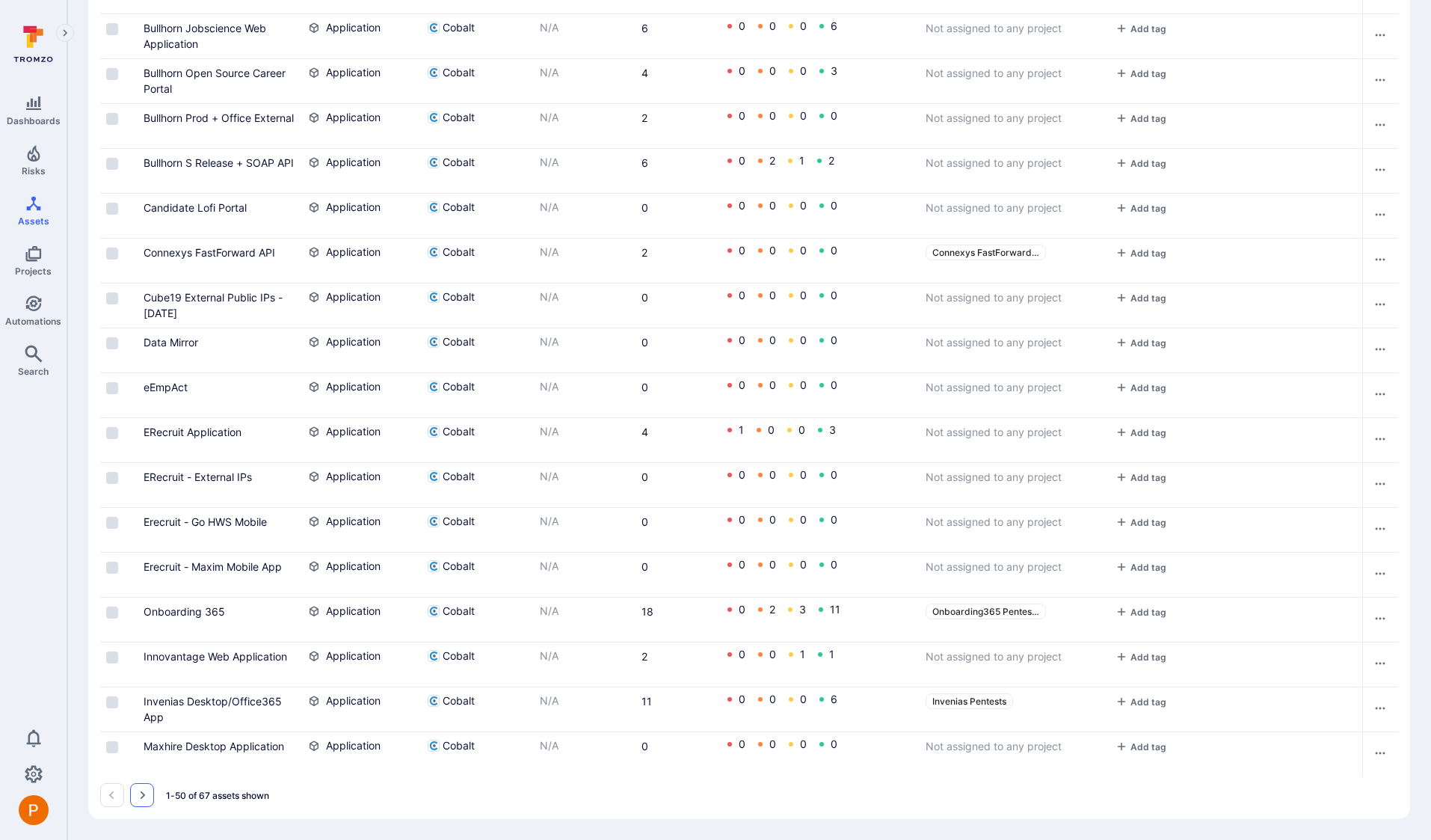
click at [140, 800] on icon "Go to the next page" at bounding box center [142, 795] width 12 height 12
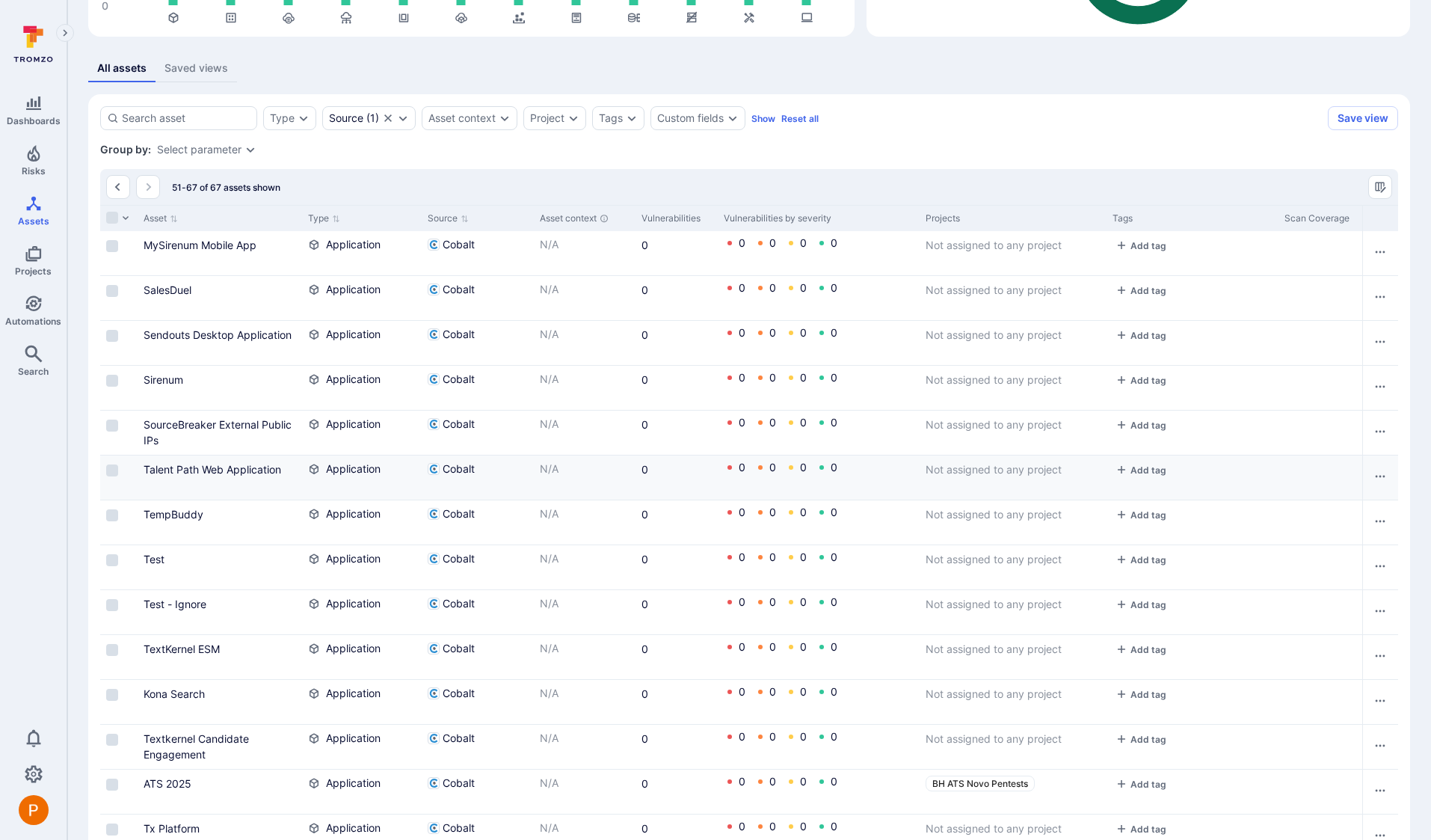
scroll to position [458, 0]
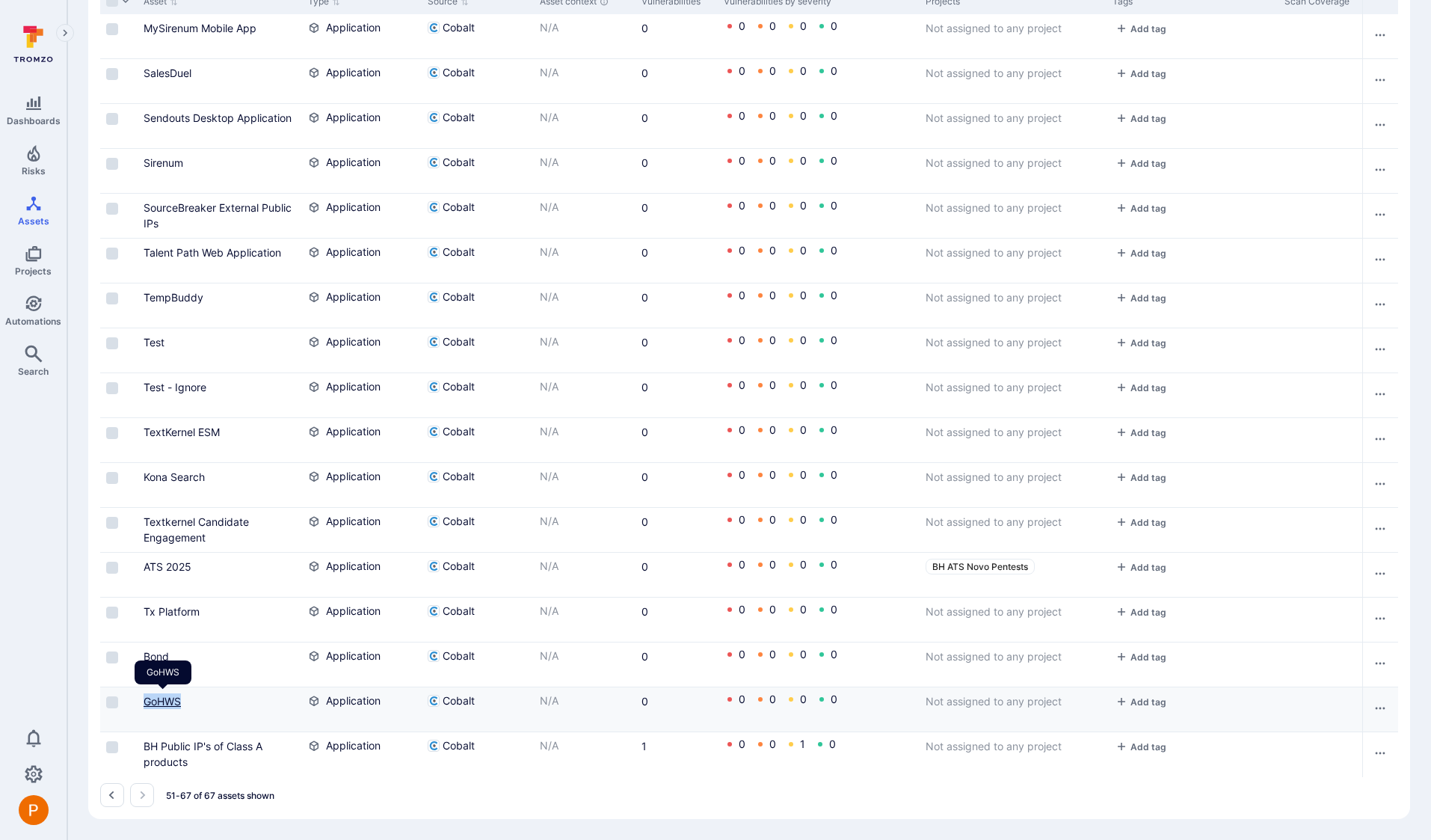
drag, startPoint x: 191, startPoint y: 695, endPoint x: 146, endPoint y: 693, distance: 45.0
click at [146, 693] on div "GoHWS" at bounding box center [219, 701] width 152 height 16
copy link "GoHWS"
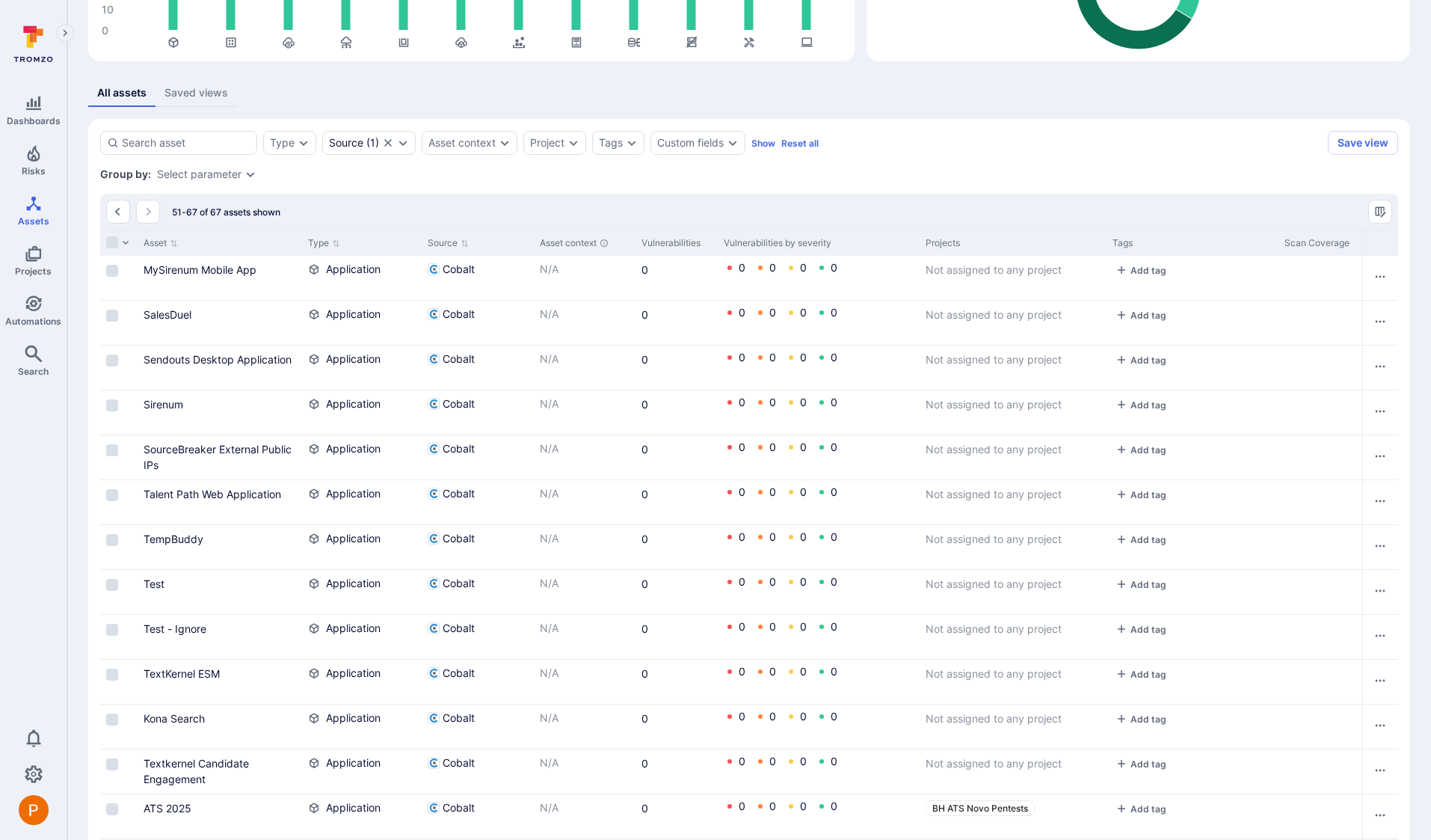
scroll to position [0, 0]
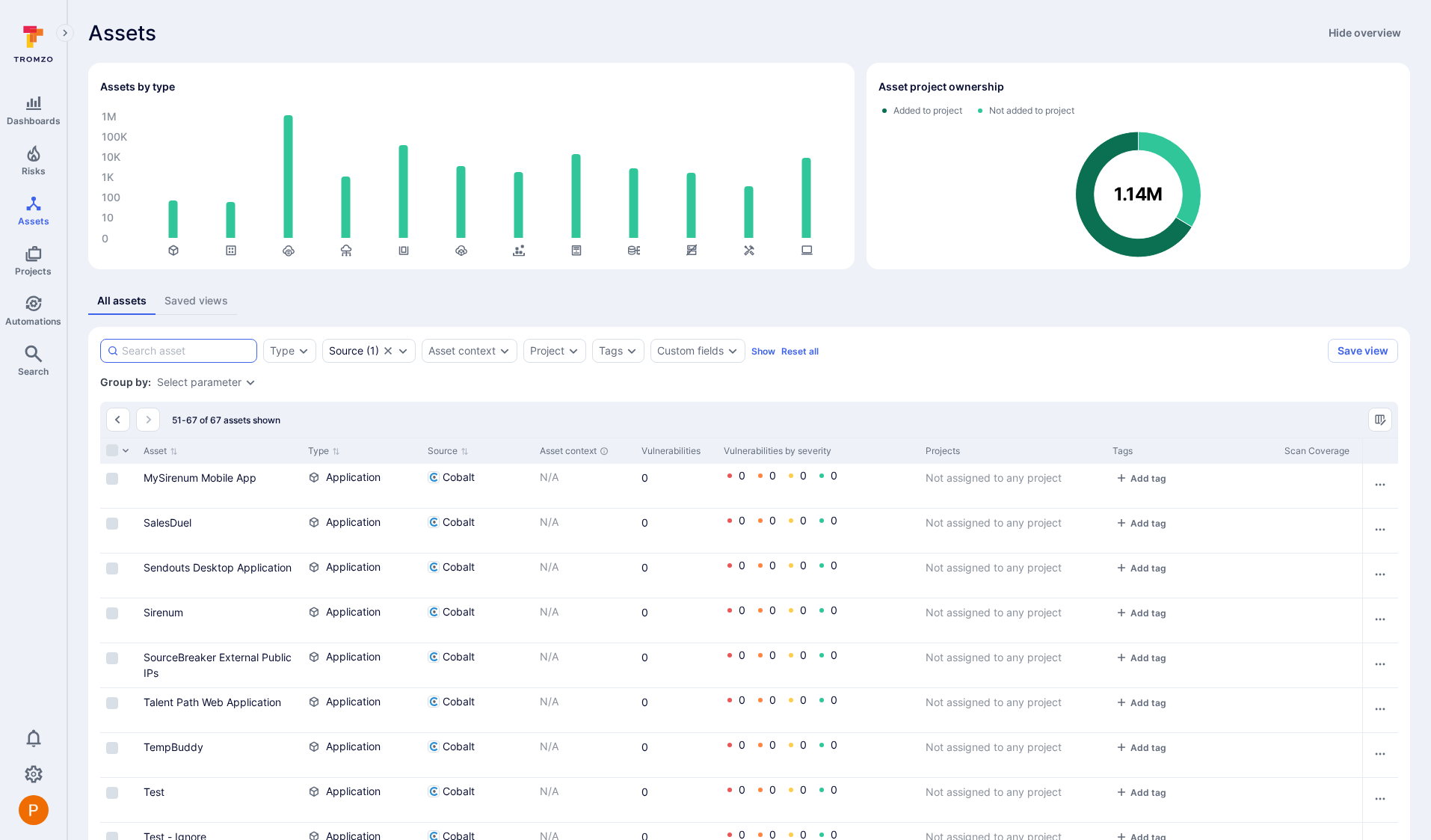
click at [191, 355] on input at bounding box center [186, 350] width 128 height 15
paste input "GoHWS"
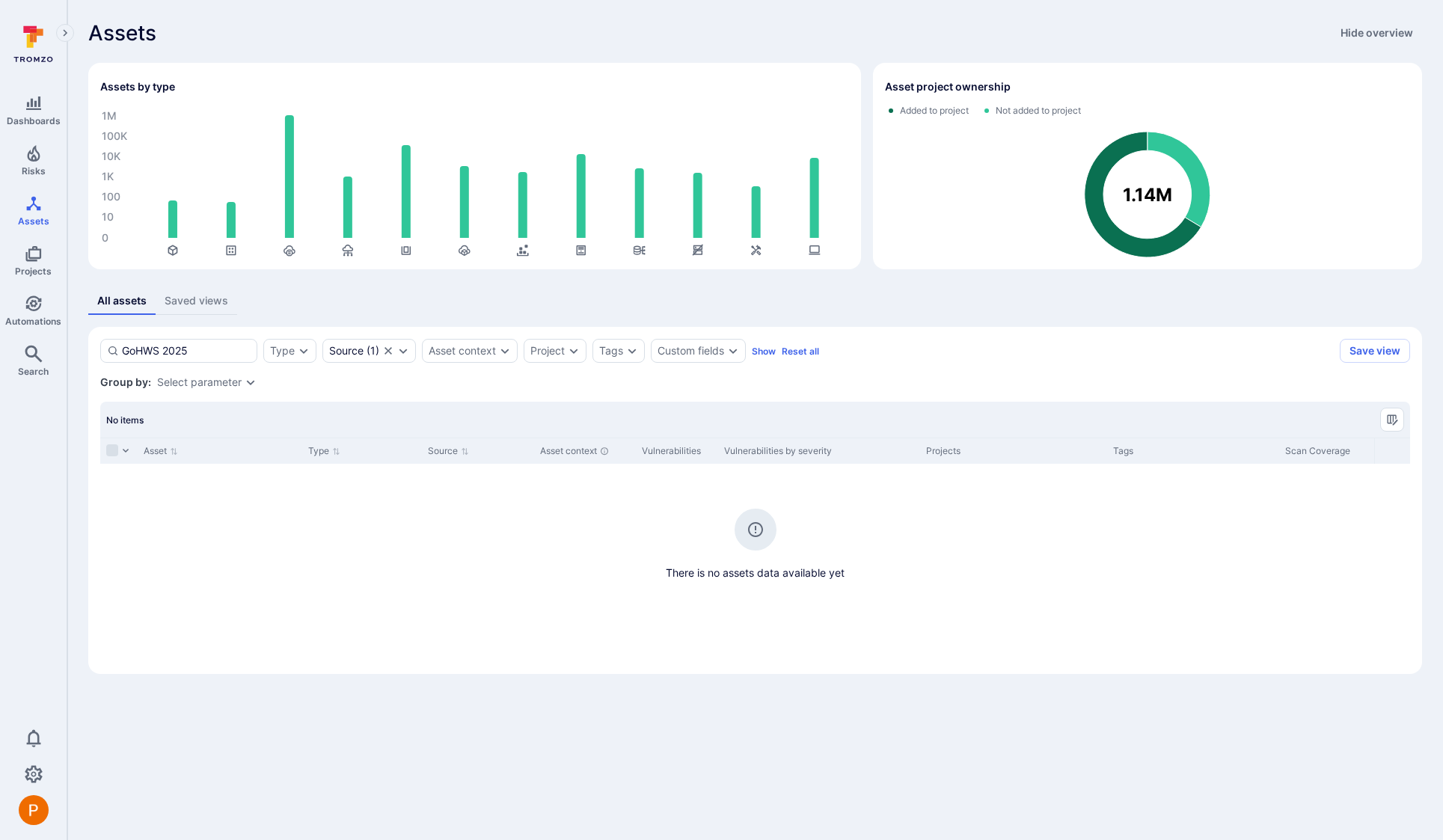
type input "GoHWS 2025"
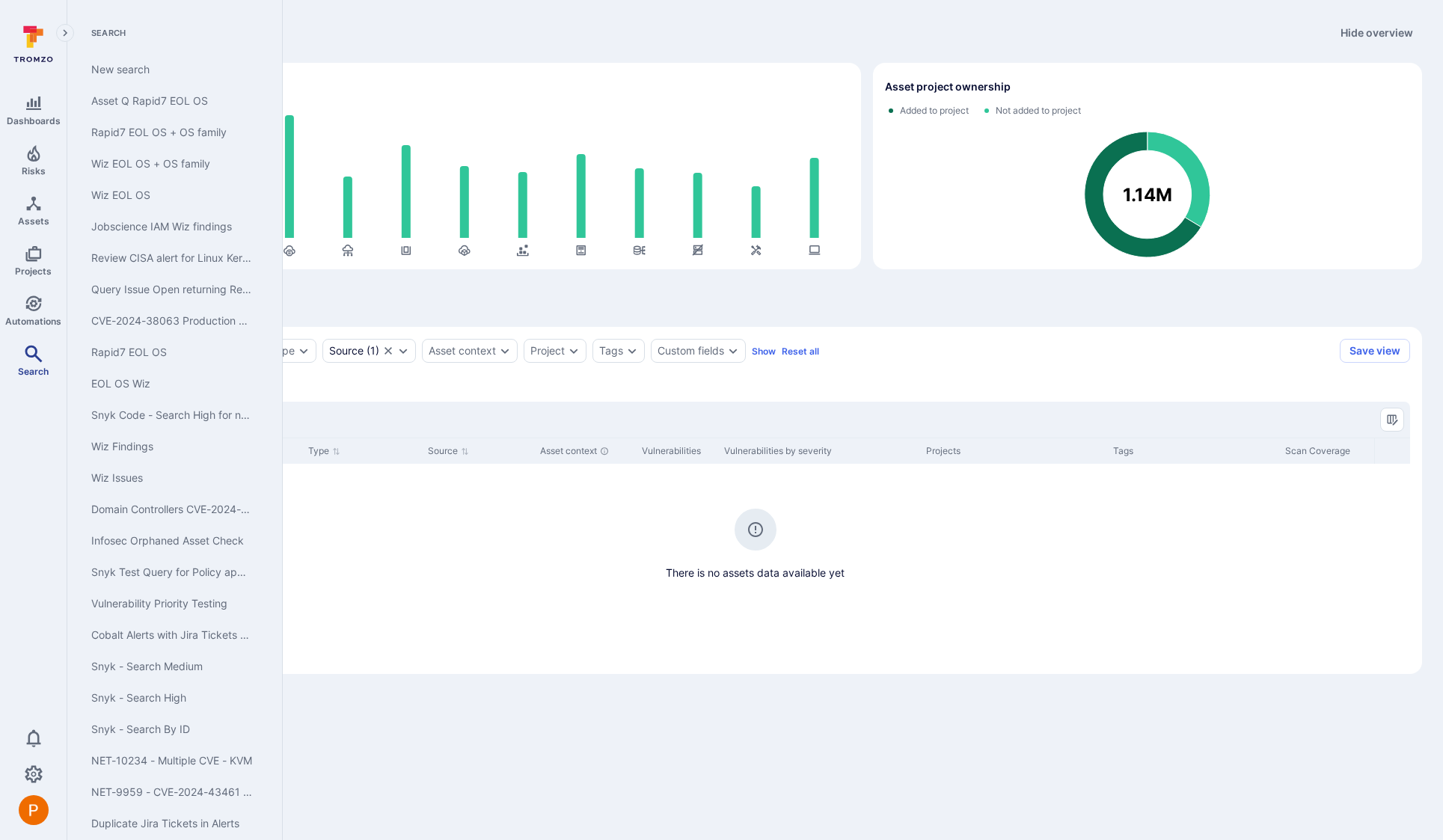
click at [46, 360] on link "Search" at bounding box center [33, 360] width 67 height 44
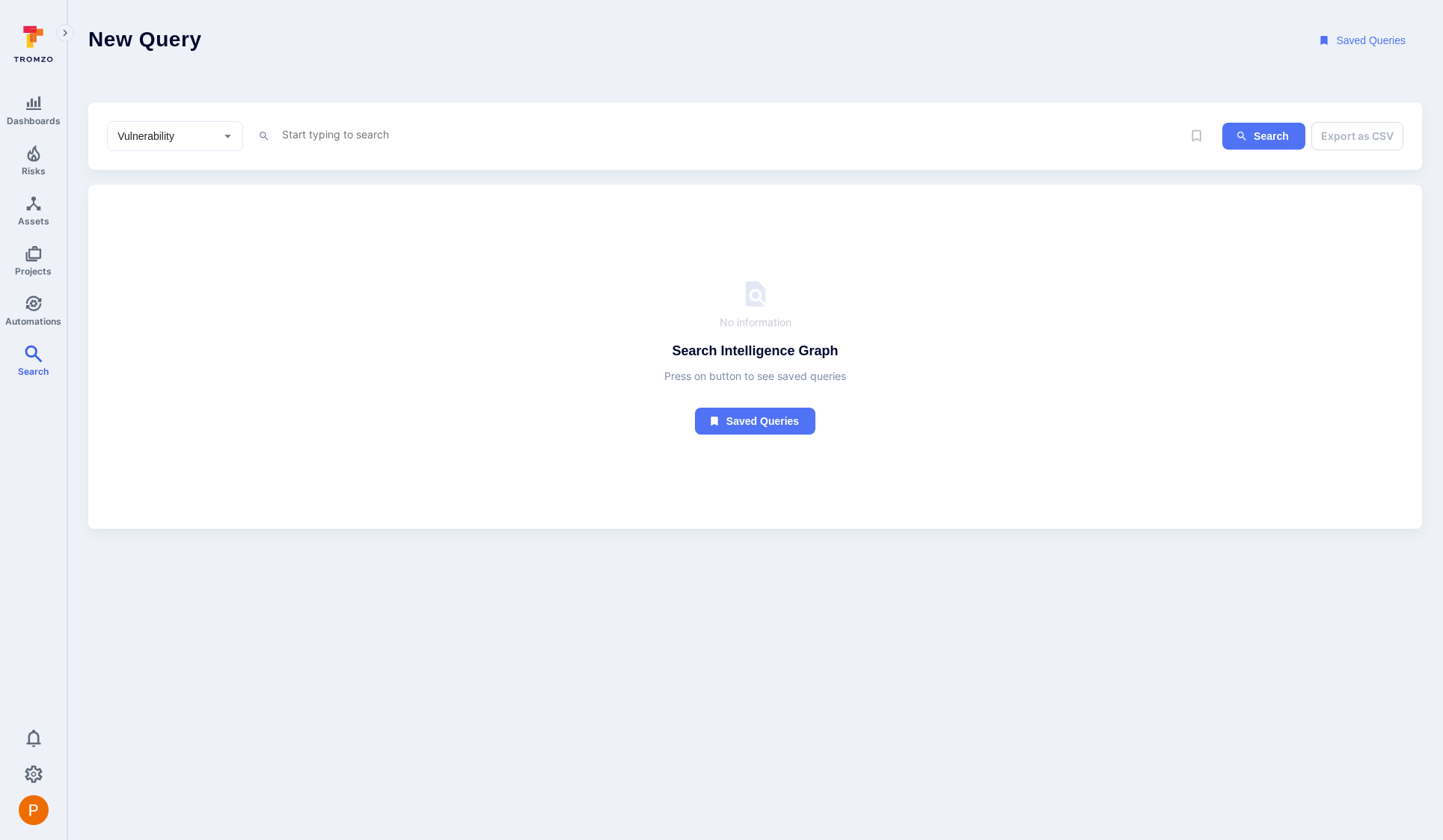
click at [335, 138] on textarea "Intelligence Graph search area" at bounding box center [712, 134] width 863 height 18
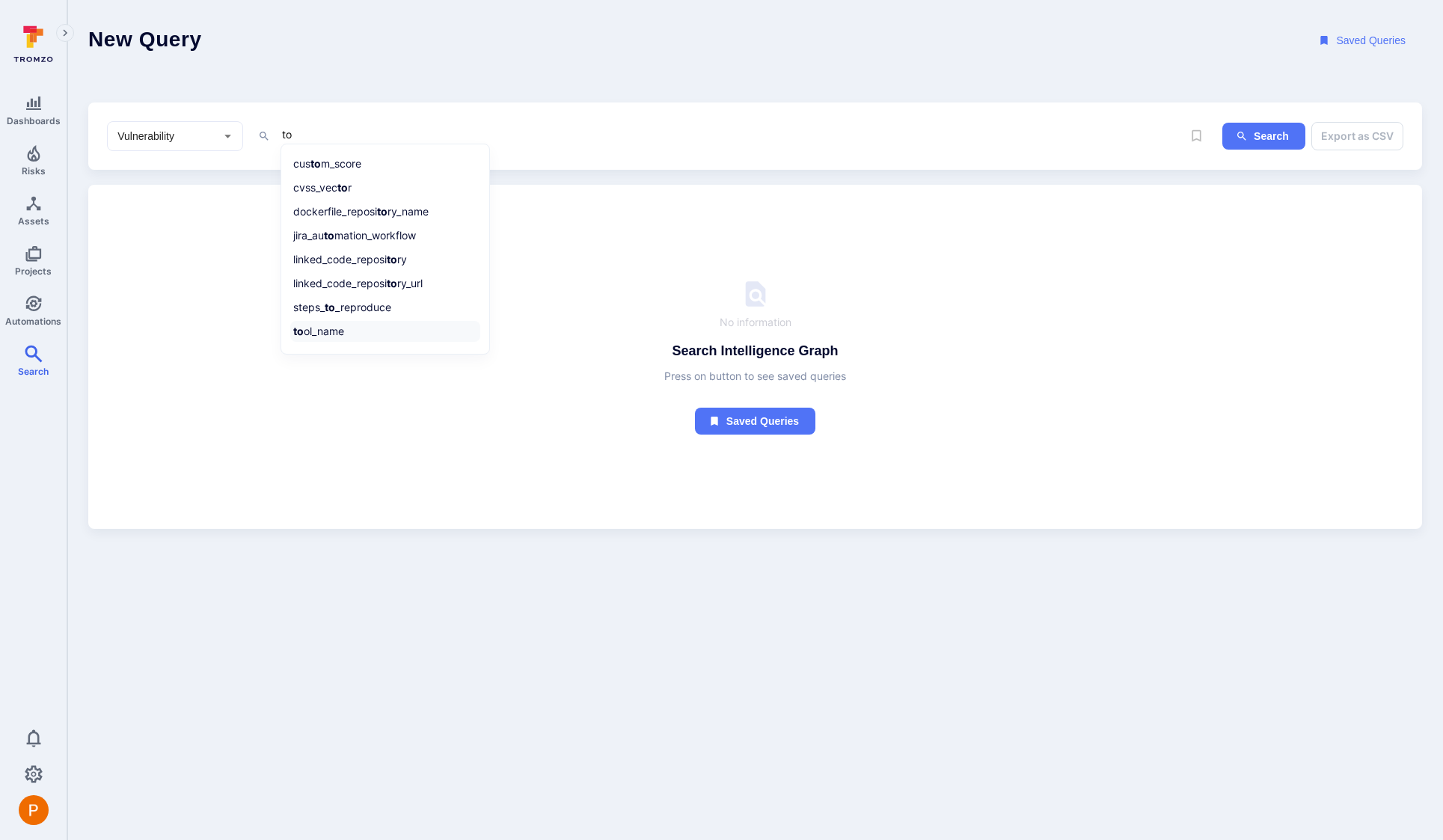
click at [351, 340] on li "to ol_name" at bounding box center [386, 331] width 190 height 21
click at [333, 214] on li "~ contains" at bounding box center [386, 210] width 190 height 21
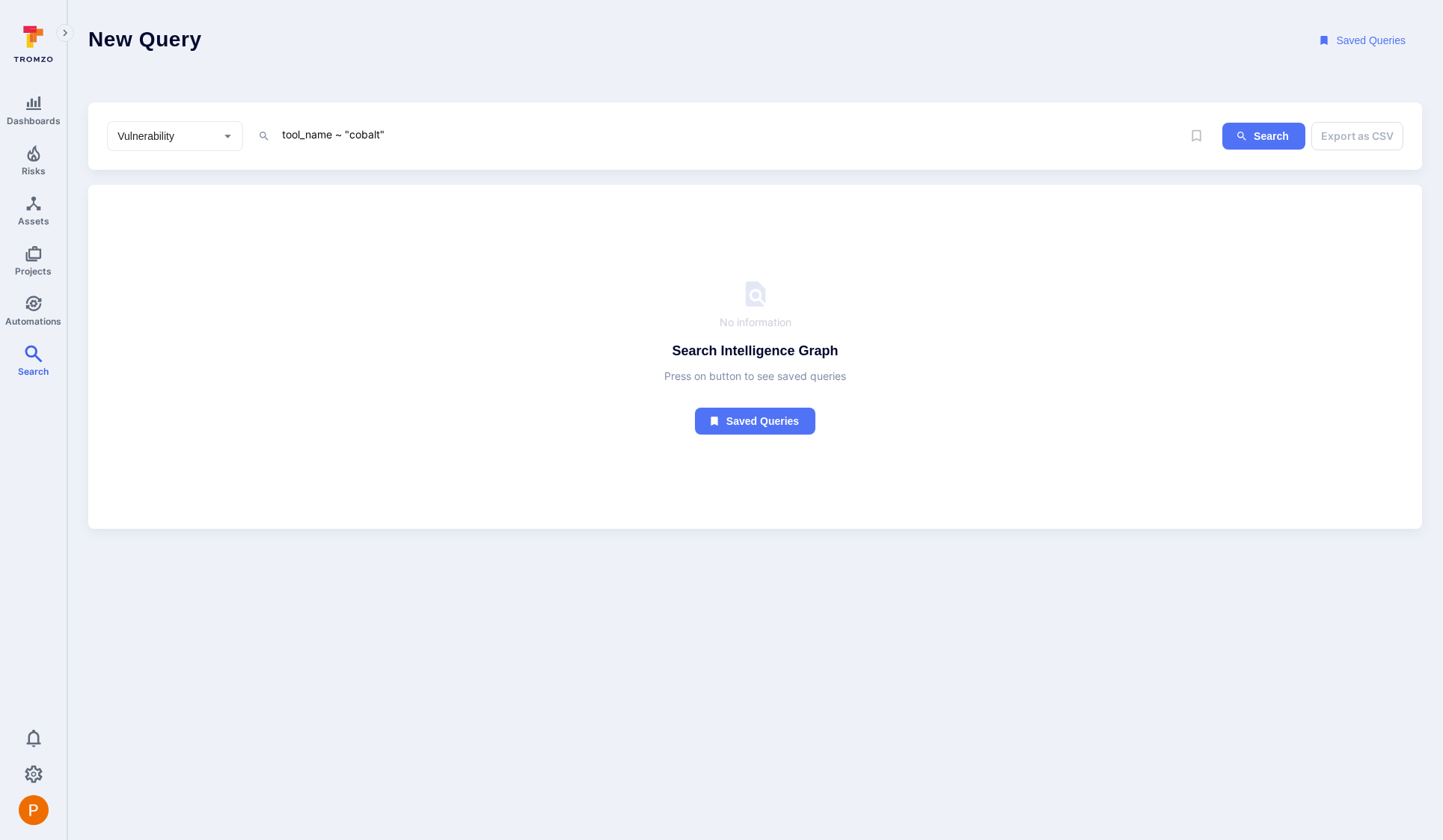
click at [421, 132] on textarea "tool_name ~ "cobalt"" at bounding box center [712, 134] width 863 height 18
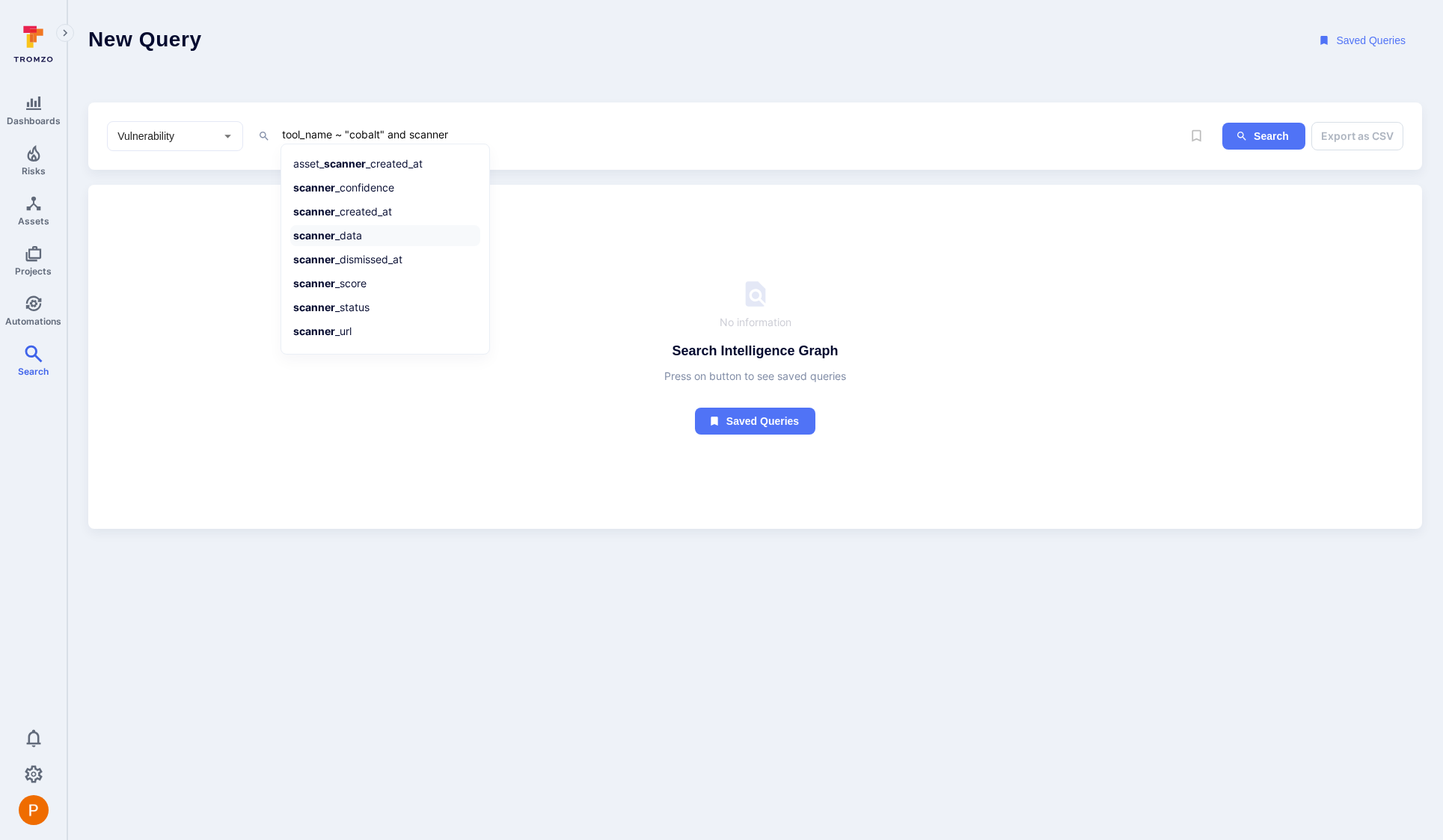
click at [352, 239] on li "scanner _data" at bounding box center [386, 235] width 190 height 21
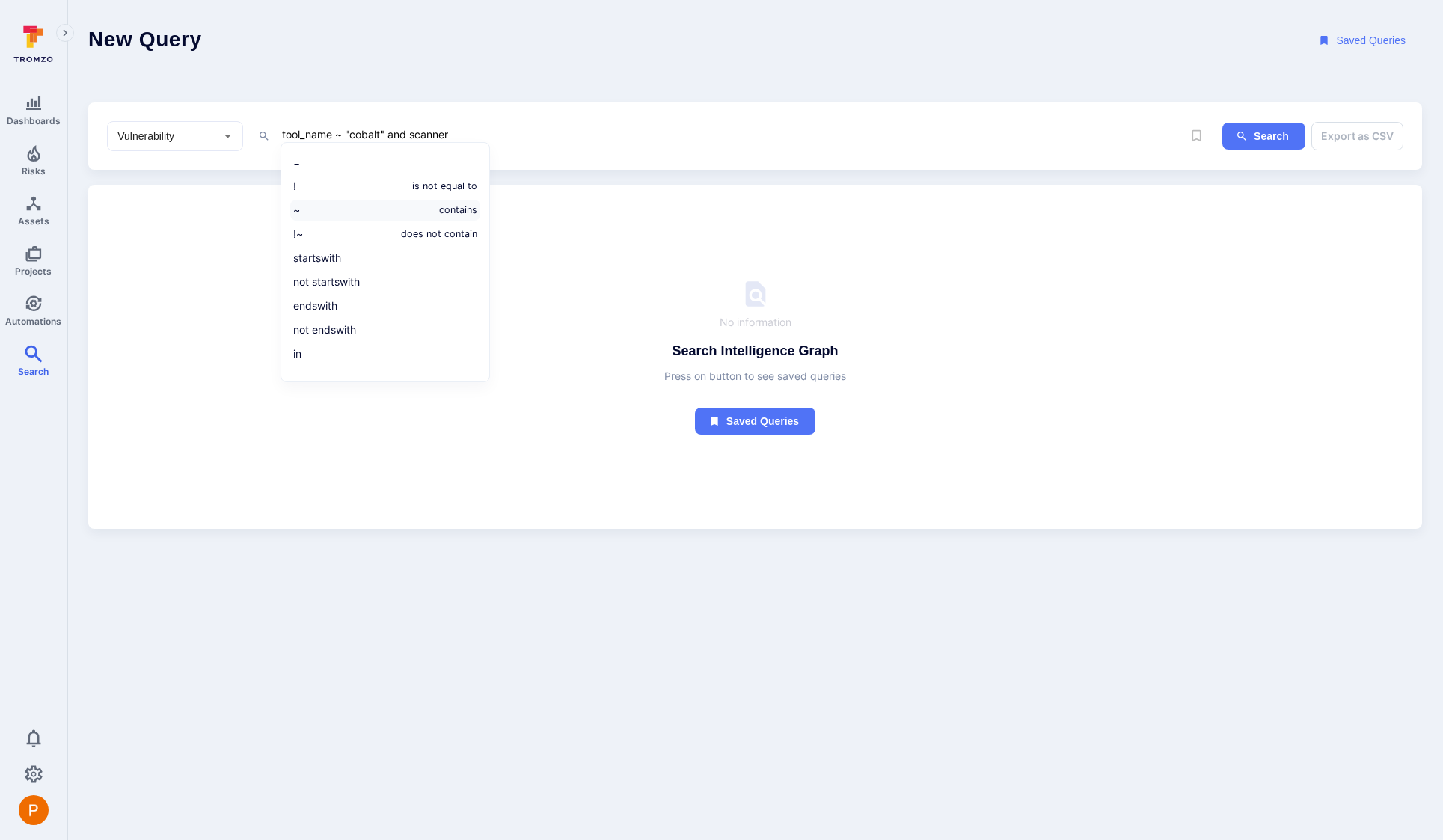
click at [349, 218] on li "~ contains" at bounding box center [386, 210] width 190 height 21
paste textarea "PT32890_28"
type textarea "tool_name ~ "cobalt" and scanner_data ~ "PT32890""
click at [1255, 147] on button "Search" at bounding box center [1264, 136] width 83 height 27
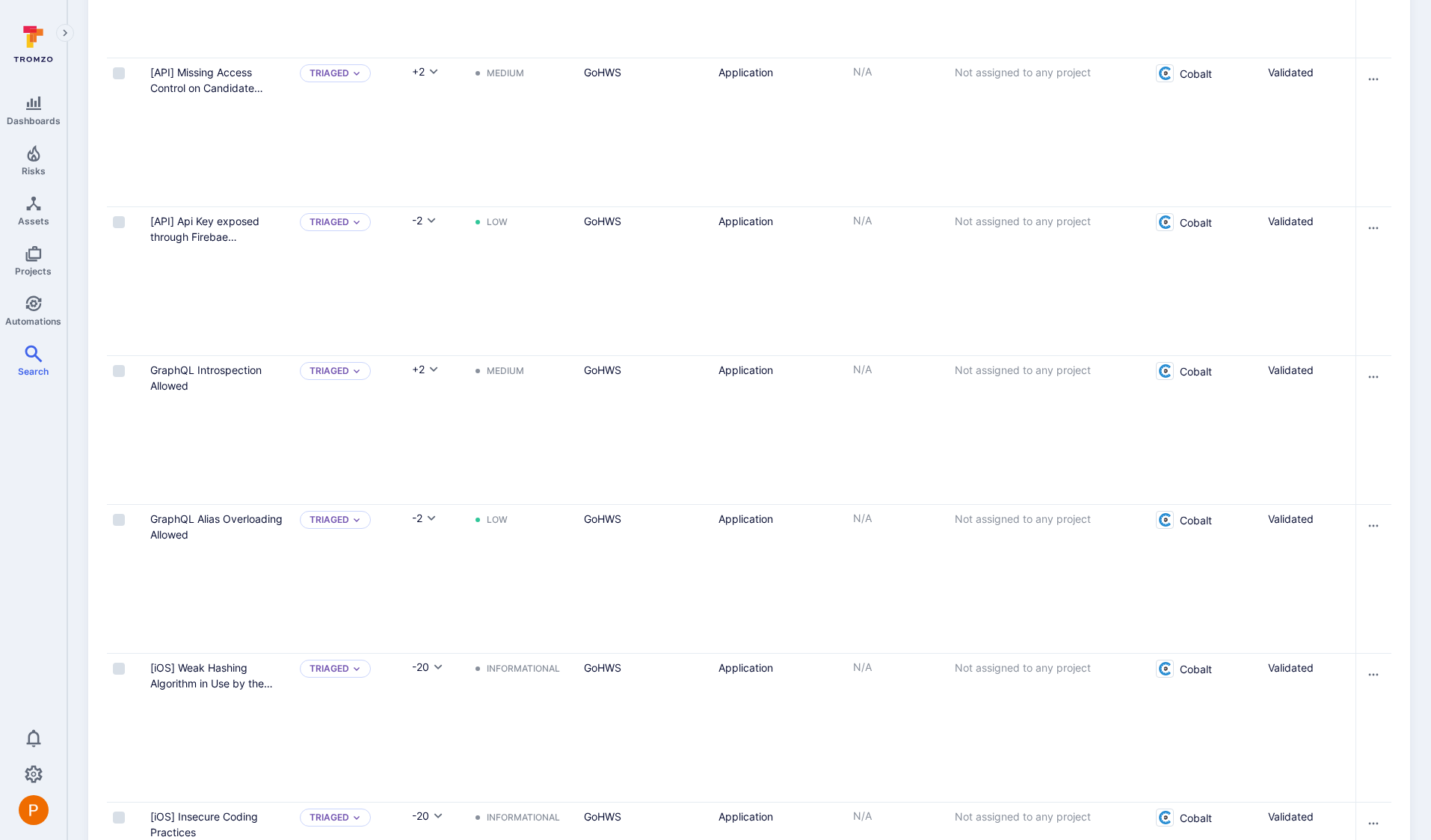
scroll to position [3640, 0]
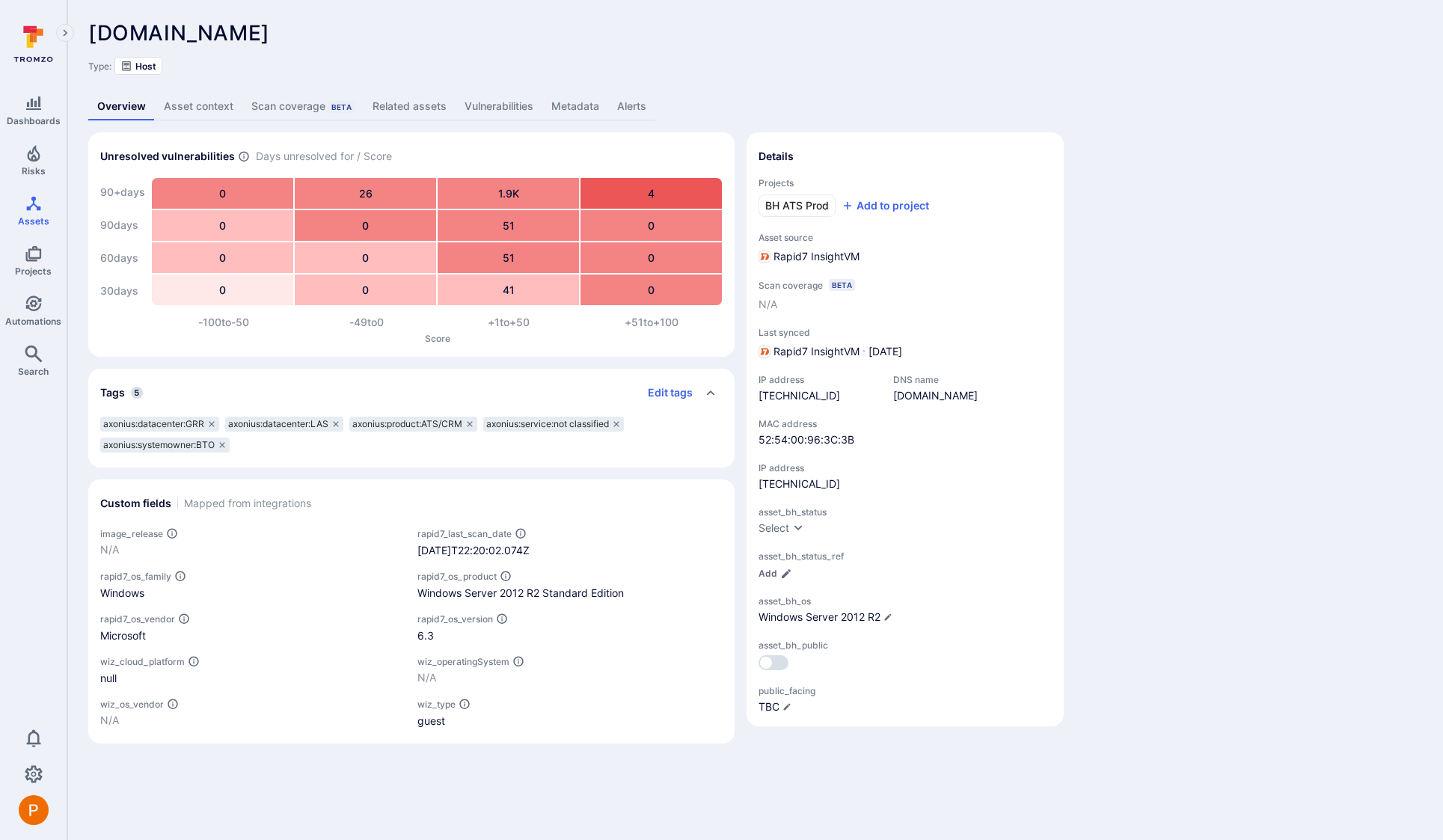
click at [575, 103] on link "Metadata" at bounding box center [575, 106] width 66 height 27
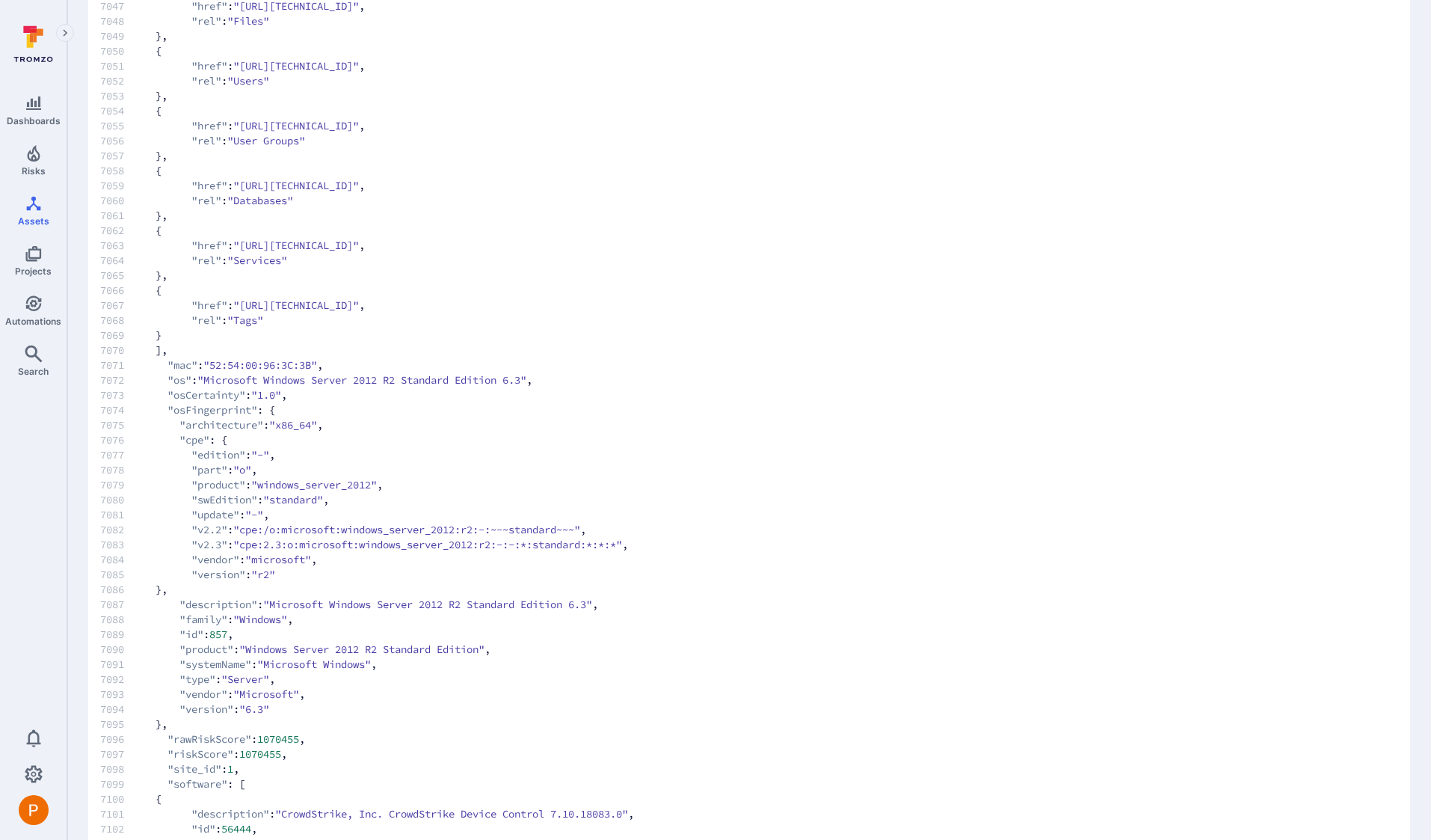
scroll to position [105522, 0]
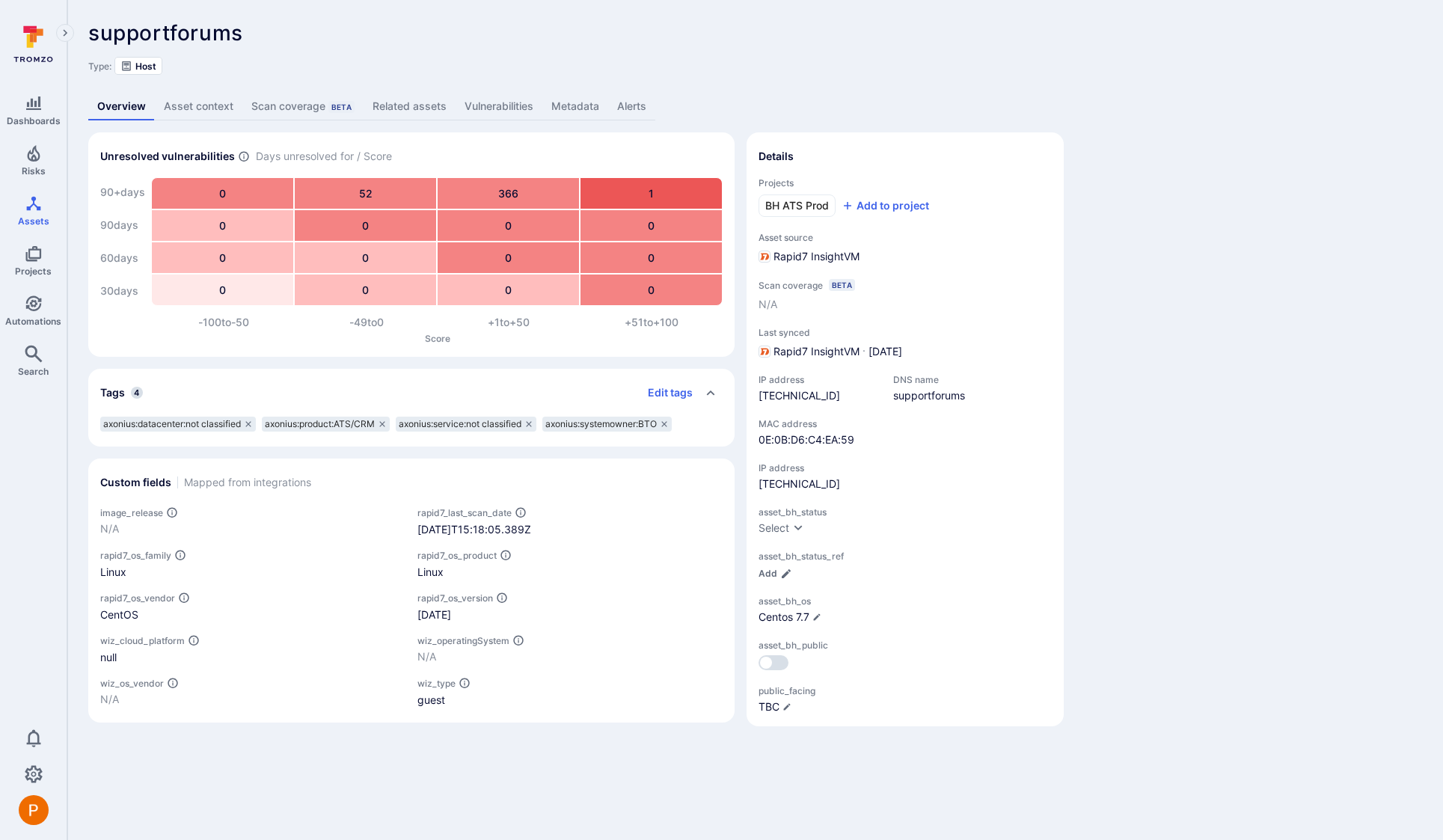
click at [575, 102] on link "Metadata" at bounding box center [575, 106] width 66 height 27
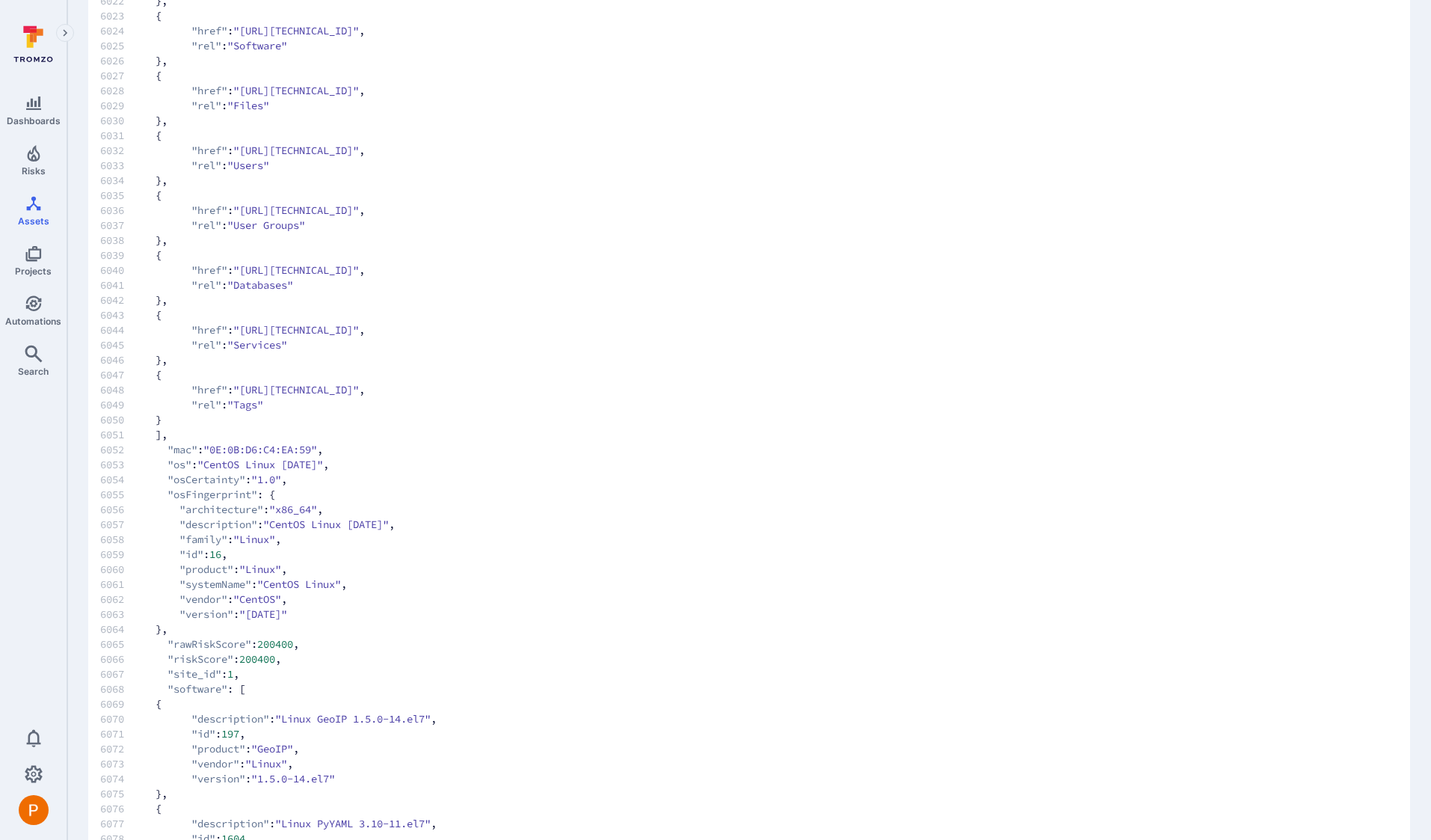
scroll to position [90304, 0]
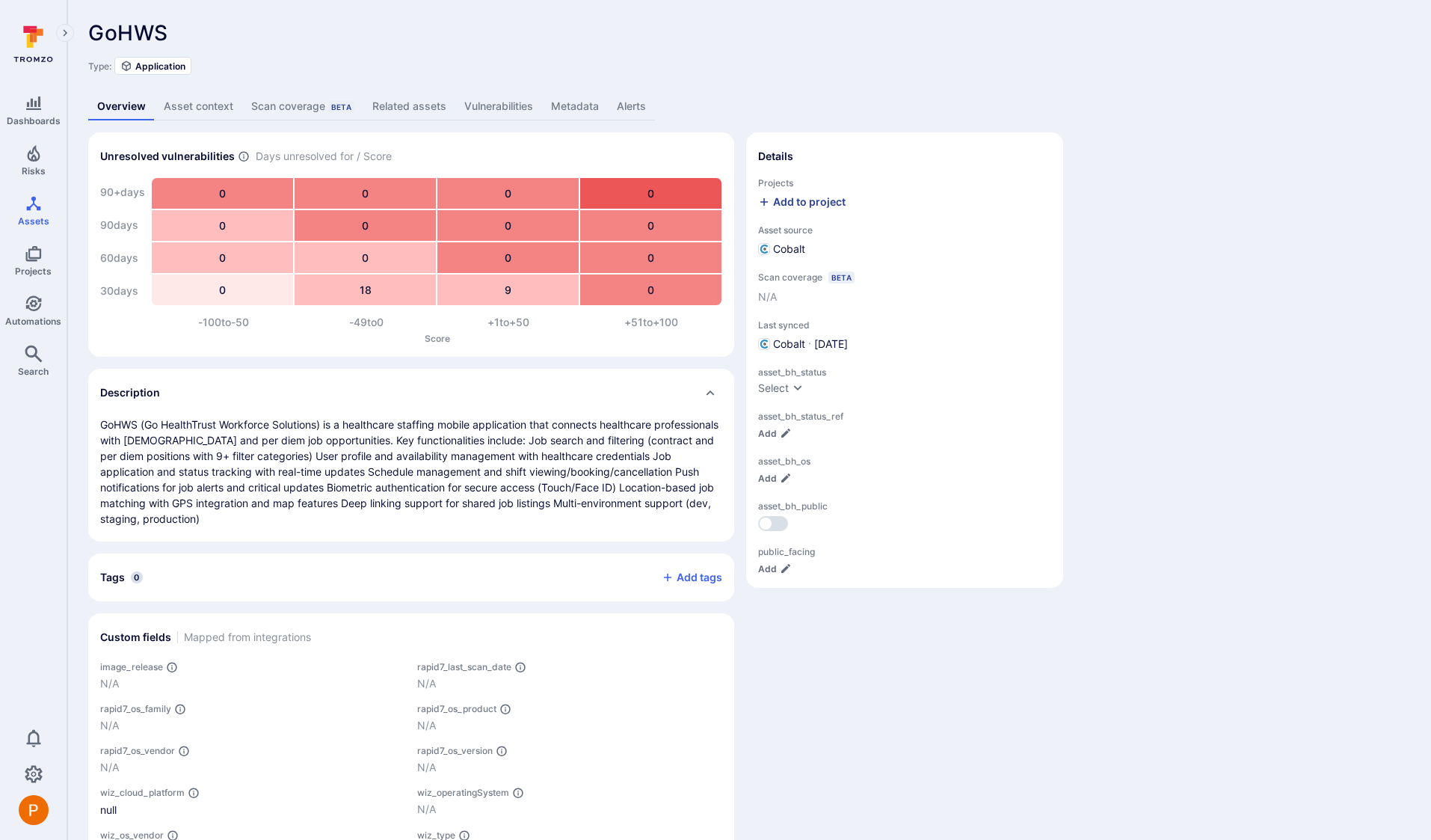
click at [827, 200] on div "Add to project" at bounding box center [802, 202] width 87 height 15
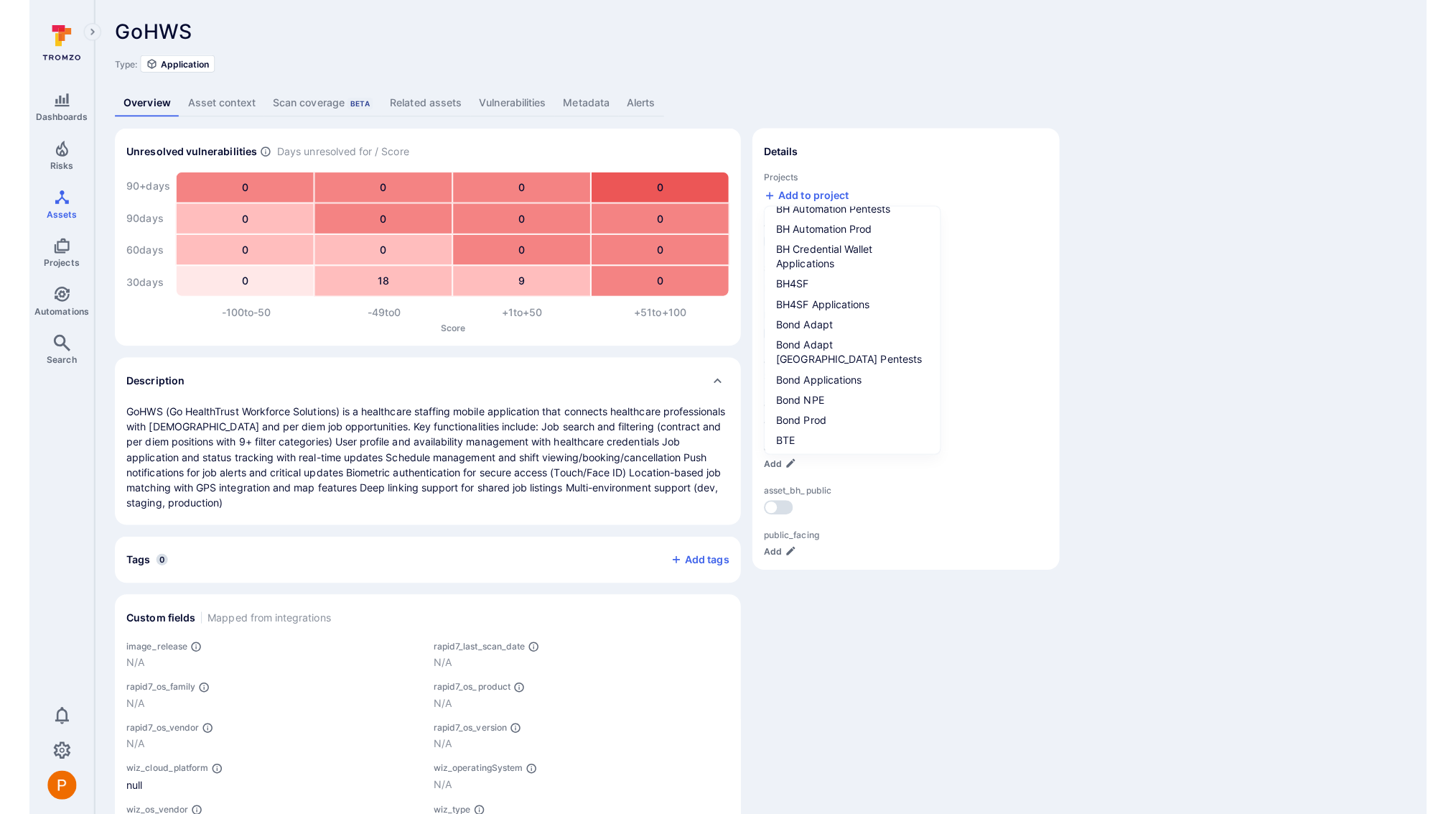
scroll to position [546, 0]
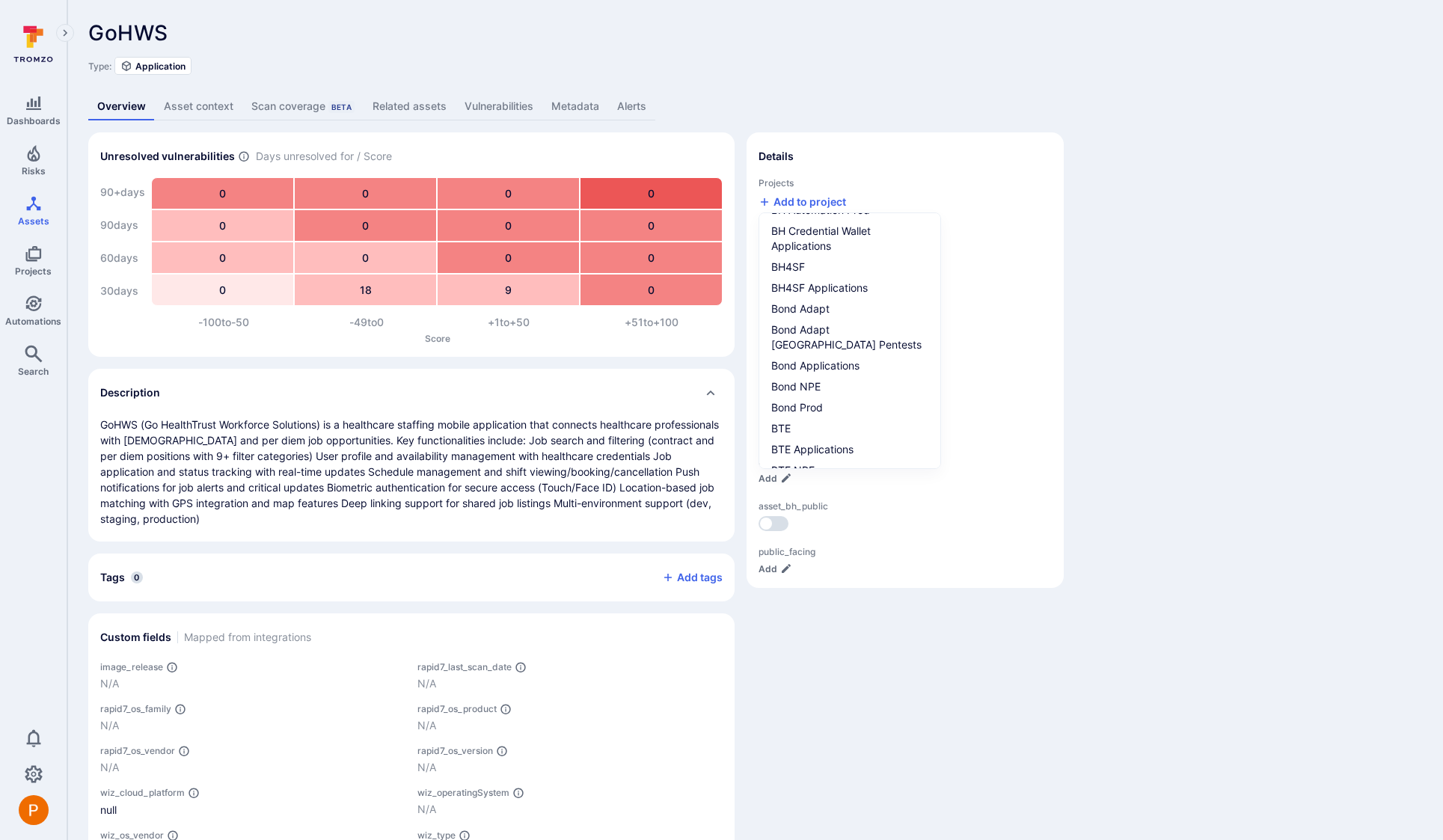
click at [195, 27] on div at bounding box center [721, 420] width 1443 height 840
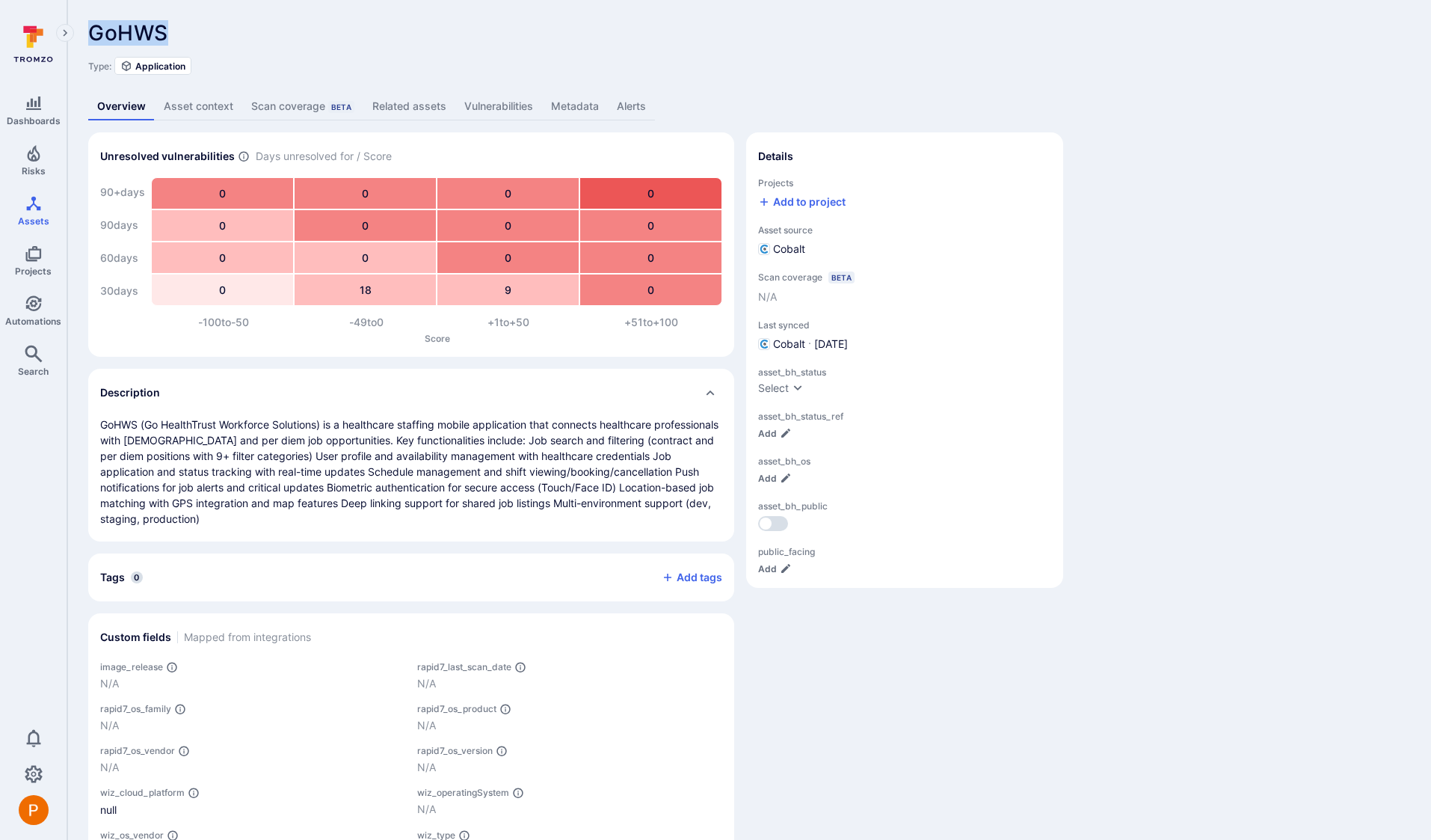
drag, startPoint x: 166, startPoint y: 33, endPoint x: 90, endPoint y: 32, distance: 76.0
click at [90, 32] on span "GoHWS" at bounding box center [128, 32] width 80 height 26
copy span "GoHWS"
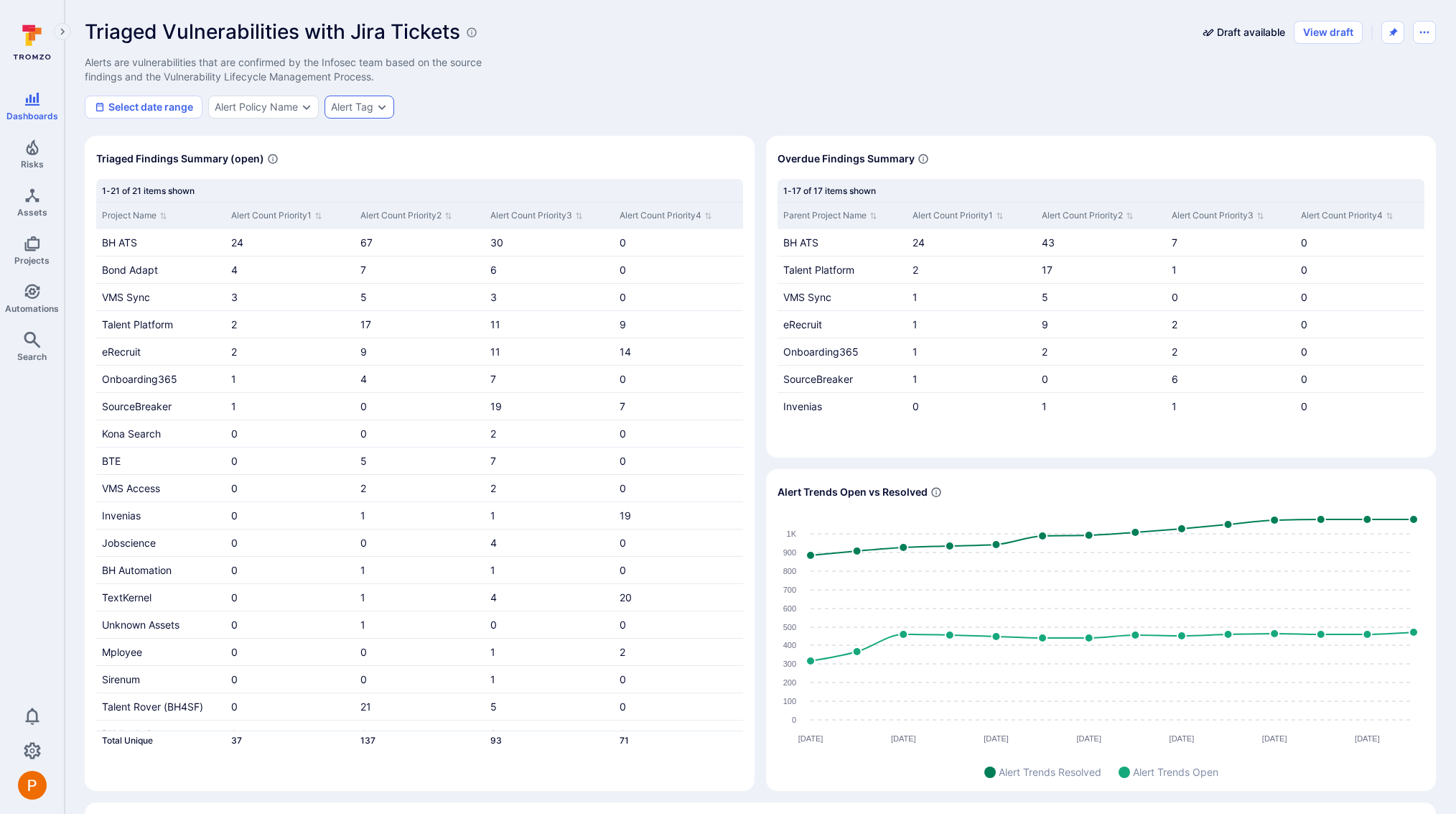
click at [373, 111] on div "Alert Tag" at bounding box center [352, 107] width 42 height 11
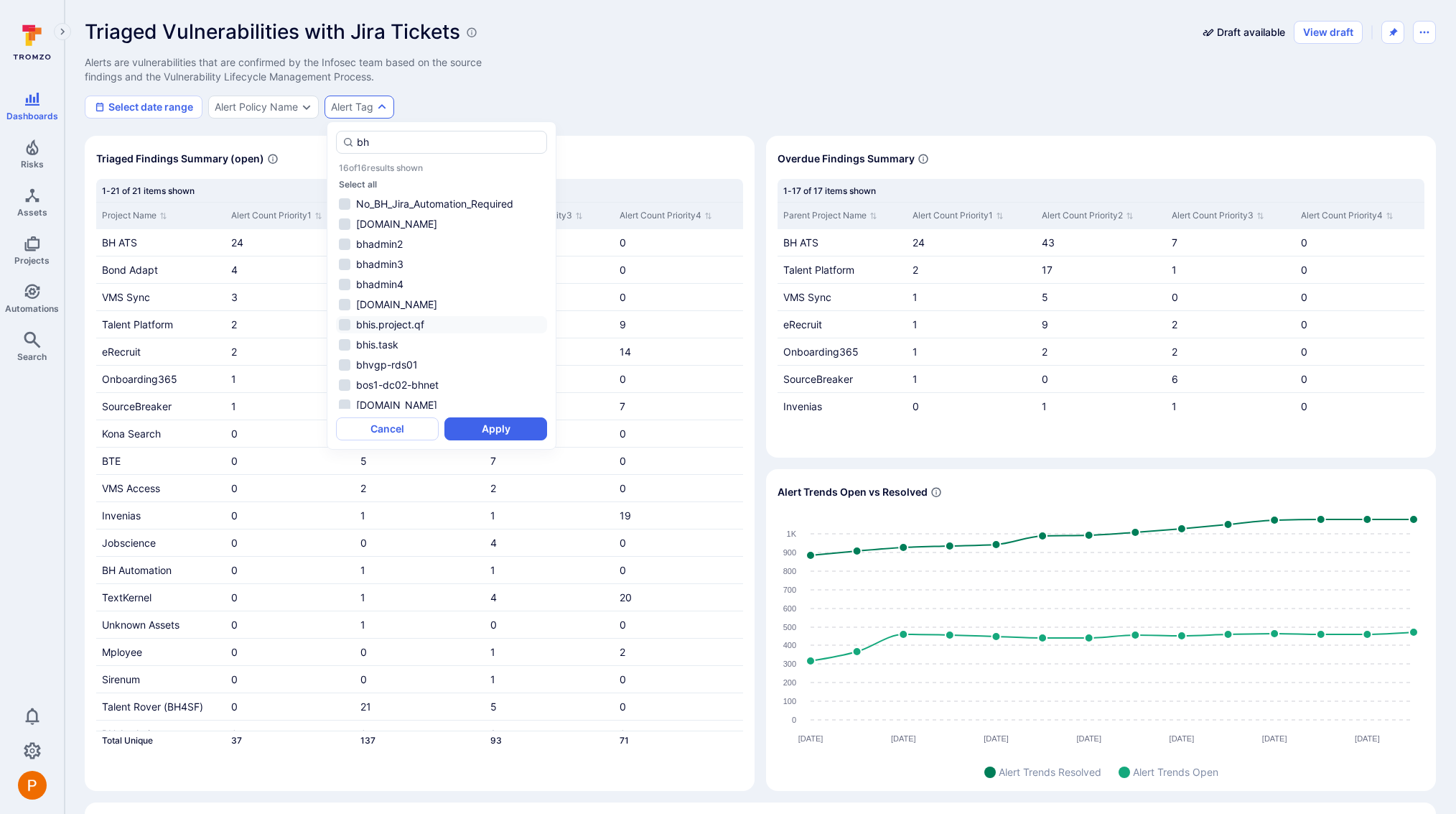
click at [349, 333] on li "bhis.project.qf" at bounding box center [441, 325] width 211 height 18
type input "bh"
click at [483, 420] on button "Apply" at bounding box center [495, 429] width 102 height 23
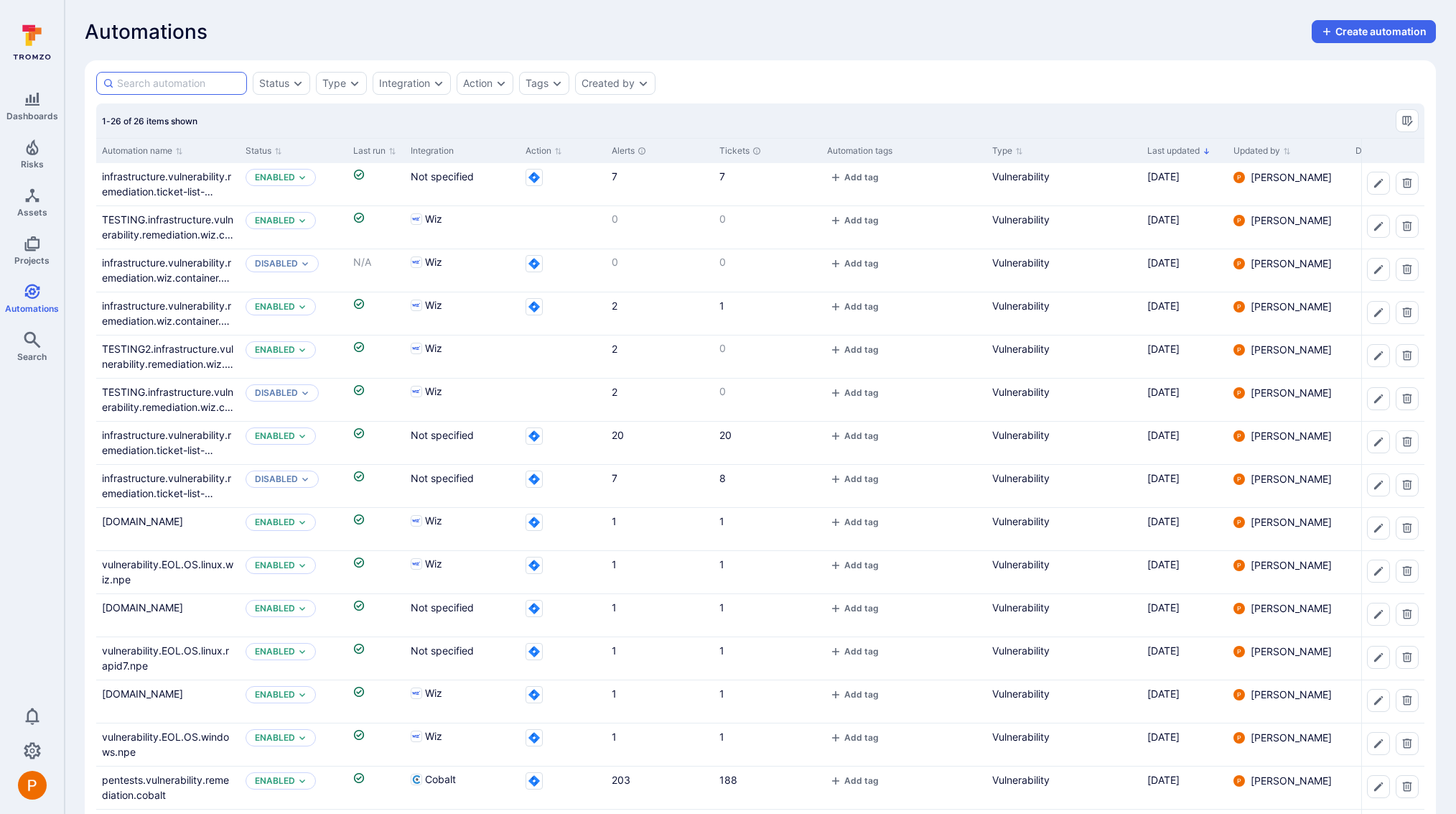
click at [183, 85] on input at bounding box center [178, 83] width 123 height 14
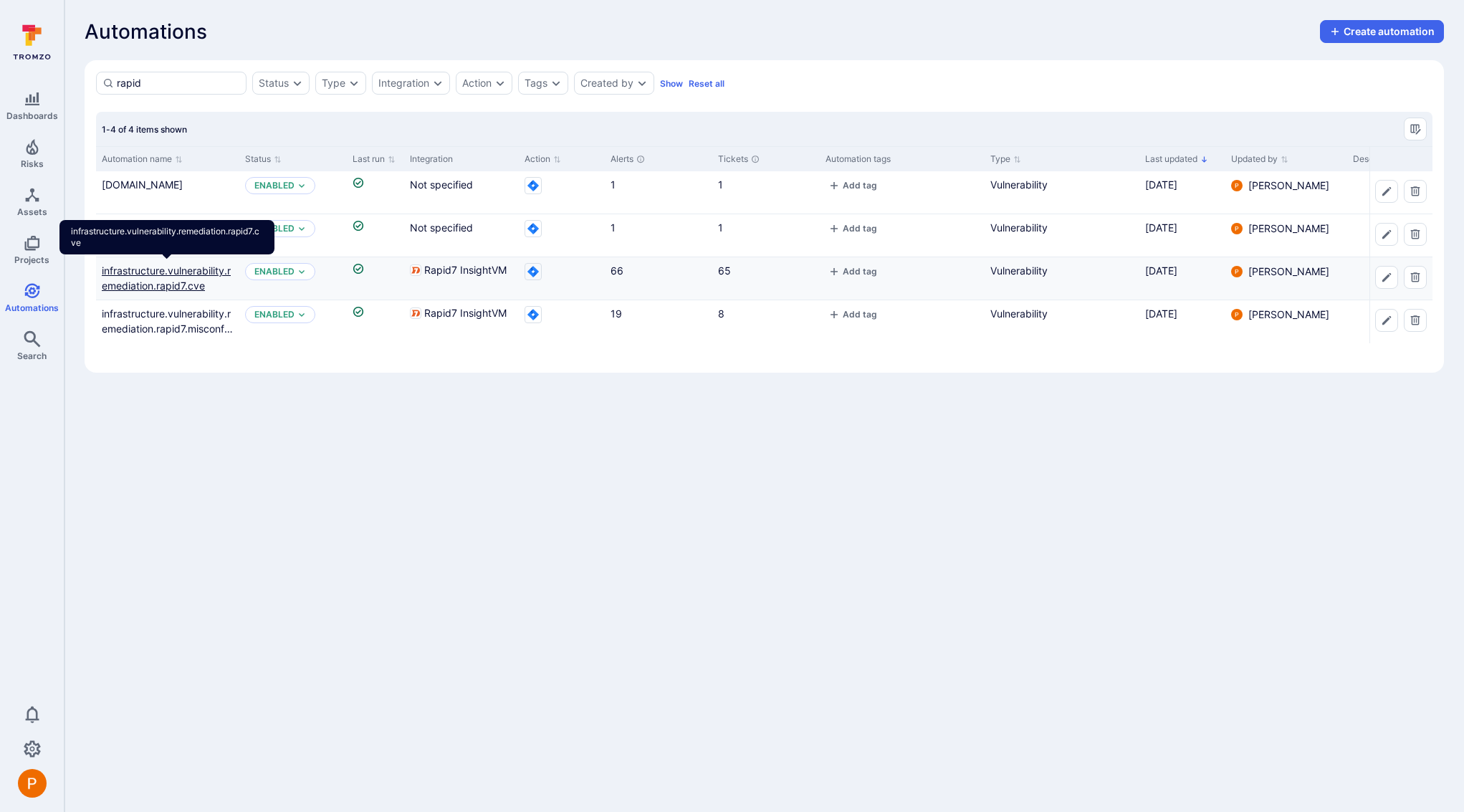
type input "rapid"
click at [195, 274] on link "infrastructure.vulnerability.remediation.rapid7.cve" at bounding box center [167, 278] width 129 height 27
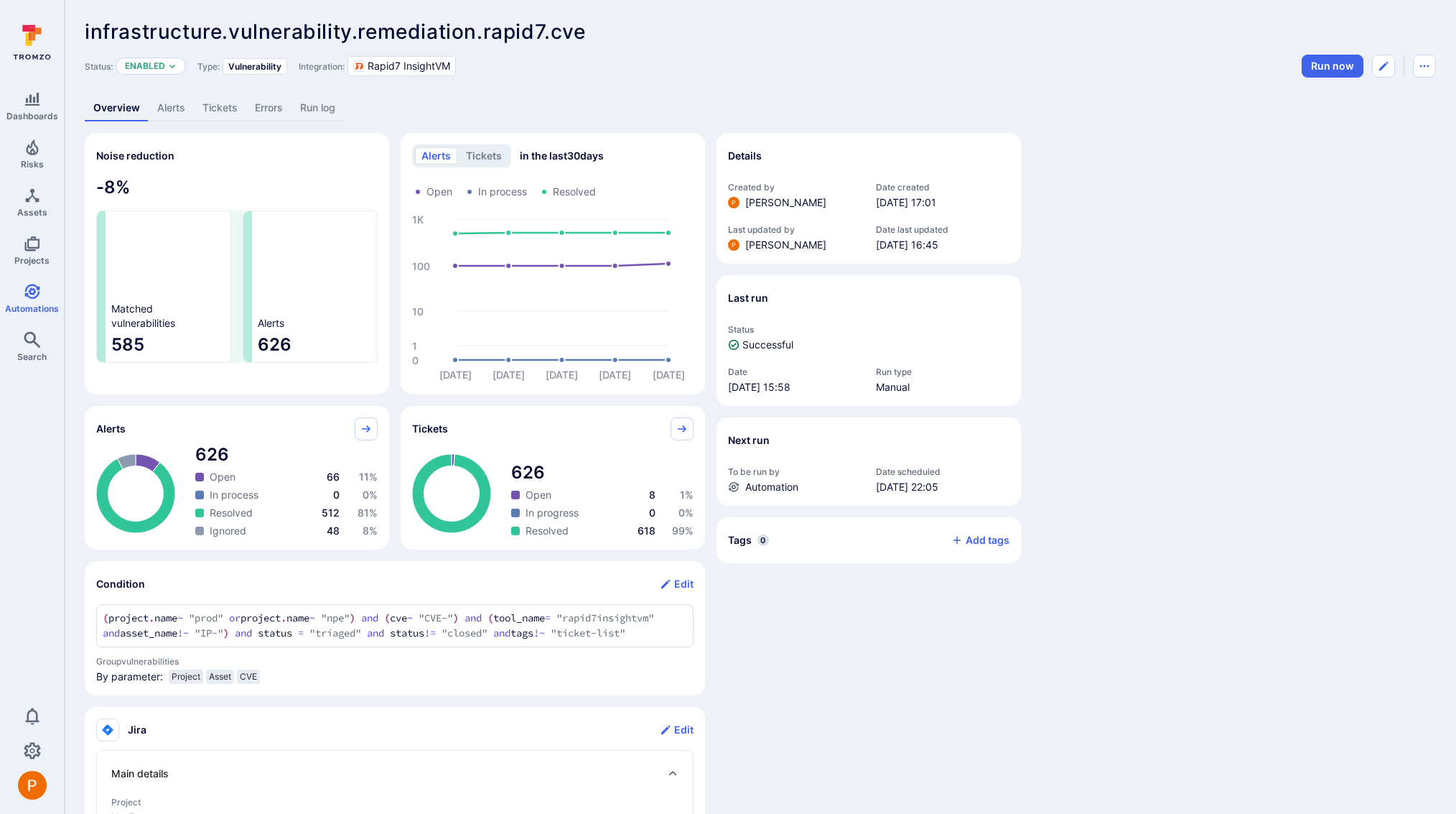
click at [226, 111] on link "Tickets" at bounding box center [221, 108] width 53 height 26
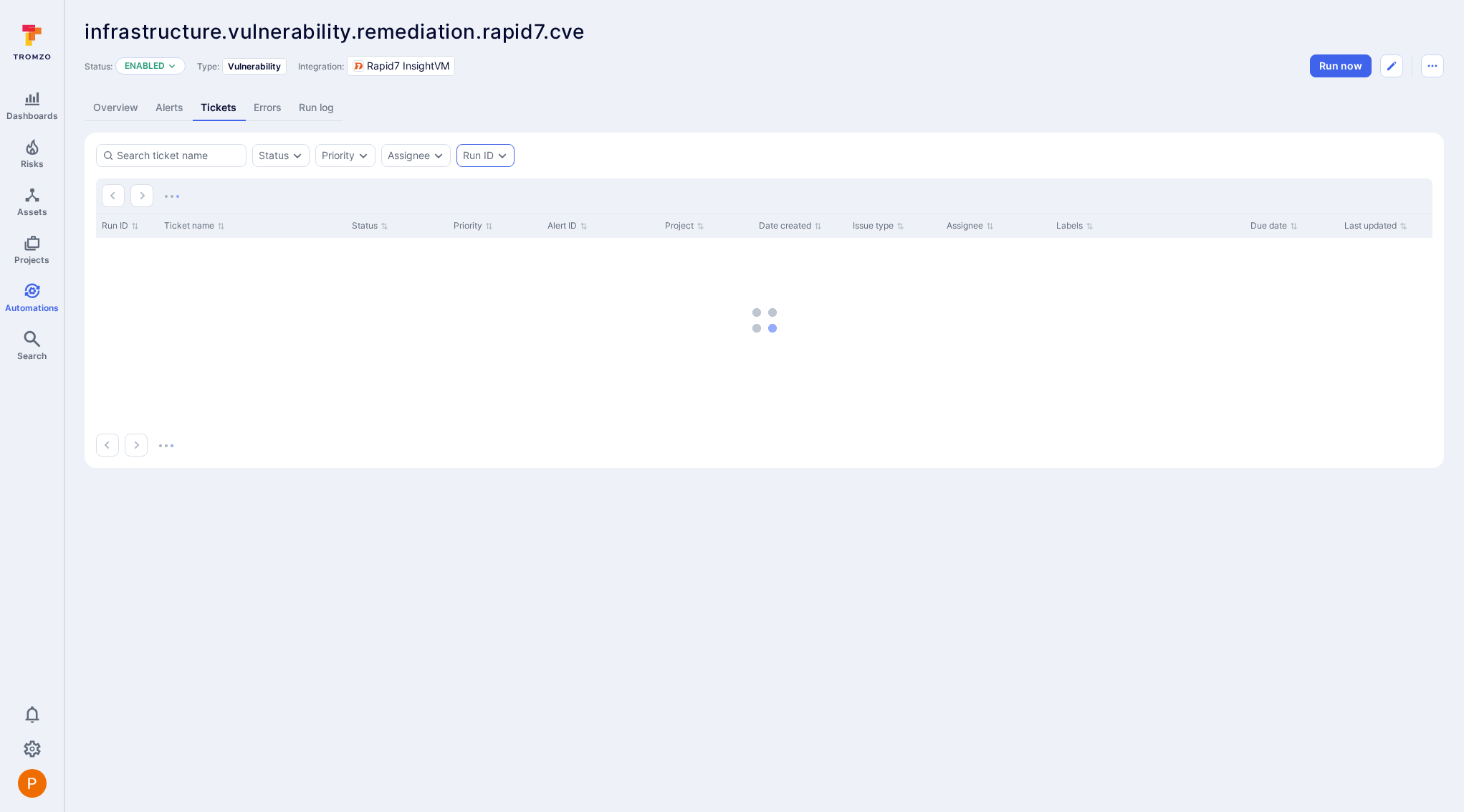
click at [487, 157] on div "Run ID" at bounding box center [478, 156] width 31 height 11
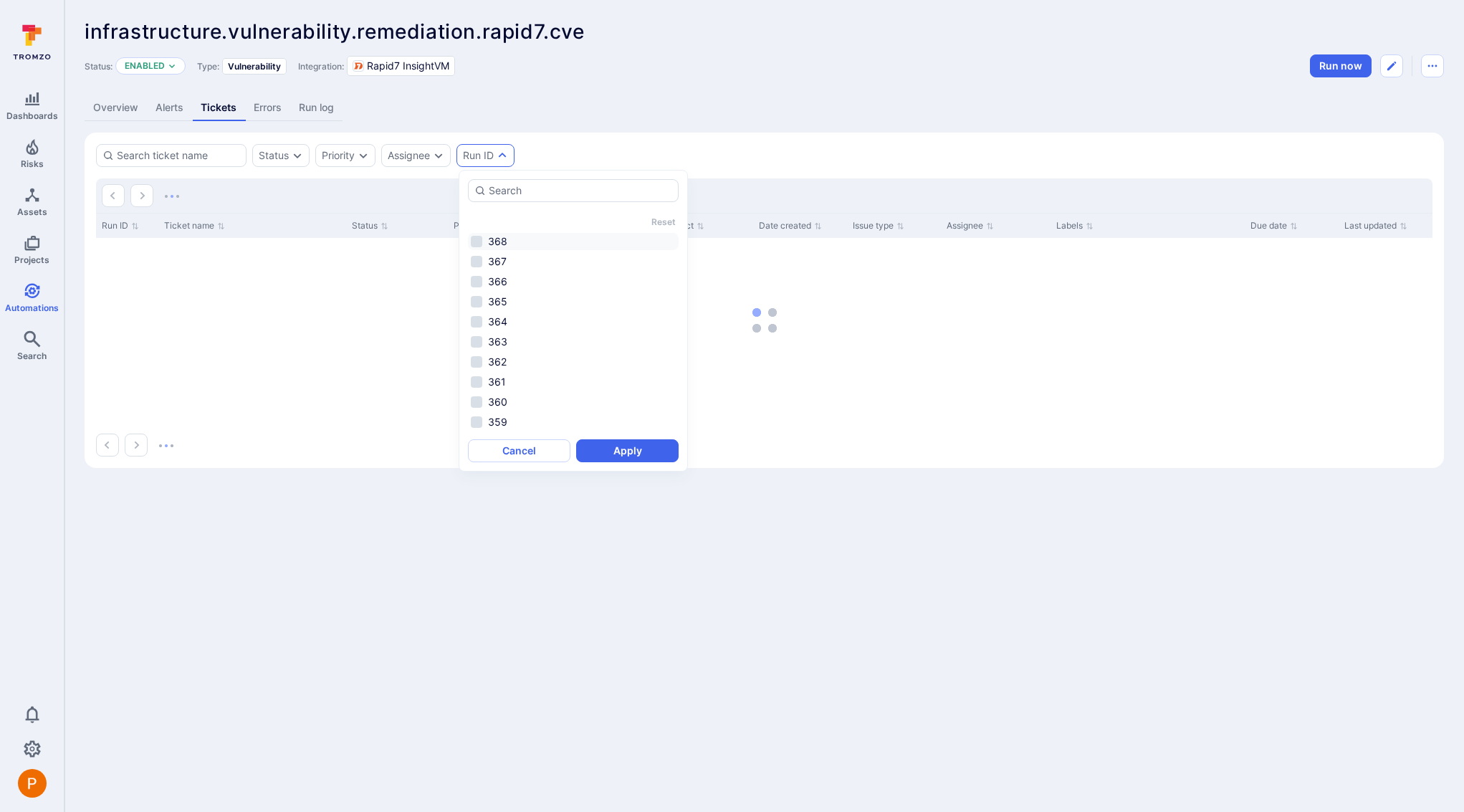
click at [473, 243] on li "368" at bounding box center [574, 242] width 211 height 18
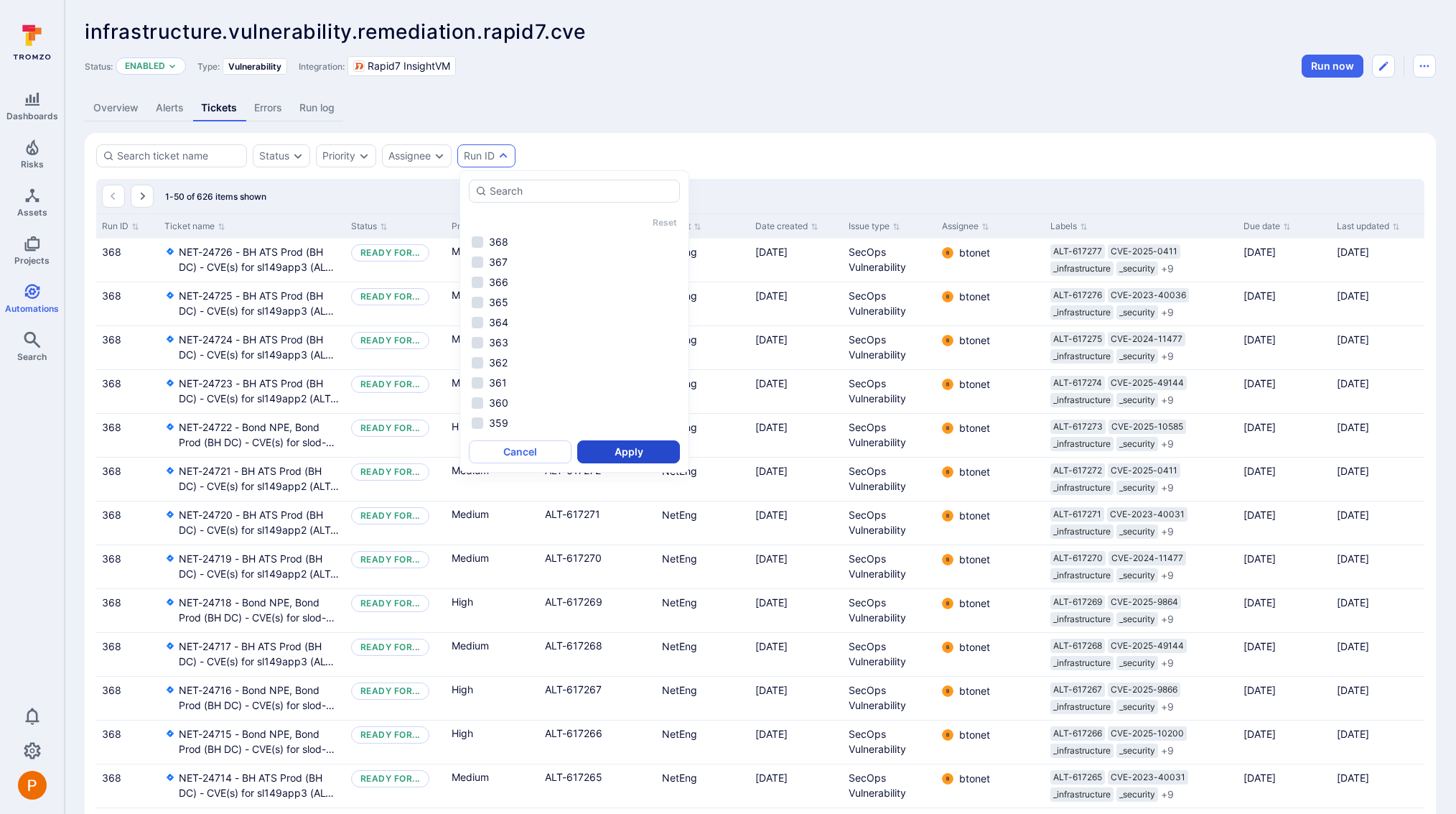
click at [616, 452] on button "Apply" at bounding box center [628, 452] width 102 height 23
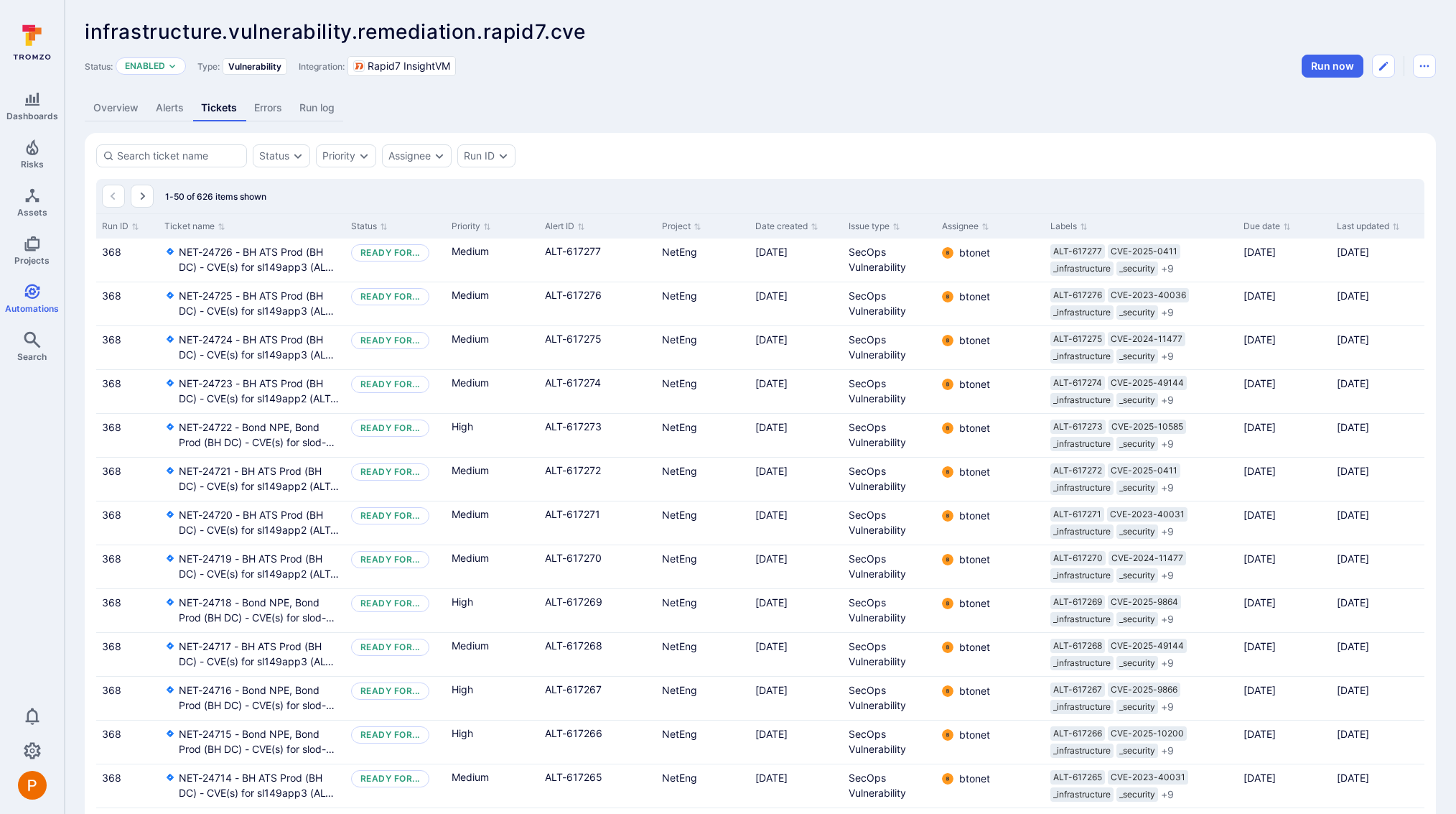
click at [173, 110] on link "Alerts" at bounding box center [169, 108] width 46 height 26
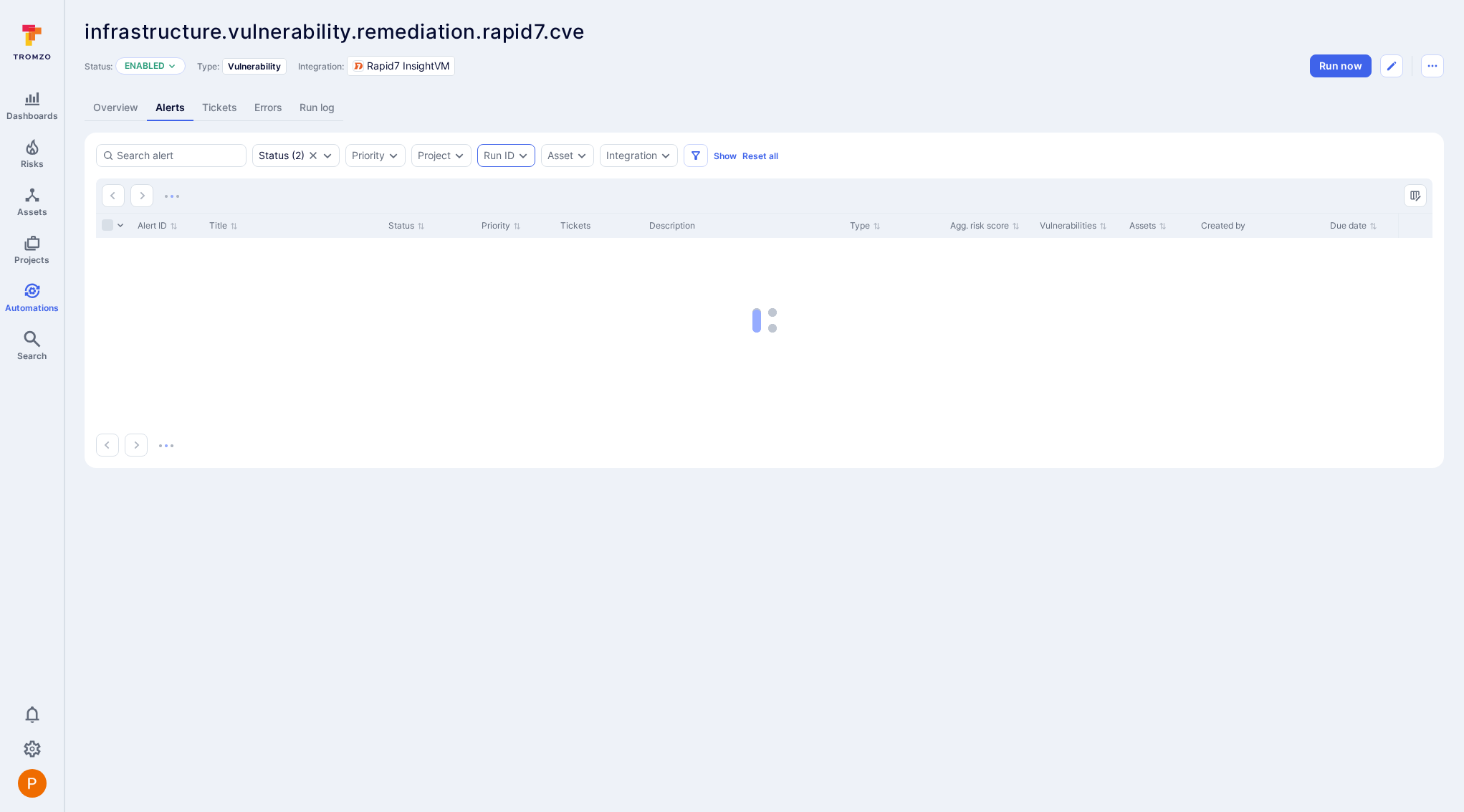
click at [521, 159] on icon "Expand dropdown" at bounding box center [523, 156] width 11 height 11
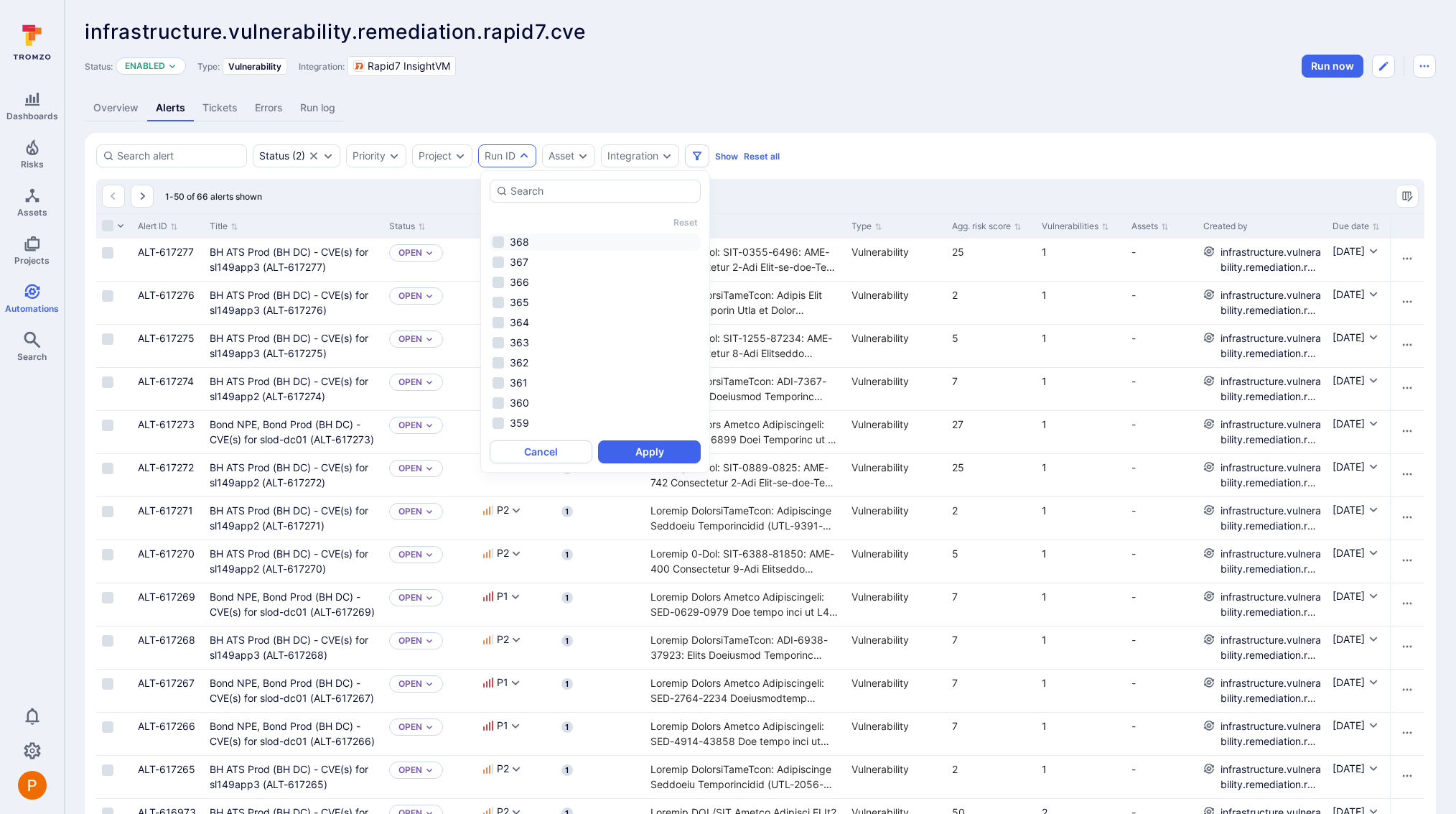
click at [498, 241] on li "368" at bounding box center [595, 242] width 211 height 18
click at [626, 451] on button "Apply" at bounding box center [649, 452] width 102 height 23
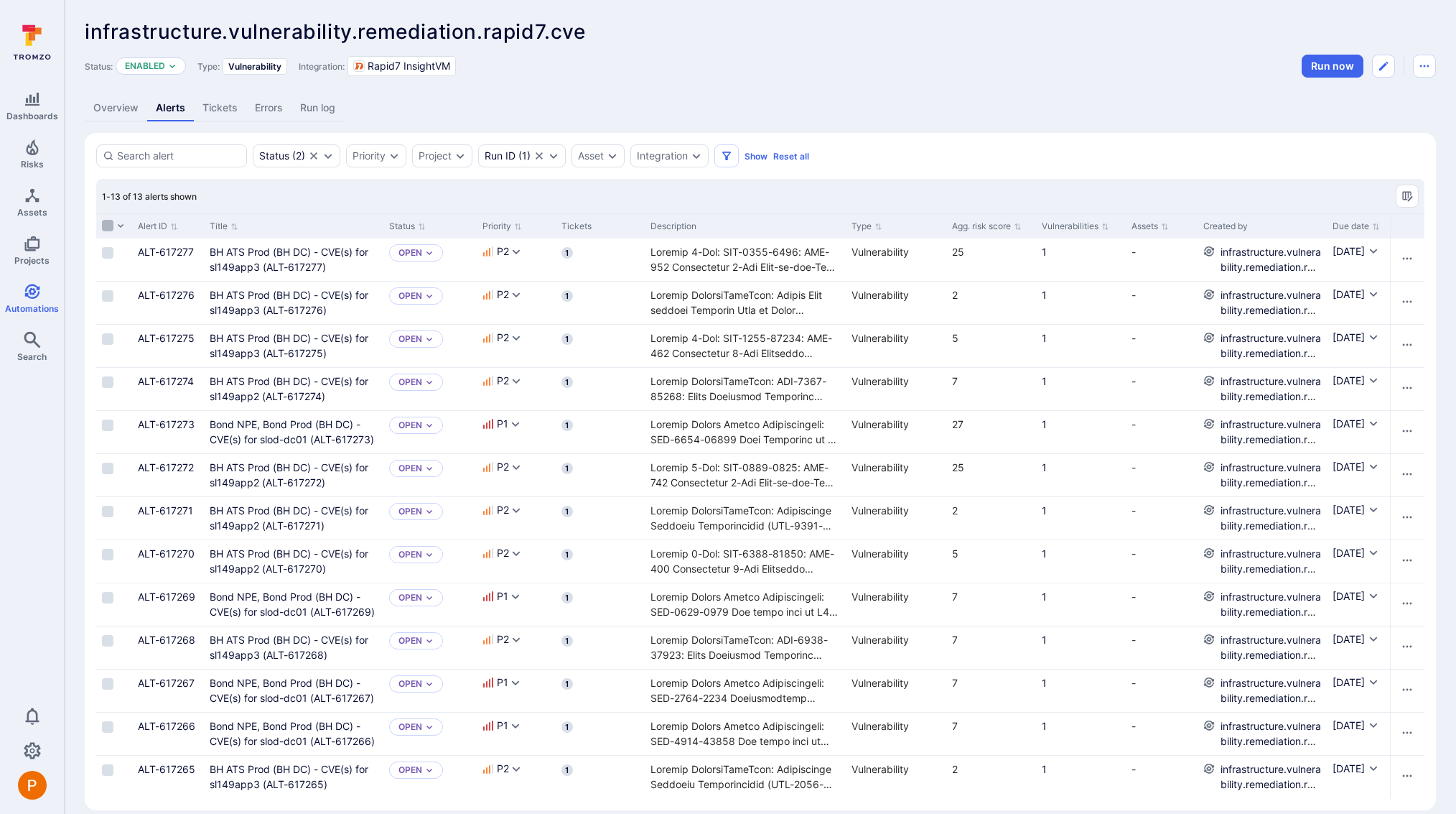
click at [109, 221] on input "Select all rows" at bounding box center [108, 225] width 11 height 11
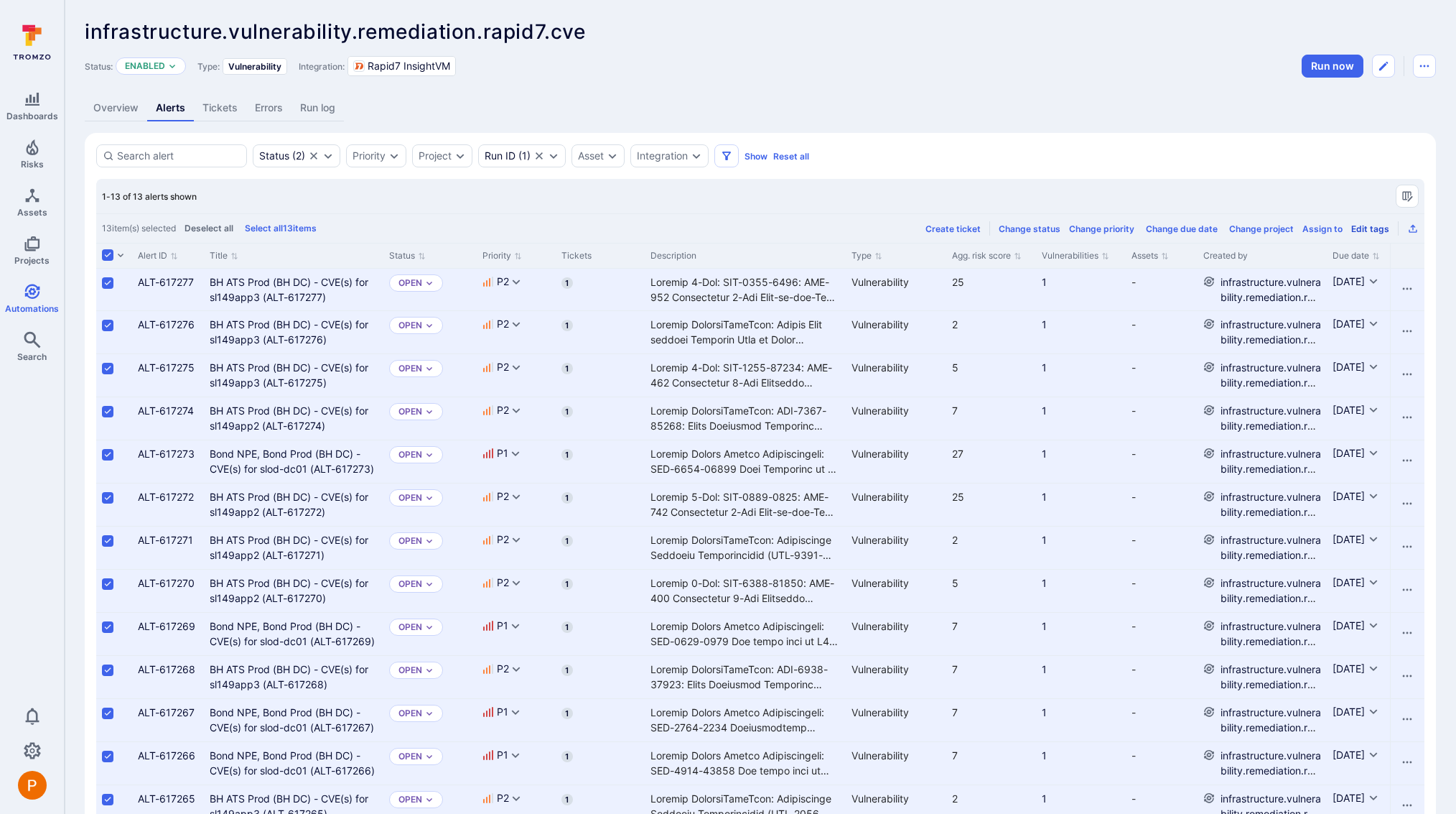
click at [1370, 227] on div "Edit tags" at bounding box center [1370, 228] width 38 height 10
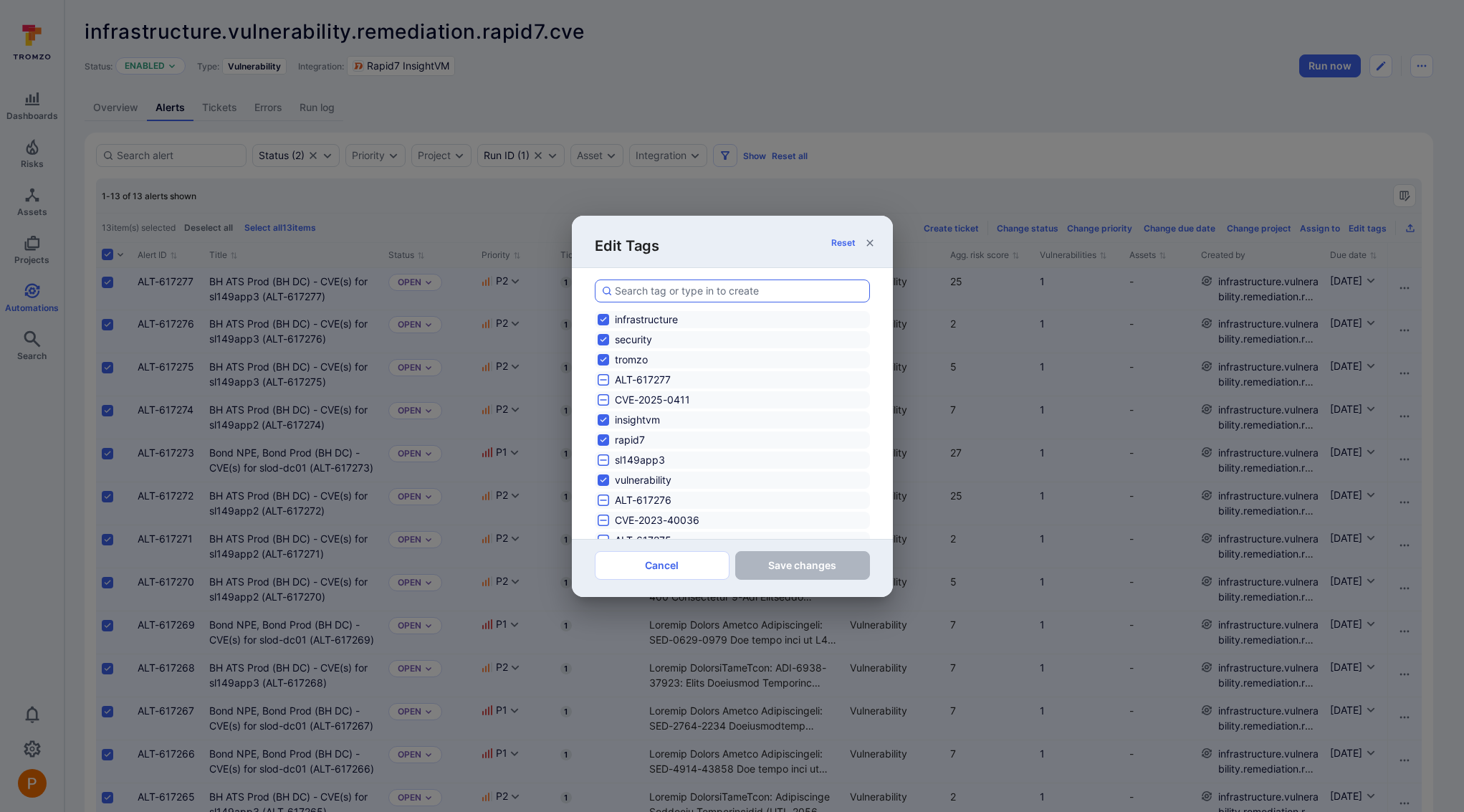
click at [640, 287] on input at bounding box center [739, 291] width 248 height 14
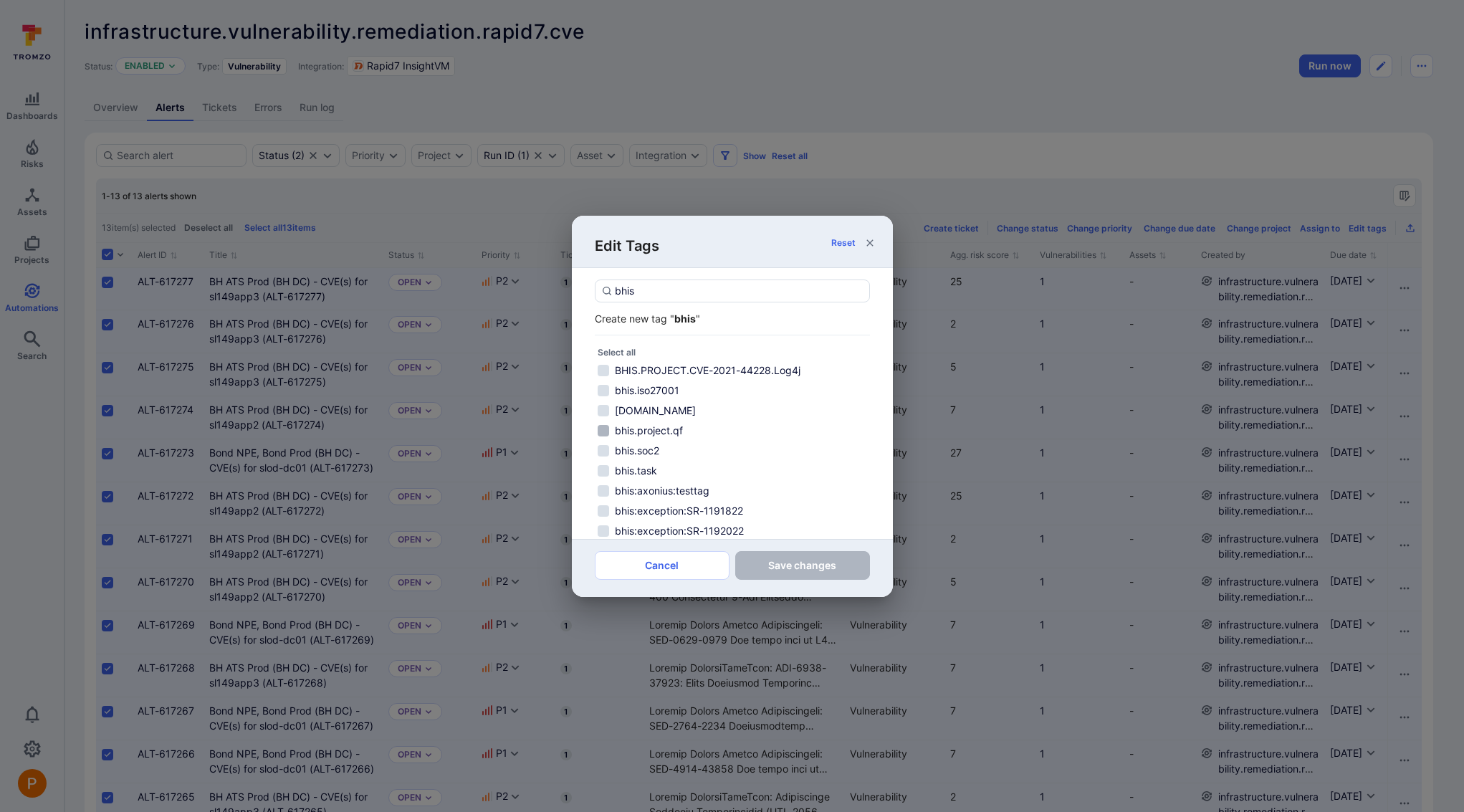
type input "bhis"
click at [604, 428] on input "bhis.project.qf" at bounding box center [603, 431] width 11 height 11
checkbox input "true"
click at [808, 566] on button "Save changes" at bounding box center [803, 566] width 135 height 29
